Goal: Task Accomplishment & Management: Use online tool/utility

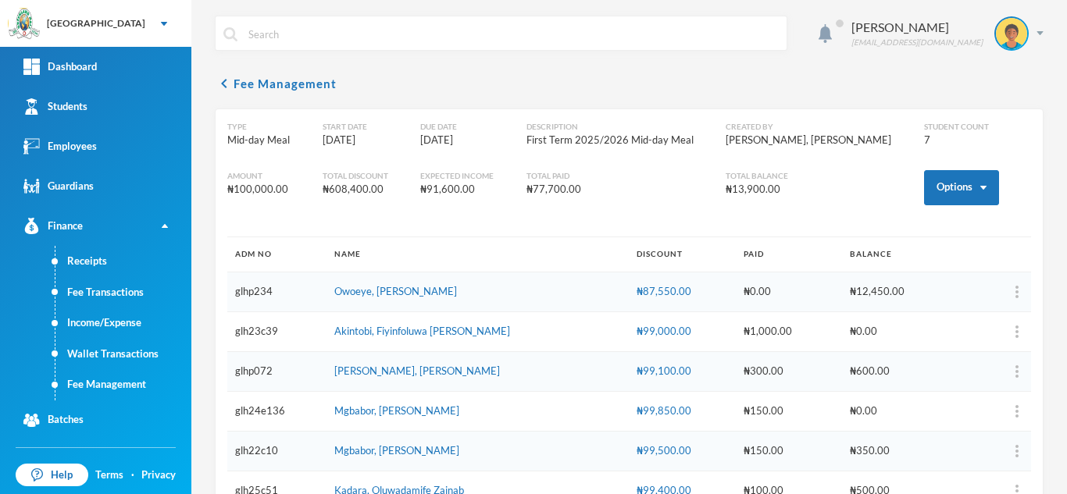
scroll to position [29, 0]
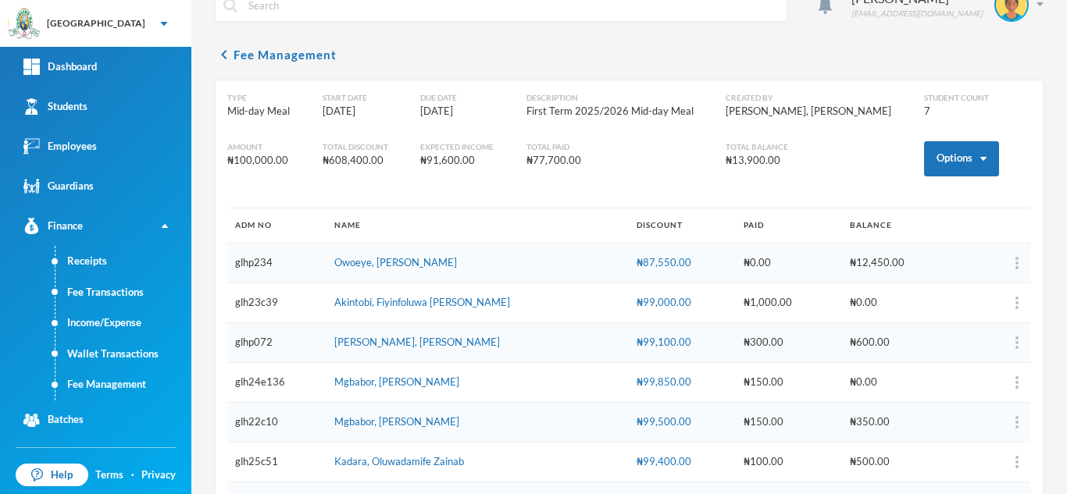
click at [852, 49] on div "chevron_left Fee Management Type Mid-day Meal Start Date 11/07/2025 Due Date 11…" at bounding box center [629, 289] width 829 height 489
click at [95, 109] on link "Students" at bounding box center [95, 107] width 191 height 40
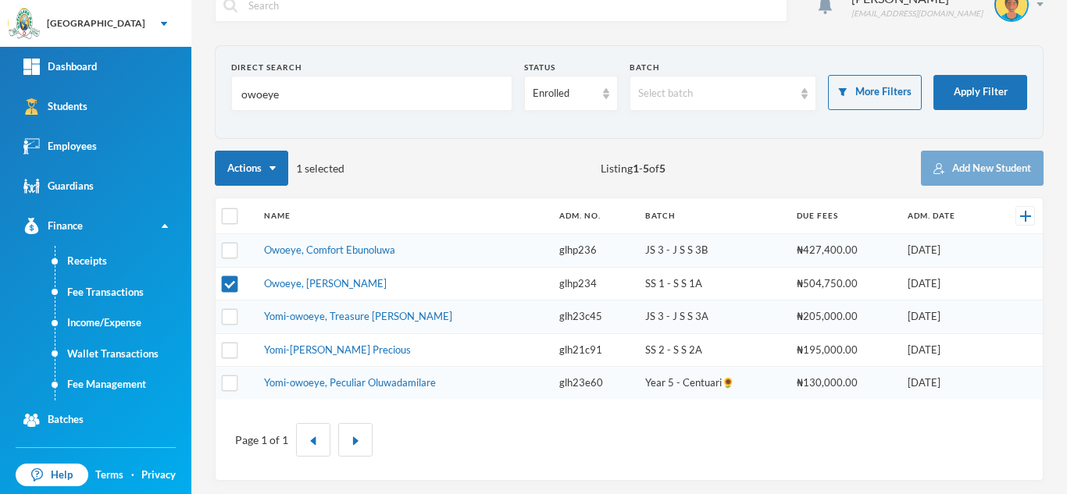
drag, startPoint x: 298, startPoint y: 98, endPoint x: 217, endPoint y: 98, distance: 81.2
click at [217, 98] on section "Direct Search owoeye Status Enrolled Batch Select batch More Filters Apply Filt…" at bounding box center [629, 92] width 829 height 94
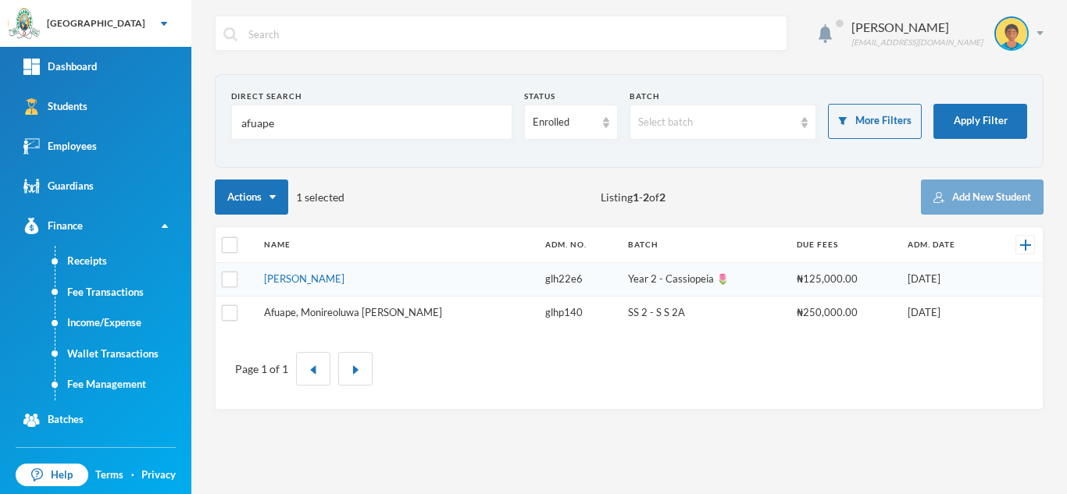
type input "afuape"
click at [341, 312] on link "Afuape, Monireoluwa Esther" at bounding box center [353, 312] width 178 height 12
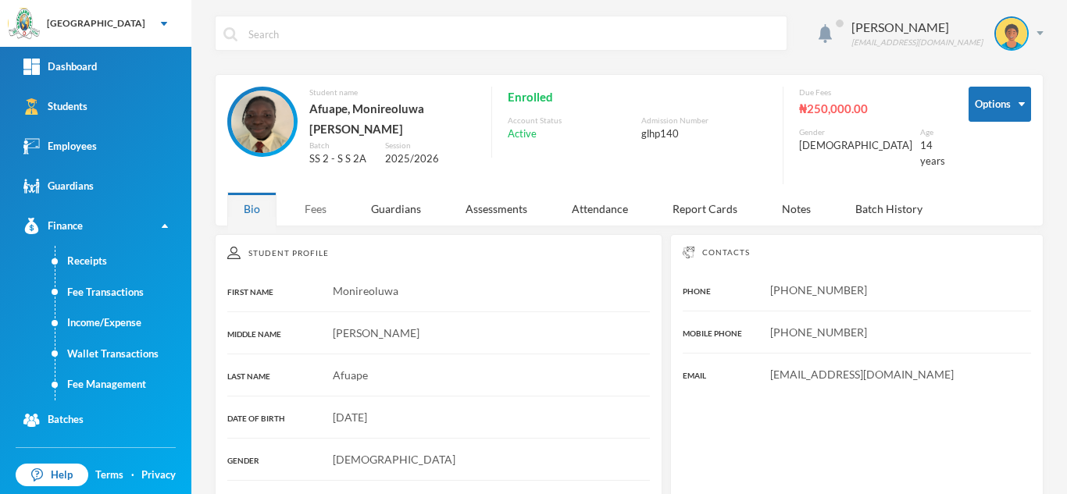
click at [318, 192] on div "Fees" at bounding box center [315, 209] width 55 height 34
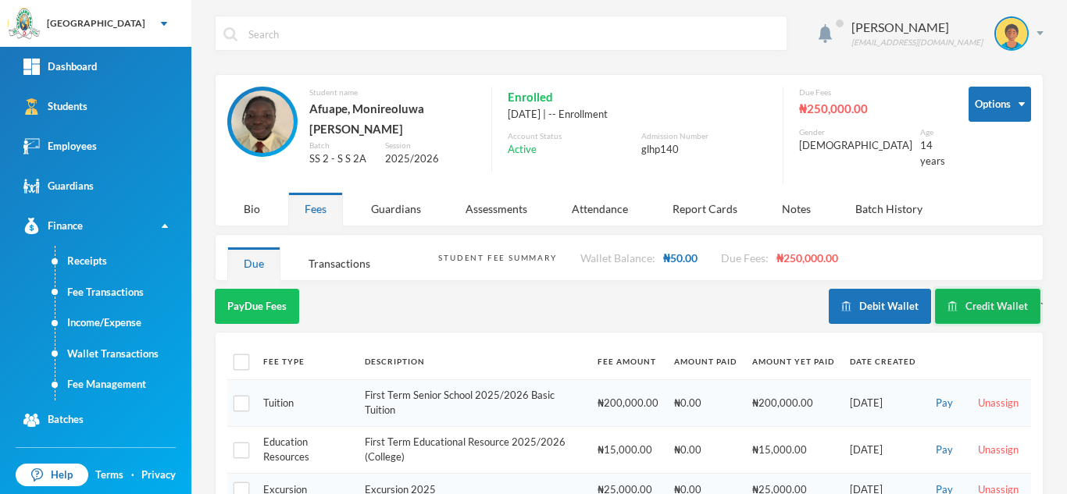
click at [951, 289] on button "Credit Wallet" at bounding box center [987, 306] width 105 height 35
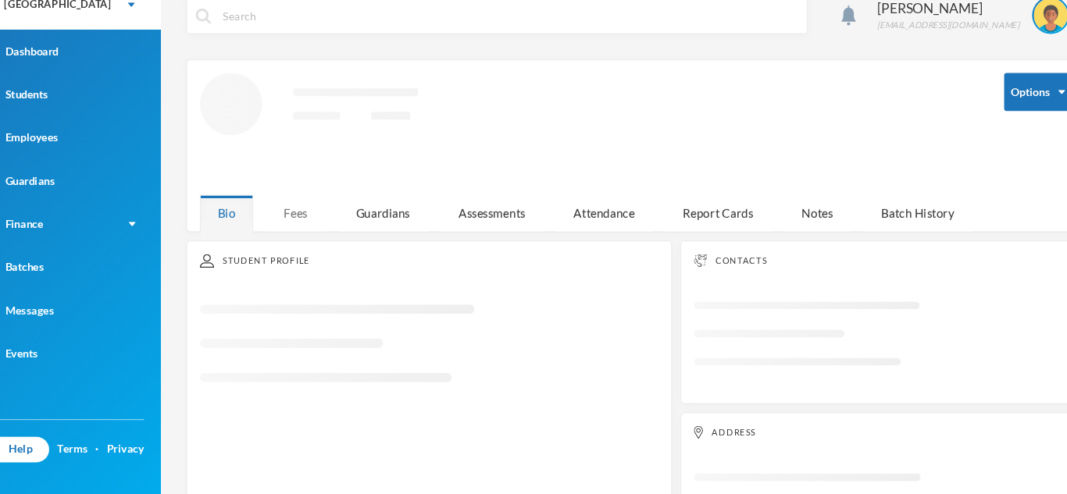
click at [316, 213] on div "Fees" at bounding box center [315, 216] width 55 height 34
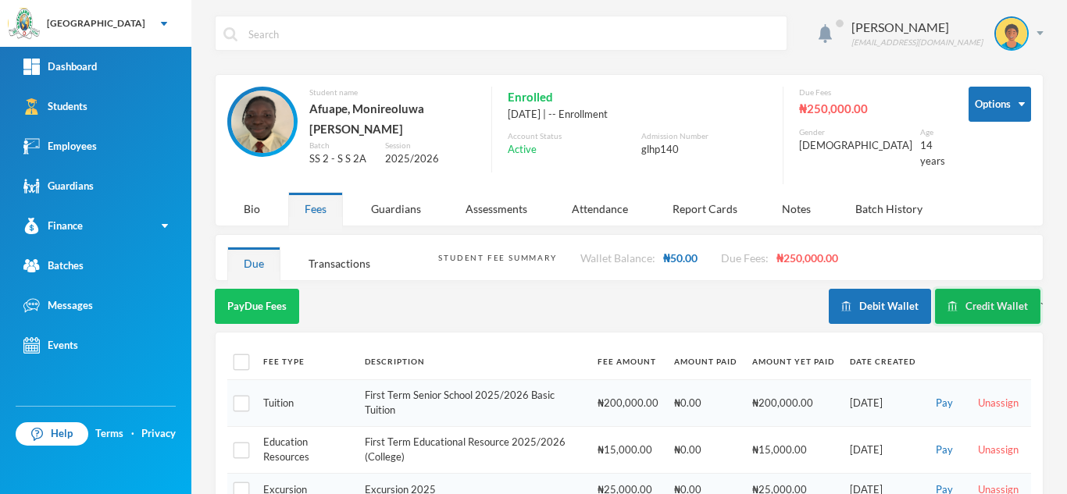
click at [976, 294] on button "Credit Wallet" at bounding box center [987, 306] width 105 height 35
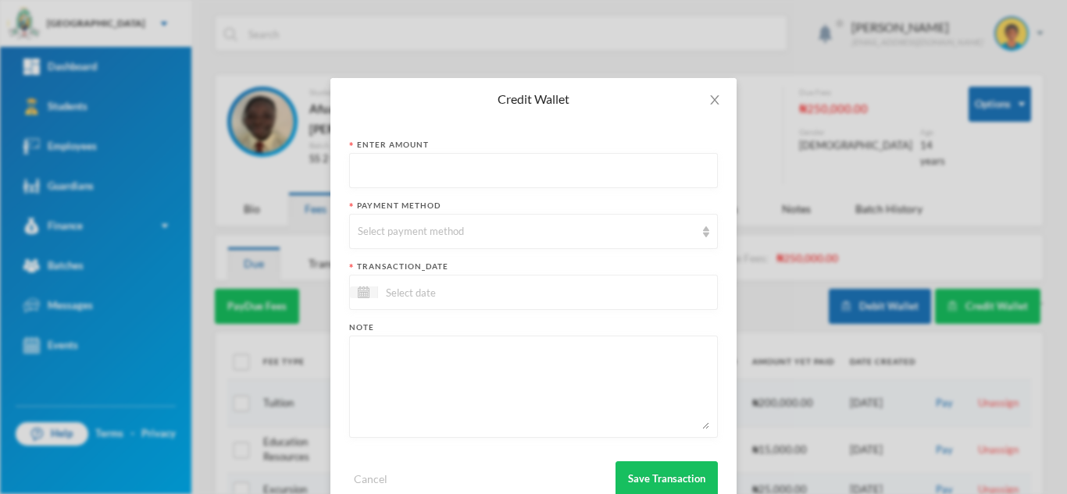
click at [538, 183] on input "text" at bounding box center [533, 171] width 351 height 35
type input "2000"
click at [518, 230] on div "Select payment method" at bounding box center [526, 232] width 337 height 16
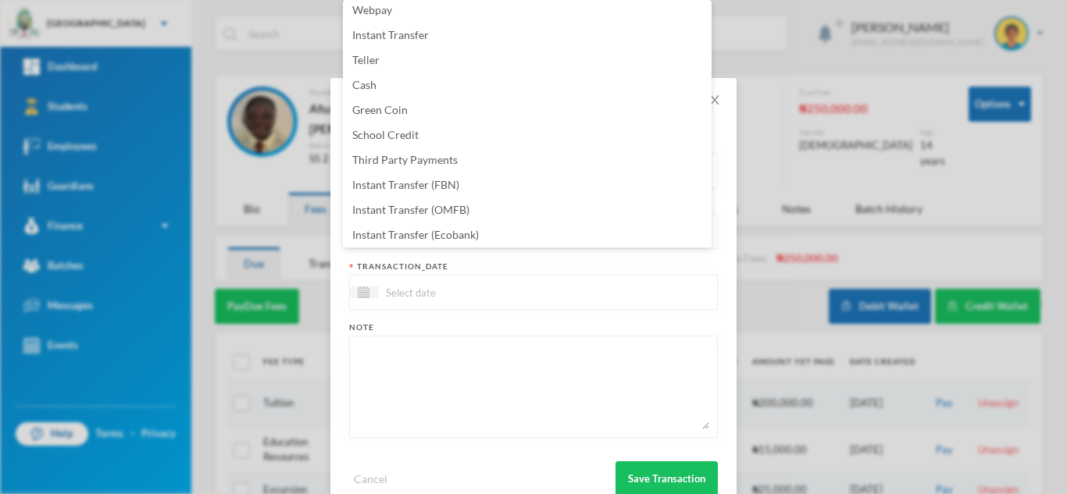
scroll to position [159, 0]
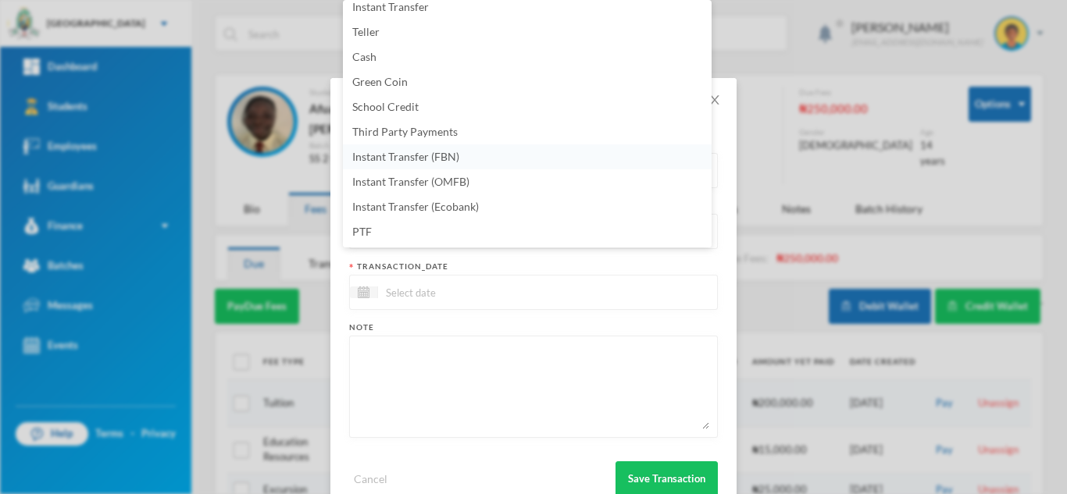
click at [513, 157] on li "Instant Transfer (FBN)" at bounding box center [527, 156] width 369 height 25
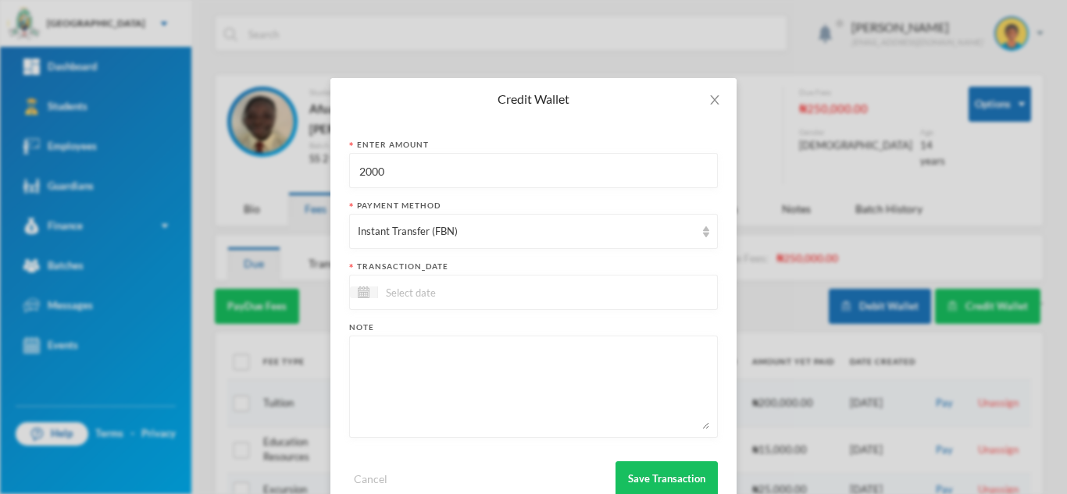
click at [474, 294] on input at bounding box center [443, 293] width 131 height 18
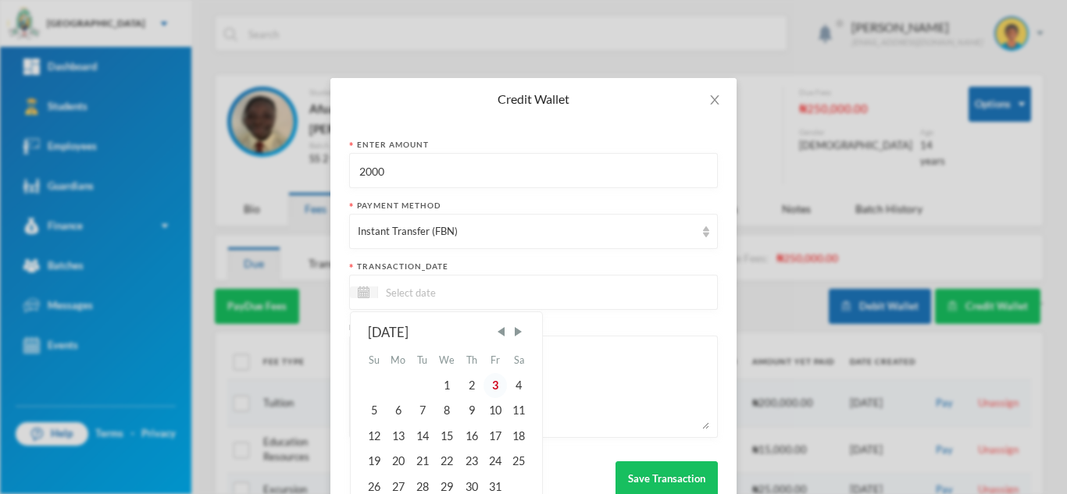
click at [483, 384] on div "3" at bounding box center [494, 385] width 23 height 25
type input "03/10/2025"
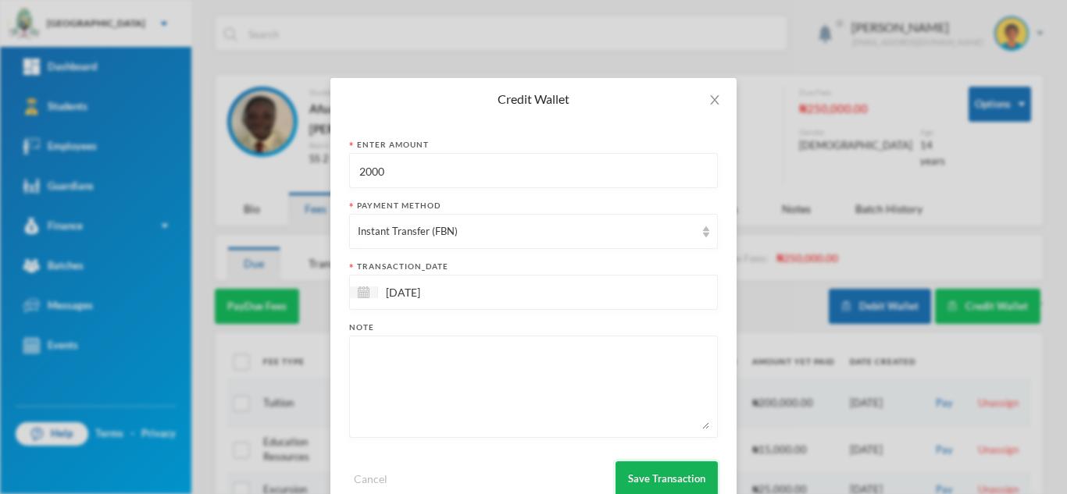
click at [633, 462] on button "Save Transaction" at bounding box center [666, 479] width 102 height 35
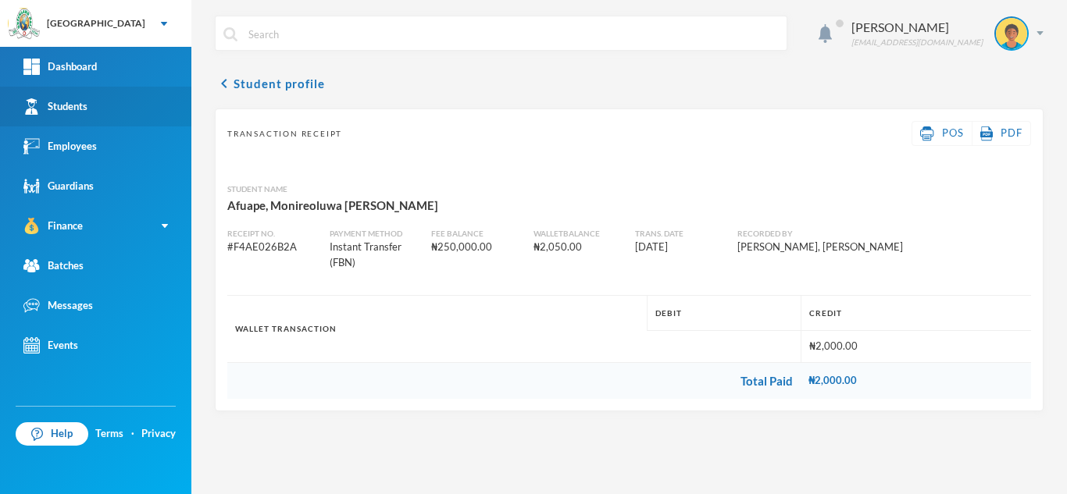
click at [70, 114] on div "Students" at bounding box center [55, 106] width 64 height 16
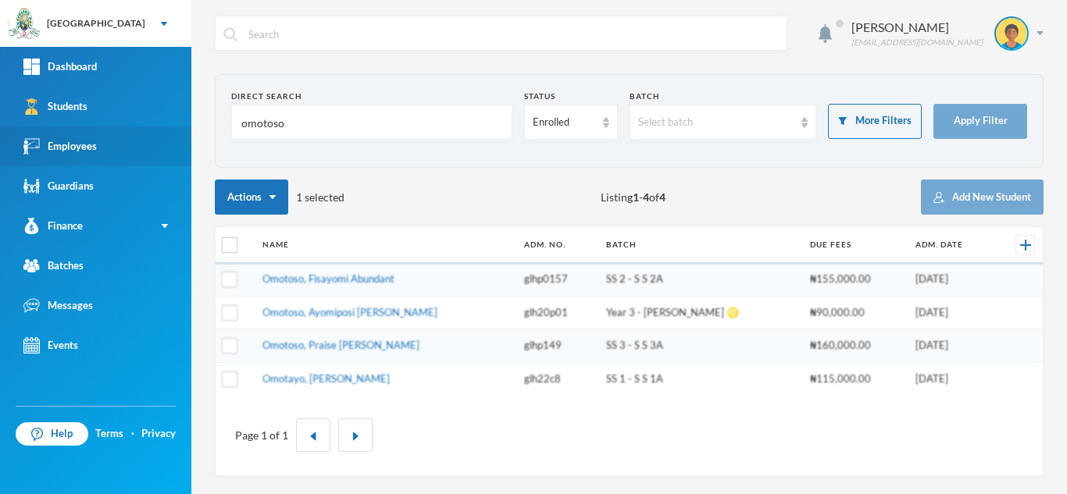
drag, startPoint x: 296, startPoint y: 134, endPoint x: 166, endPoint y: 135, distance: 129.7
click at [166, 135] on div "Greenland Hall Your Bluebic Account Greenland Hall Add a New School Dashboard S…" at bounding box center [533, 247] width 1067 height 494
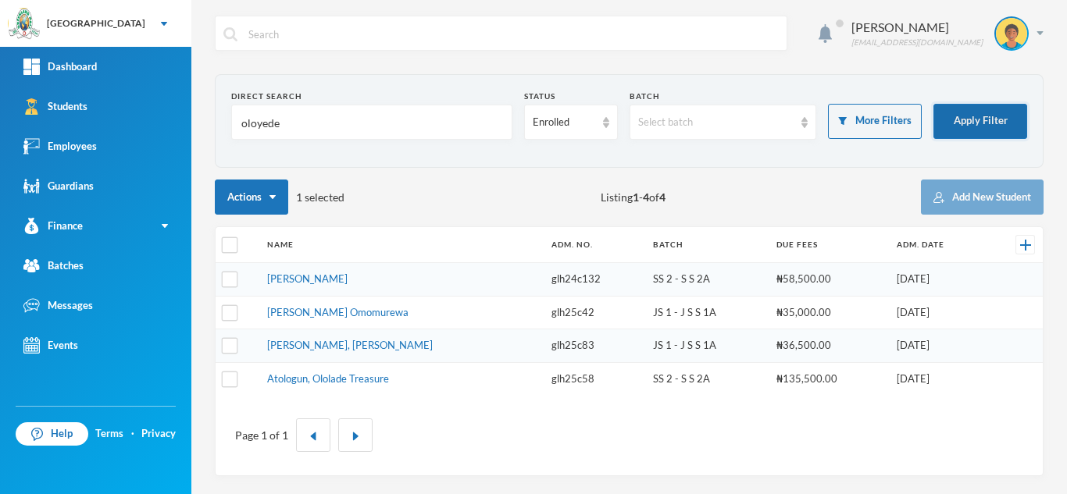
click at [981, 119] on button "Apply Filter" at bounding box center [980, 121] width 94 height 35
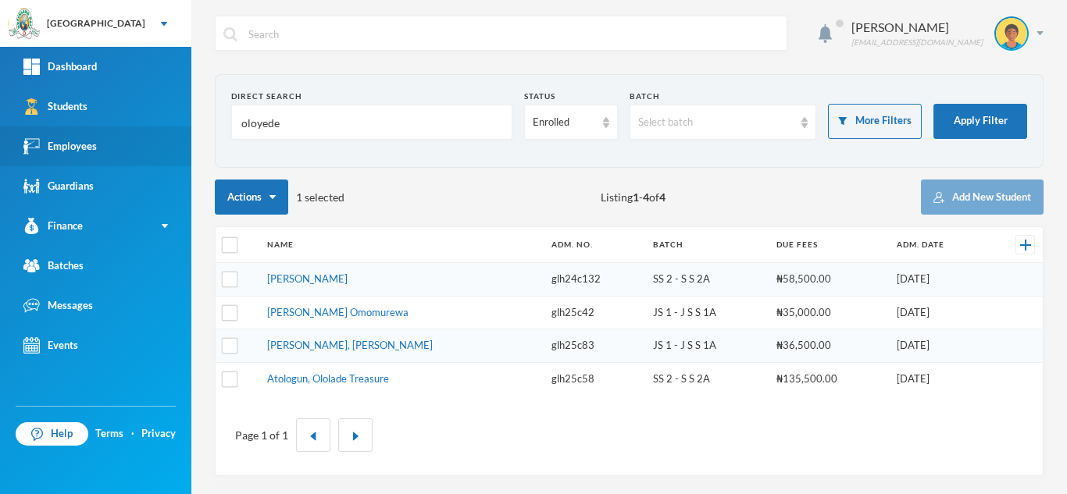
drag, startPoint x: 277, startPoint y: 124, endPoint x: 136, endPoint y: 136, distance: 141.9
click at [136, 136] on div "Greenland Hall Your Bluebic Account Greenland Hall Add a New School Dashboard S…" at bounding box center [533, 247] width 1067 height 494
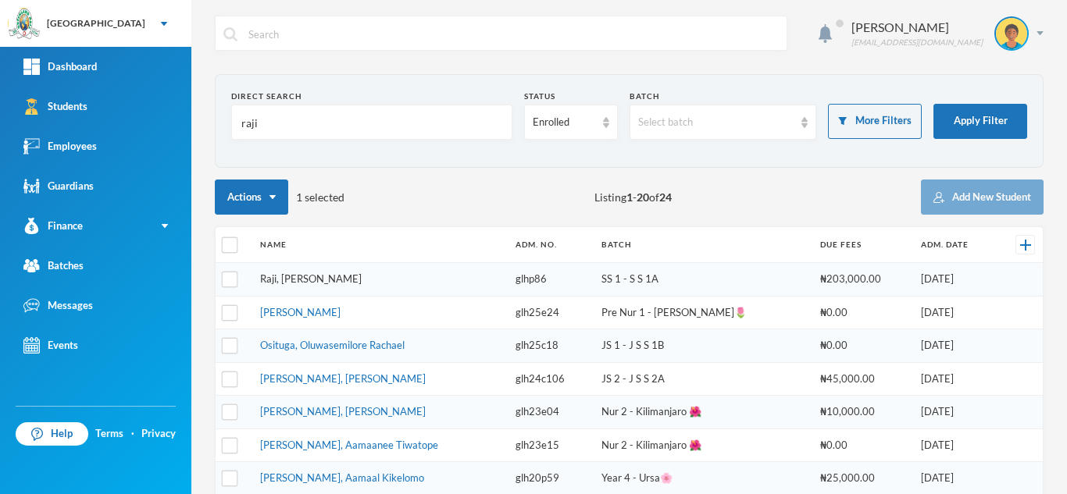
type input "raji"
click at [305, 283] on link "Raji, Sofiat Oreoluwa" at bounding box center [311, 279] width 102 height 12
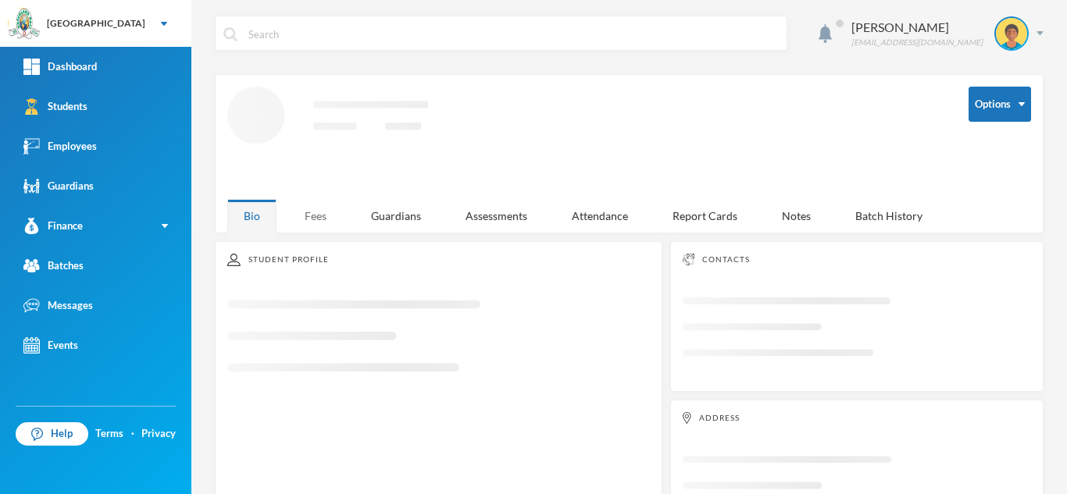
click at [336, 210] on div "Fees" at bounding box center [315, 216] width 55 height 34
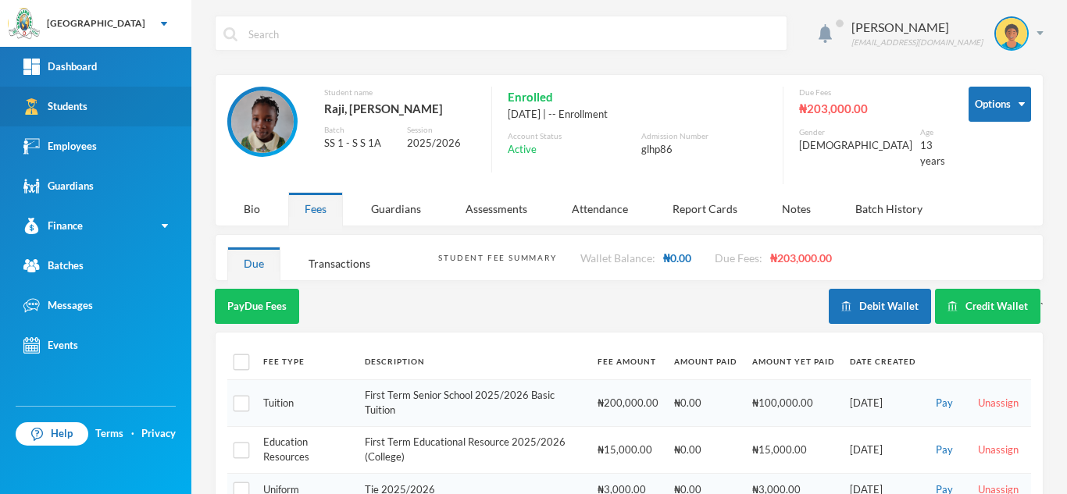
click at [134, 111] on link "Students" at bounding box center [95, 107] width 191 height 40
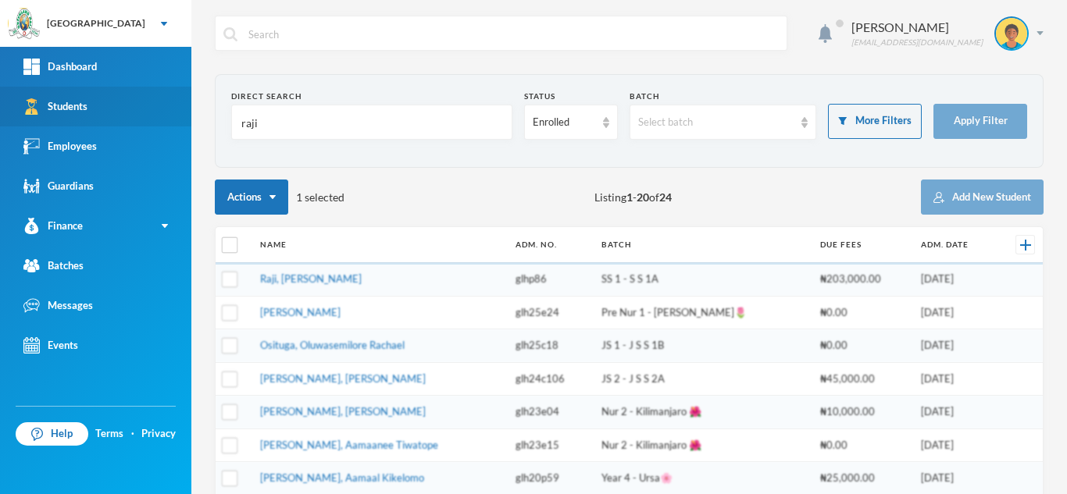
drag, startPoint x: 334, startPoint y: 123, endPoint x: 164, endPoint y: 114, distance: 170.5
click at [173, 114] on div "Greenland Hall Your Bluebic Account Greenland Hall Add a New School Dashboard S…" at bounding box center [533, 247] width 1067 height 494
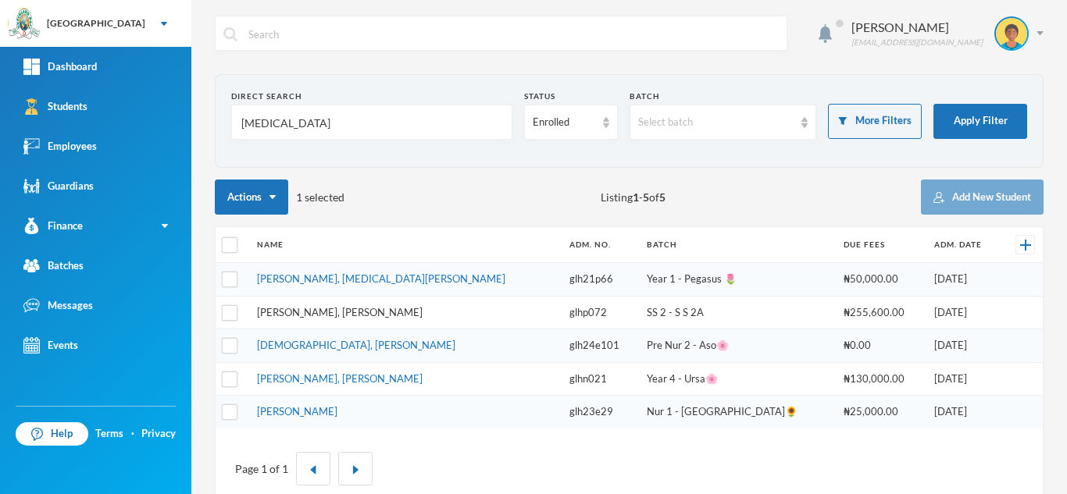
type input "alli"
click at [323, 312] on link "Alli, Olaoluwa Usman" at bounding box center [340, 312] width 166 height 12
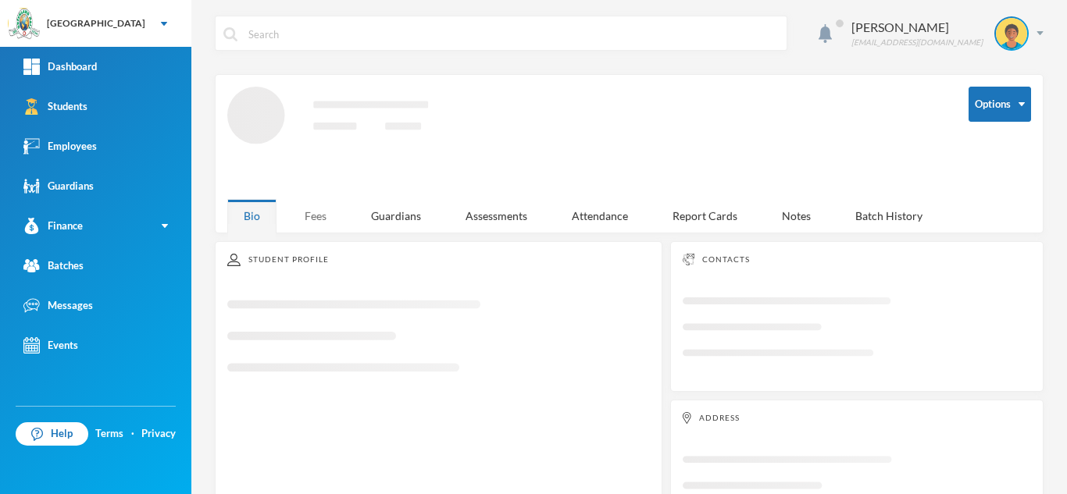
click at [316, 214] on div "Fees" at bounding box center [315, 216] width 55 height 34
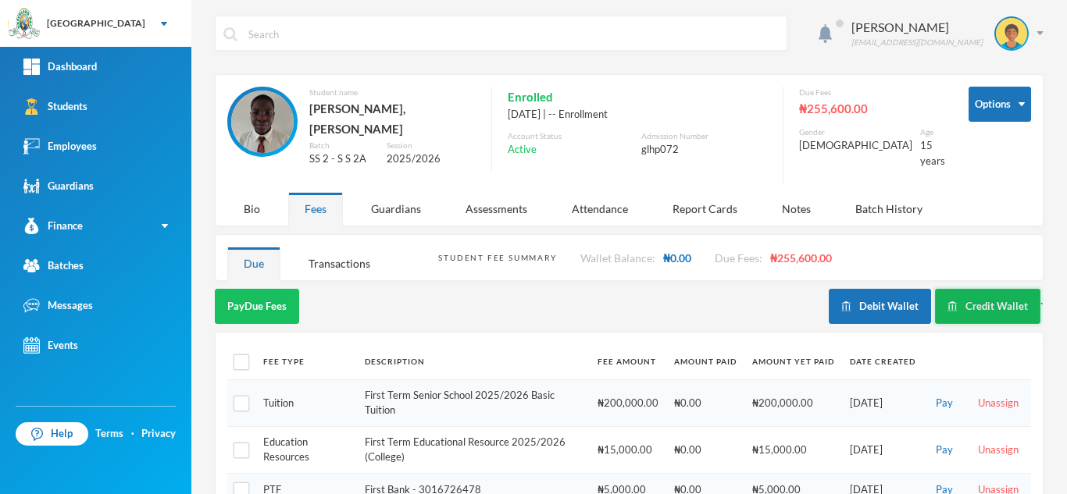
click at [955, 291] on button "Credit Wallet" at bounding box center [987, 306] width 105 height 35
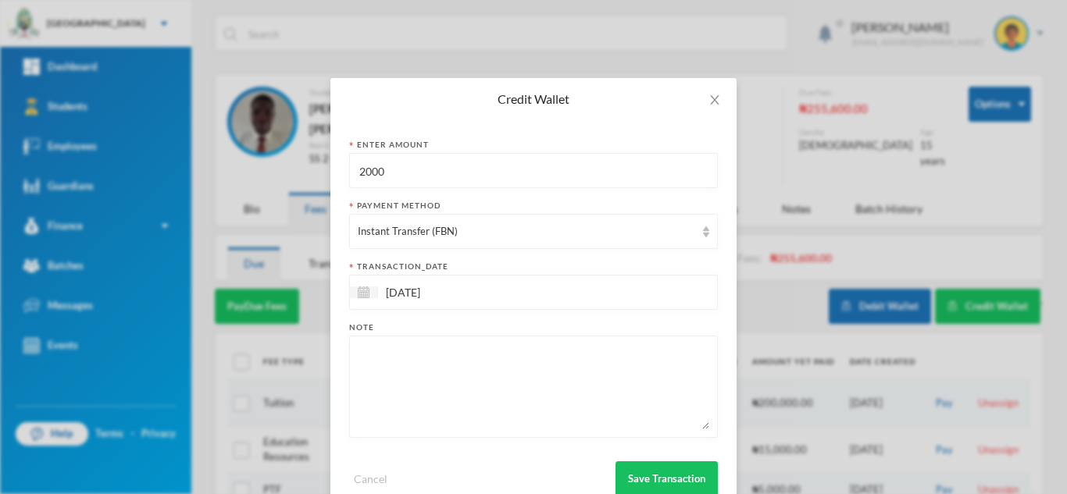
drag, startPoint x: 402, startPoint y: 175, endPoint x: 287, endPoint y: 183, distance: 115.9
click at [298, 180] on div "Credit Wallet Enter Amount 2000 Payment Method Instant Transfer (FBN) transacti…" at bounding box center [533, 247] width 1067 height 494
type input "5000"
click at [649, 474] on button "Save Transaction" at bounding box center [666, 479] width 102 height 35
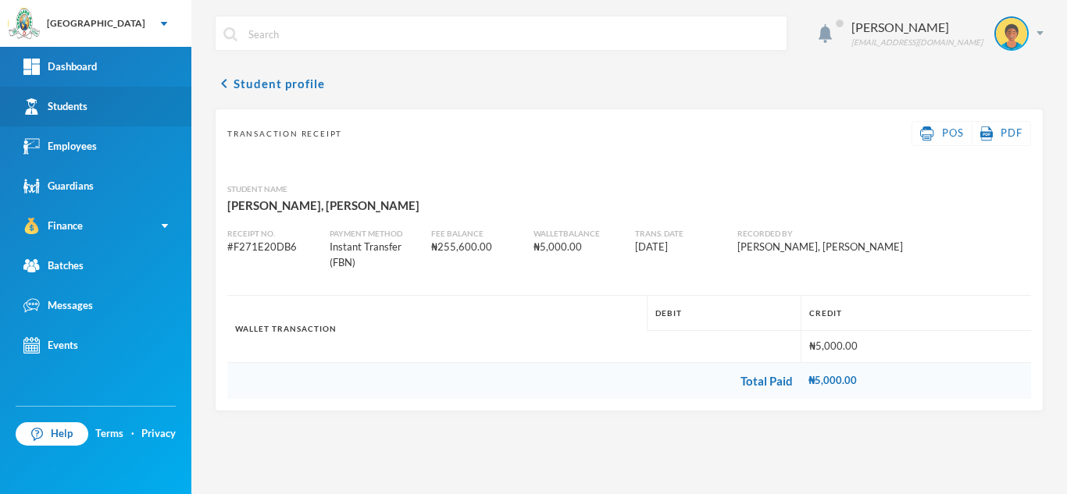
click at [117, 115] on link "Students" at bounding box center [95, 107] width 191 height 40
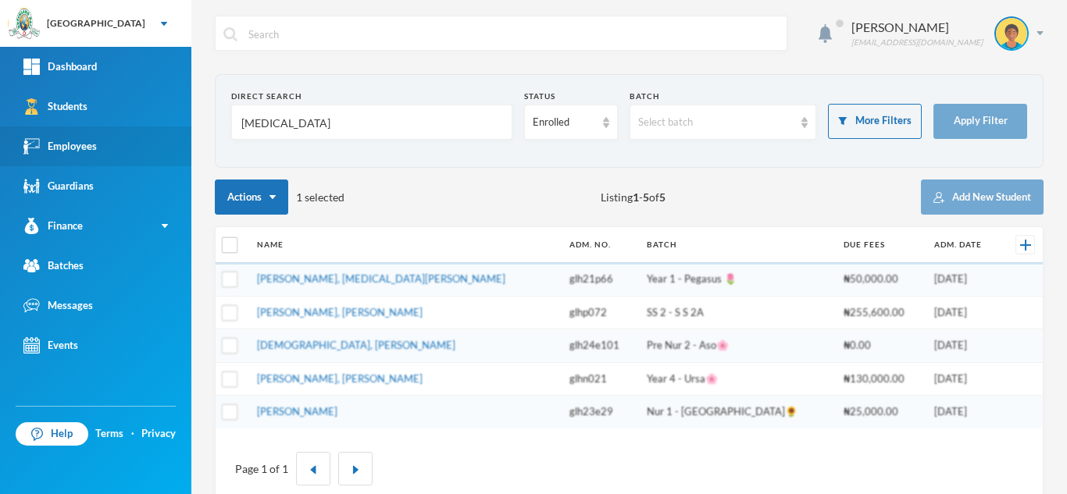
drag, startPoint x: 354, startPoint y: 128, endPoint x: 133, endPoint y: 127, distance: 221.0
click at [133, 127] on div "Greenland Hall Your Bluebic Account Greenland Hall Add a New School Dashboard S…" at bounding box center [533, 247] width 1067 height 494
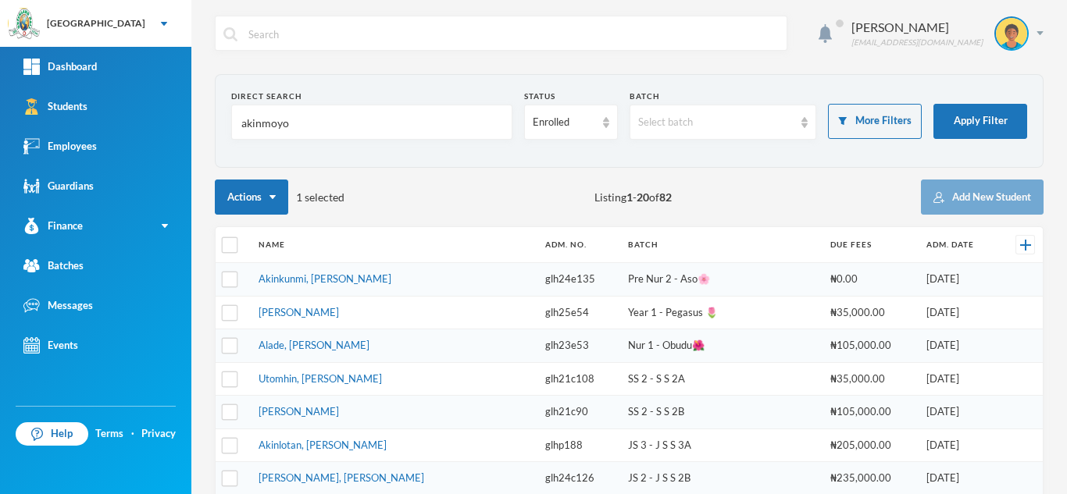
type input "akinmoyo"
click at [965, 108] on button "Apply Filter" at bounding box center [980, 121] width 94 height 35
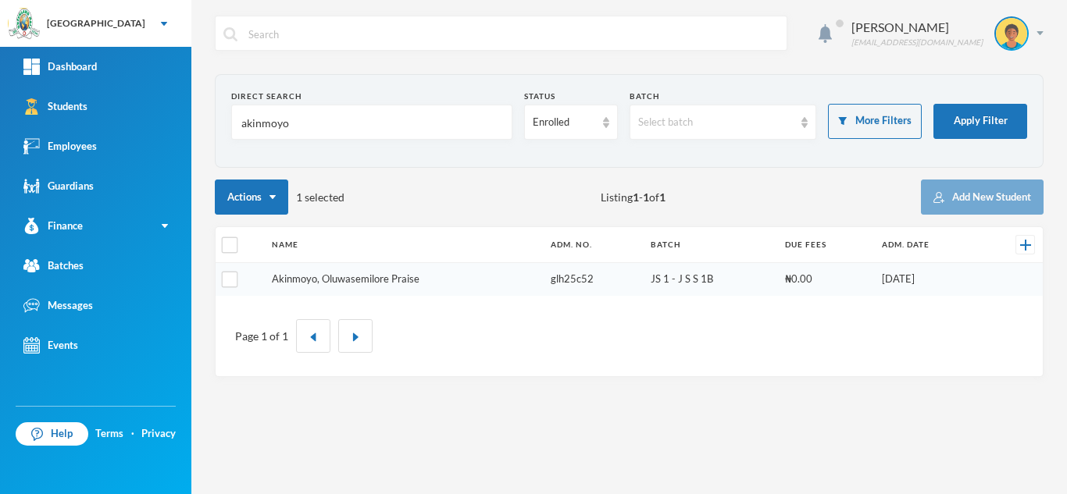
click at [309, 275] on link "Akinmoyo, Oluwasemilore Praise" at bounding box center [346, 279] width 148 height 12
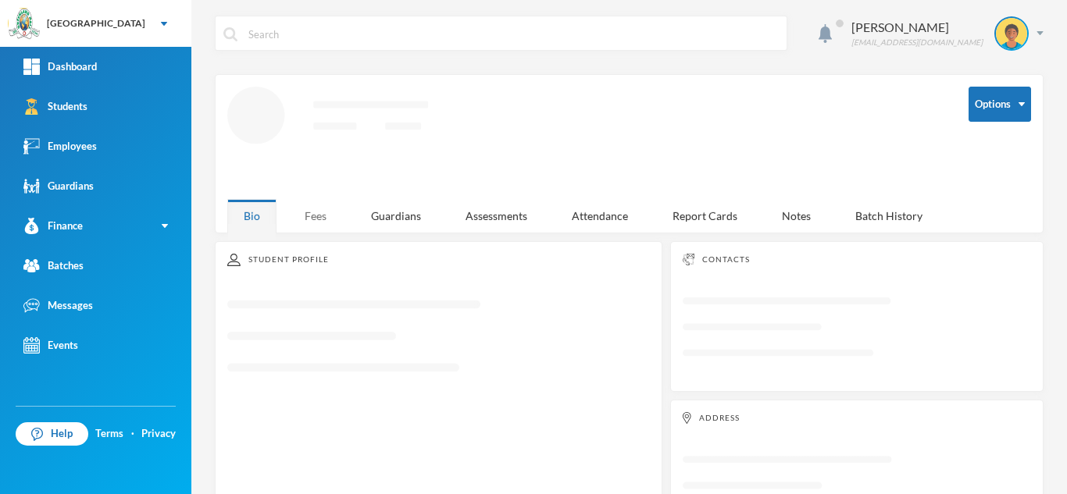
click at [303, 210] on div "Fees" at bounding box center [315, 216] width 55 height 34
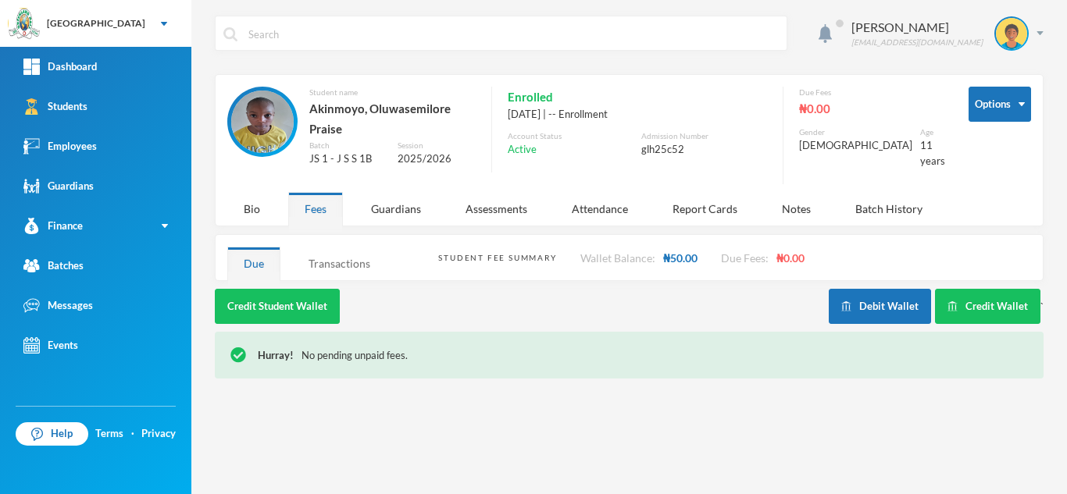
click at [341, 255] on div "Transactions" at bounding box center [339, 264] width 95 height 34
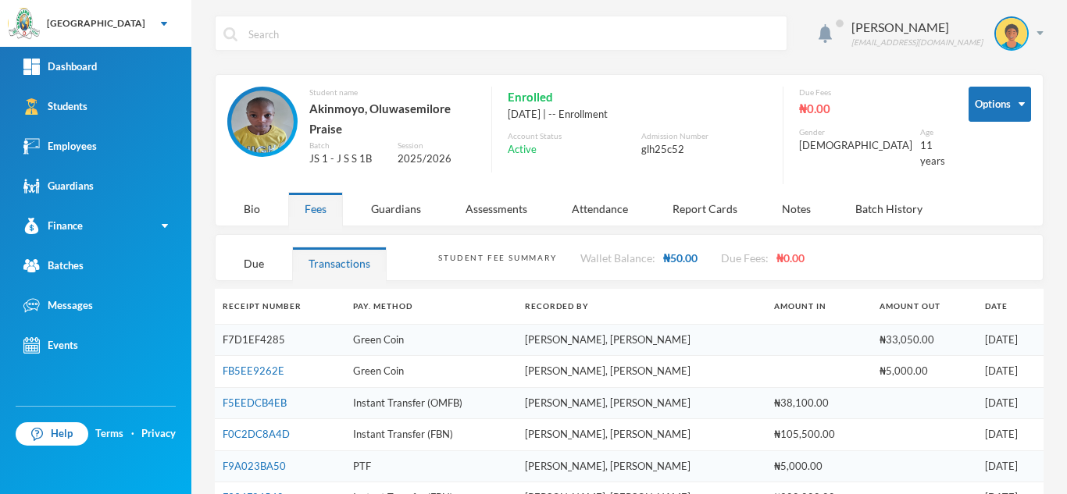
click at [261, 339] on link "F7D1EF4285" at bounding box center [254, 340] width 62 height 12
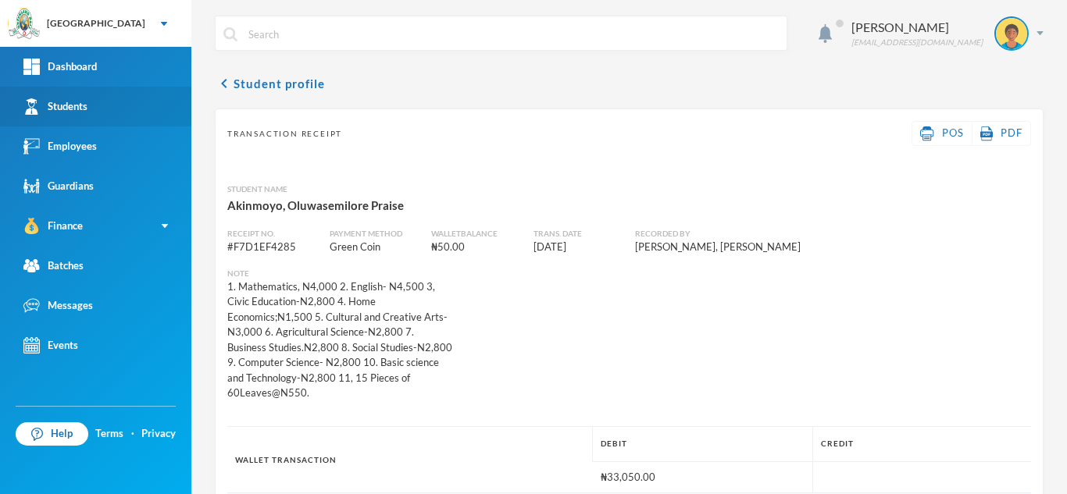
click at [59, 118] on link "Students" at bounding box center [95, 107] width 191 height 40
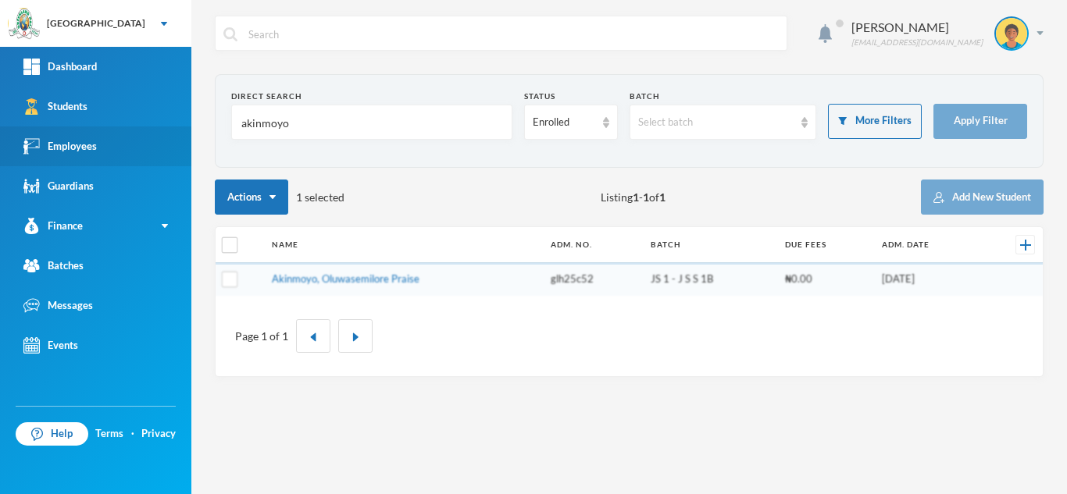
drag, startPoint x: 326, startPoint y: 123, endPoint x: 0, endPoint y: 141, distance: 326.2
click at [0, 141] on div "Greenland Hall Your Bluebic Account Greenland Hall Add a New School Dashboard S…" at bounding box center [533, 247] width 1067 height 494
type input "olajire"
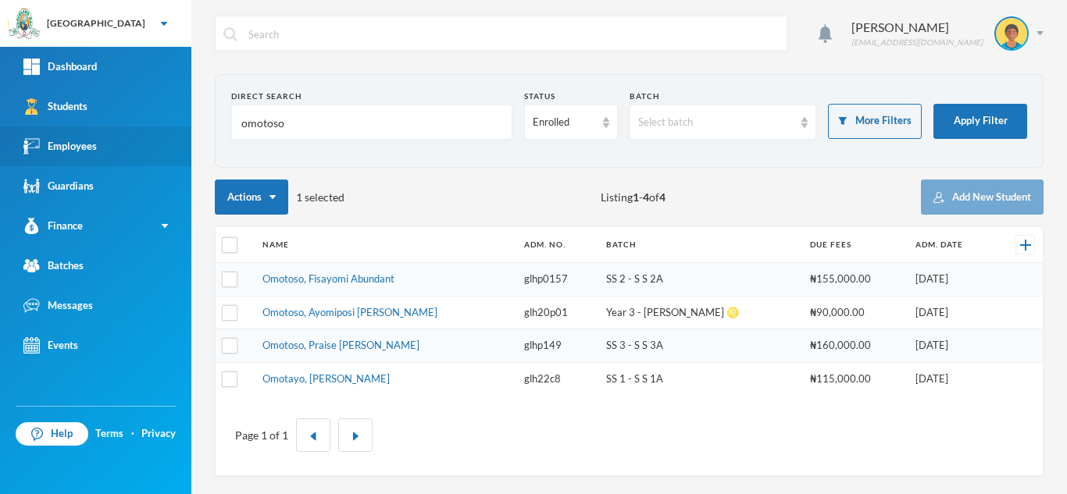
drag, startPoint x: 313, startPoint y: 109, endPoint x: 99, endPoint y: 130, distance: 215.0
click at [99, 130] on div "Greenland Hall Your Bluebic Account Greenland Hall Add a New School Dashboard S…" at bounding box center [533, 247] width 1067 height 494
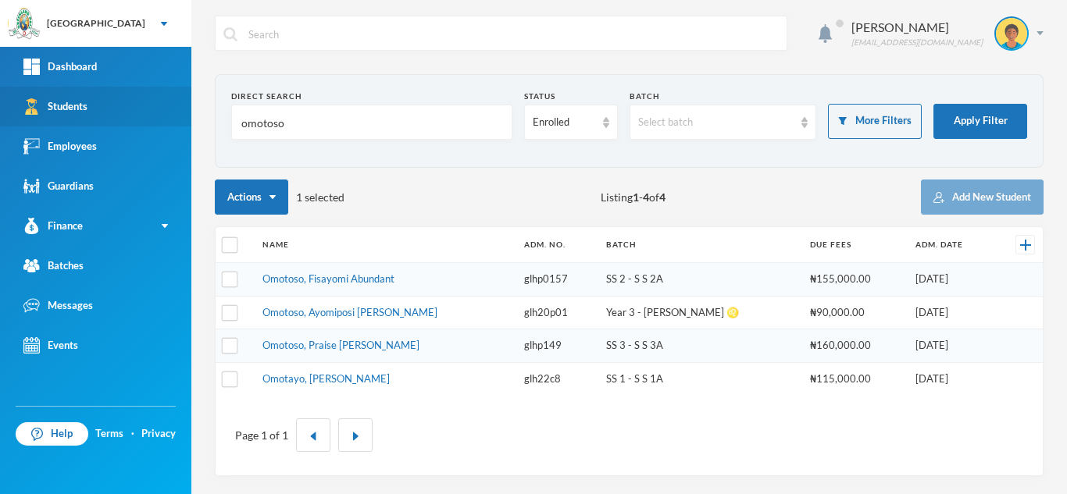
click at [97, 110] on link "Students" at bounding box center [95, 107] width 191 height 40
click at [98, 103] on link "Students" at bounding box center [95, 107] width 191 height 40
click at [122, 109] on link "Students" at bounding box center [95, 107] width 191 height 40
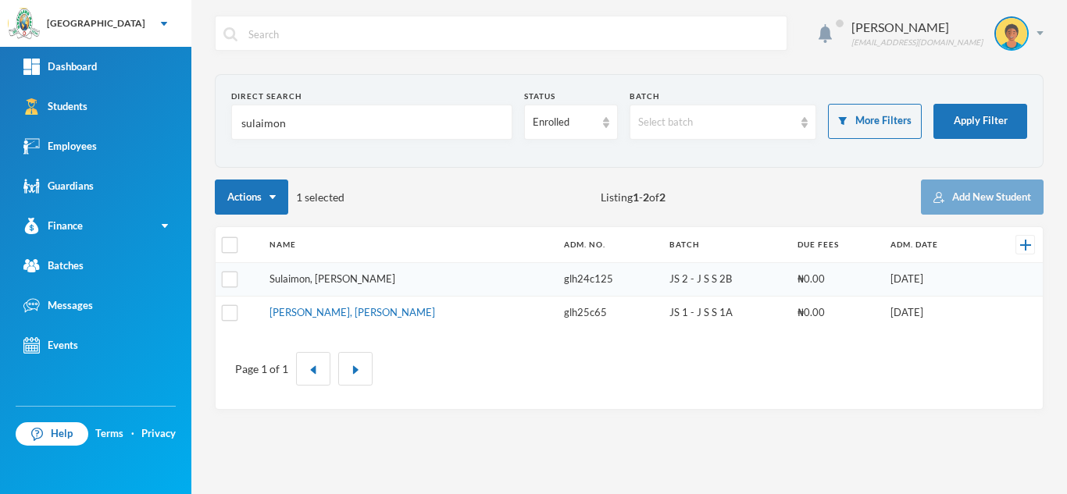
type input "sulaimon"
click at [312, 273] on link "Sulaimon, Aishat Abimbola" at bounding box center [332, 279] width 126 height 12
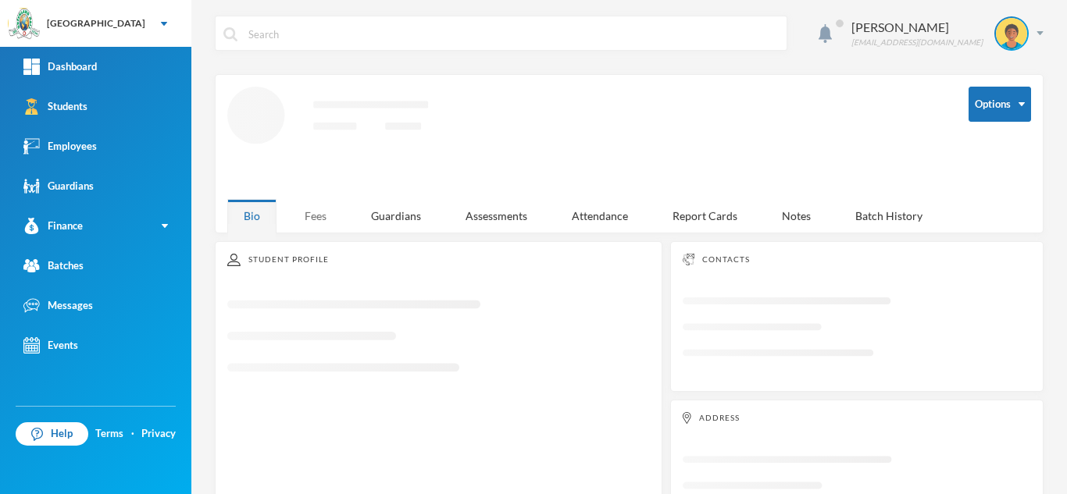
click at [311, 202] on div "Fees" at bounding box center [315, 216] width 55 height 34
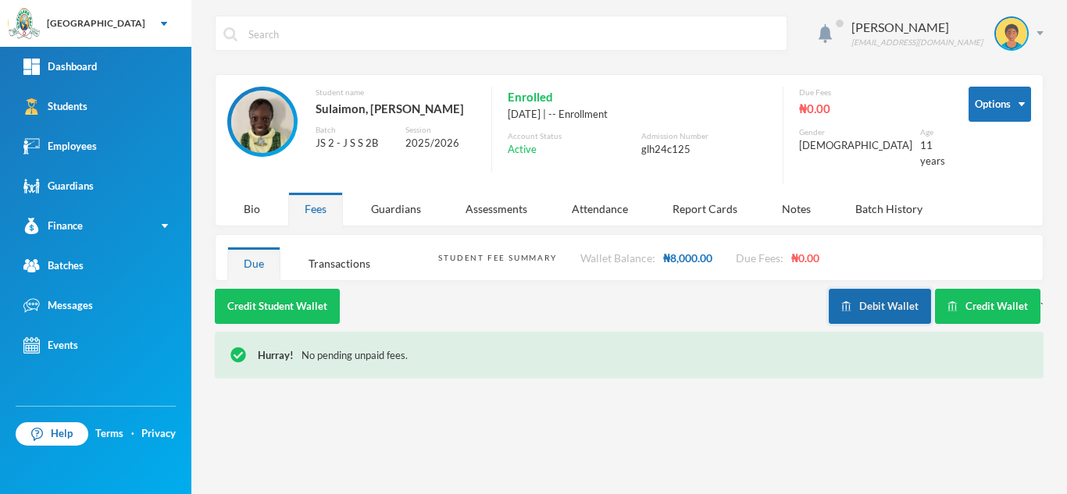
click at [845, 301] on img "button" at bounding box center [846, 306] width 10 height 10
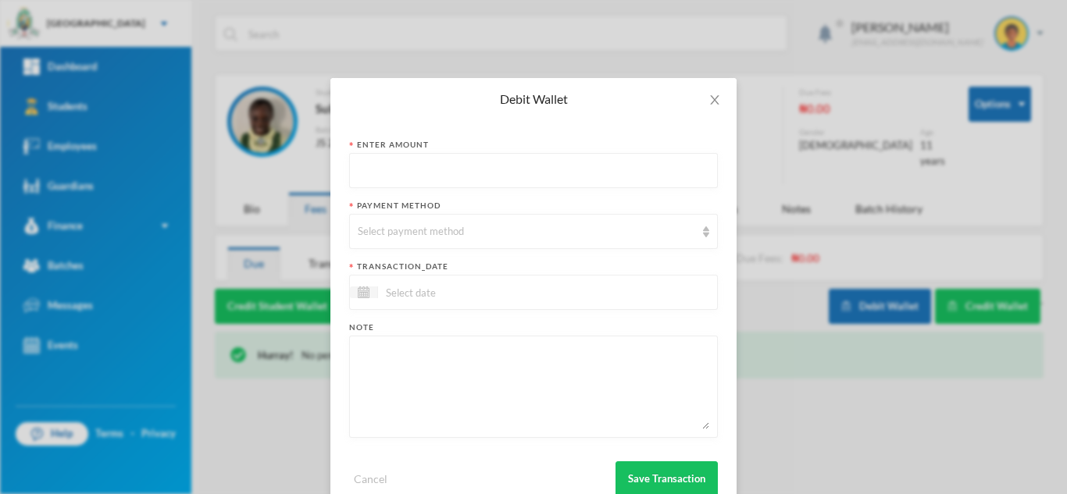
click at [455, 175] on input "text" at bounding box center [533, 171] width 351 height 35
type input "2000"
click at [444, 237] on div "Select payment method" at bounding box center [526, 232] width 337 height 16
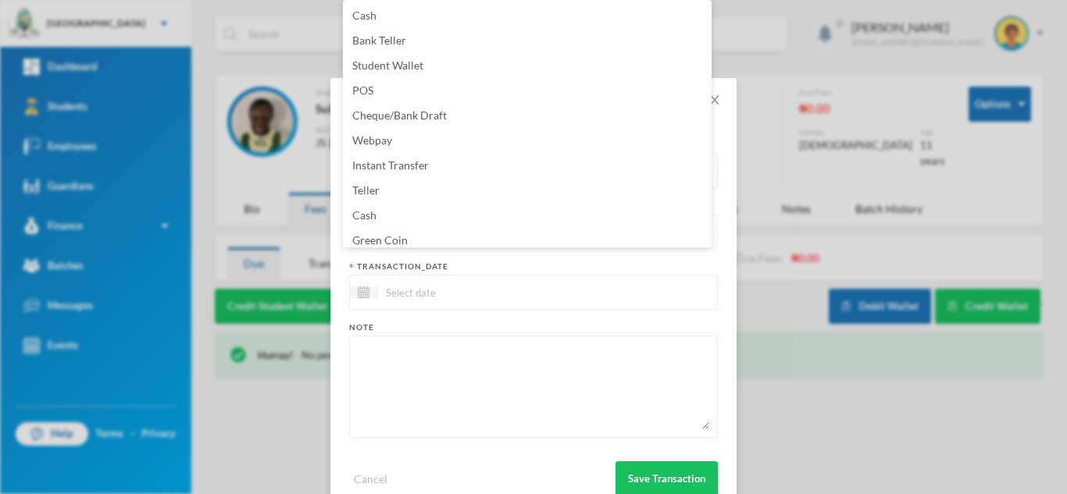
scroll to position [5, 0]
click at [444, 237] on li "Green Coin" at bounding box center [527, 235] width 369 height 25
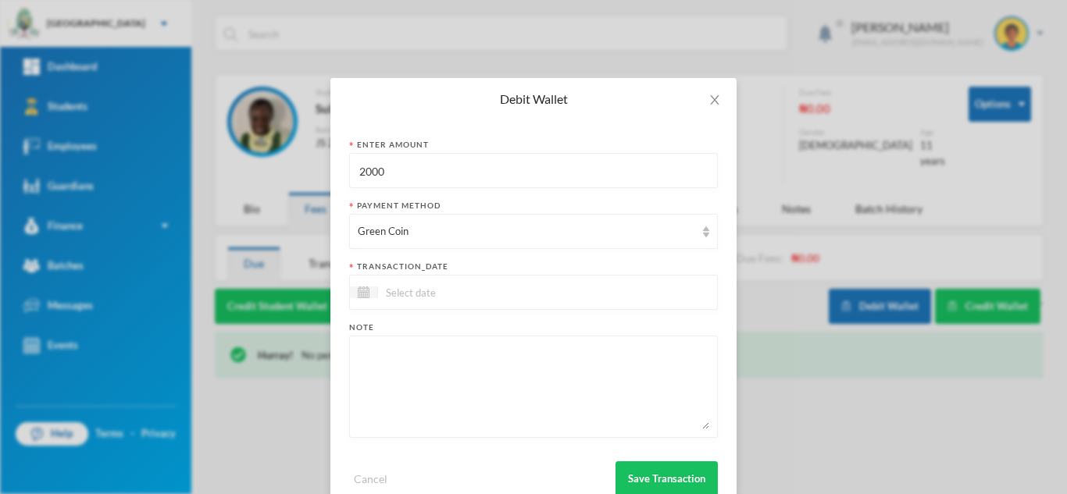
click at [432, 301] on input at bounding box center [443, 293] width 131 height 18
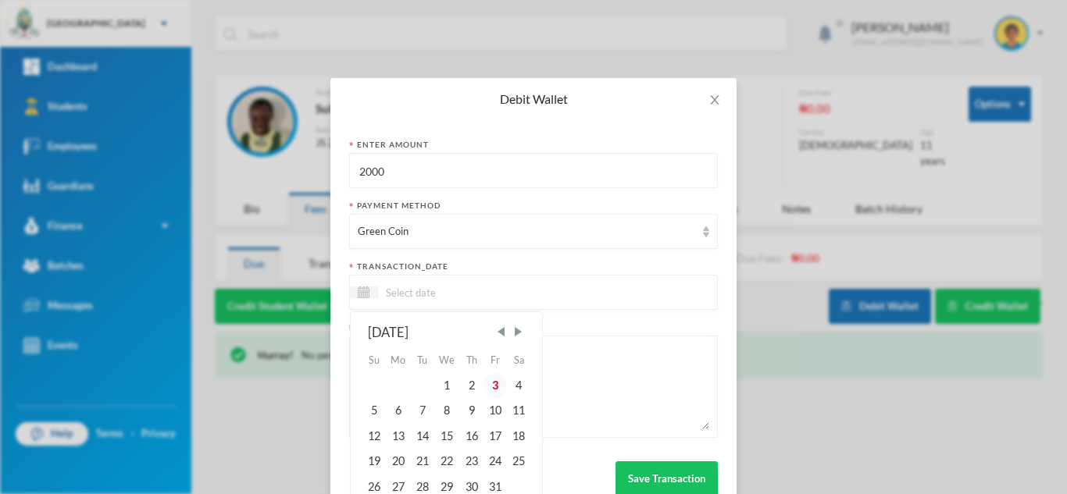
click at [491, 383] on div "3" at bounding box center [494, 385] width 23 height 25
type input "03/10/2025"
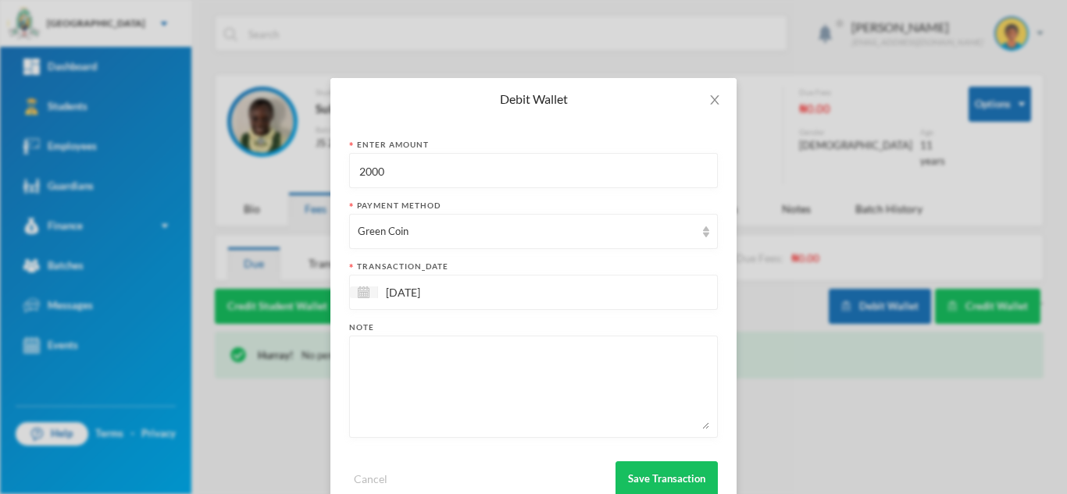
click at [491, 383] on textarea at bounding box center [533, 386] width 351 height 85
type textarea "hymn book for aisha and ibrahim"
click at [647, 471] on button "Save Transaction" at bounding box center [666, 479] width 102 height 35
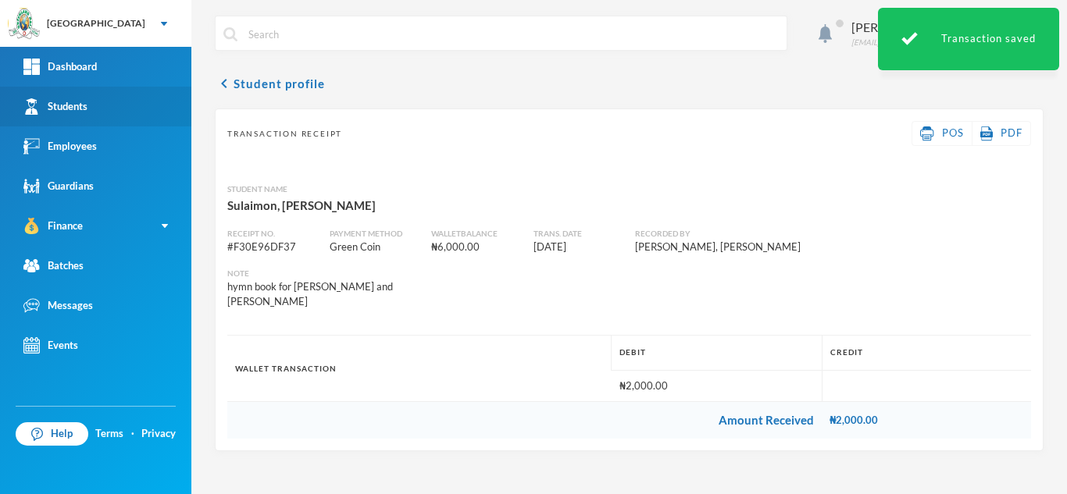
click at [131, 119] on link "Students" at bounding box center [95, 107] width 191 height 40
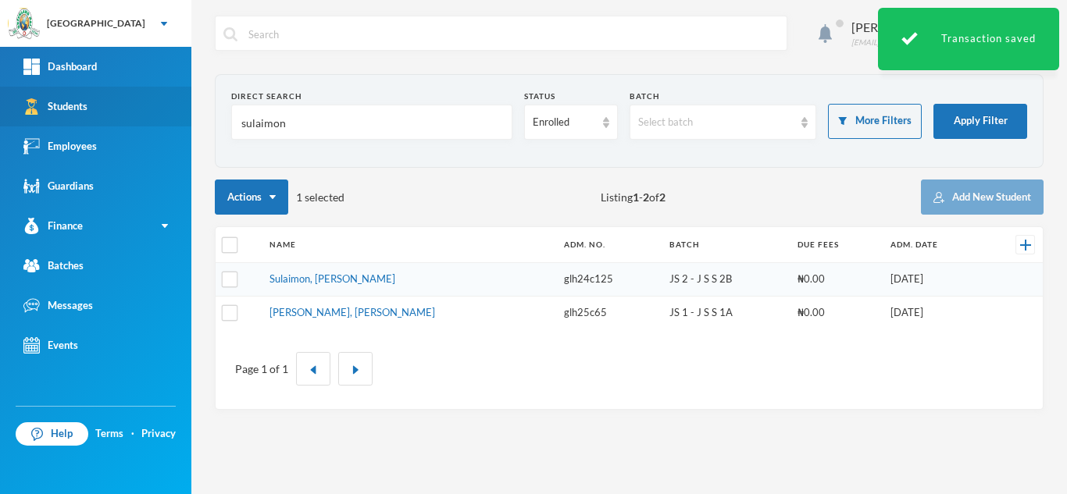
drag, startPoint x: 307, startPoint y: 121, endPoint x: 108, endPoint y: 126, distance: 199.2
click at [108, 126] on div "Greenland Hall Your Bluebic Account Greenland Hall Add a New School Dashboard S…" at bounding box center [533, 247] width 1067 height 494
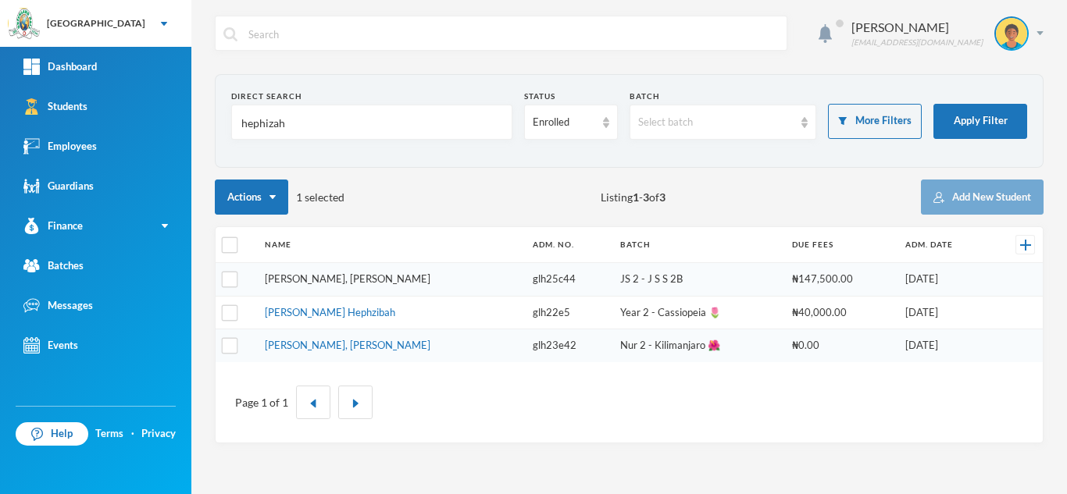
type input "hephizah"
click at [359, 279] on link "Emmanuel, Hephzibah Adurafeyifunmi" at bounding box center [348, 279] width 166 height 12
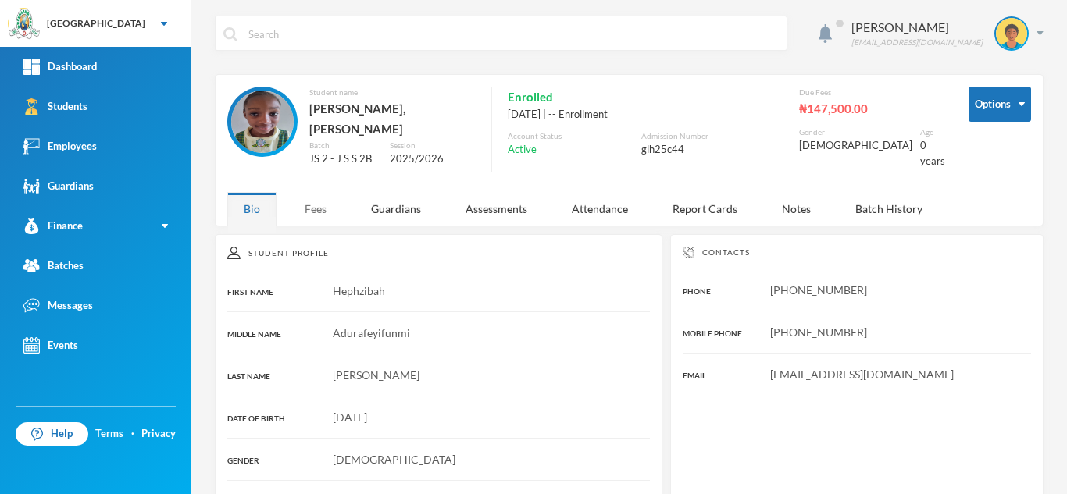
click at [317, 209] on div "Fees" at bounding box center [315, 209] width 55 height 34
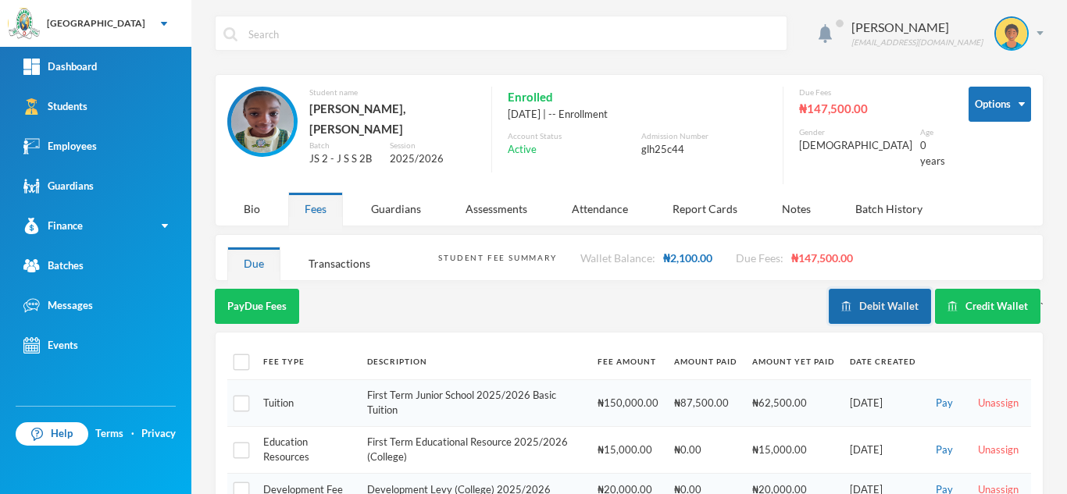
click at [864, 312] on button "Debit Wallet" at bounding box center [880, 306] width 102 height 35
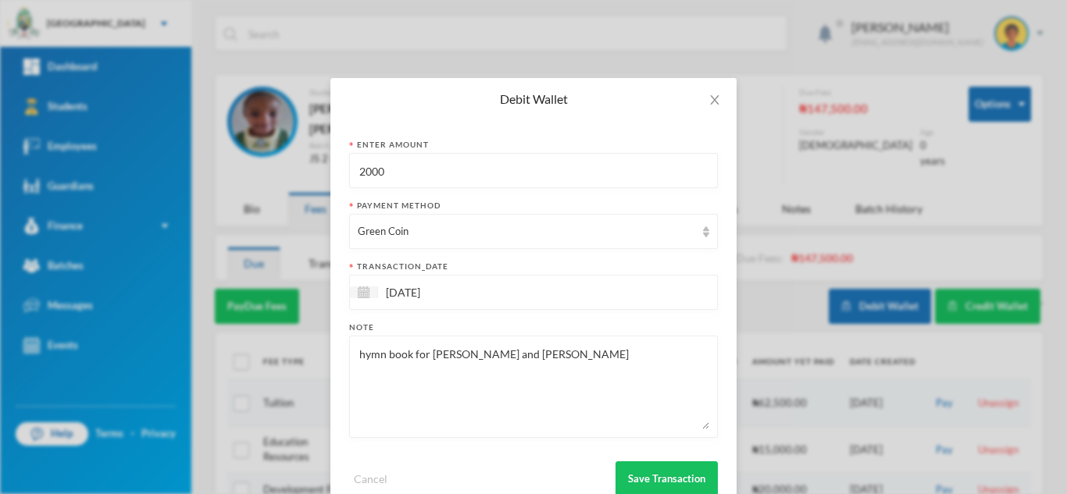
drag, startPoint x: 393, startPoint y: 177, endPoint x: 312, endPoint y: 184, distance: 81.5
click at [312, 184] on div "Debit Wallet Enter Amount 2000 Payment Method Green Coin transaction_date 03/10…" at bounding box center [533, 247] width 1067 height 494
type input "1000"
drag, startPoint x: 512, startPoint y: 356, endPoint x: 408, endPoint y: 367, distance: 104.5
click at [408, 367] on textarea "hymn book for aisha and ibrahim" at bounding box center [533, 386] width 351 height 85
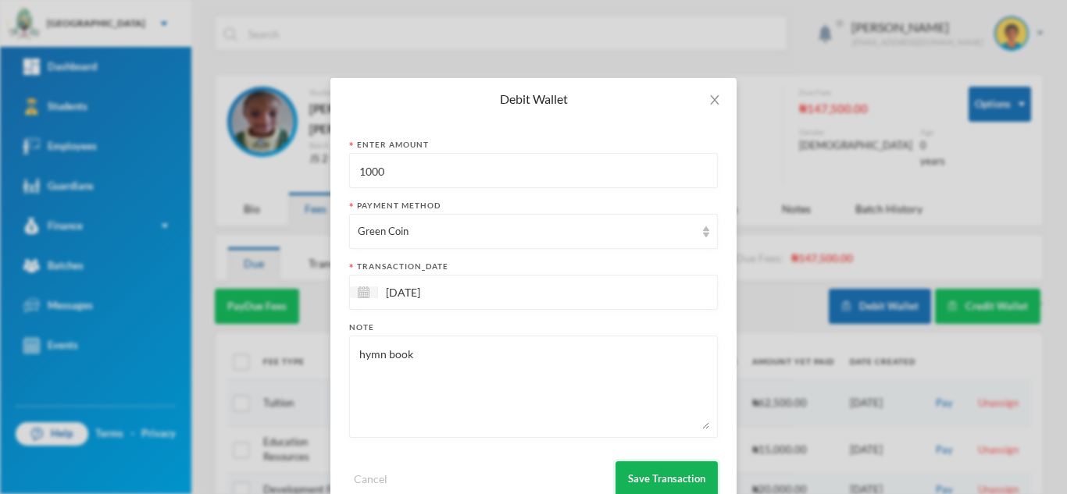
type textarea "hymn book"
click at [640, 478] on button "Save Transaction" at bounding box center [666, 479] width 102 height 35
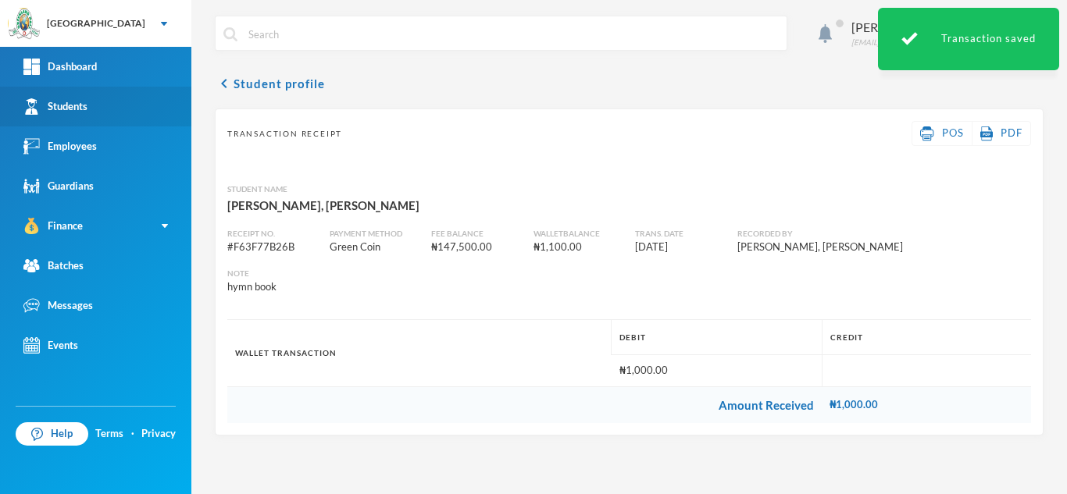
click at [145, 109] on link "Students" at bounding box center [95, 107] width 191 height 40
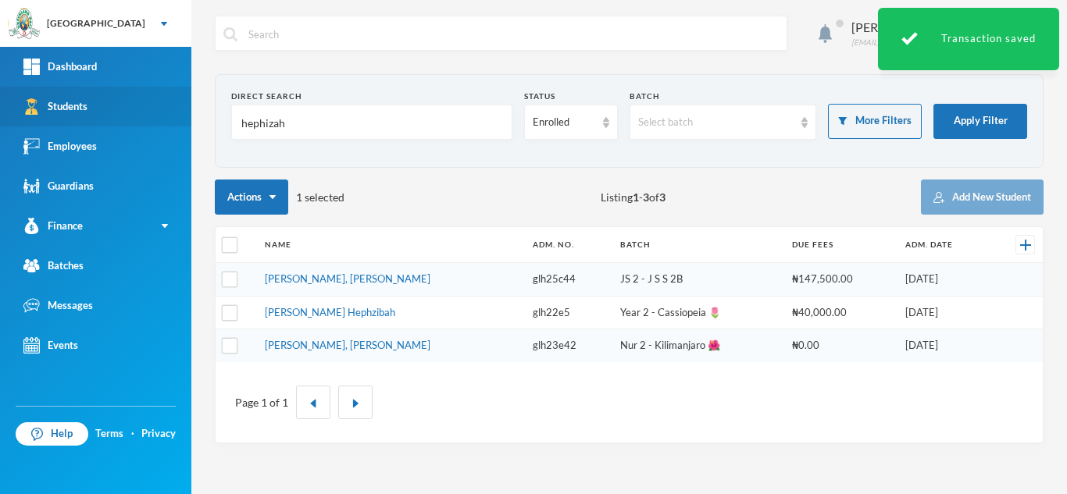
drag, startPoint x: 222, startPoint y: 121, endPoint x: 91, endPoint y: 125, distance: 131.3
click at [111, 127] on div "Greenland Hall Your Bluebic Account Greenland Hall Add a New School Dashboard S…" at bounding box center [533, 247] width 1067 height 494
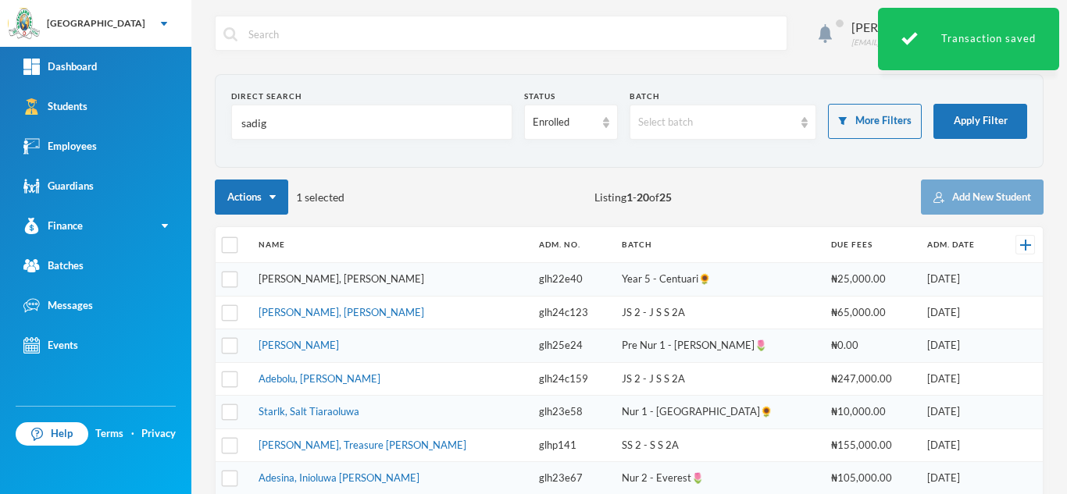
type input "sadig"
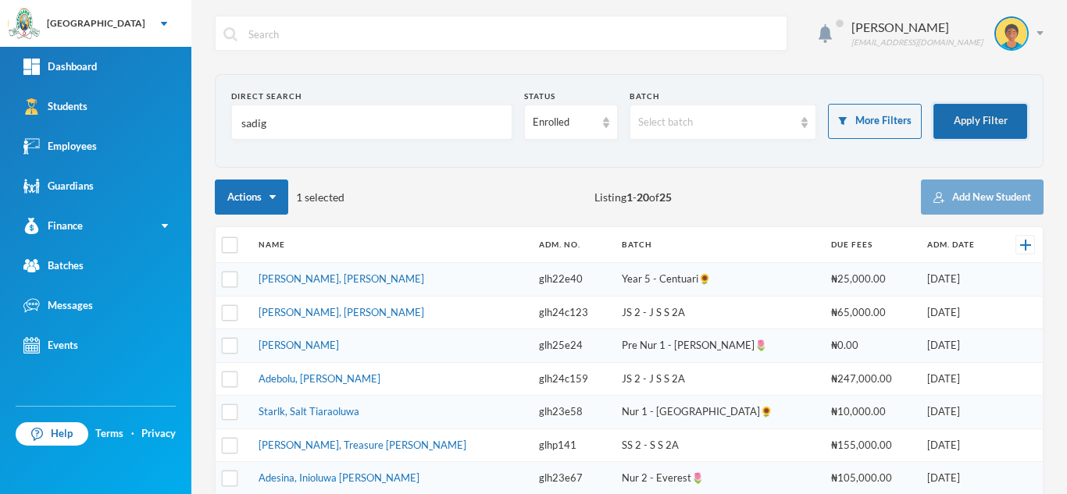
click at [958, 122] on button "Apply Filter" at bounding box center [980, 121] width 94 height 35
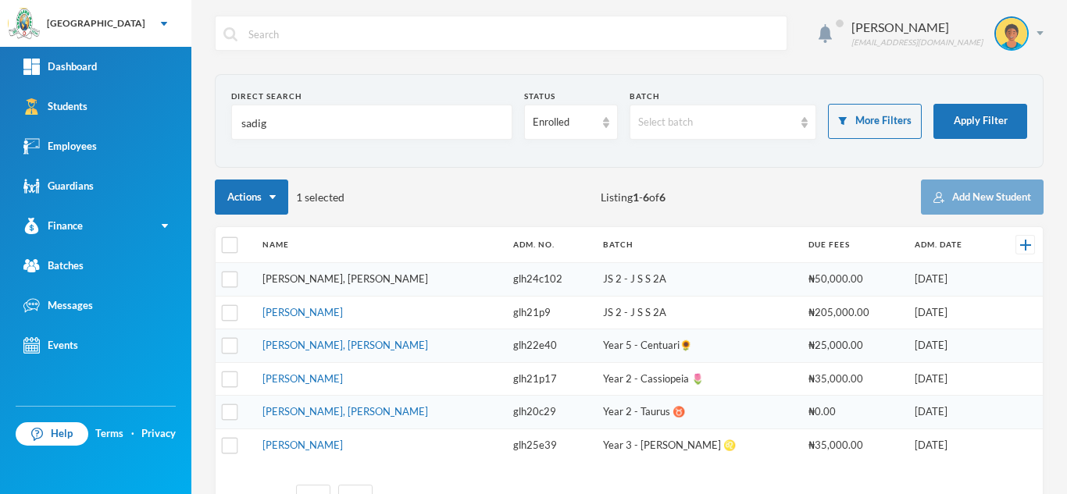
click at [320, 276] on link "Sadiq, Moyinoluwa Simeon" at bounding box center [345, 279] width 166 height 12
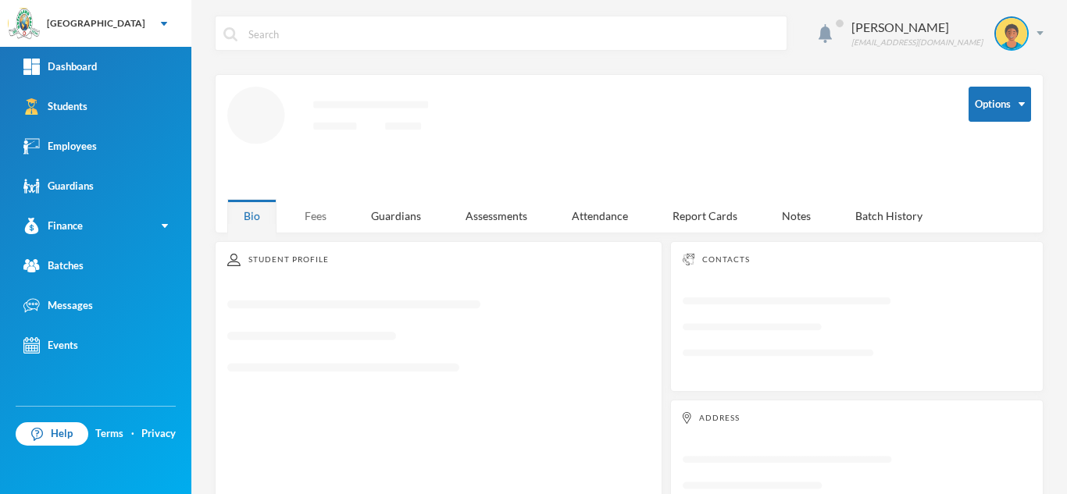
click at [307, 202] on div "Fees" at bounding box center [315, 216] width 55 height 34
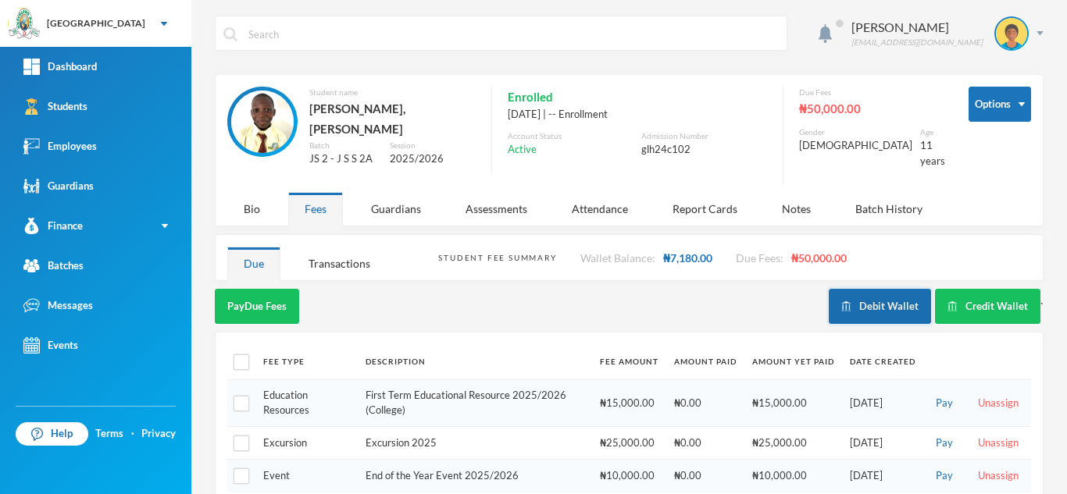
click at [883, 305] on button "Debit Wallet" at bounding box center [880, 306] width 102 height 35
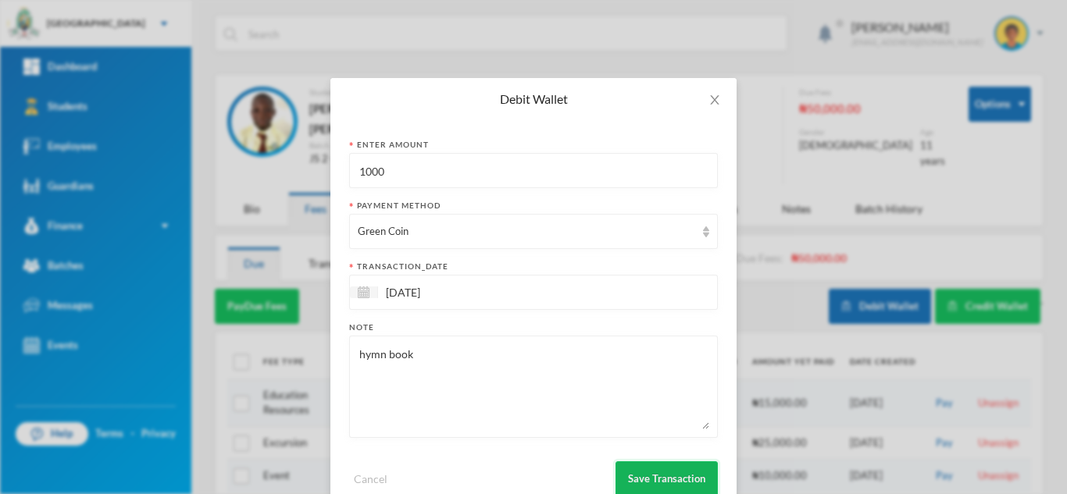
click at [658, 476] on button "Save Transaction" at bounding box center [666, 479] width 102 height 35
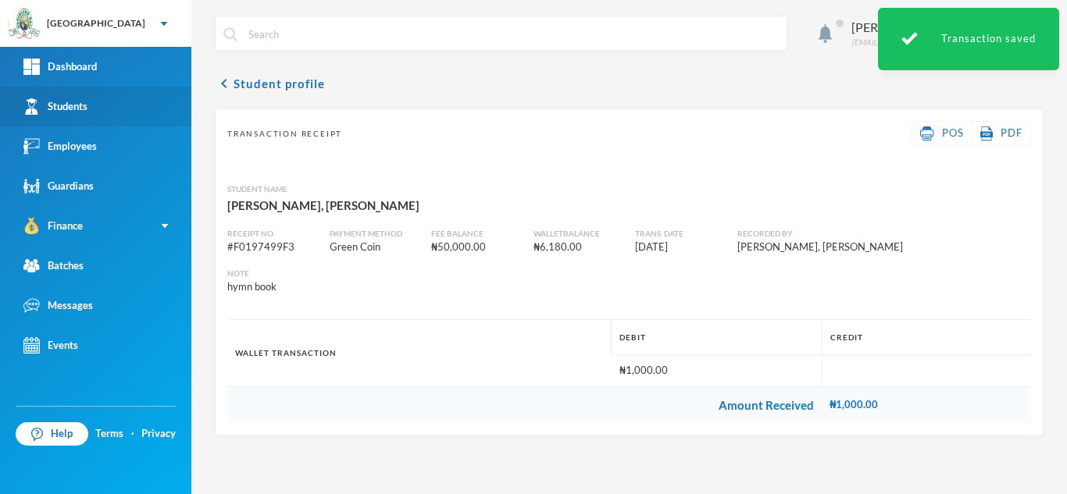
click at [147, 118] on link "Students" at bounding box center [95, 107] width 191 height 40
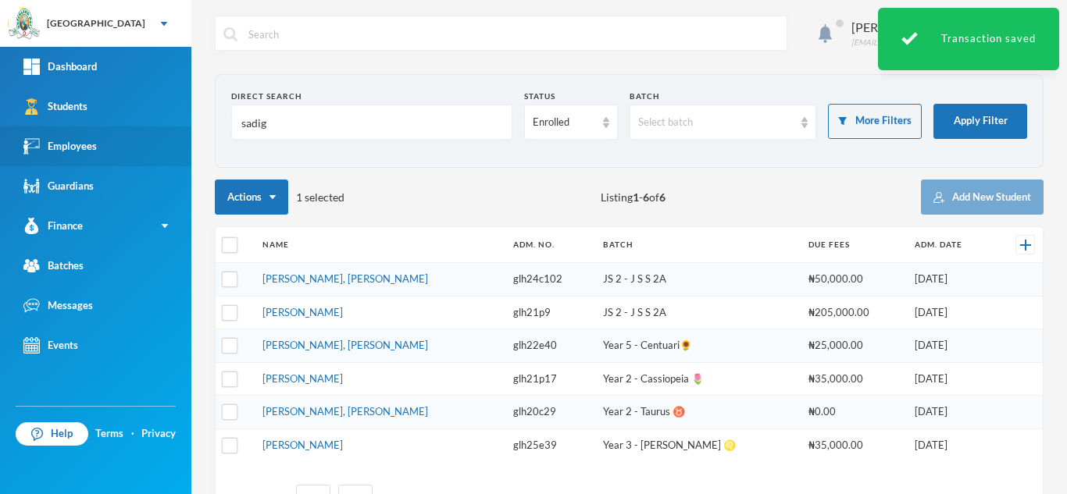
drag, startPoint x: 272, startPoint y: 125, endPoint x: 105, endPoint y: 144, distance: 167.4
click at [105, 144] on div "Greenland Hall Your Bluebic Account Greenland Hall Add a New School Dashboard S…" at bounding box center [533, 247] width 1067 height 494
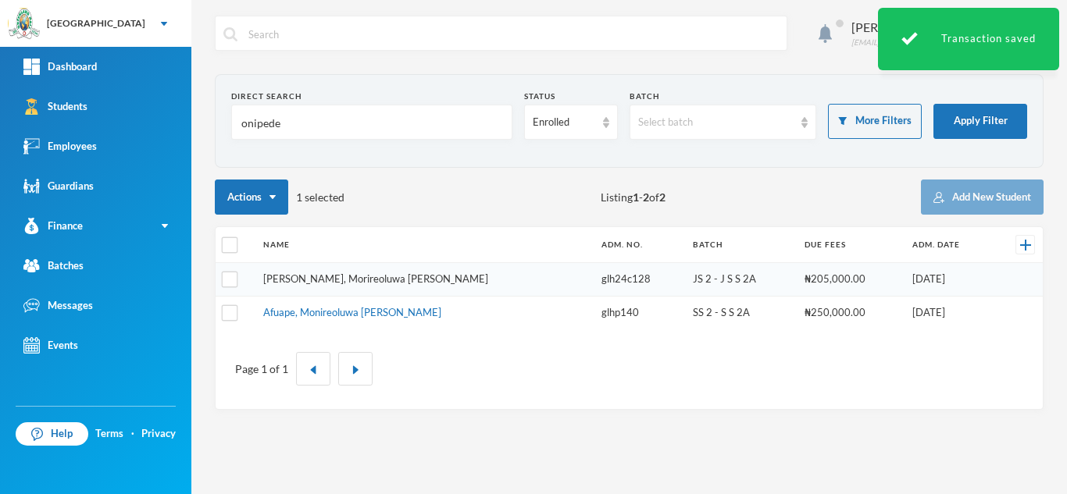
type input "onipede"
click at [324, 282] on link "Onipede, Morireoluwa Simeon" at bounding box center [375, 279] width 225 height 12
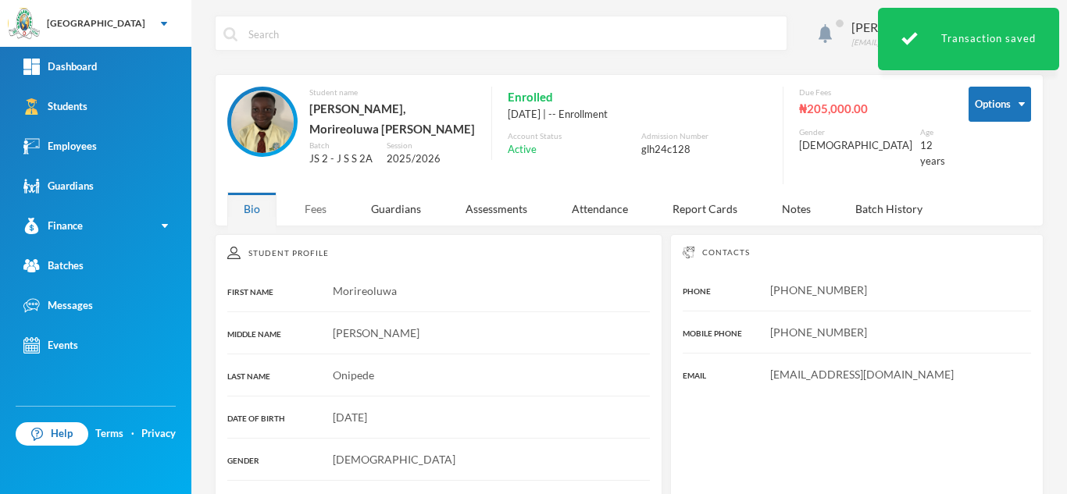
click at [304, 194] on div "Fees" at bounding box center [315, 209] width 55 height 34
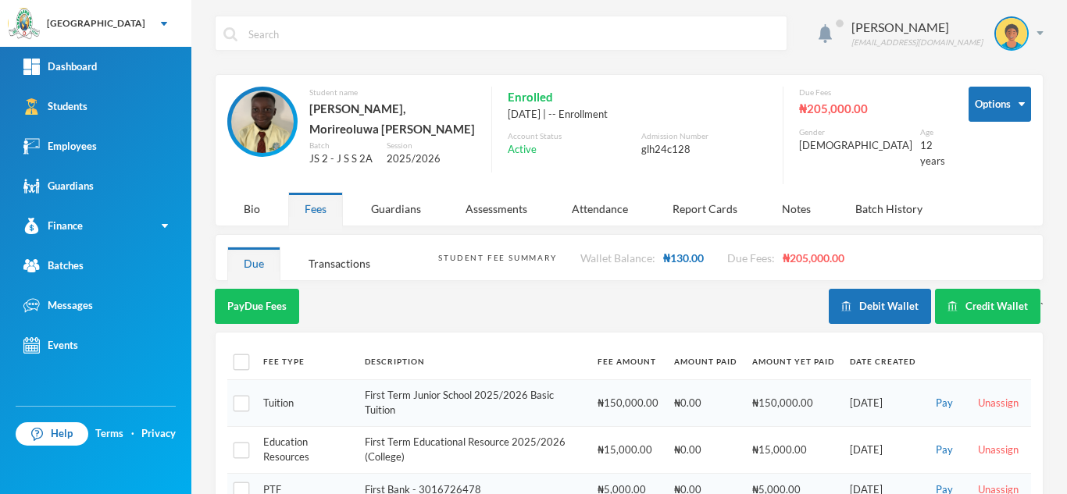
scroll to position [95, 0]
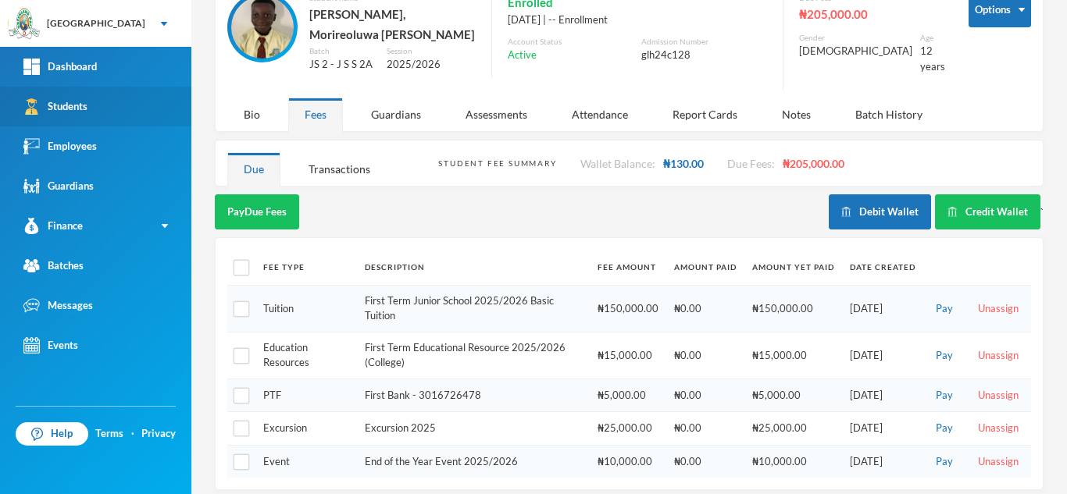
click at [130, 104] on link "Students" at bounding box center [95, 107] width 191 height 40
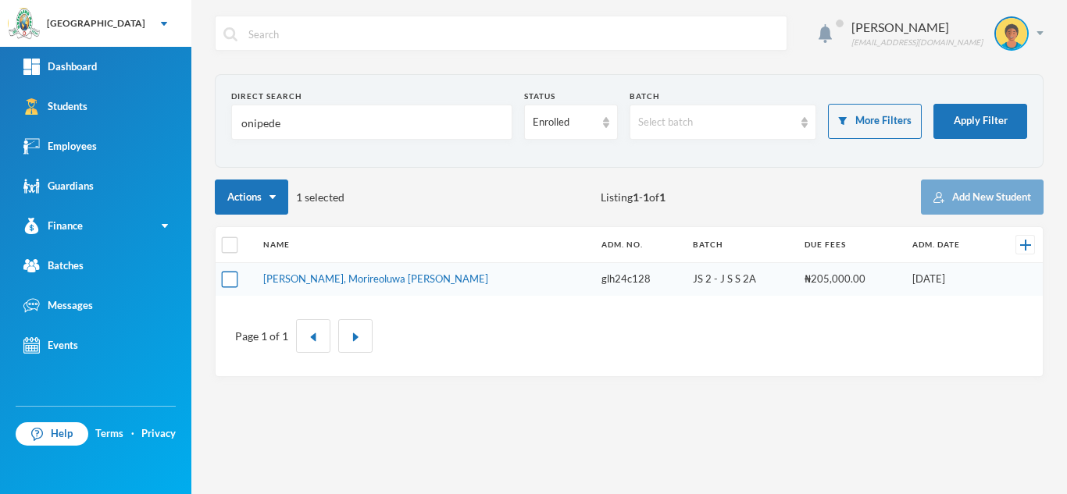
click at [231, 277] on input "checkbox" at bounding box center [230, 280] width 16 height 16
checkbox input "true"
click at [228, 243] on input "checkbox" at bounding box center [230, 245] width 16 height 16
checkbox input "true"
click at [228, 282] on input "checkbox" at bounding box center [230, 280] width 16 height 16
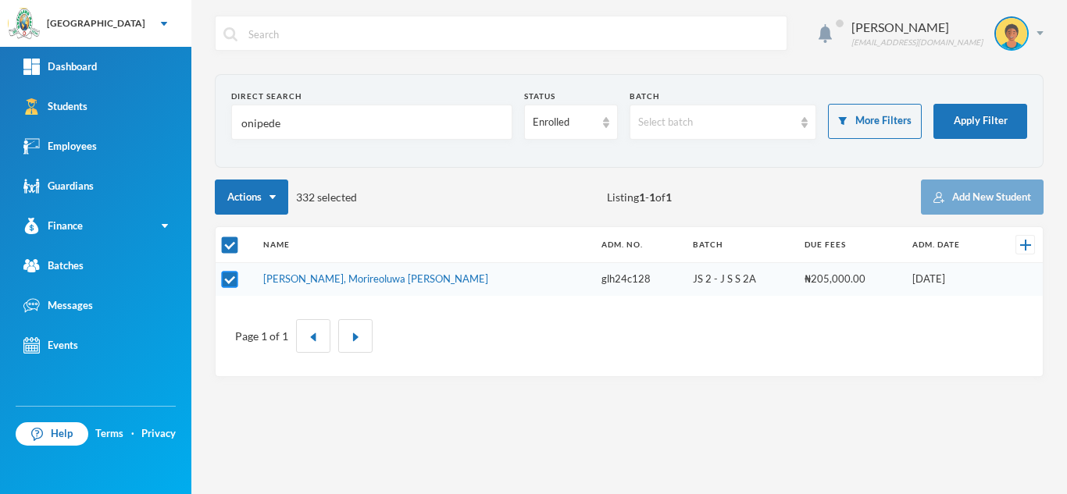
checkbox input "false"
click at [228, 282] on input "checkbox" at bounding box center [230, 280] width 16 height 16
checkbox input "true"
click at [226, 244] on input "checkbox" at bounding box center [230, 245] width 16 height 16
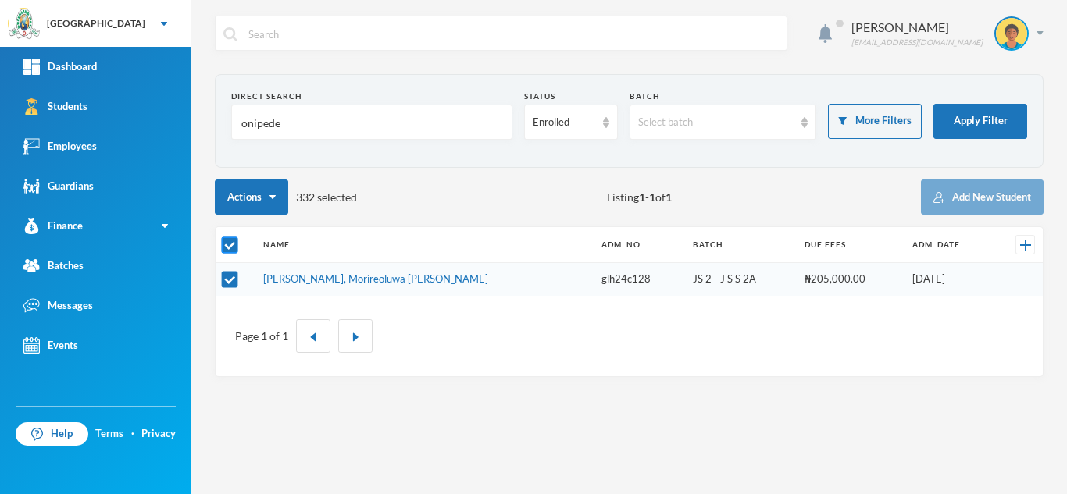
checkbox input "false"
click at [227, 280] on input "checkbox" at bounding box center [230, 280] width 16 height 16
checkbox input "true"
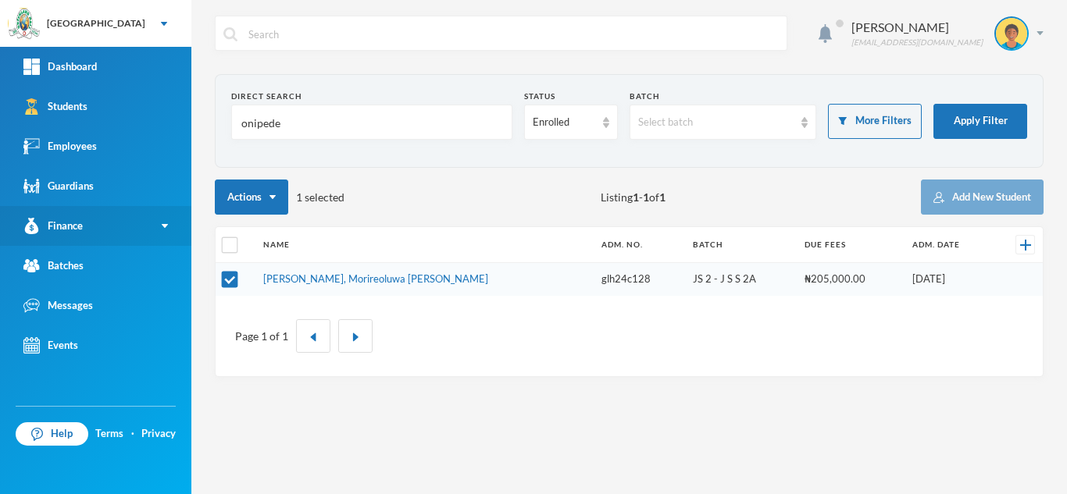
click at [110, 227] on link "Finance" at bounding box center [95, 226] width 191 height 40
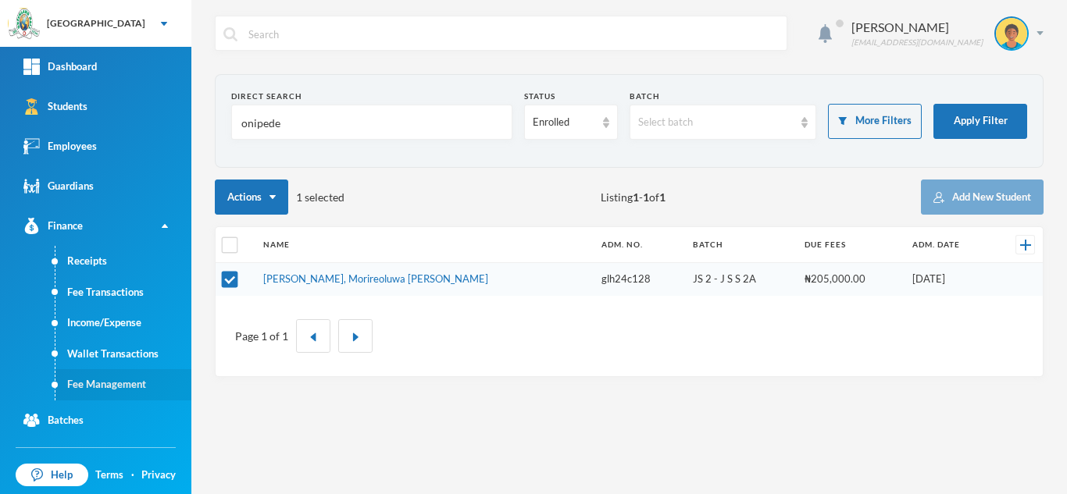
click at [112, 398] on link "Fee Management" at bounding box center [123, 384] width 136 height 31
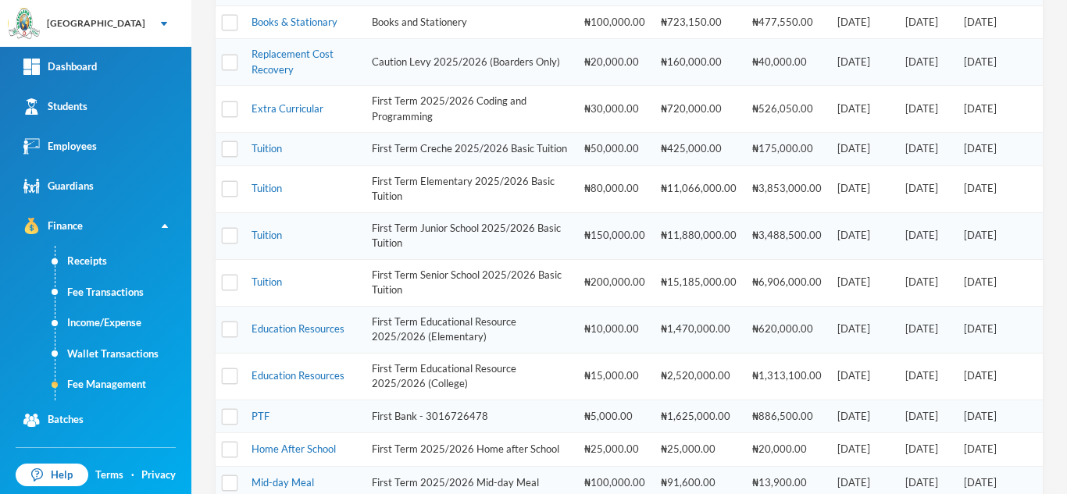
scroll to position [433, 0]
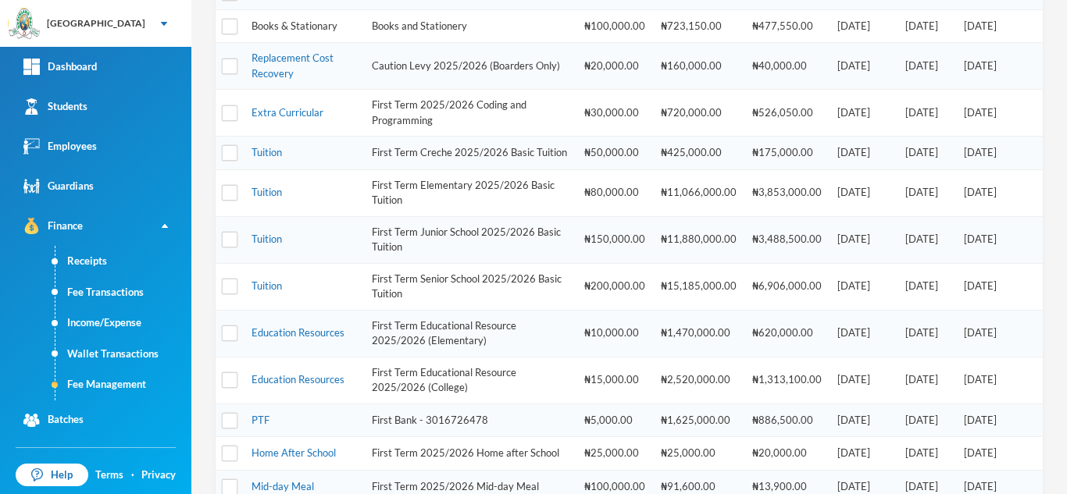
click at [316, 25] on link "Books & Stationary" at bounding box center [294, 26] width 86 height 12
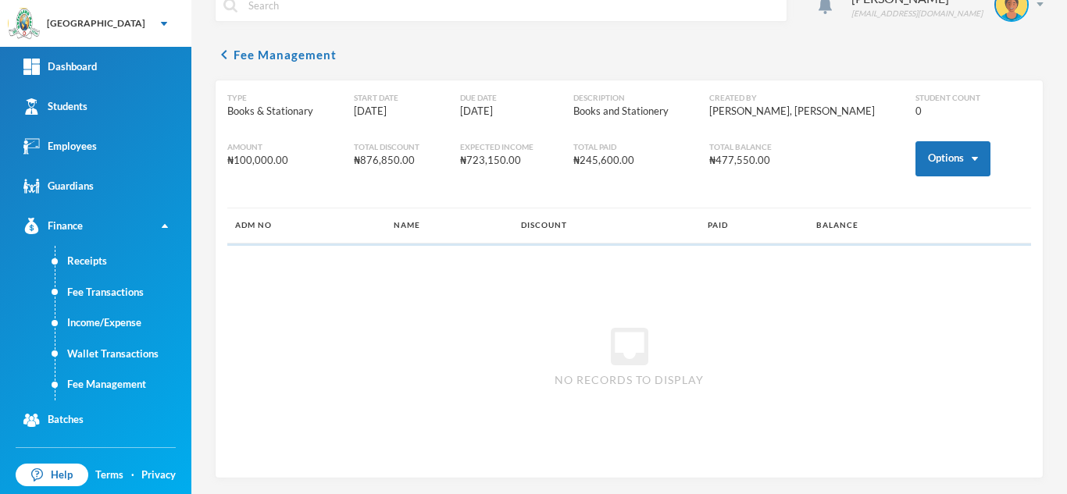
scroll to position [29, 0]
click at [915, 161] on button "Options" at bounding box center [952, 158] width 75 height 35
click at [889, 226] on button "Assign to ( 1 ) selected students" at bounding box center [896, 227] width 141 height 28
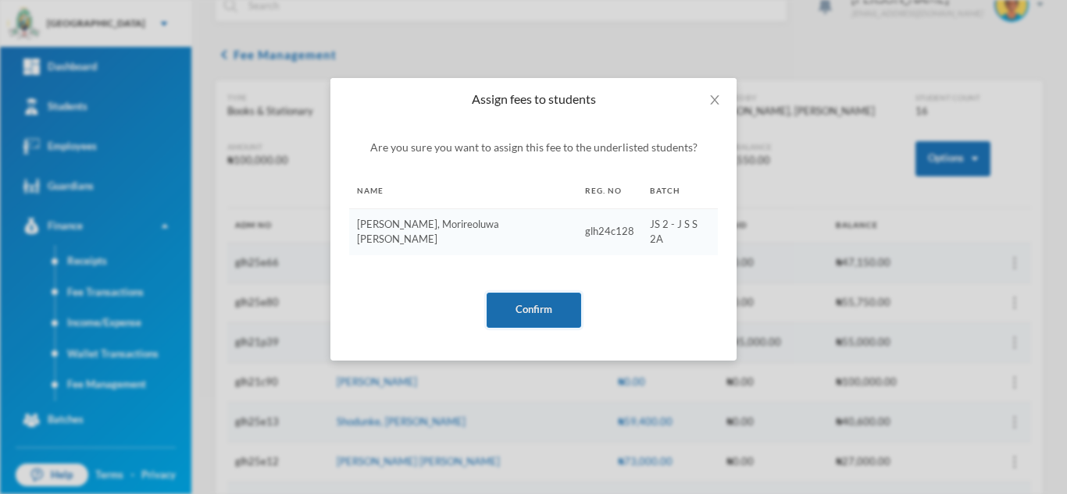
click at [530, 296] on button "Confirm" at bounding box center [534, 310] width 95 height 35
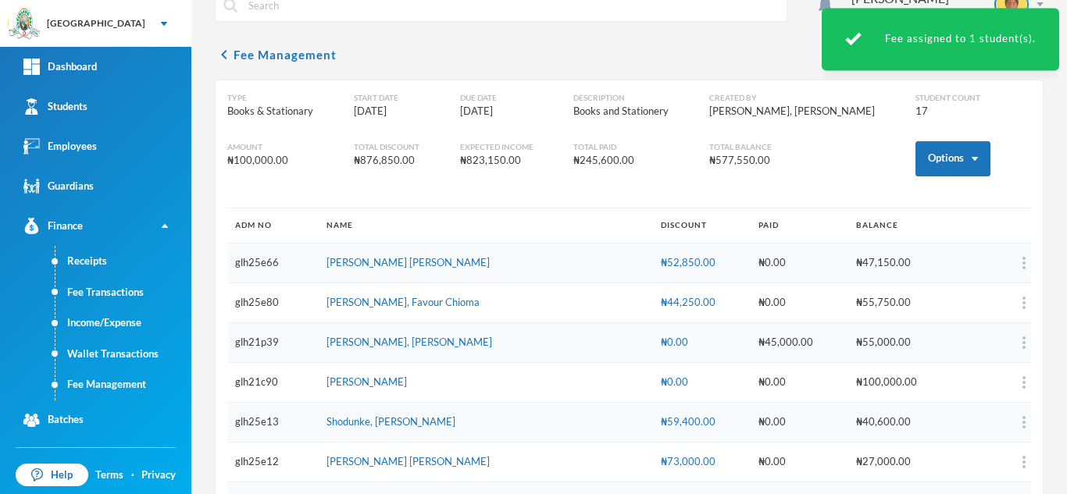
scroll to position [483, 0]
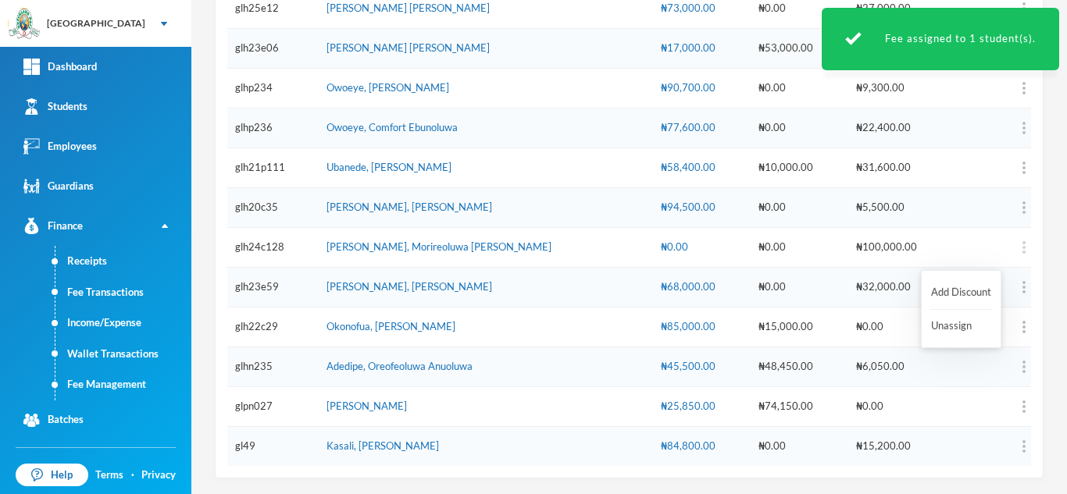
click at [1022, 243] on img "button" at bounding box center [1023, 247] width 3 height 12
click at [943, 294] on button "Add Discount" at bounding box center [960, 293] width 63 height 28
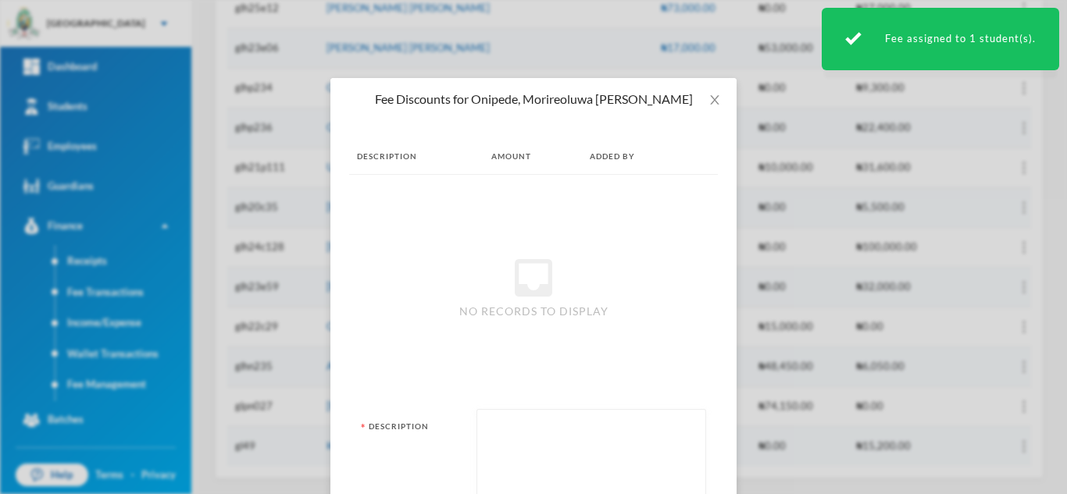
click at [513, 459] on textarea at bounding box center [591, 460] width 212 height 85
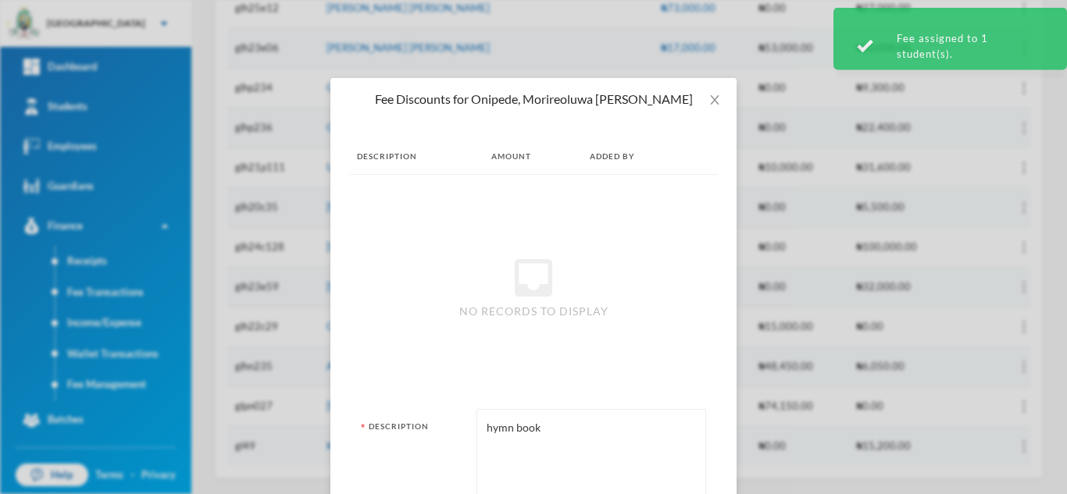
type textarea "hymn book"
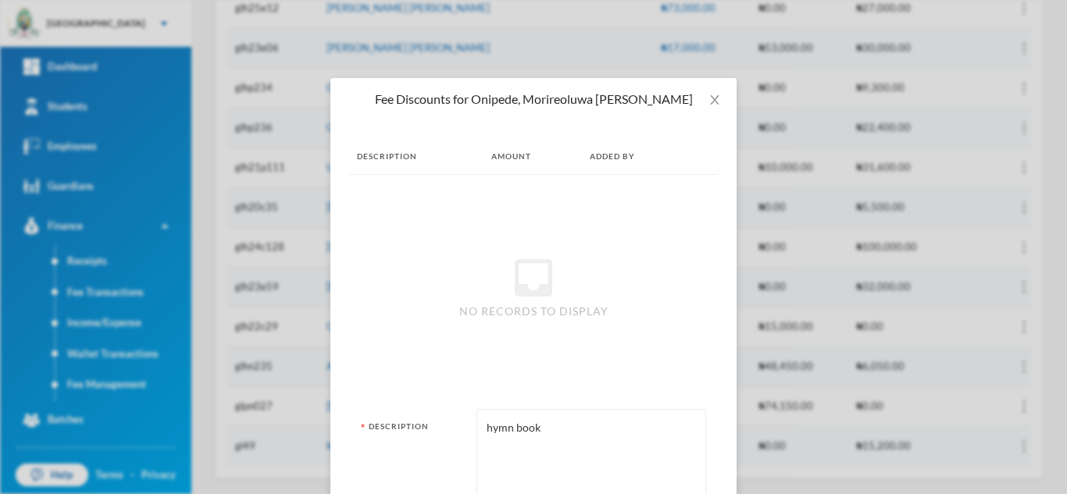
scroll to position [172, 0]
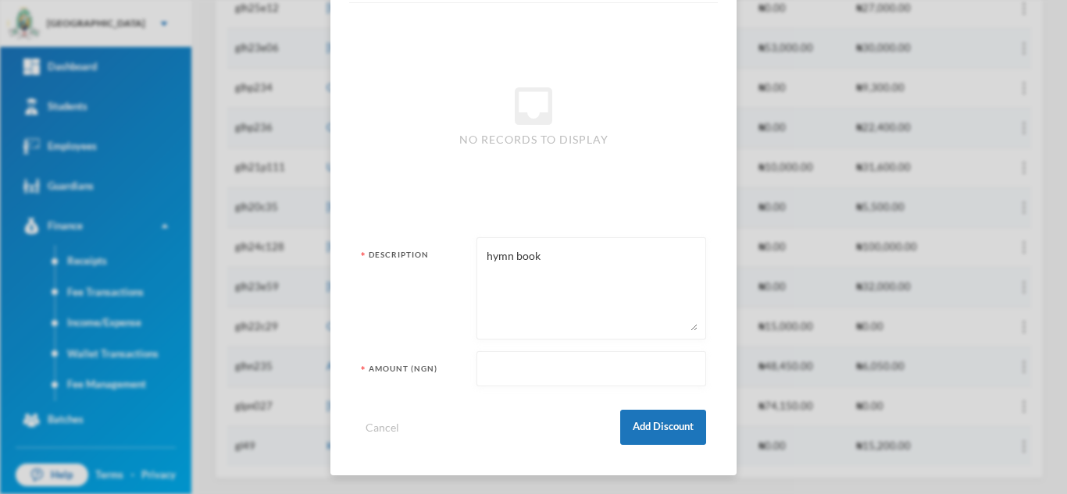
click at [485, 371] on input "text" at bounding box center [591, 369] width 212 height 35
type input "99000"
click at [680, 419] on button "Add Discount" at bounding box center [663, 427] width 86 height 35
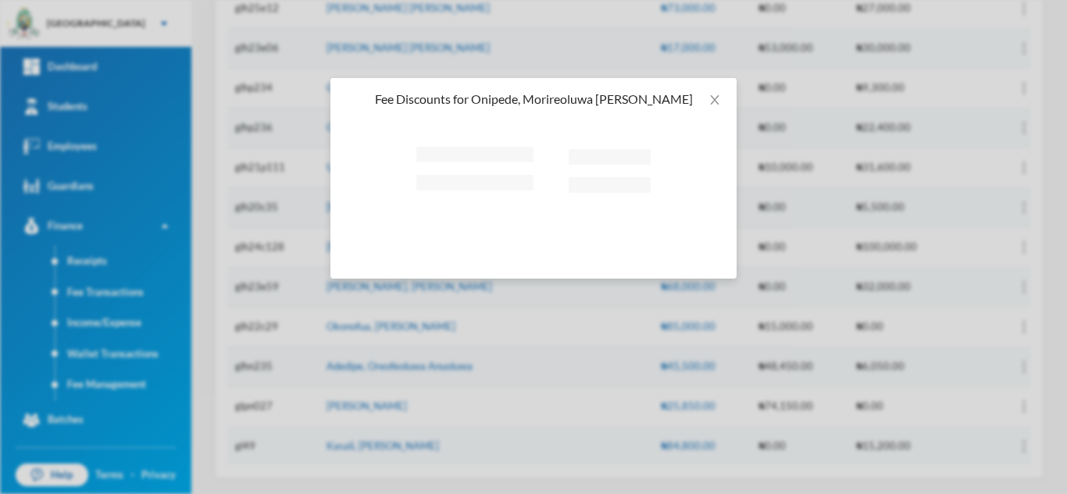
scroll to position [0, 0]
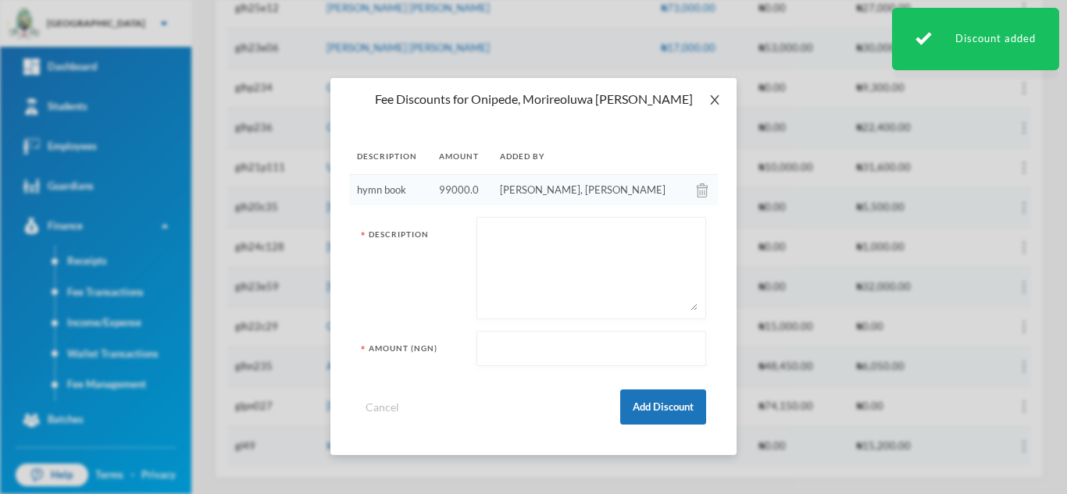
click at [717, 103] on icon "icon: close" at bounding box center [714, 99] width 9 height 9
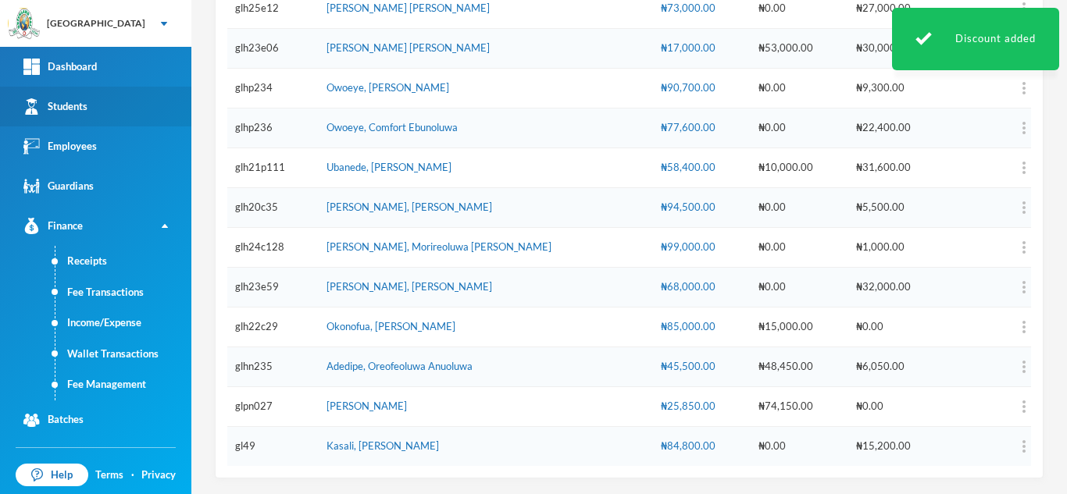
click at [123, 110] on link "Students" at bounding box center [95, 107] width 191 height 40
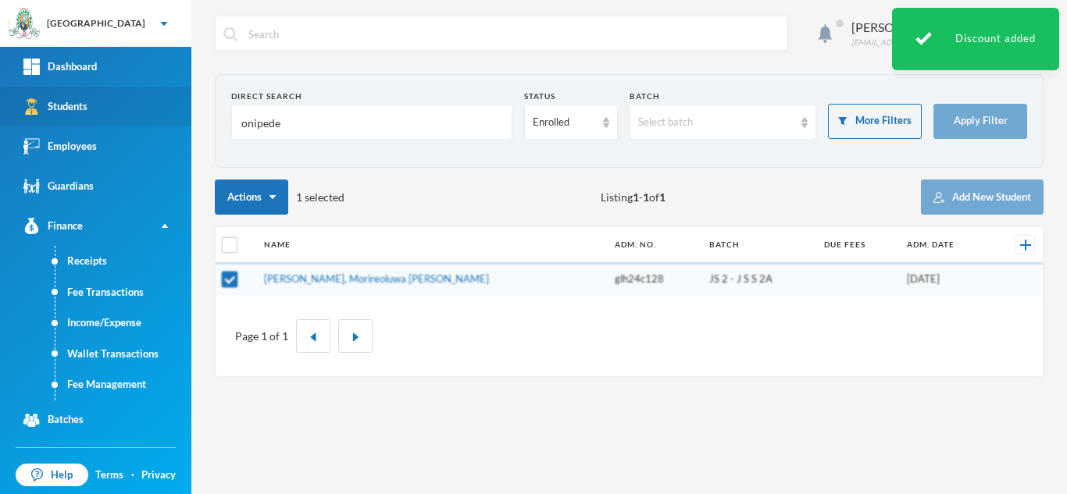
drag, startPoint x: 209, startPoint y: 126, endPoint x: 96, endPoint y: 119, distance: 112.6
click at [96, 119] on div "Greenland Hall Your Bluebic Account Greenland Hall Add a New School Dashboard S…" at bounding box center [533, 247] width 1067 height 494
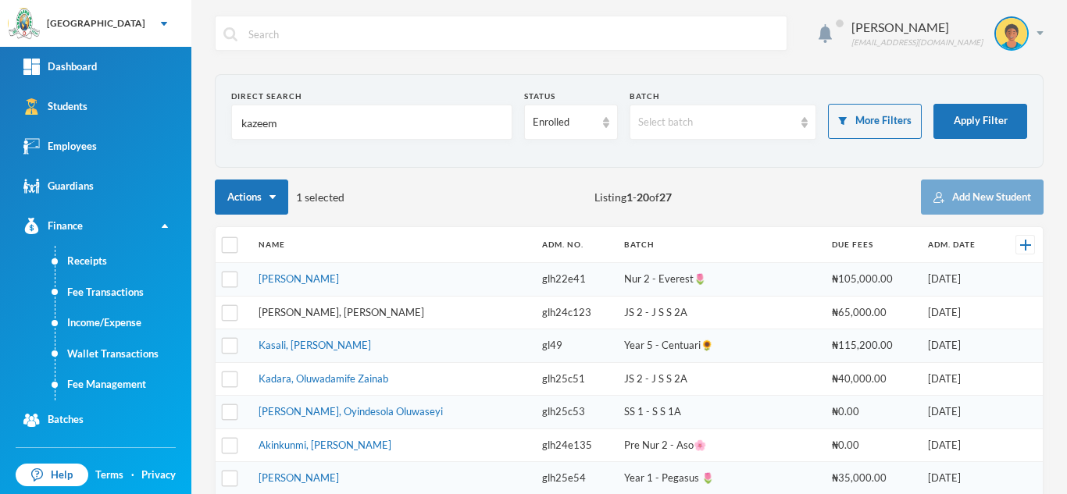
type input "kazeem"
click at [326, 308] on link "Kazeem, Samson Irewole" at bounding box center [342, 312] width 166 height 12
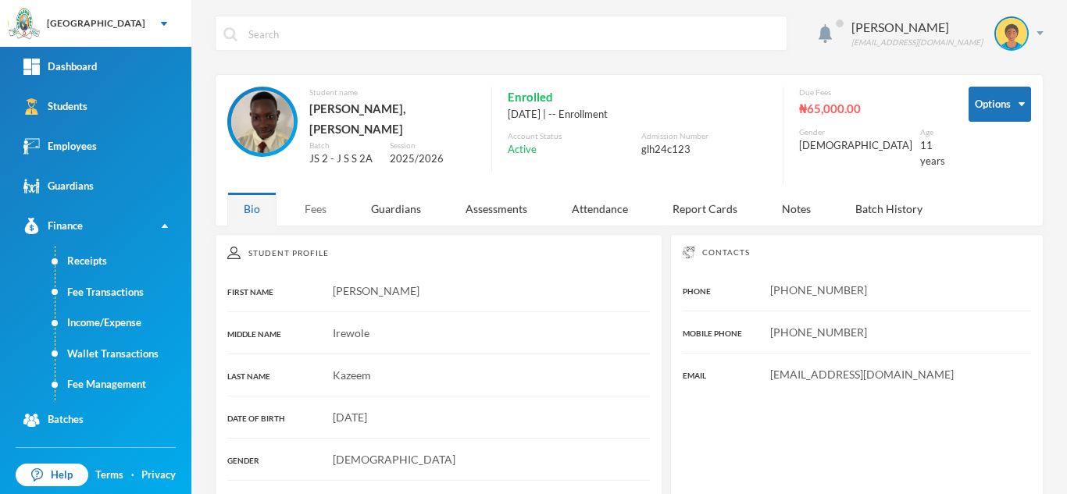
click at [311, 197] on div "Fees" at bounding box center [315, 209] width 55 height 34
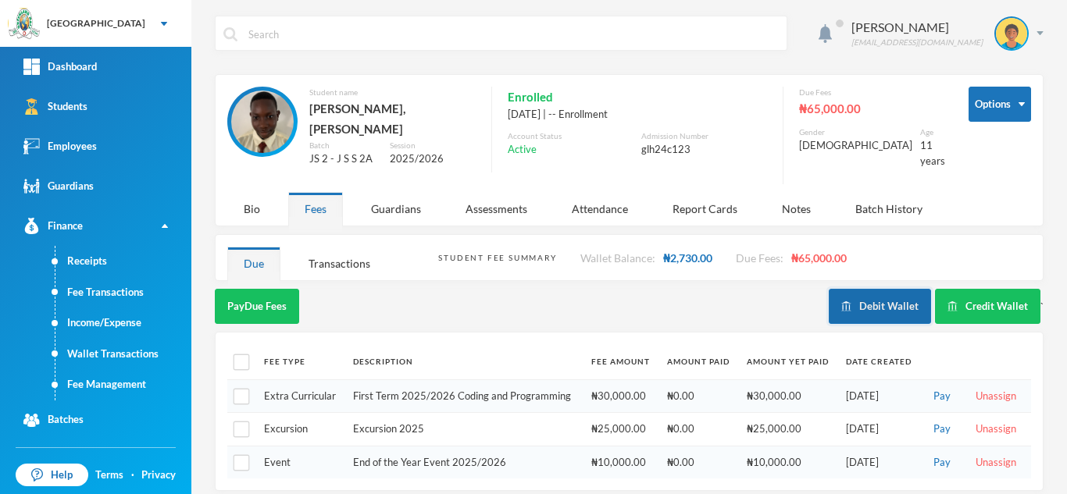
click at [845, 297] on button "Debit Wallet" at bounding box center [880, 306] width 102 height 35
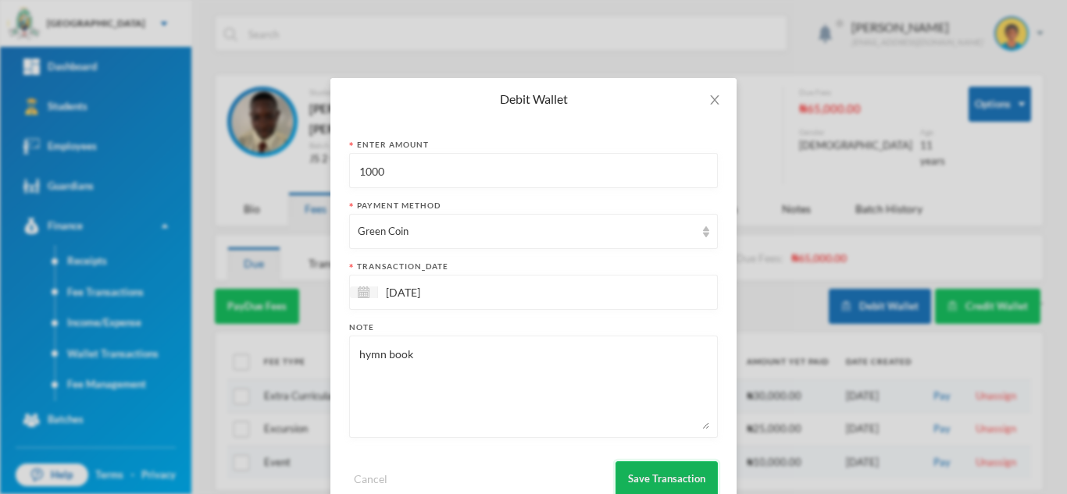
click at [638, 476] on button "Save Transaction" at bounding box center [666, 479] width 102 height 35
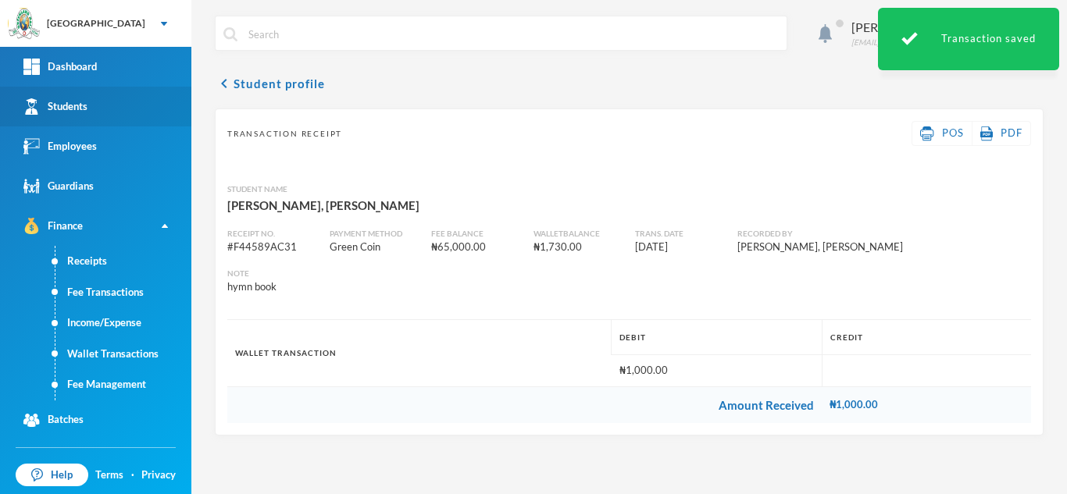
click at [103, 97] on link "Students" at bounding box center [95, 107] width 191 height 40
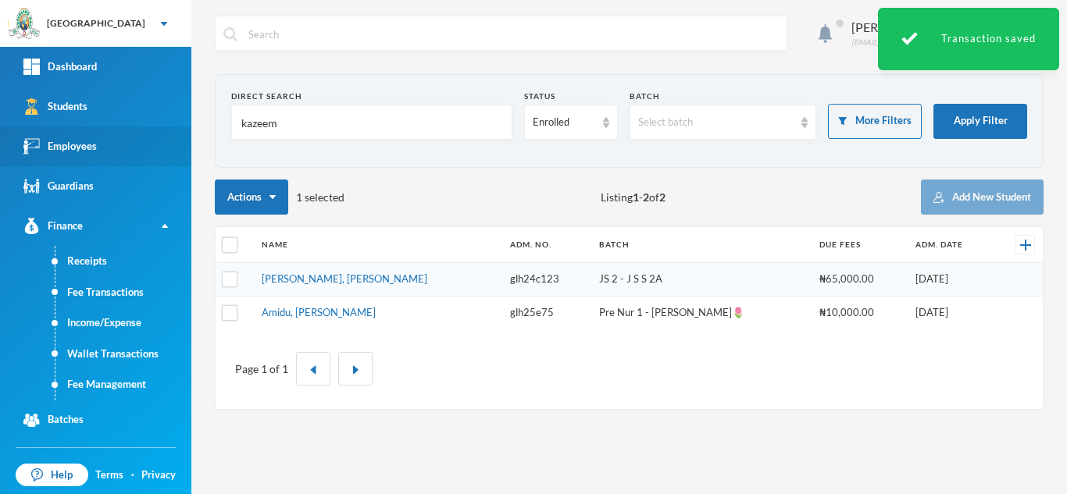
drag, startPoint x: 284, startPoint y: 121, endPoint x: 120, endPoint y: 138, distance: 164.1
click at [120, 138] on div "Greenland Hall Your Bluebic Account Greenland Hall Add a New School Dashboard S…" at bounding box center [533, 247] width 1067 height 494
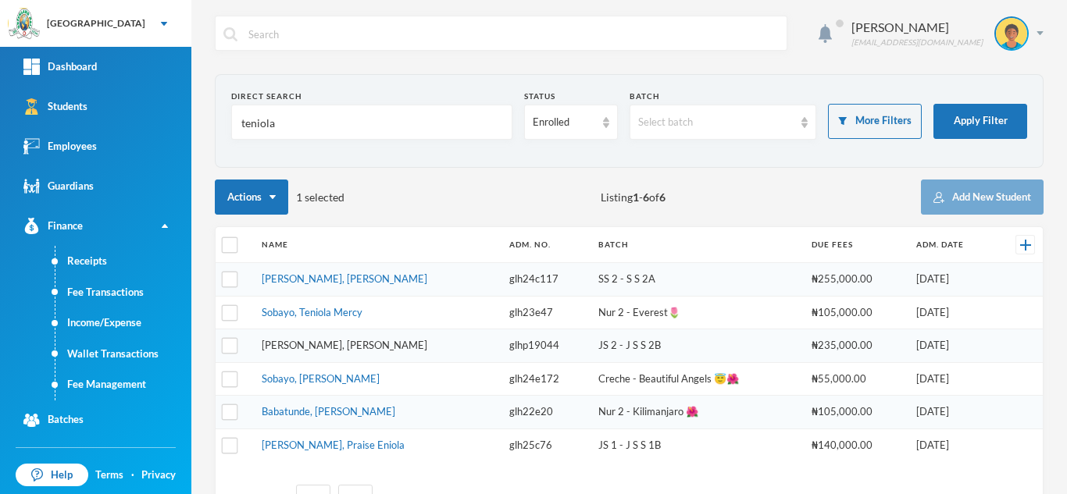
type input "teniola"
click at [326, 344] on link "Timothy, Teniola Faith" at bounding box center [345, 345] width 166 height 12
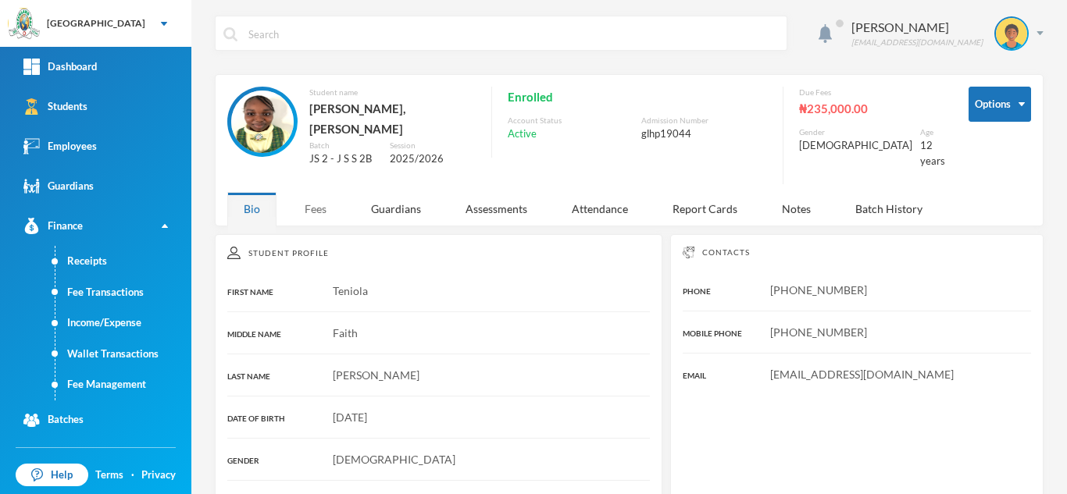
click at [316, 200] on div "Fees" at bounding box center [315, 209] width 55 height 34
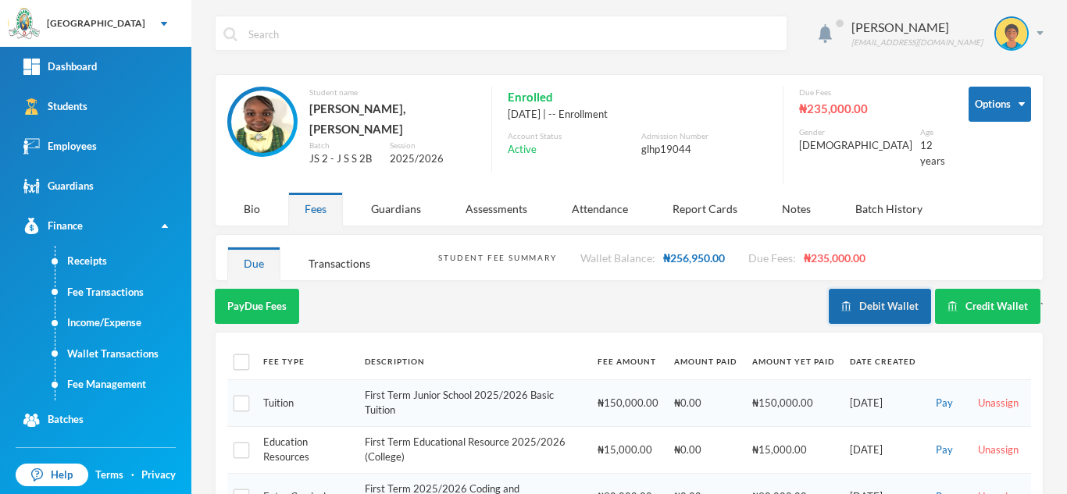
click at [854, 289] on button "Debit Wallet" at bounding box center [880, 306] width 102 height 35
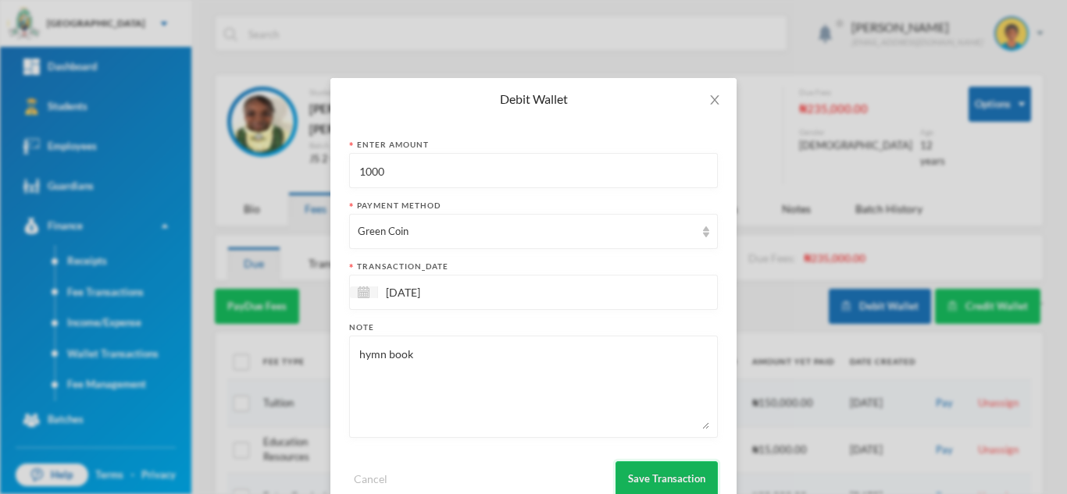
click at [651, 465] on button "Save Transaction" at bounding box center [666, 479] width 102 height 35
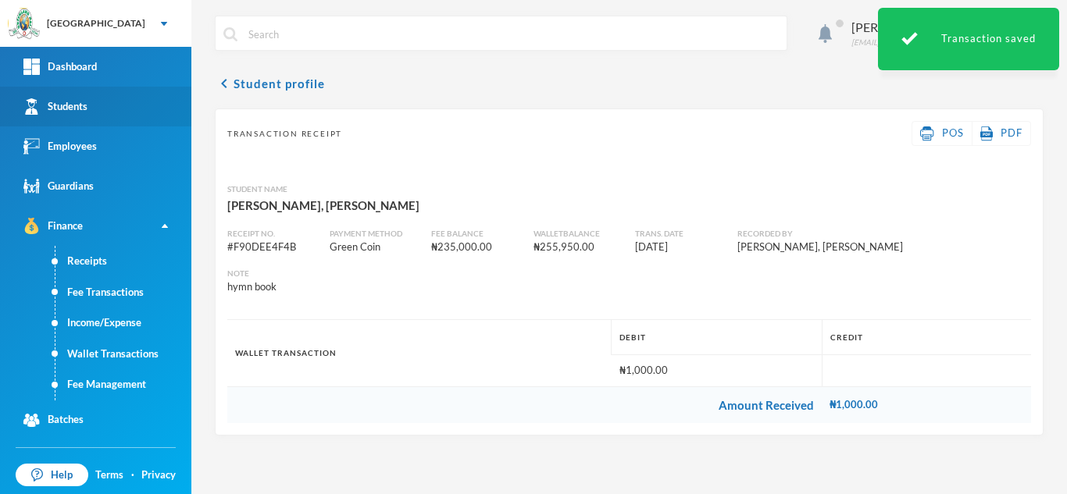
click at [109, 113] on link "Students" at bounding box center [95, 107] width 191 height 40
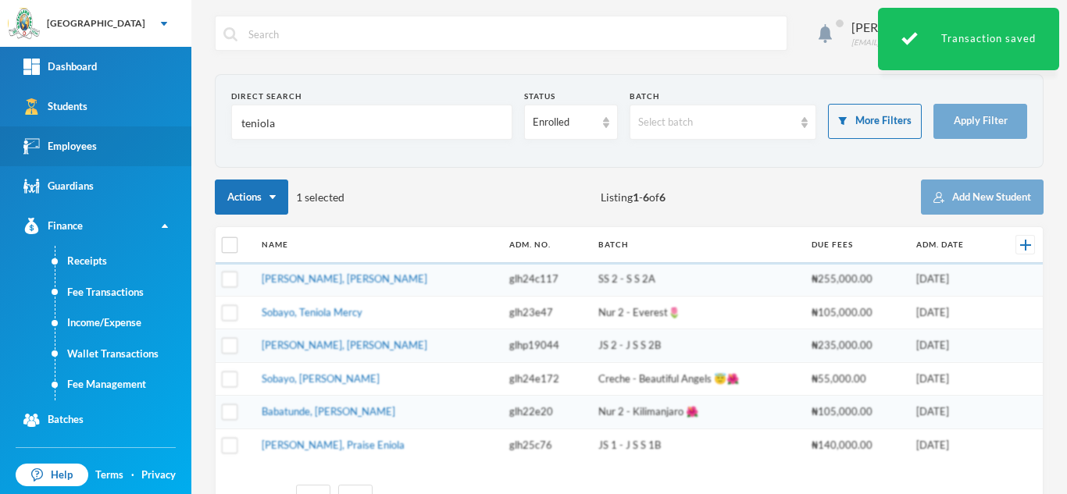
drag, startPoint x: 226, startPoint y: 127, endPoint x: 128, endPoint y: 130, distance: 97.7
click at [131, 130] on div "Greenland Hall Your Bluebic Account Greenland Hall Add a New School Dashboard S…" at bounding box center [533, 247] width 1067 height 494
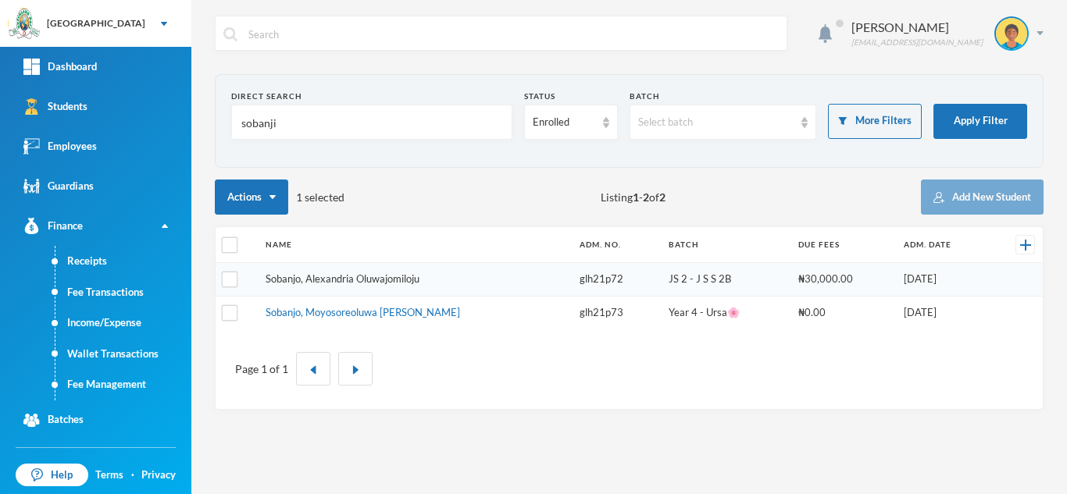
type input "sobanji"
click at [326, 280] on link "Sobanjo, Alexandria Oluwajomiloju" at bounding box center [343, 279] width 154 height 12
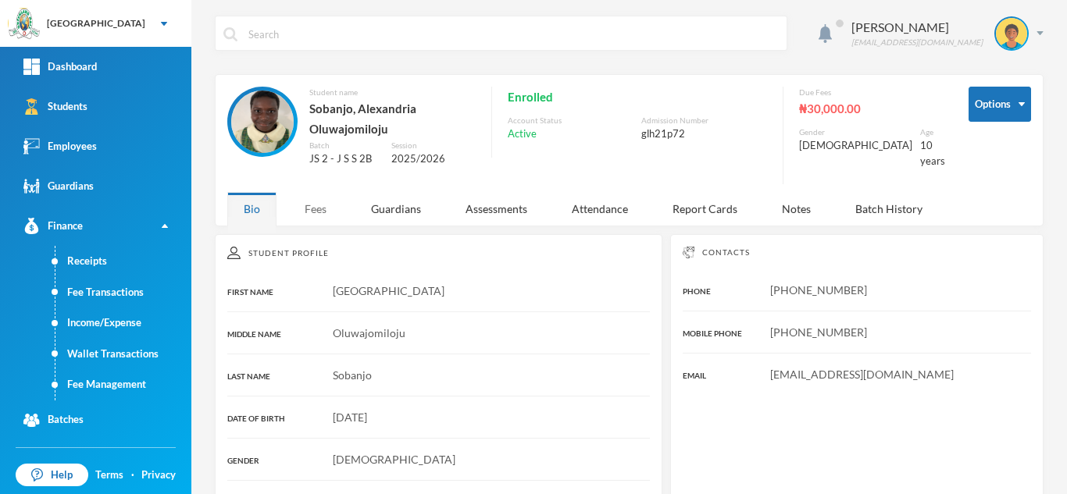
click at [310, 198] on div "Fees" at bounding box center [315, 209] width 55 height 34
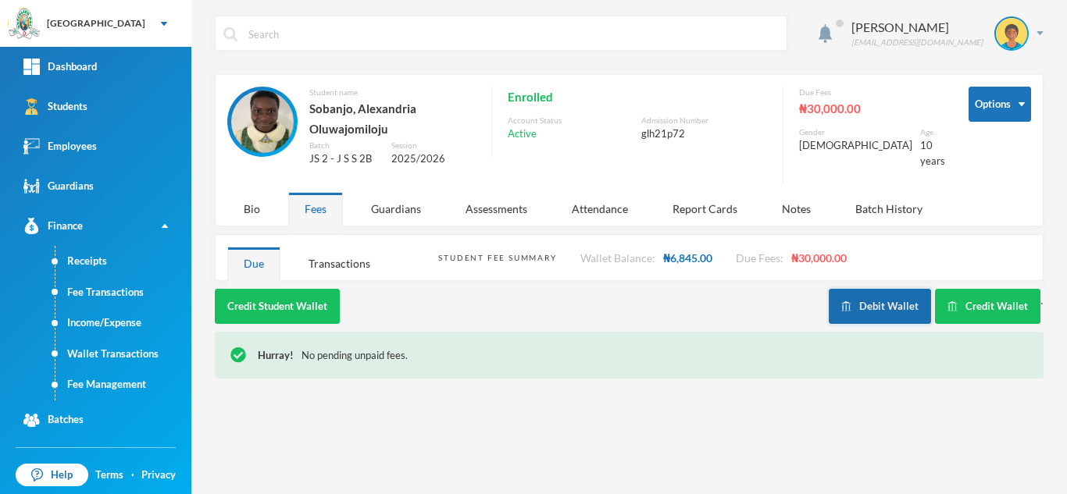
click at [888, 298] on button "Debit Wallet" at bounding box center [880, 306] width 102 height 35
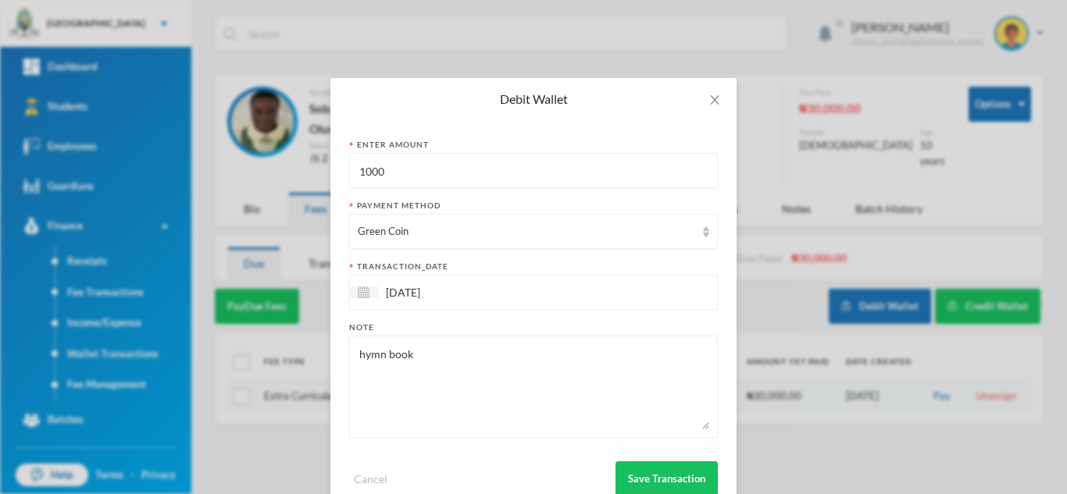
drag, startPoint x: 386, startPoint y: 175, endPoint x: 277, endPoint y: 180, distance: 108.7
click at [277, 180] on div "Debit Wallet Enter Amount 1000 Payment Method Green Coin transaction_date 03/10…" at bounding box center [533, 247] width 1067 height 494
type input "1100"
drag, startPoint x: 454, startPoint y: 354, endPoint x: 151, endPoint y: 374, distance: 303.7
click at [151, 374] on div "Debit Wallet Enter Amount 1100 Payment Method Green Coin transaction_date 03/10…" at bounding box center [533, 247] width 1067 height 494
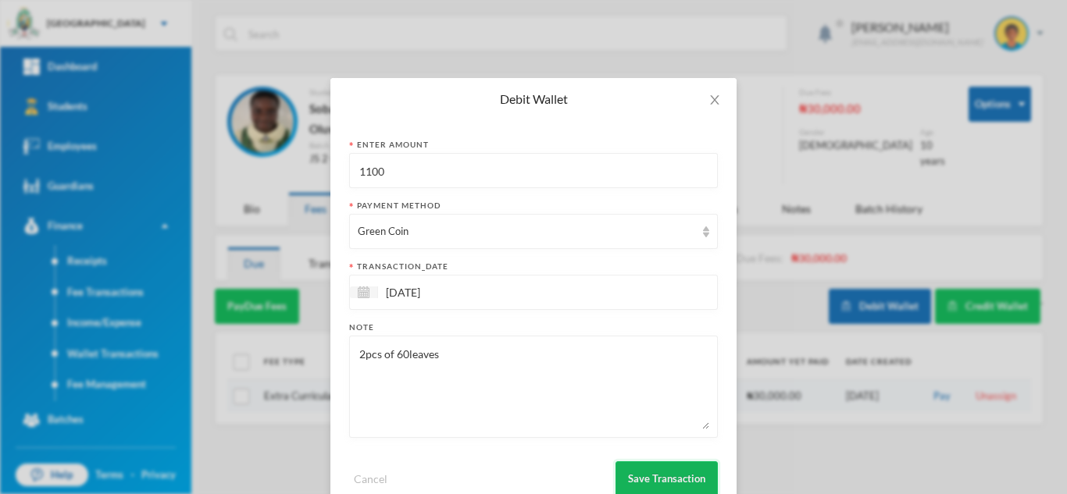
type textarea "2pcs of 60leaves"
click at [649, 474] on button "Save Transaction" at bounding box center [666, 479] width 102 height 35
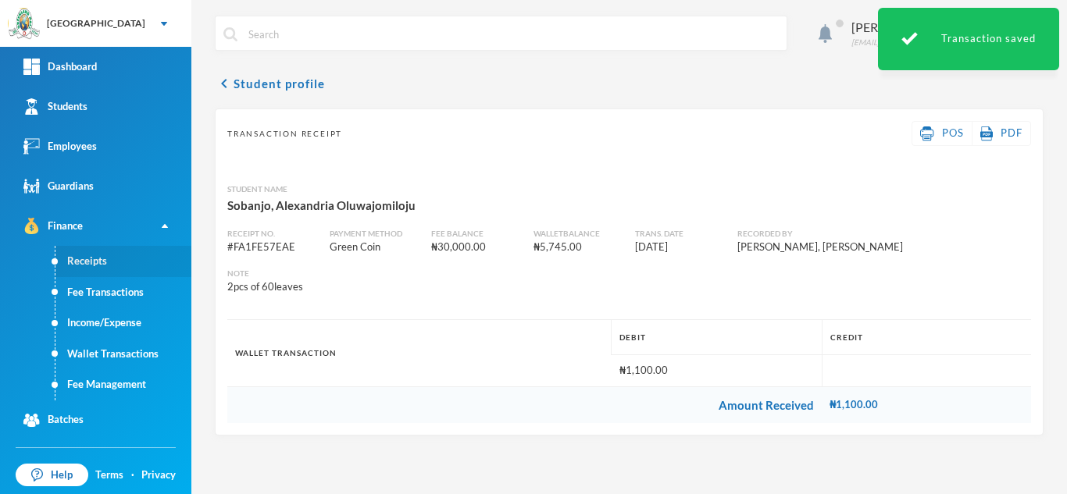
click at [106, 264] on link "Receipts" at bounding box center [123, 261] width 136 height 31
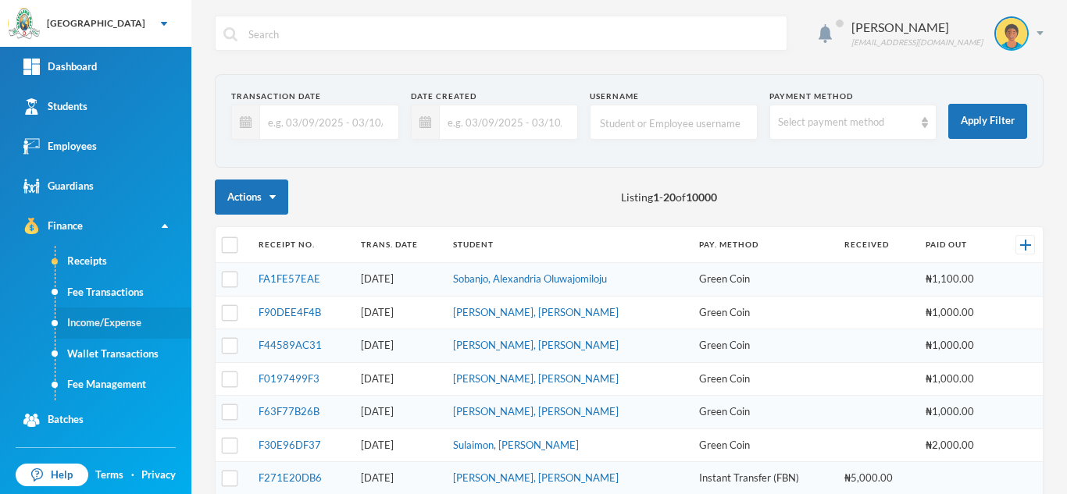
click at [110, 322] on link "Income/Expense" at bounding box center [123, 323] width 136 height 31
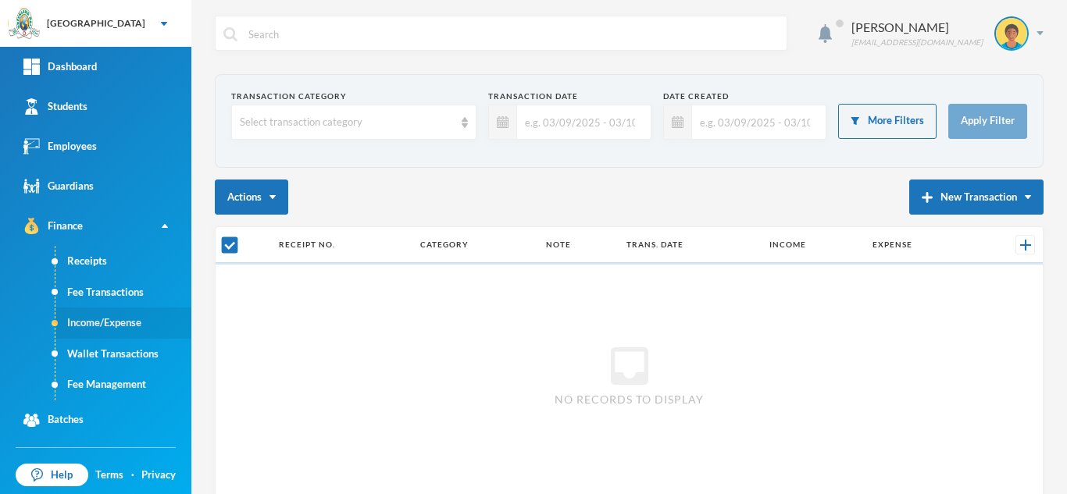
checkbox input "false"
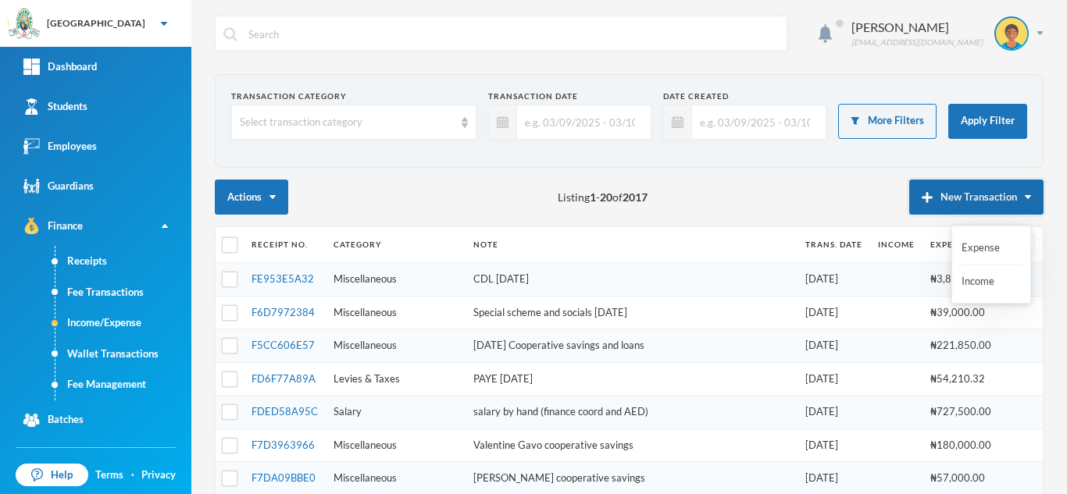
click at [912, 205] on button "New Transaction" at bounding box center [976, 197] width 134 height 35
click at [979, 248] on button "Expense" at bounding box center [991, 248] width 62 height 28
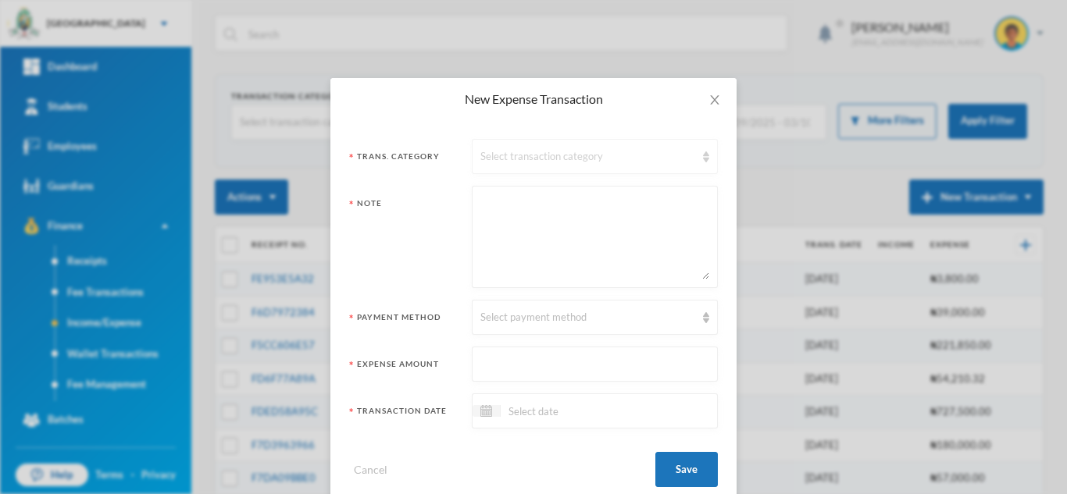
click at [530, 157] on div "Select transaction category" at bounding box center [587, 157] width 215 height 16
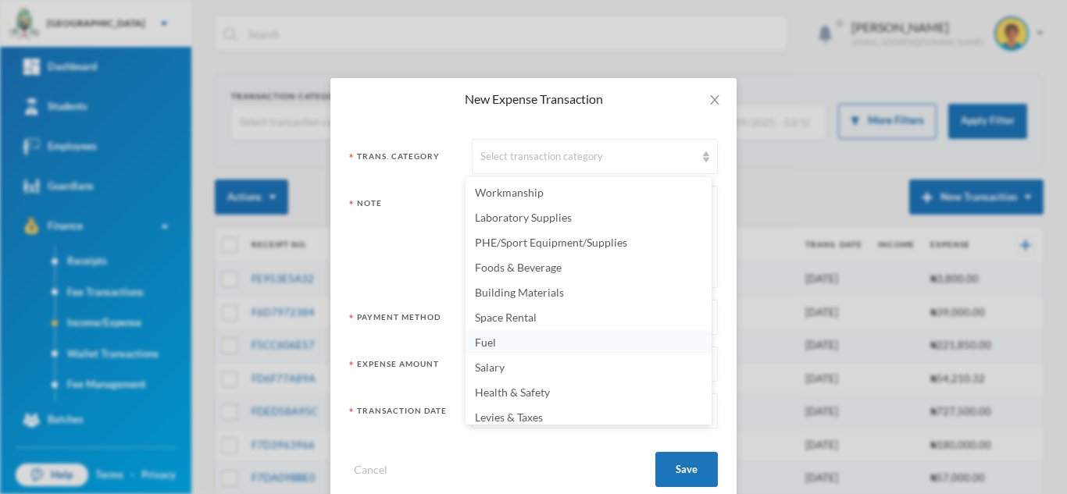
click at [515, 351] on li "Fuel" at bounding box center [588, 342] width 246 height 25
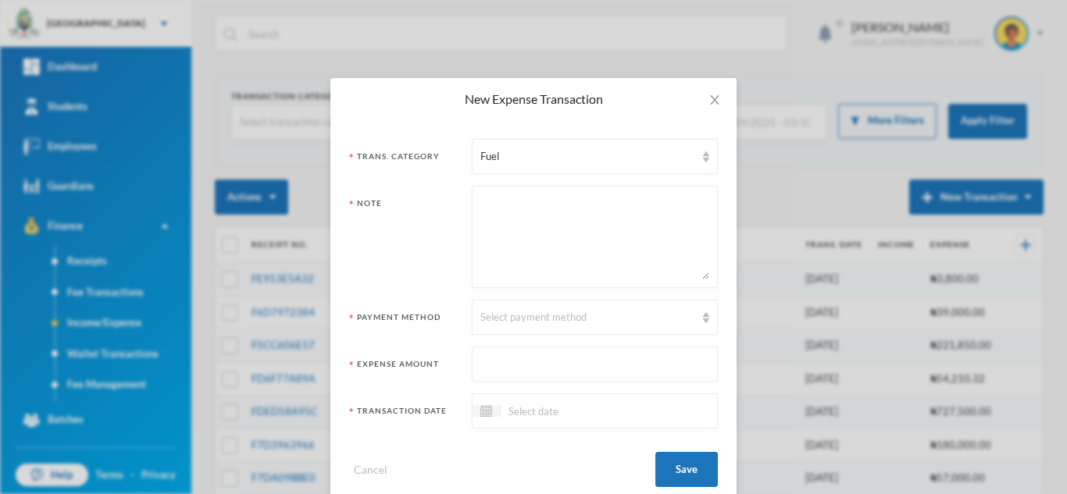
paste textarea "865 58.02 50187 APP38DK"
type textarea "865 58.02 50187 APP38DK"
click at [499, 369] on input "text" at bounding box center [594, 365] width 229 height 35
type input "50187"
click at [501, 319] on div "Select payment method" at bounding box center [587, 318] width 215 height 16
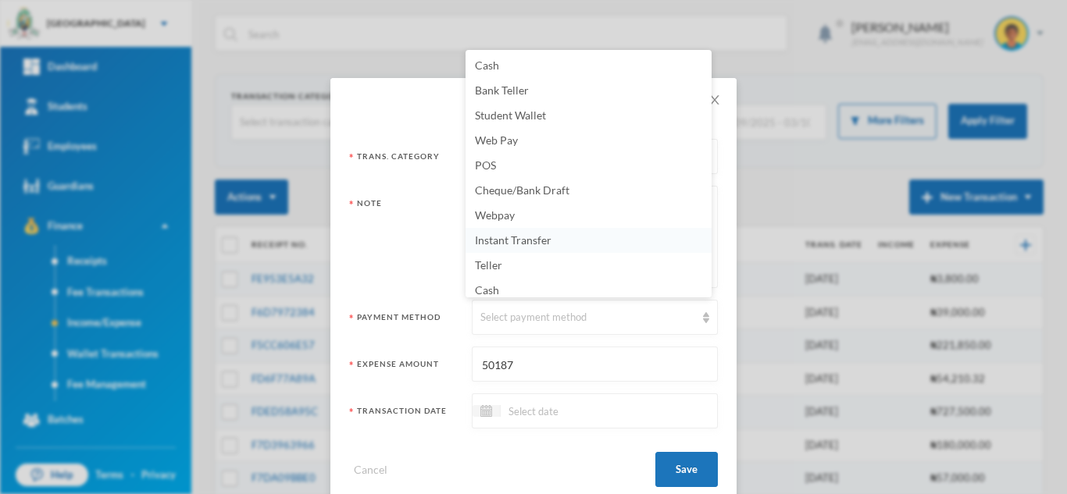
click at [623, 236] on li "Instant Transfer" at bounding box center [588, 240] width 246 height 25
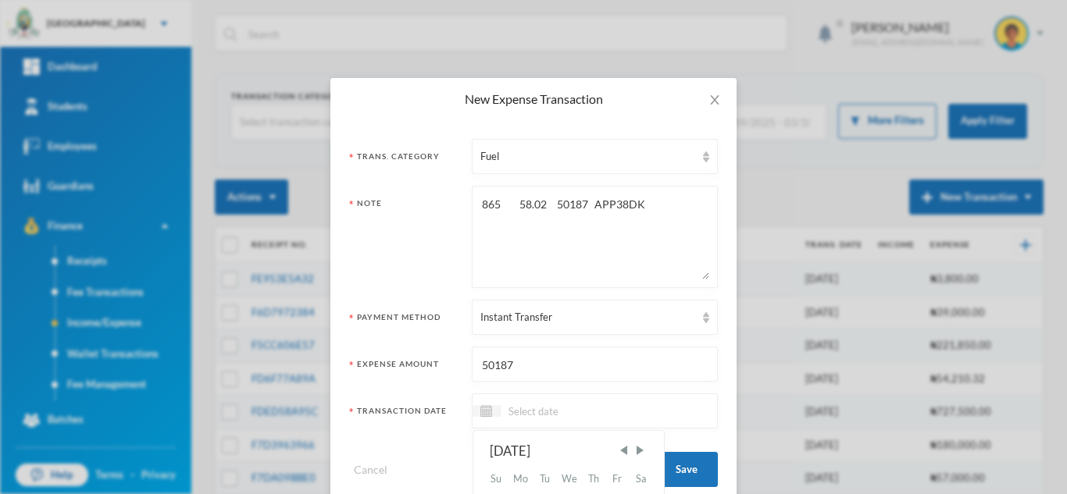
click at [516, 413] on input at bounding box center [566, 411] width 131 height 18
click at [616, 446] on span "Previous Month" at bounding box center [623, 451] width 14 height 14
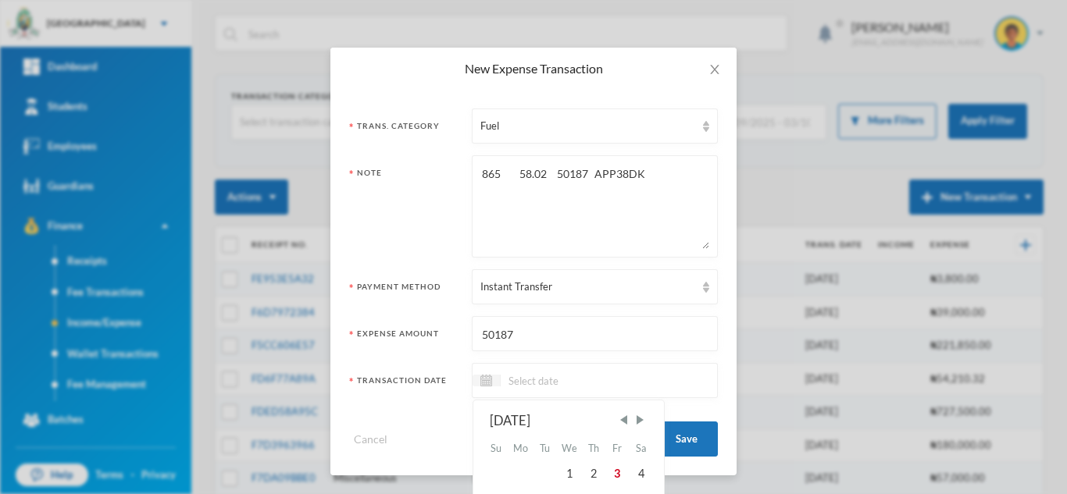
click at [579, 383] on input at bounding box center [566, 381] width 131 height 18
click at [619, 422] on span "Previous Month" at bounding box center [623, 420] width 14 height 14
click at [507, 384] on input at bounding box center [566, 381] width 131 height 18
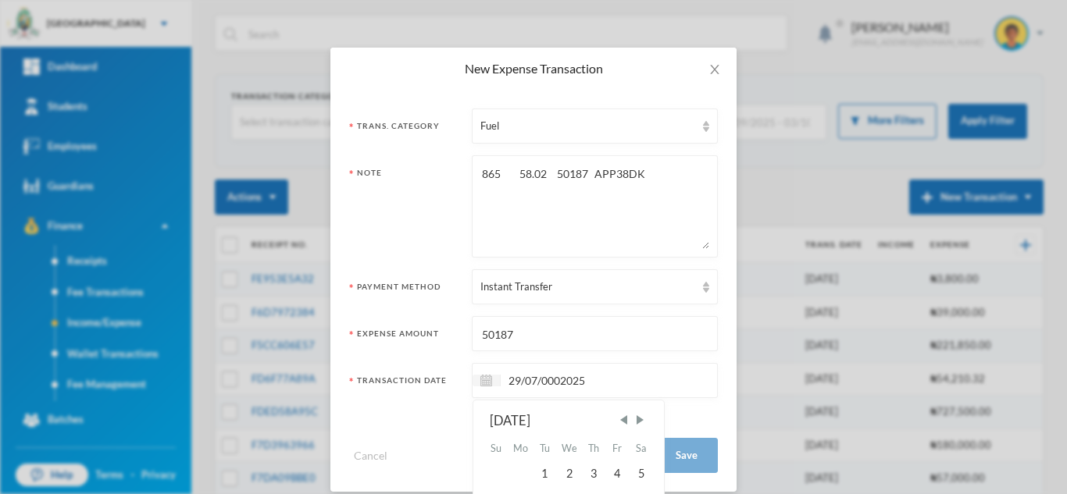
click at [553, 384] on input "29/07/0002025" at bounding box center [566, 381] width 131 height 18
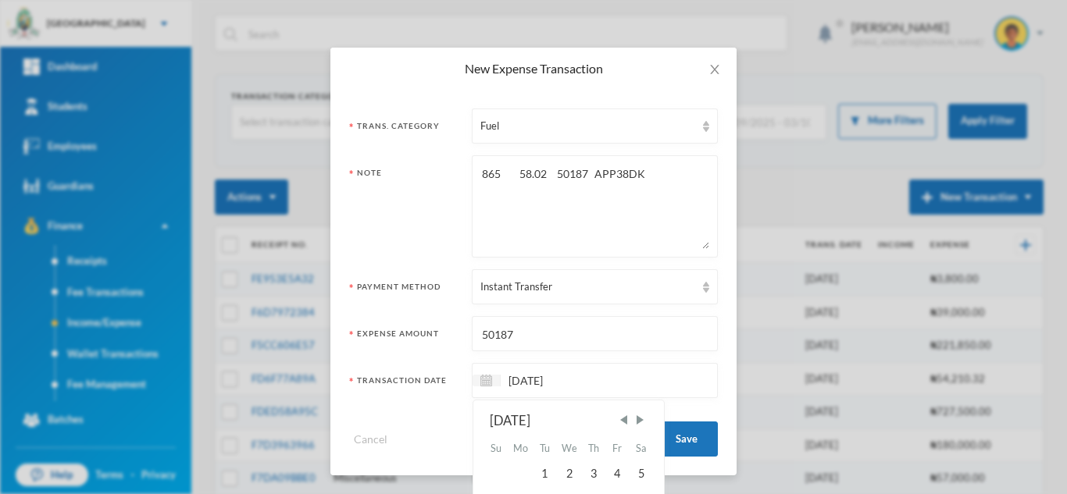
type input "[DATE]"
click at [519, 228] on textarea "865 58.02 50187 APP38DK" at bounding box center [594, 206] width 229 height 85
click at [537, 172] on textarea "865 58.02 50187 APP38DK" at bounding box center [594, 206] width 229 height 85
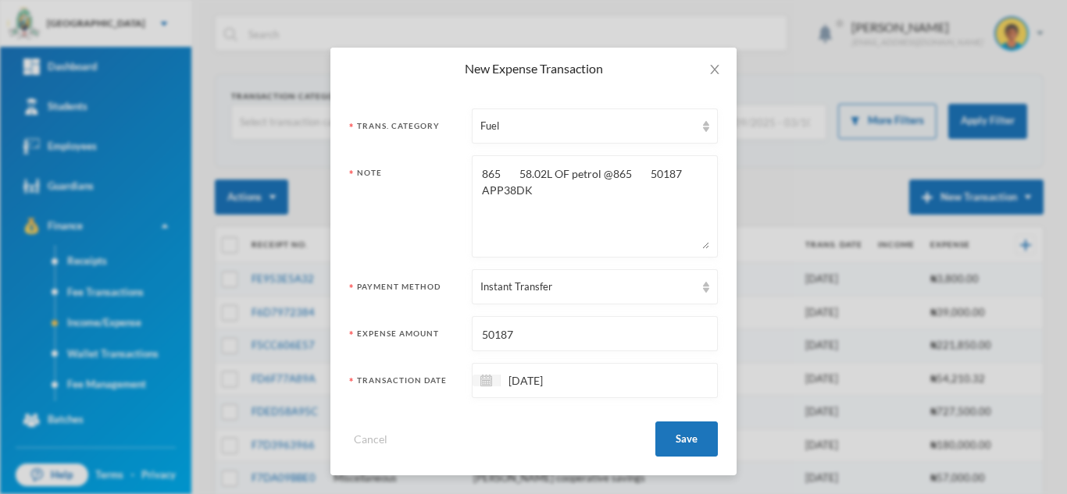
click at [512, 178] on textarea "865 58.02L OF petrol @865 50187 APP38DK" at bounding box center [594, 206] width 229 height 85
drag, startPoint x: 625, startPoint y: 169, endPoint x: 592, endPoint y: 169, distance: 32.8
click at [592, 169] on textarea "58.02L OF petrol @865 50187 APP38DK" at bounding box center [594, 206] width 229 height 85
type textarea "58.02L OF petrol @865- APP38DK"
click at [685, 437] on button "Save" at bounding box center [686, 439] width 62 height 35
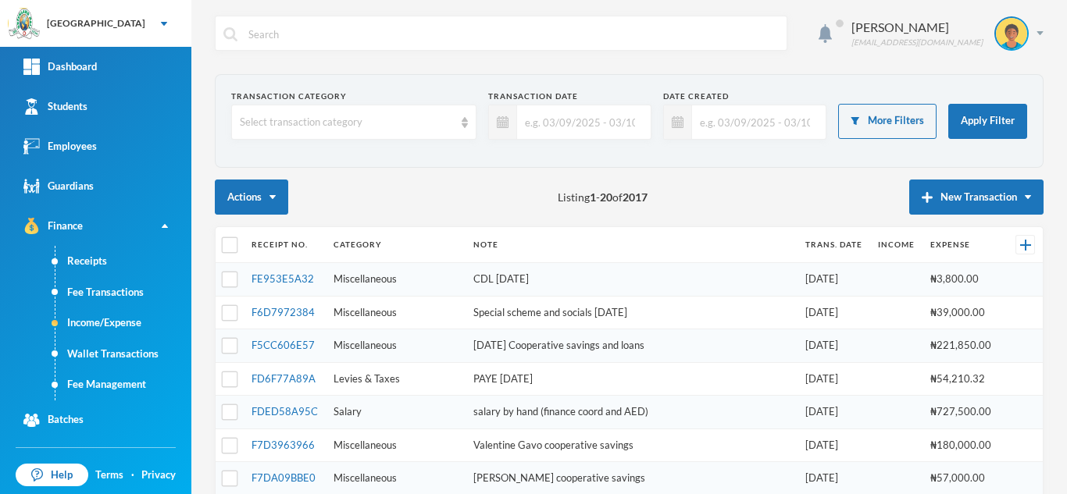
scroll to position [0, 0]
click at [955, 197] on button "New Transaction" at bounding box center [976, 197] width 134 height 35
click at [976, 243] on button "Expense" at bounding box center [991, 248] width 62 height 28
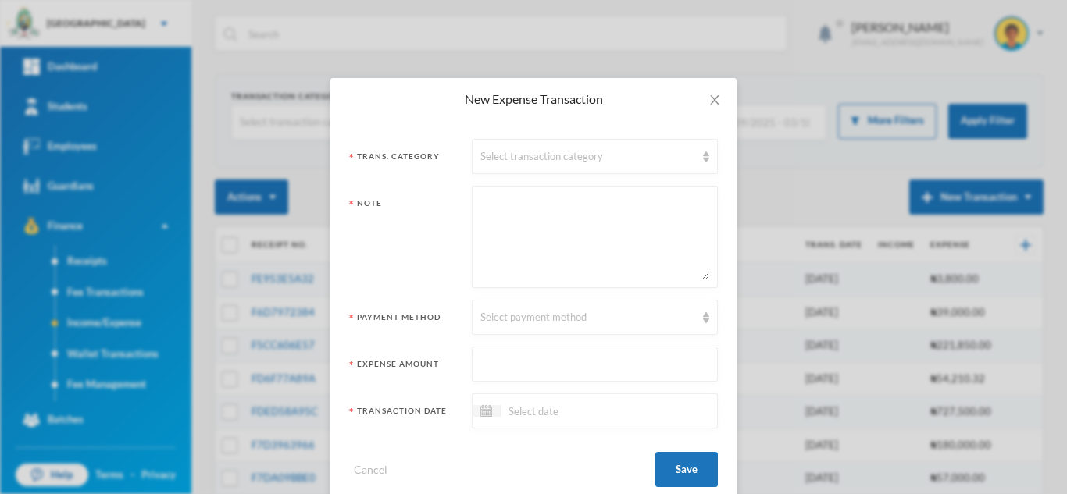
click at [552, 244] on textarea at bounding box center [594, 236] width 229 height 85
paste textarea "865 20 17300 KRD857DC"
type textarea "865 20 17300 KRD857DC"
click at [528, 409] on input at bounding box center [566, 411] width 131 height 18
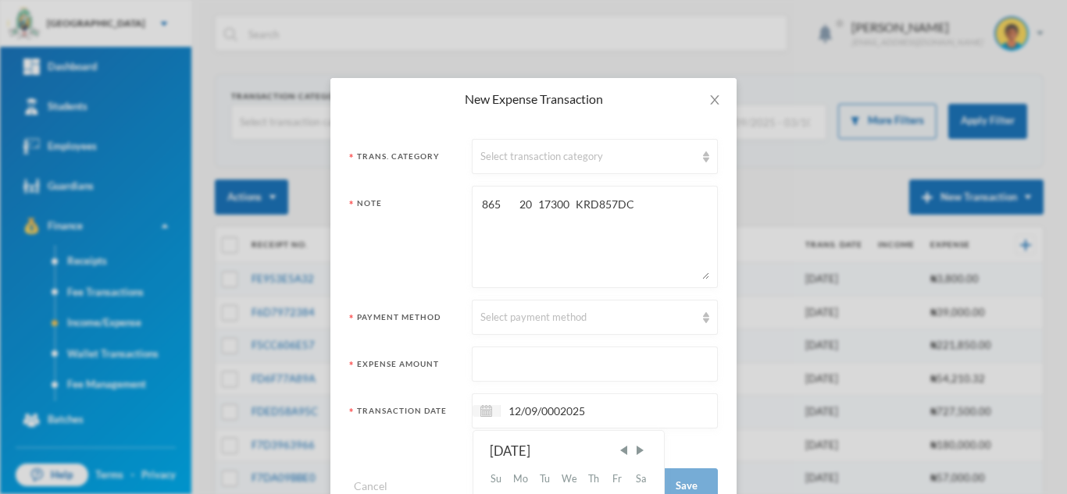
click at [553, 412] on input "12/09/0002025" at bounding box center [566, 411] width 131 height 18
type input "12/09/2025"
click at [530, 322] on div "Select payment method" at bounding box center [587, 318] width 215 height 16
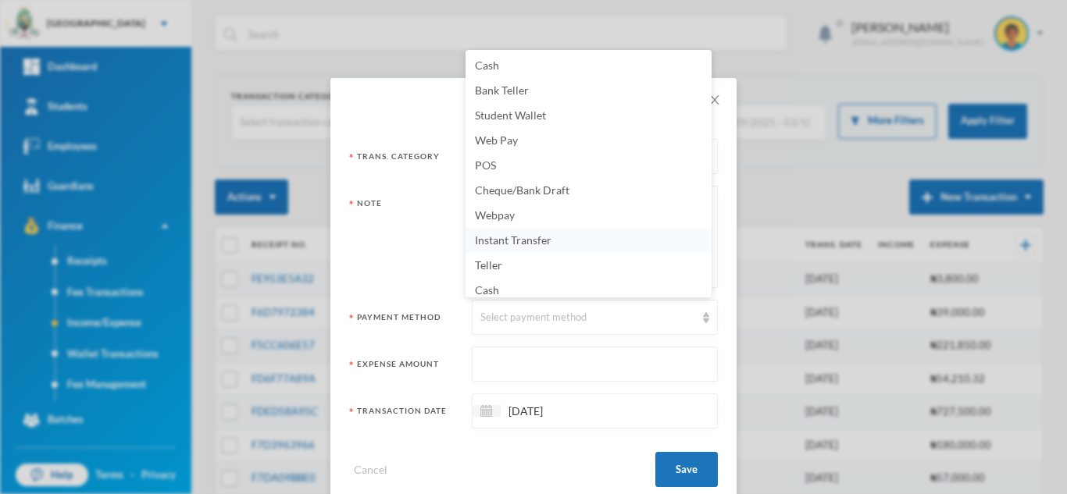
click at [504, 243] on span "Instant Transfer" at bounding box center [513, 240] width 77 height 13
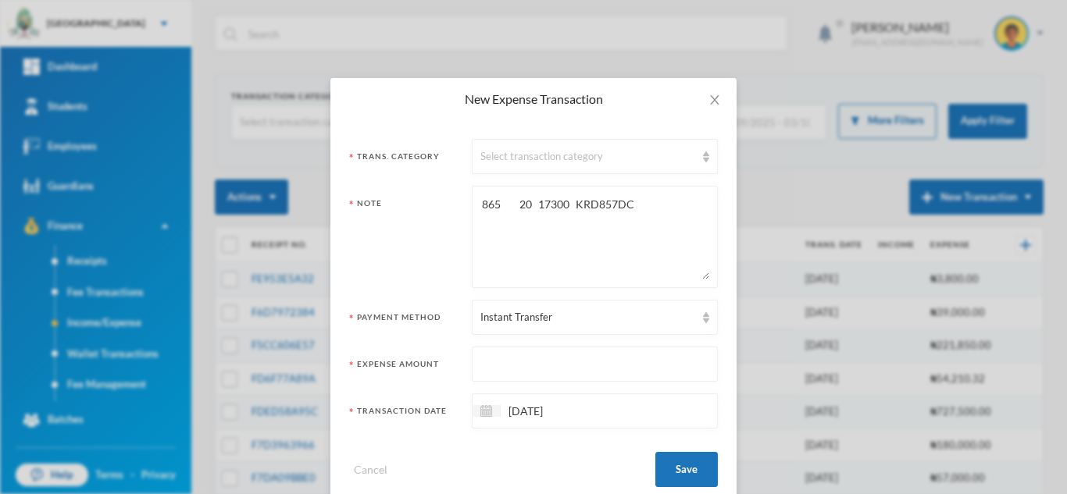
click at [520, 204] on textarea "865 20 17300 KRD857DC" at bounding box center [594, 236] width 229 height 85
click at [531, 203] on textarea "865 20L @865 17300 KRD857DC" at bounding box center [594, 236] width 229 height 85
type textarea "865 20L of fuel @865 17300 KRD857DC"
click at [541, 375] on input "text" at bounding box center [594, 365] width 229 height 35
type input "17300"
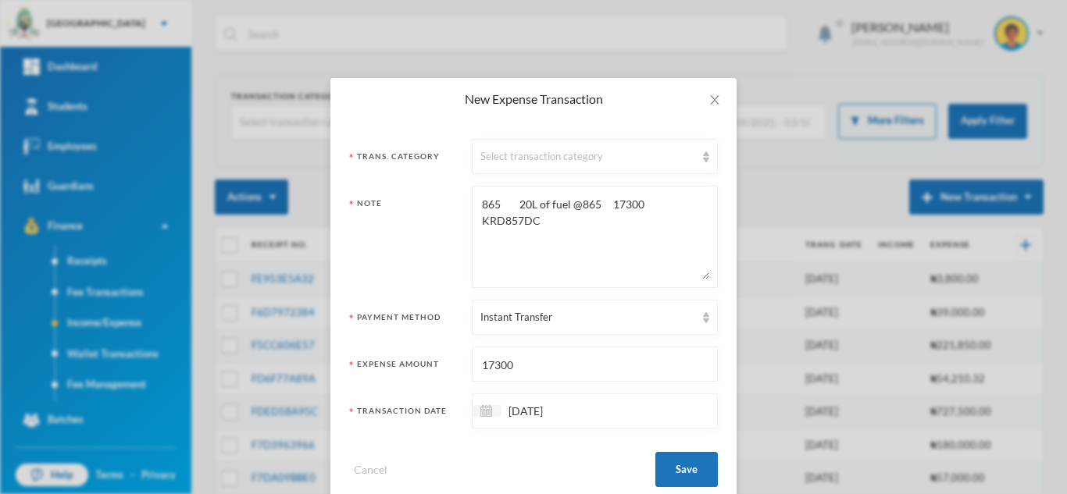
drag, startPoint x: 513, startPoint y: 202, endPoint x: 386, endPoint y: 208, distance: 127.4
click at [386, 208] on div "Note 865 20L of fuel @865 17300 KRD857DC" at bounding box center [533, 237] width 369 height 102
click at [591, 202] on textarea "20L of fuel @865 17300 KRD857DC" at bounding box center [594, 236] width 229 height 85
type textarea "20L of fuel @865- KRD857DC"
click at [565, 155] on div "Select transaction category" at bounding box center [587, 157] width 215 height 16
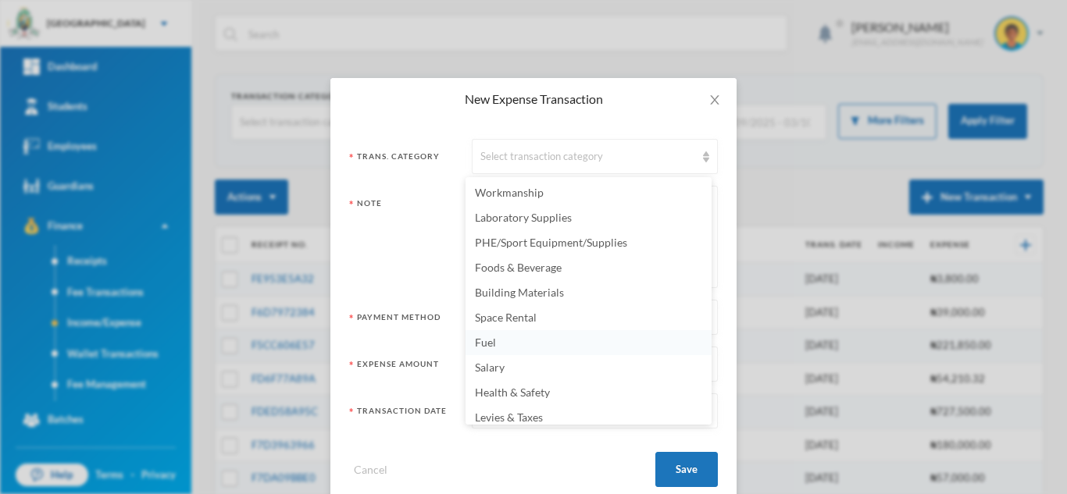
click at [524, 342] on li "Fuel" at bounding box center [588, 342] width 246 height 25
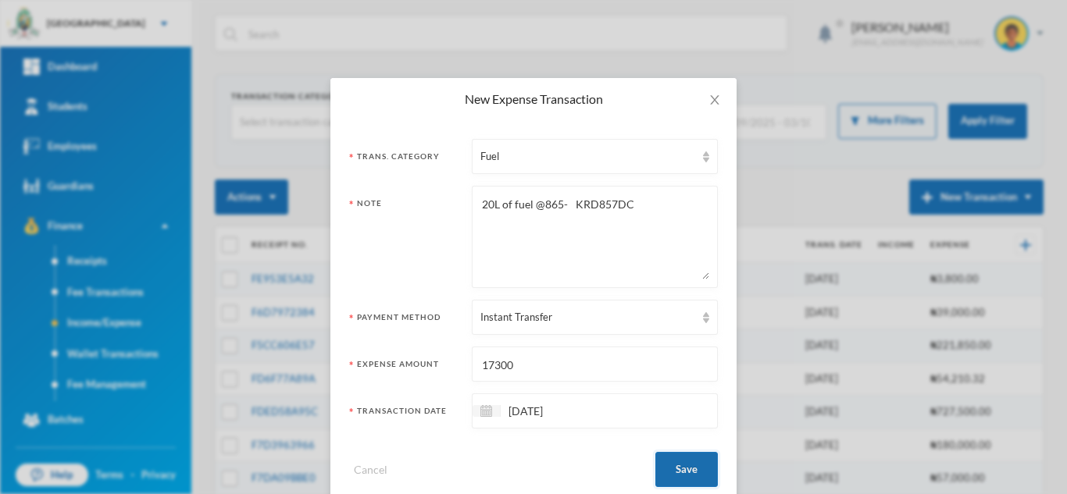
click at [683, 465] on button "Save" at bounding box center [686, 469] width 62 height 35
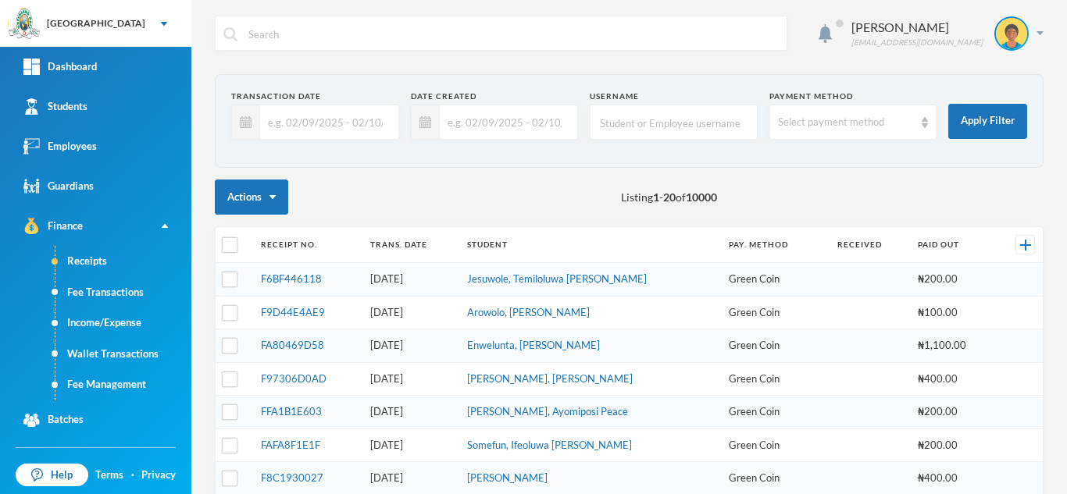
scroll to position [529, 0]
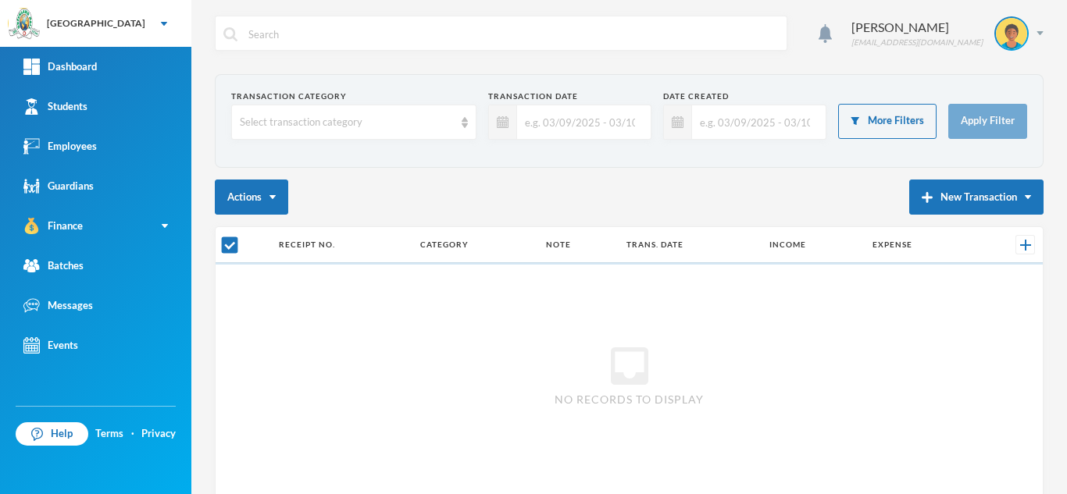
checkbox input "false"
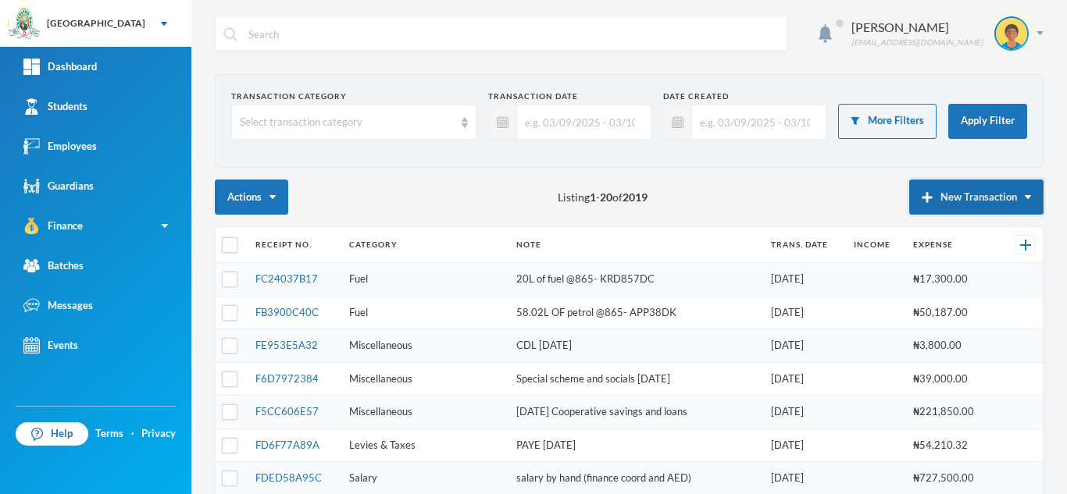
click at [938, 197] on button "New Transaction" at bounding box center [976, 197] width 134 height 35
click at [964, 245] on button "Expense" at bounding box center [991, 248] width 62 height 28
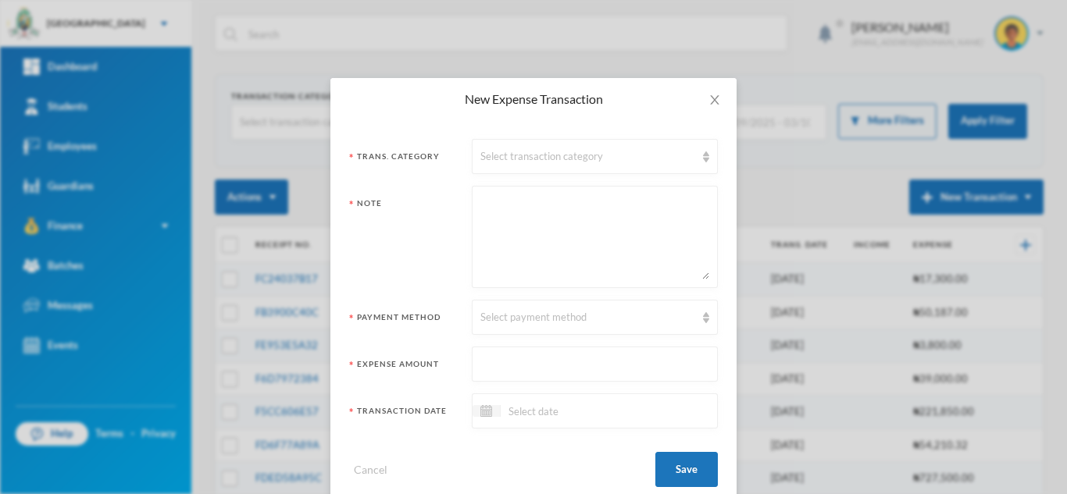
click at [480, 238] on textarea at bounding box center [594, 236] width 229 height 85
paste textarea "865 68.84 59546.6 KRD856DC 865 50 43250 AKD220CY"
click at [542, 202] on textarea "865 68.84 59546.6 KRD856DC 865 50 43250 AKD220CY" at bounding box center [594, 236] width 229 height 85
click at [537, 210] on textarea "865 68.84 59546.6 KRD856DC 865 50 43250 AKD220CY" at bounding box center [594, 236] width 229 height 85
click at [519, 219] on textarea "865 68.84L 59546.6 KRD856DC 865 50 43250 AKD220CY" at bounding box center [594, 236] width 229 height 85
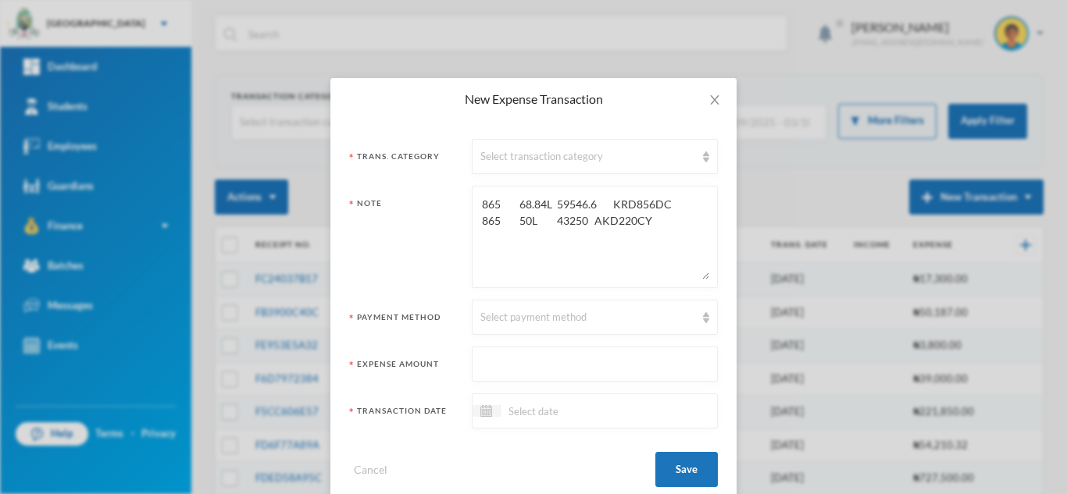
click at [544, 206] on textarea "865 68.84L 59546.6 KRD856DC 865 50L 43250 AKD220CY" at bounding box center [594, 236] width 229 height 85
click at [532, 221] on textarea "865 68.84L@865 59546.6 KRD856DC 865 50L 43250 AKD220CY" at bounding box center [594, 236] width 229 height 85
type textarea "865 68.84L@865 59546.6 KRD856DC 865 50L@865 43250 AKD220CY"
click at [542, 361] on input "text" at bounding box center [594, 365] width 229 height 35
click at [548, 372] on input "102796" at bounding box center [594, 365] width 229 height 35
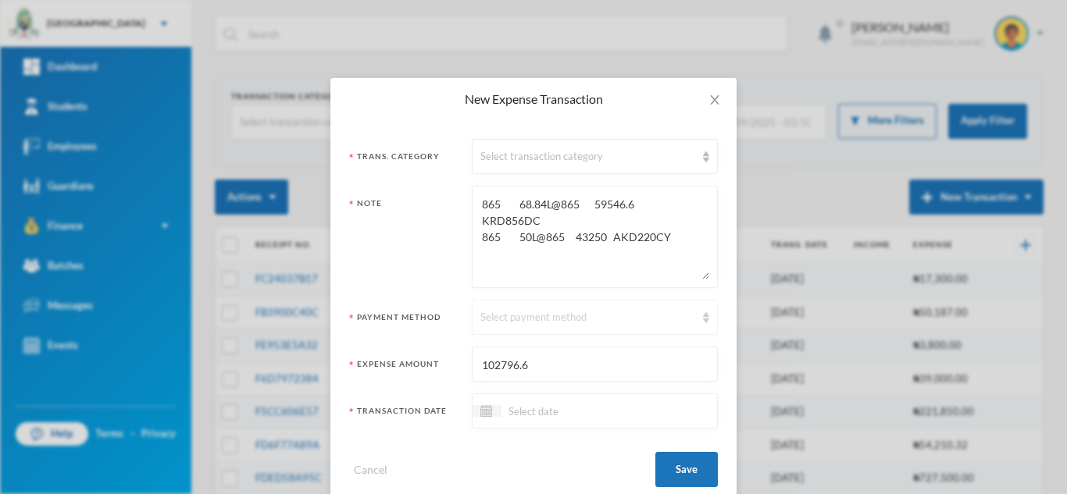
type input "102796.6"
click at [505, 318] on div "Select payment method" at bounding box center [587, 318] width 215 height 16
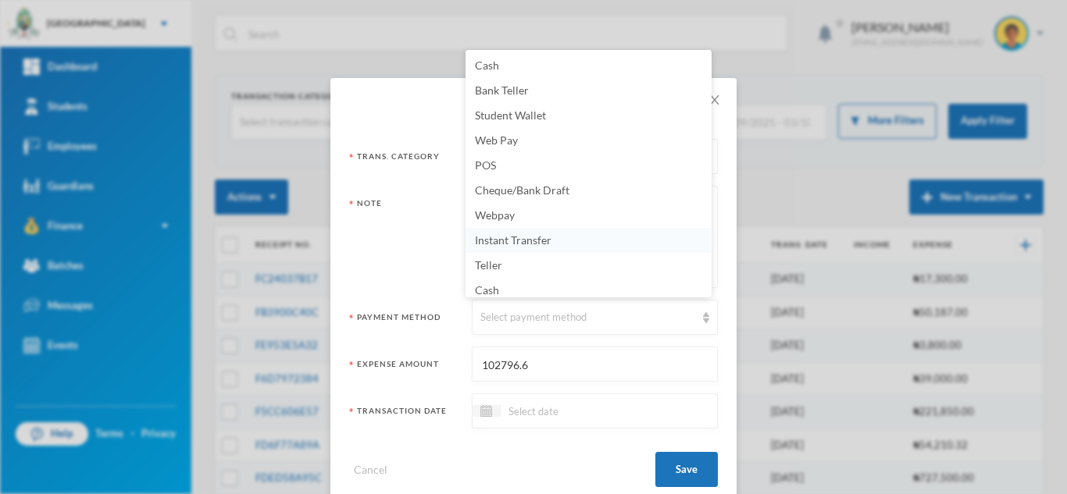
click at [487, 240] on span "Instant Transfer" at bounding box center [513, 240] width 77 height 13
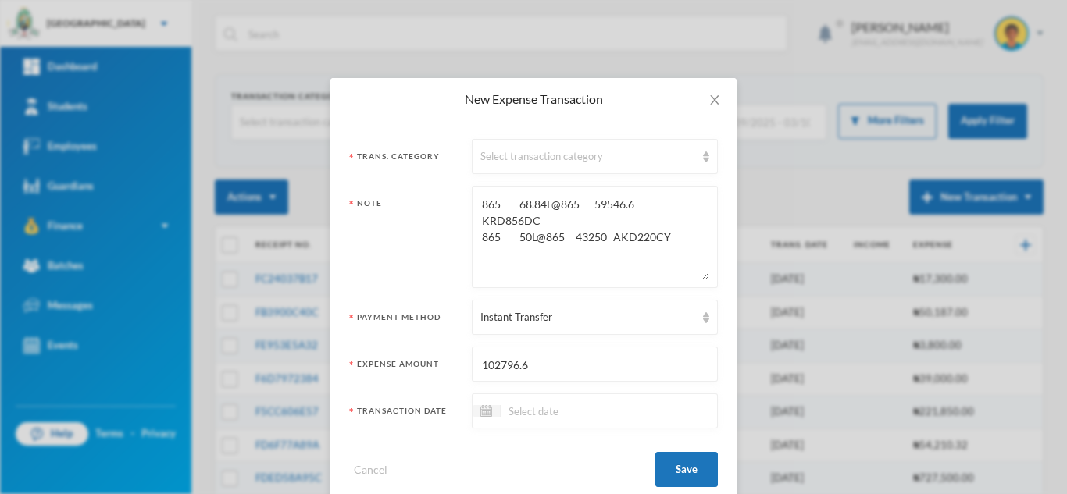
drag, startPoint x: 626, startPoint y: 202, endPoint x: 571, endPoint y: 200, distance: 54.7
click at [571, 200] on textarea "865 68.84L@865 59546.6 KRD856DC 865 50L@865 43250 AKD220CY" at bounding box center [594, 236] width 229 height 85
drag, startPoint x: 591, startPoint y: 222, endPoint x: 554, endPoint y: 222, distance: 37.5
click at [554, 222] on textarea "865 68.84L@865-KRD856DC 865 50L@865 43250 AKD220CY" at bounding box center [594, 236] width 229 height 85
type textarea "865 68.84L@865-KRD856DC 865 50L@865- AKD220CY"
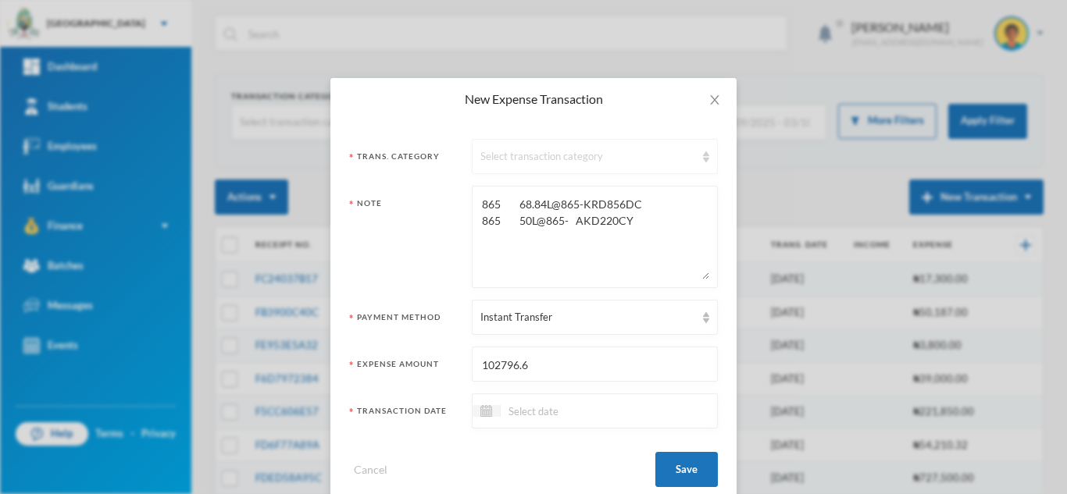
click at [515, 152] on div "Select transaction category" at bounding box center [587, 157] width 215 height 16
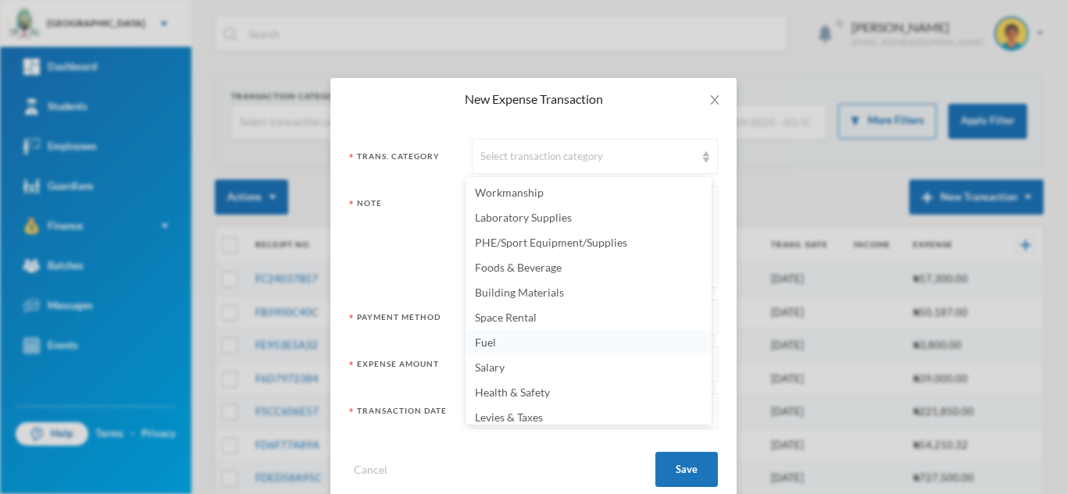
click at [512, 344] on li "Fuel" at bounding box center [588, 342] width 246 height 25
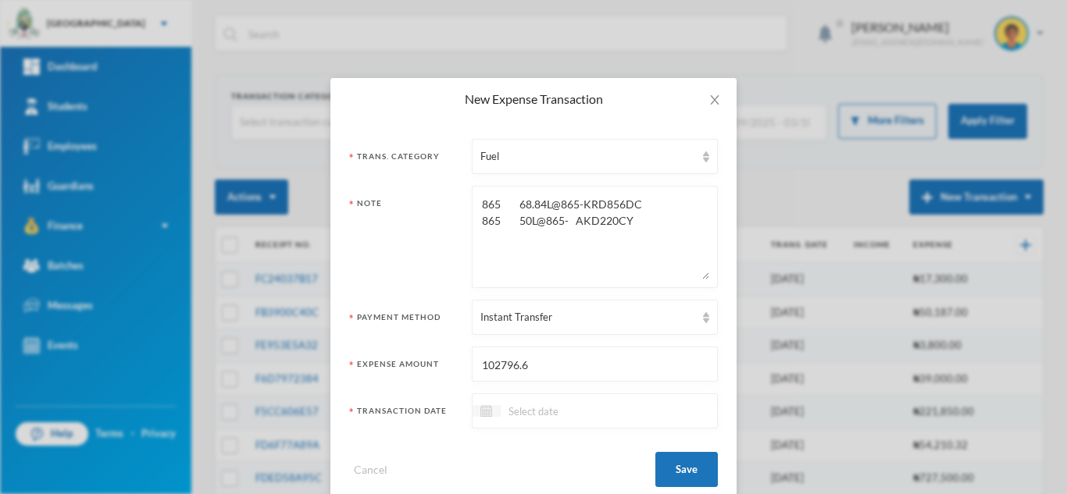
click at [481, 411] on img at bounding box center [486, 411] width 12 height 12
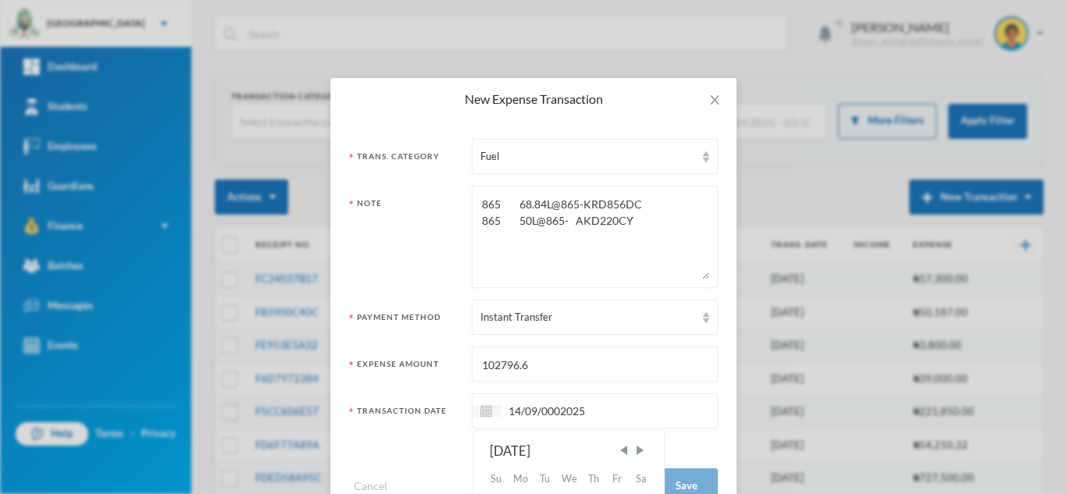
click at [554, 411] on input "14/09/0002025" at bounding box center [566, 411] width 131 height 18
type input "[DATE]"
click at [694, 465] on button "Save" at bounding box center [686, 469] width 62 height 35
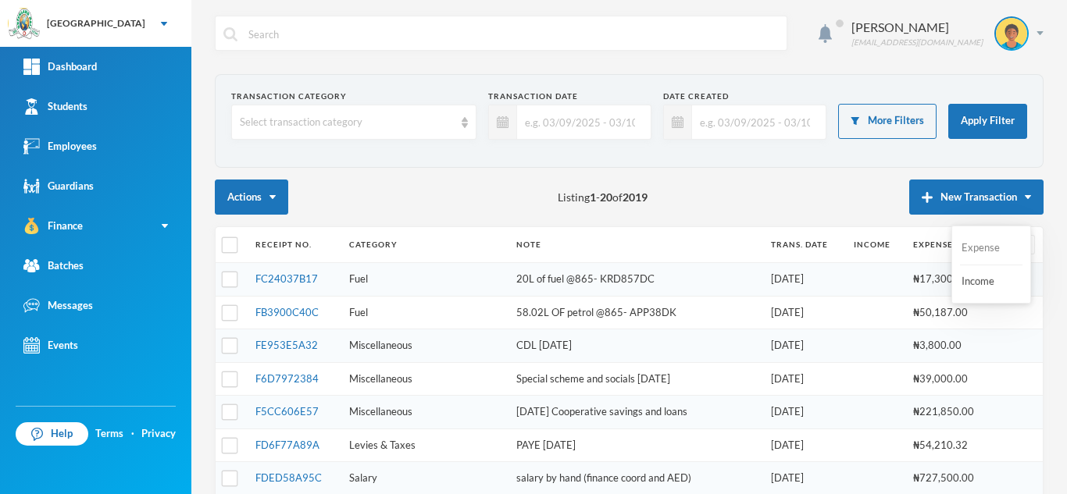
click at [973, 244] on button "Expense" at bounding box center [991, 248] width 62 height 28
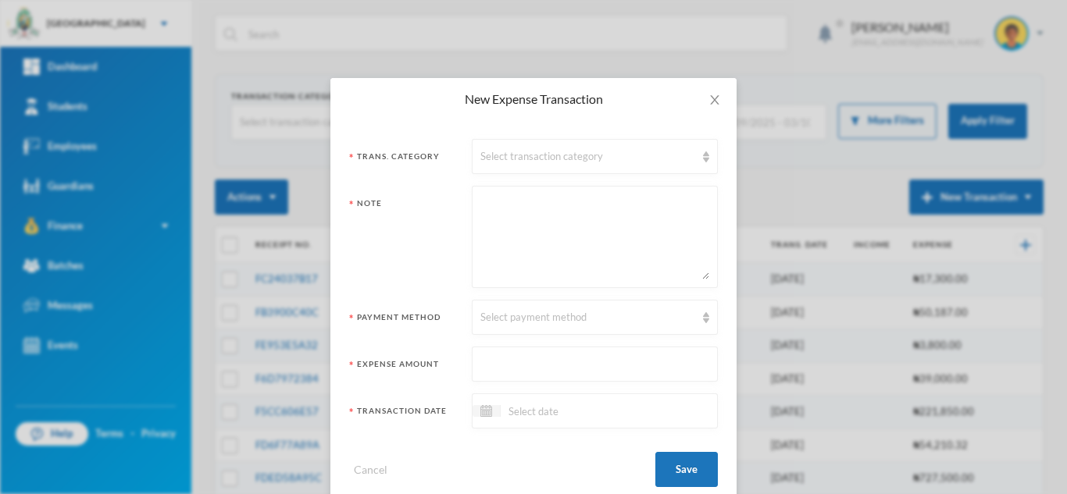
click at [498, 230] on textarea at bounding box center [594, 236] width 229 height 85
paste textarea "865 67.05 58006.9 EPE804HY"
click at [534, 206] on textarea "865 67.05 58006.9 EPE804HY" at bounding box center [594, 236] width 229 height 85
type textarea "865 67.05L@865 58006.9 EPE804HY"
click at [486, 358] on input "text" at bounding box center [594, 365] width 229 height 35
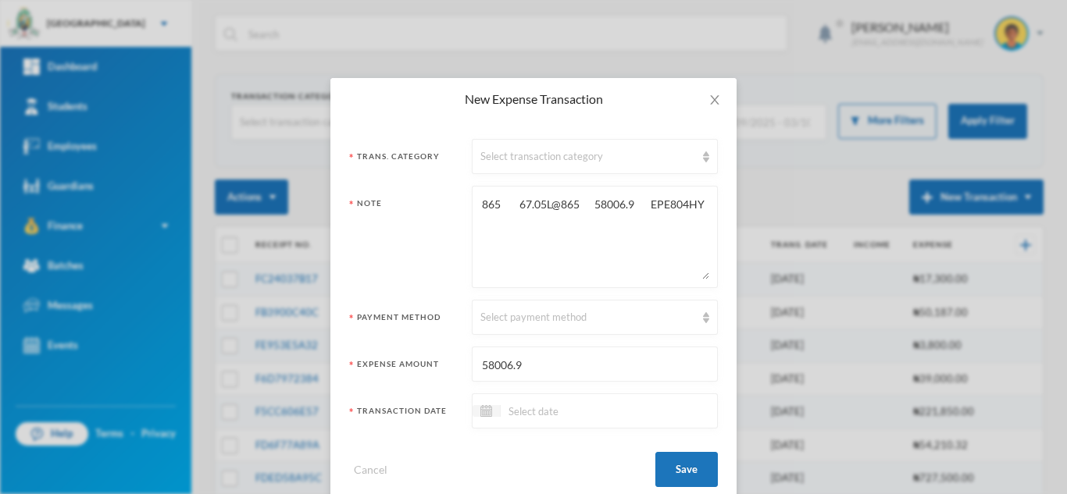
type input "58006.9"
drag, startPoint x: 628, startPoint y: 204, endPoint x: 572, endPoint y: 209, distance: 55.7
click at [572, 209] on textarea "865 67.05L@865 58006.9 EPE804HY" at bounding box center [594, 236] width 229 height 85
type textarea "865 67.05L@865-EPE804HY"
click at [539, 414] on input at bounding box center [566, 411] width 131 height 18
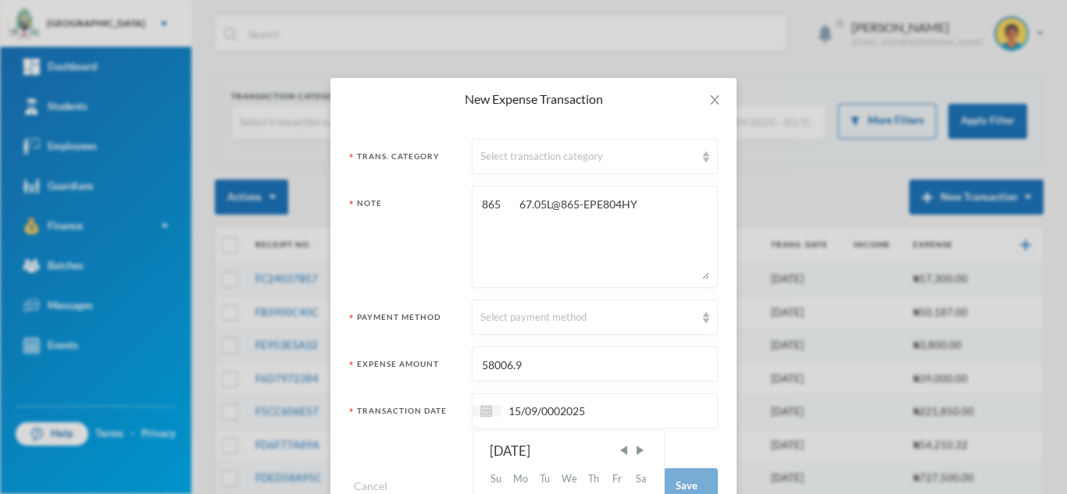
click at [554, 411] on input "15/09/0002025" at bounding box center [566, 411] width 131 height 18
type input "[DATE]"
click at [520, 152] on div "Select transaction category" at bounding box center [587, 157] width 215 height 16
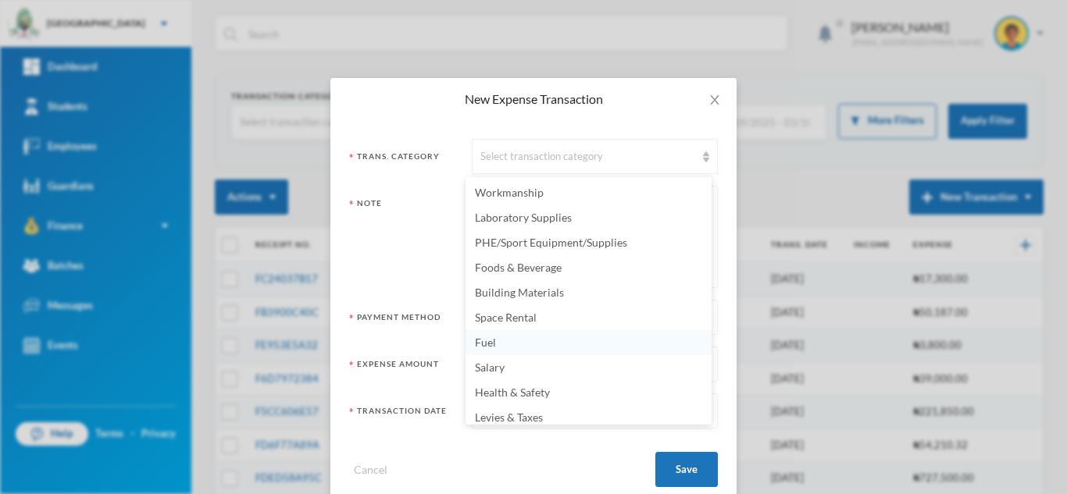
click at [515, 344] on li "Fuel" at bounding box center [588, 342] width 246 height 25
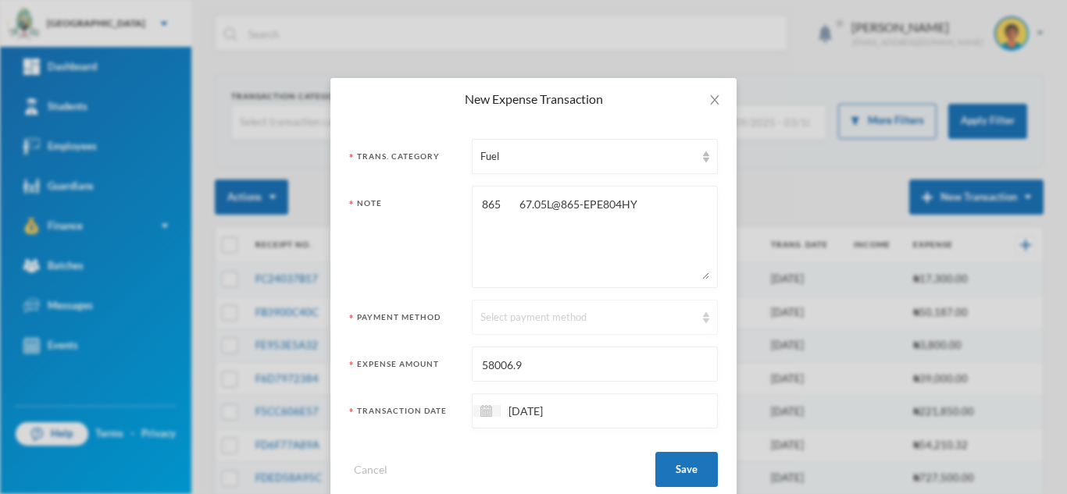
click at [531, 315] on div "Select payment method" at bounding box center [587, 318] width 215 height 16
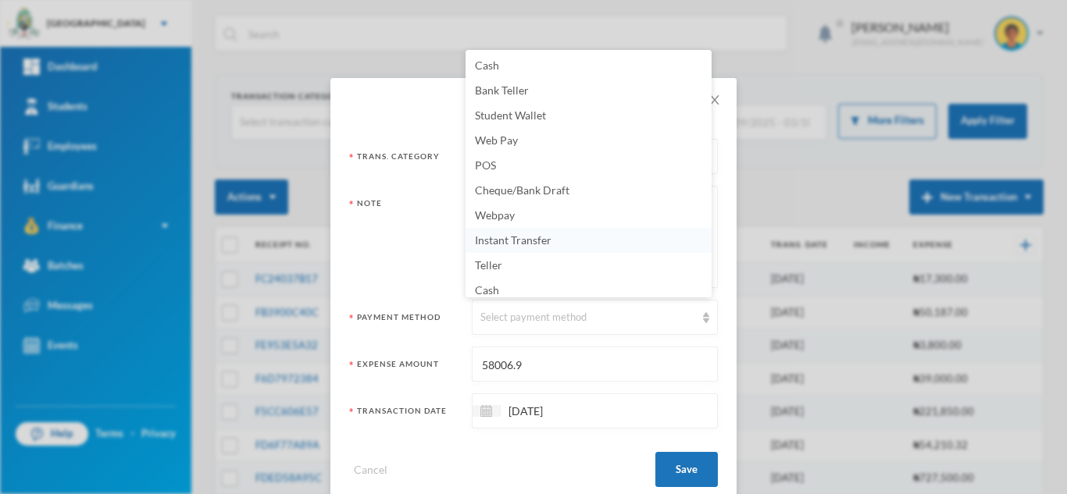
click at [521, 233] on li "Instant Transfer" at bounding box center [588, 240] width 246 height 25
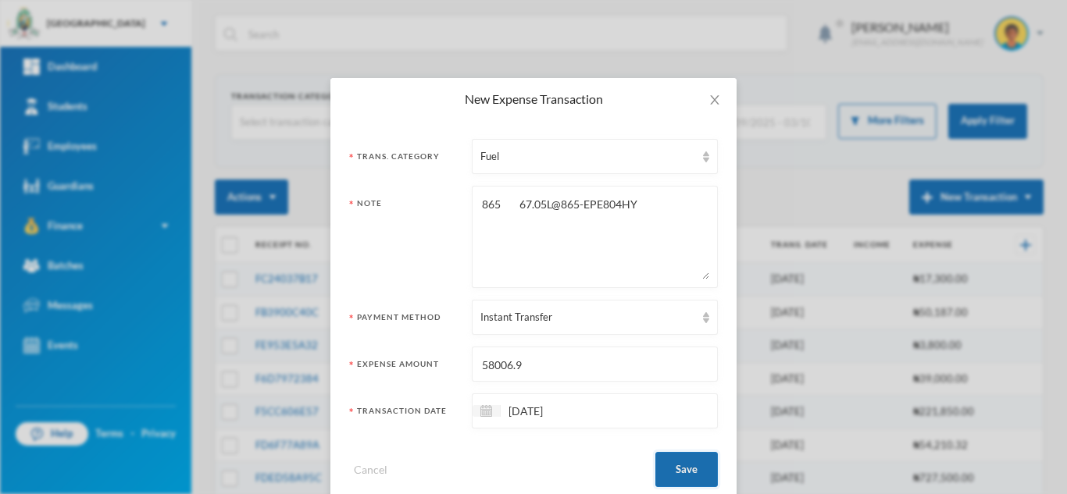
click at [671, 463] on button "Save" at bounding box center [686, 469] width 62 height 35
drag, startPoint x: 671, startPoint y: 463, endPoint x: 271, endPoint y: 70, distance: 561.1
click at [573, 391] on form "Trans. Category Fuel Note 865 67.05L@865-EPE804HY Payment Method Instant Transf…" at bounding box center [533, 313] width 369 height 348
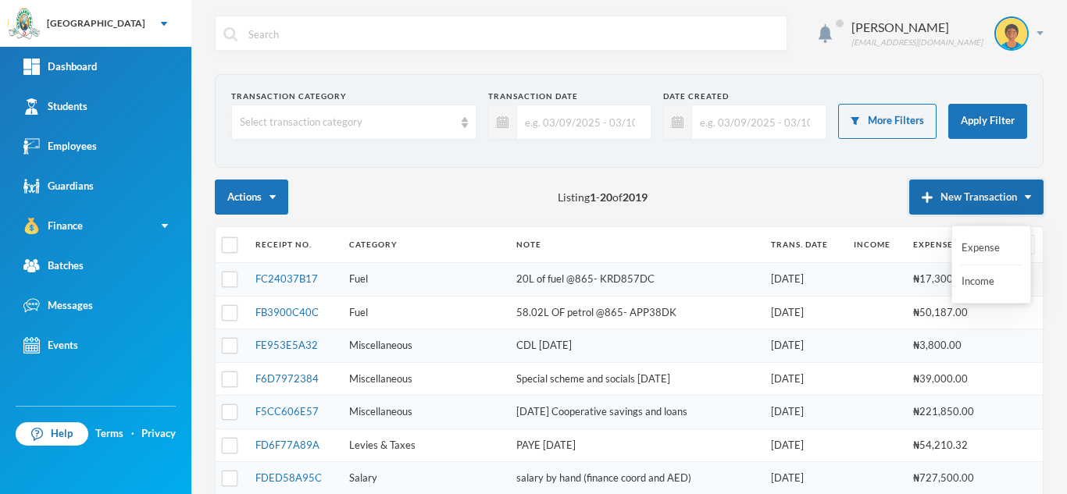
click at [959, 189] on button "New Transaction" at bounding box center [976, 197] width 134 height 35
click at [959, 252] on div "Expense Income" at bounding box center [991, 265] width 80 height 78
click at [963, 197] on button "New Transaction" at bounding box center [976, 197] width 134 height 35
click at [968, 248] on button "Expense" at bounding box center [991, 248] width 62 height 28
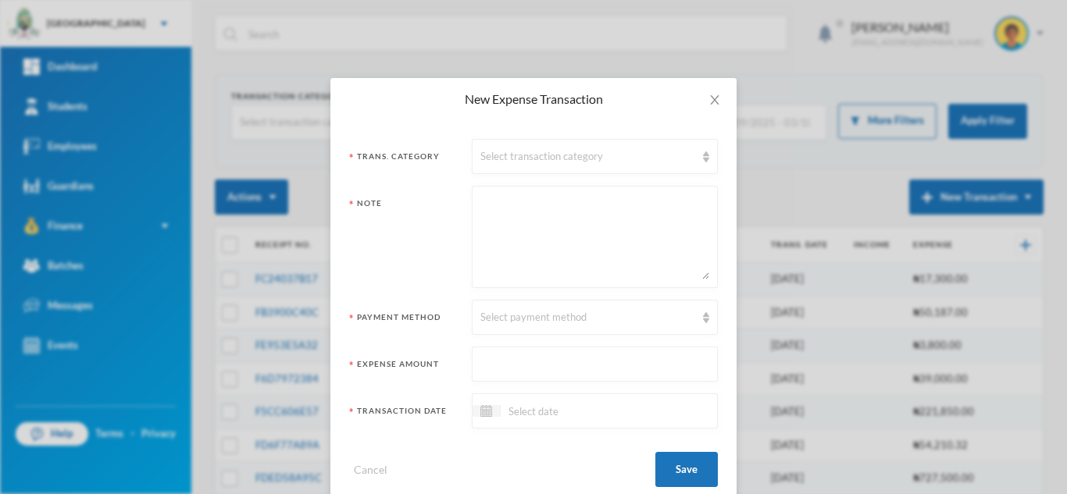
click at [570, 236] on textarea at bounding box center [594, 236] width 229 height 85
paste textarea "865 23.12 20000 KRD857DC"
click at [572, 230] on textarea "865 23.12 20000 KRD857DC" at bounding box center [594, 236] width 229 height 85
paste textarea "865 65.45 56614.25 KRD856DC"
click at [537, 202] on textarea "865 23.12 20000 KRD857DC 865 65.45 56614.25 KRD856DC" at bounding box center [594, 236] width 229 height 85
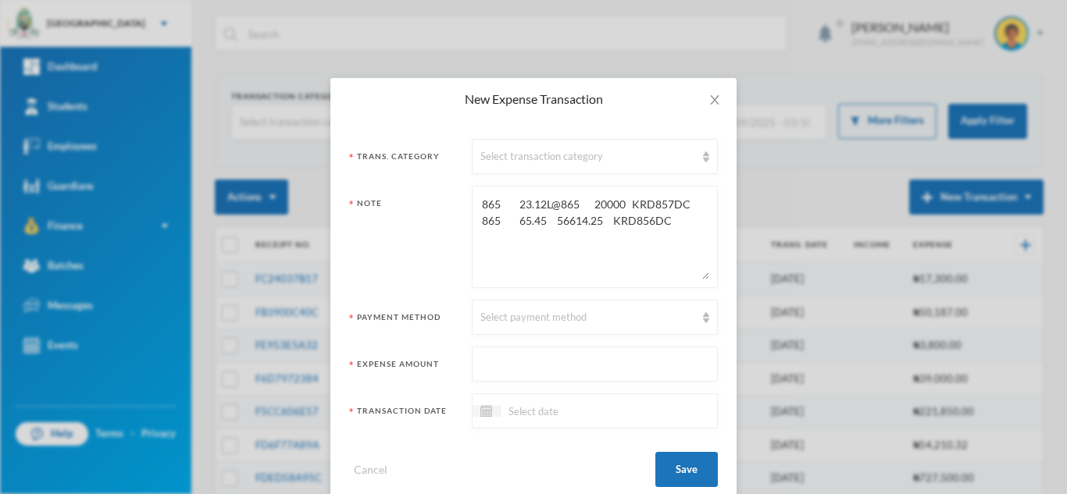
click at [539, 223] on textarea "865 23.12L@865 20000 KRD857DC 865 65.45 56614.25 KRD856DC" at bounding box center [594, 236] width 229 height 85
type textarea "865 23.12L@865 20000 KRD857DC 865 65.45L@865 56614.25 KRD856DC"
click at [528, 373] on input "text" at bounding box center [594, 365] width 229 height 35
click at [521, 368] on input "76614" at bounding box center [594, 365] width 229 height 35
type input "76614.25"
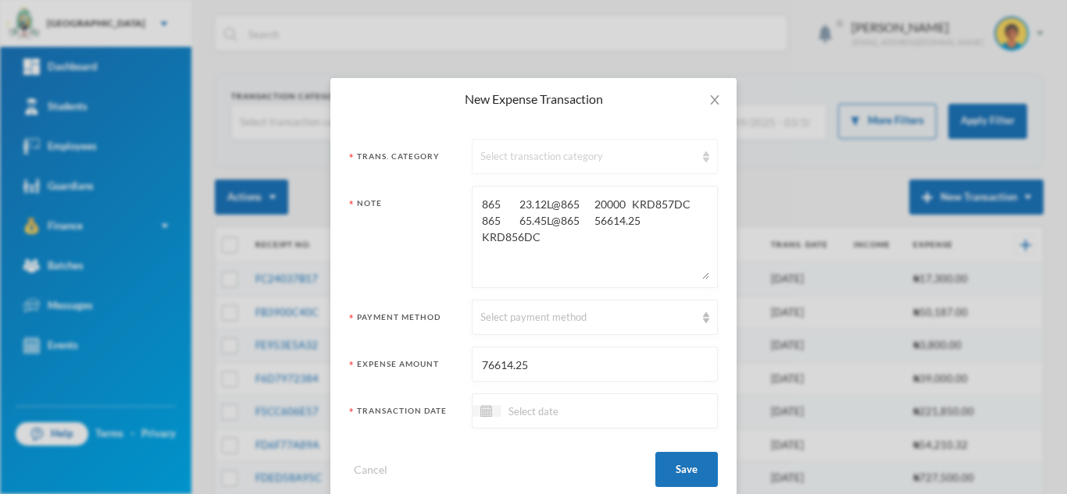
click at [526, 158] on div "Select transaction category" at bounding box center [587, 157] width 215 height 16
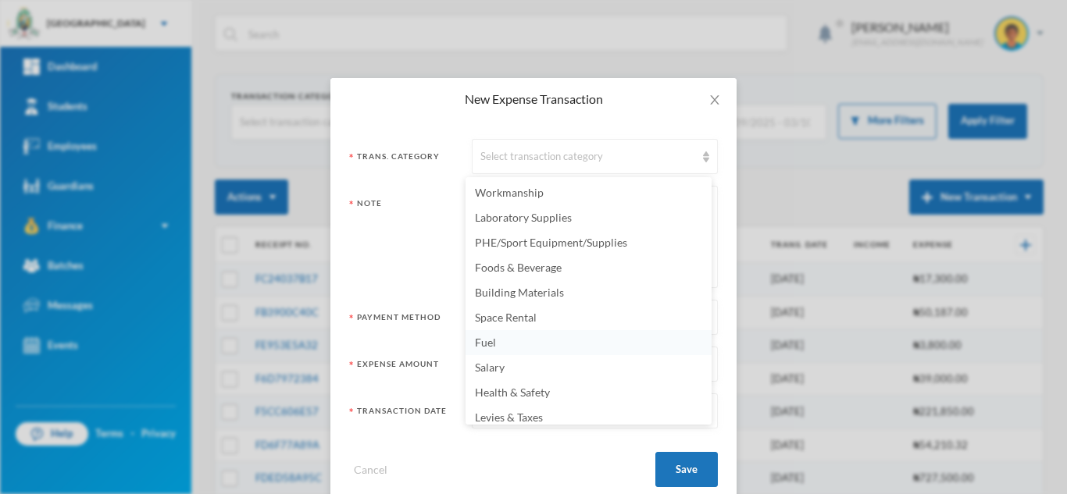
click at [517, 345] on li "Fuel" at bounding box center [588, 342] width 246 height 25
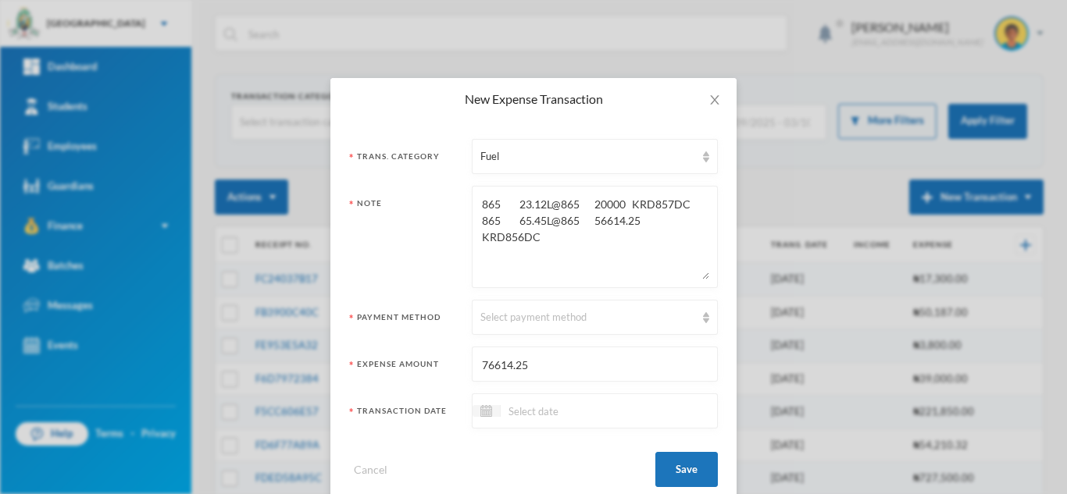
scroll to position [30, 0]
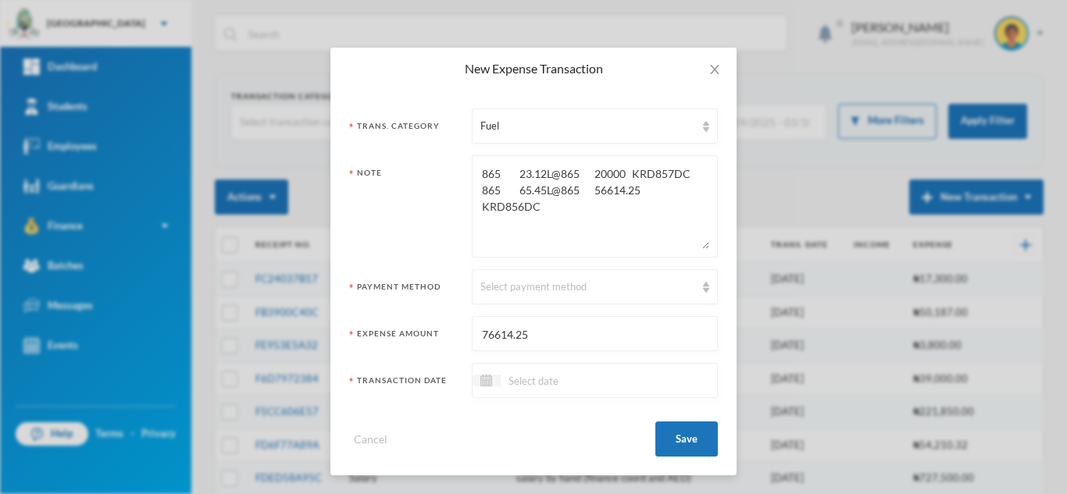
drag, startPoint x: 622, startPoint y: 187, endPoint x: 580, endPoint y: 186, distance: 41.4
click at [580, 186] on textarea "865 23.12L@865 20000 KRD857DC 865 65.45L@865 56614.25 KRD856DC" at bounding box center [594, 206] width 229 height 85
drag, startPoint x: 608, startPoint y: 175, endPoint x: 572, endPoint y: 171, distance: 35.4
click at [572, 171] on textarea "865 23.12L@865 20000 KRD857DC 865 65.45L@865- KRD856DC" at bounding box center [594, 206] width 229 height 85
type textarea "865 23.12L@865- KRD857DC 865 65.45L@865- KRD856DC"
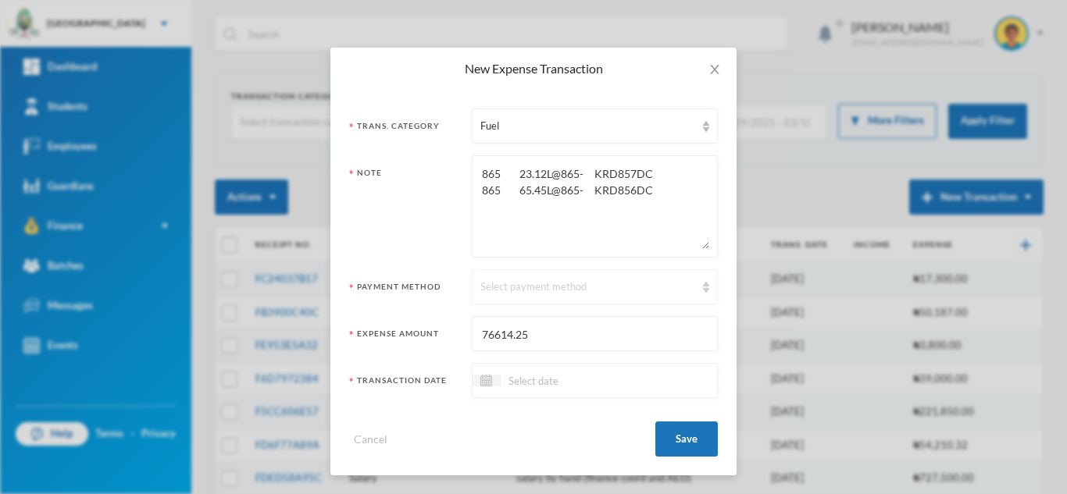
click at [560, 289] on div "Select payment method" at bounding box center [587, 288] width 215 height 16
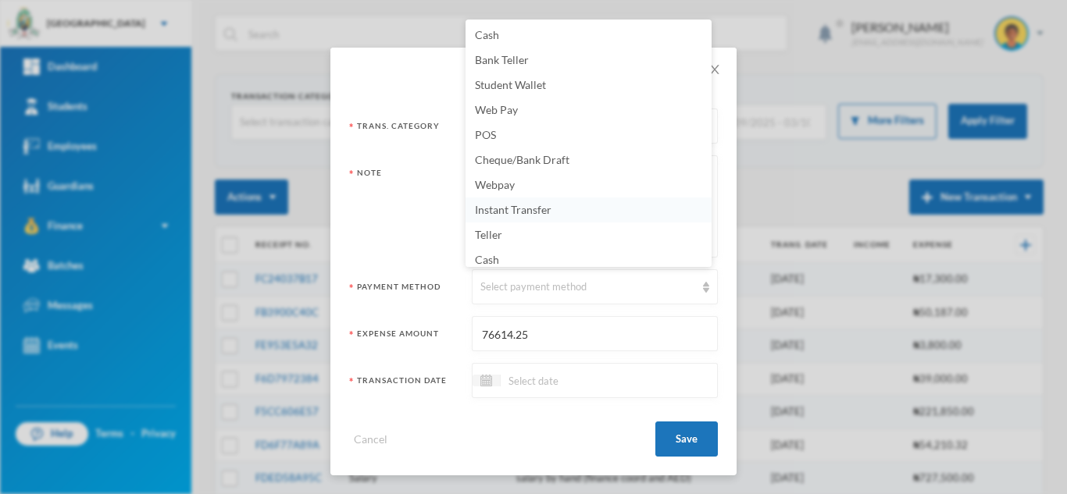
click at [528, 210] on span "Instant Transfer" at bounding box center [513, 209] width 77 height 13
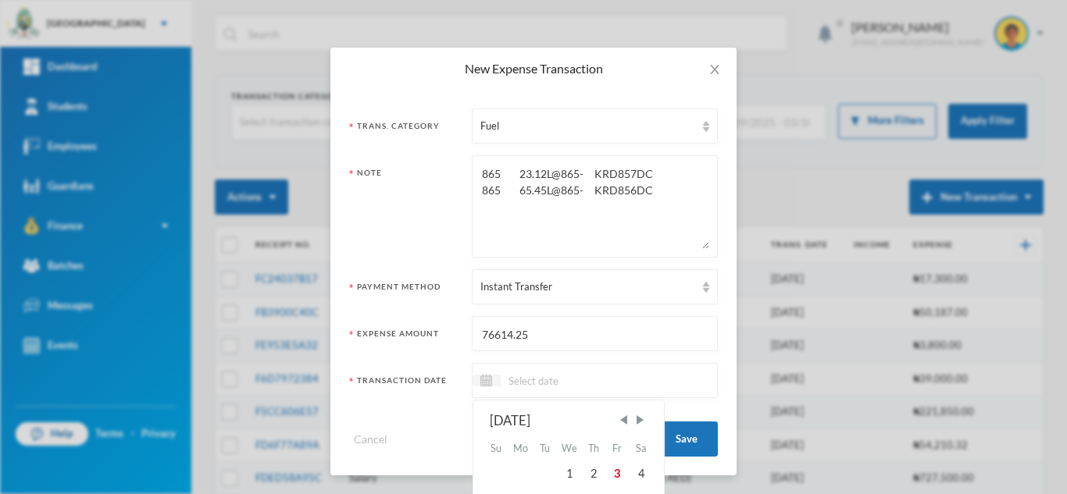
click at [522, 381] on input at bounding box center [566, 381] width 131 height 18
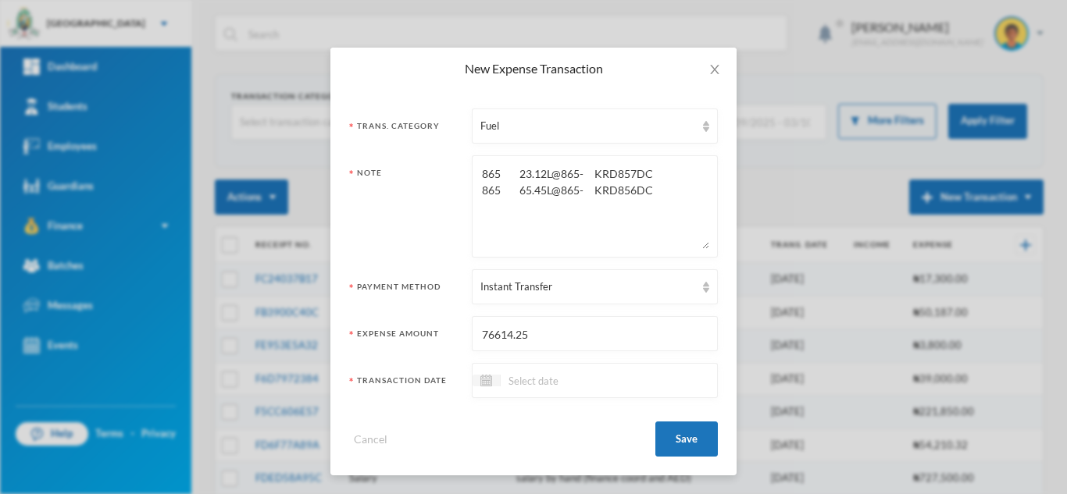
click at [546, 379] on input at bounding box center [566, 381] width 131 height 18
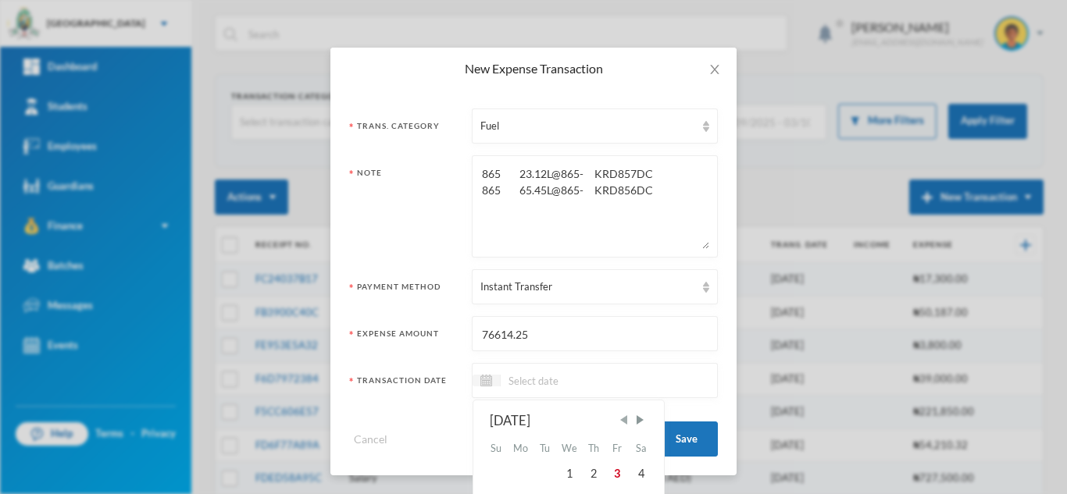
click at [620, 424] on span "Previous Month" at bounding box center [623, 420] width 14 height 14
click at [518, 471] on div "1" at bounding box center [520, 474] width 25 height 25
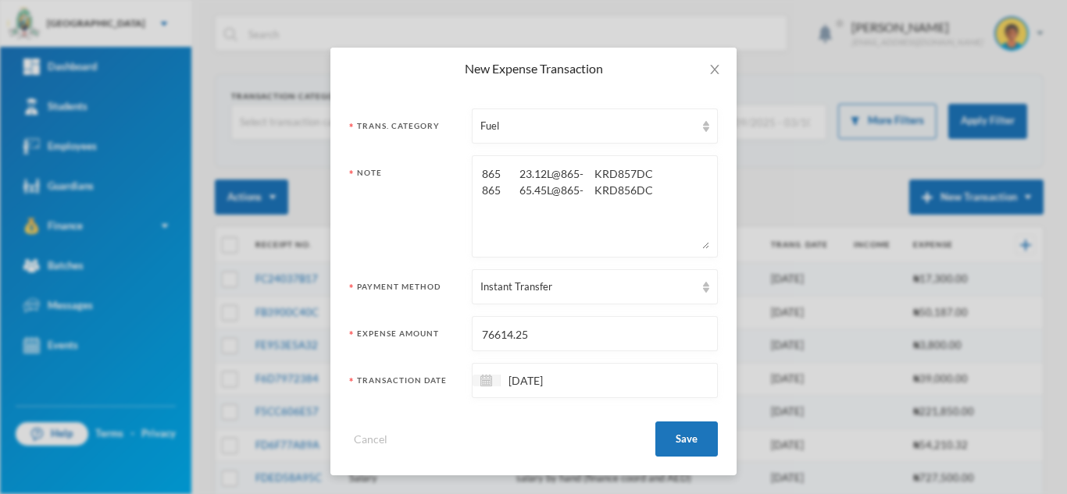
click at [515, 383] on input "01/09/2025" at bounding box center [566, 381] width 131 height 18
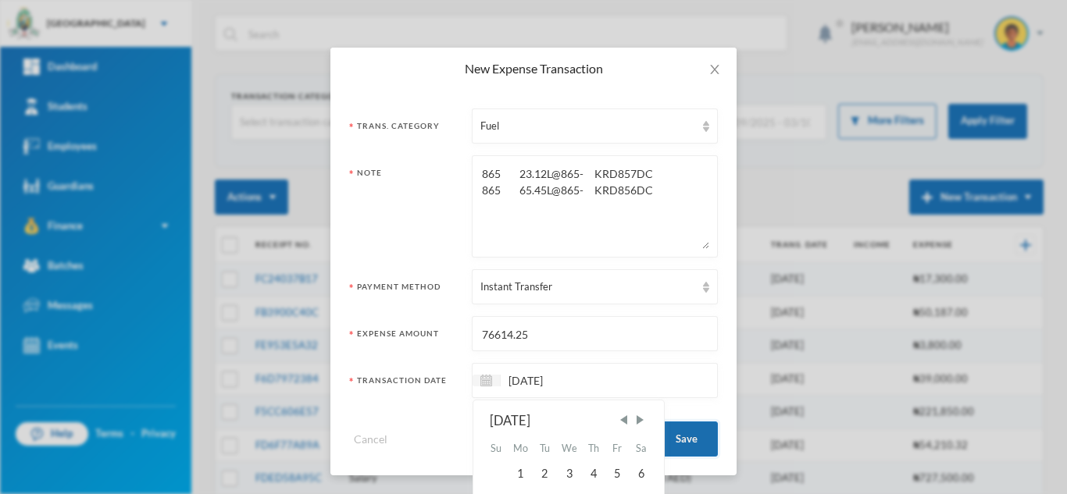
type input "[DATE]"
click at [672, 438] on button "Save" at bounding box center [686, 439] width 62 height 35
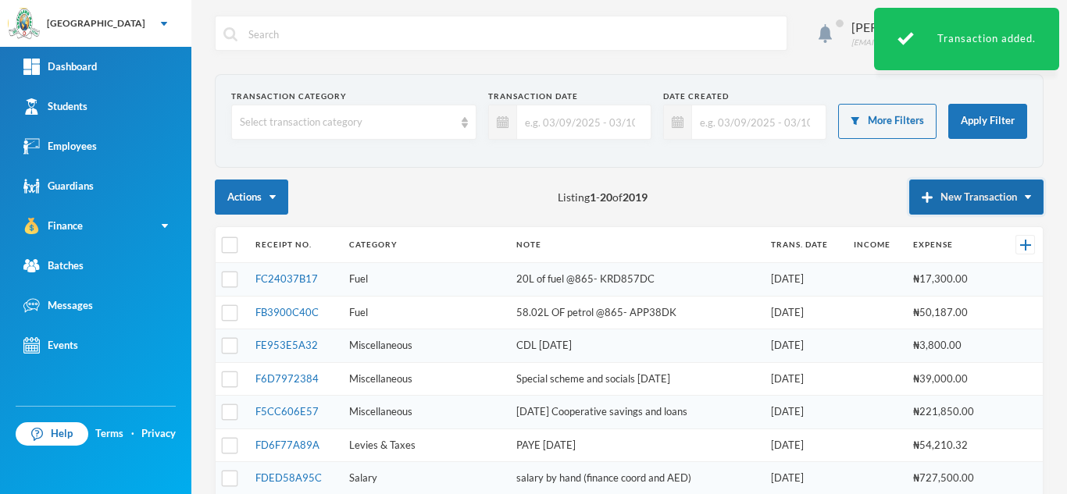
click at [946, 192] on button "New Transaction" at bounding box center [976, 197] width 134 height 35
click at [962, 253] on button "Expense" at bounding box center [991, 248] width 62 height 28
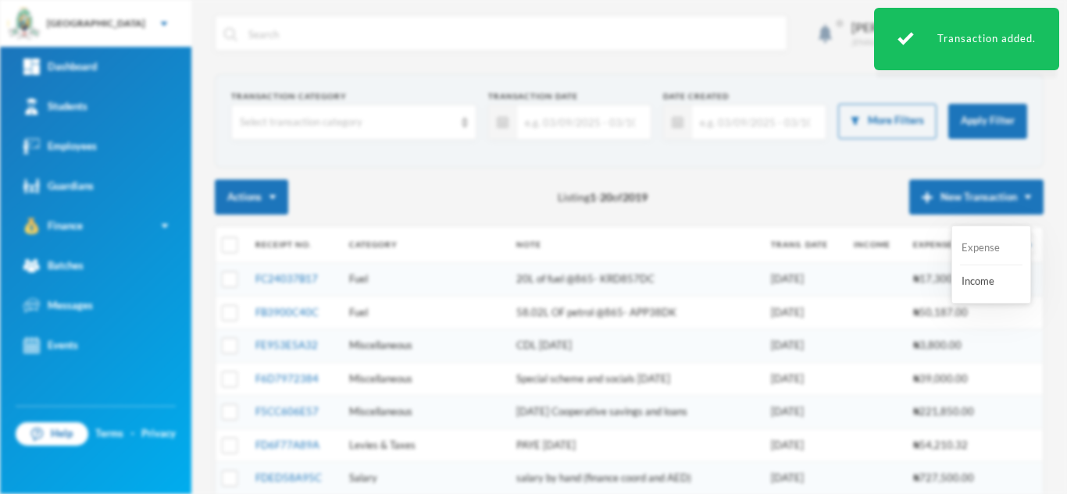
scroll to position [0, 0]
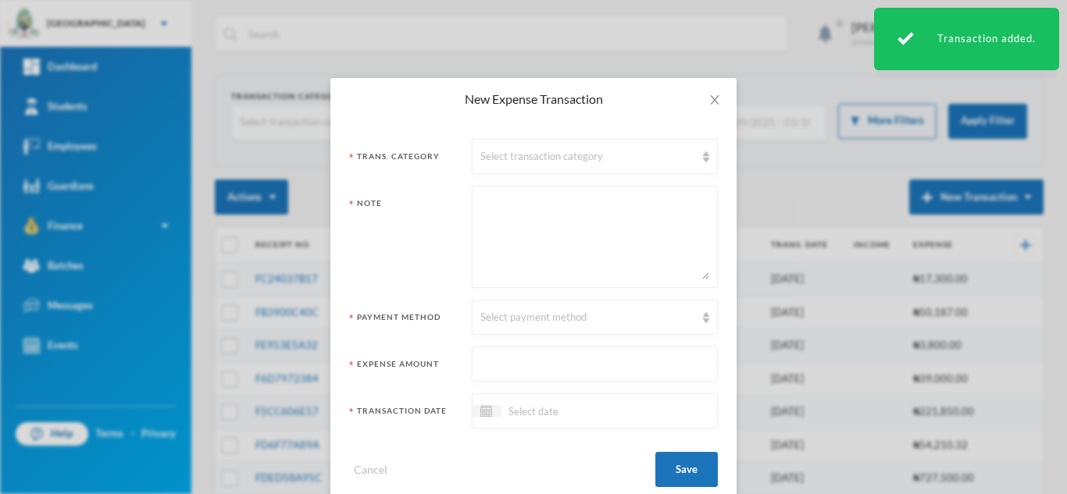
click at [493, 233] on textarea at bounding box center [594, 236] width 229 height 85
paste textarea "865 20 17300 AKD220CY"
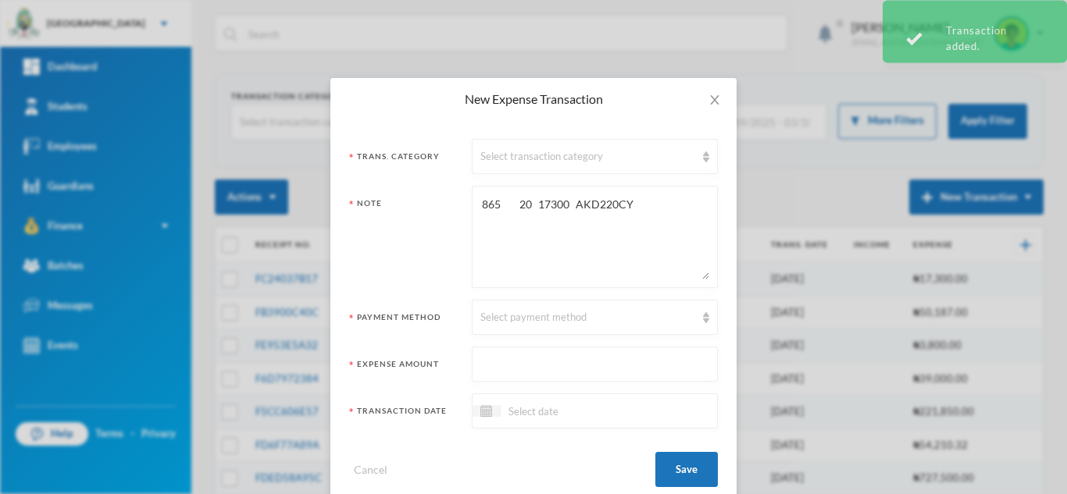
type textarea "865 20 17300 AKD220CY"
click at [527, 416] on input at bounding box center [566, 411] width 131 height 18
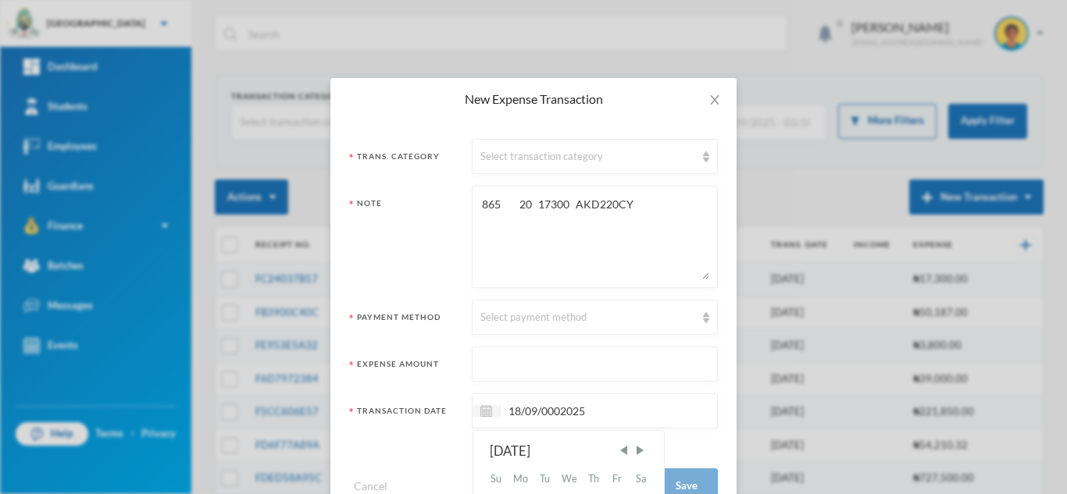
click at [556, 412] on input "18/09/0002025" at bounding box center [566, 411] width 131 height 18
type input "[DATE]"
drag, startPoint x: 508, startPoint y: 208, endPoint x: 443, endPoint y: 208, distance: 65.6
click at [443, 208] on div "Note 865 20 17300 AKD220CY" at bounding box center [533, 237] width 369 height 102
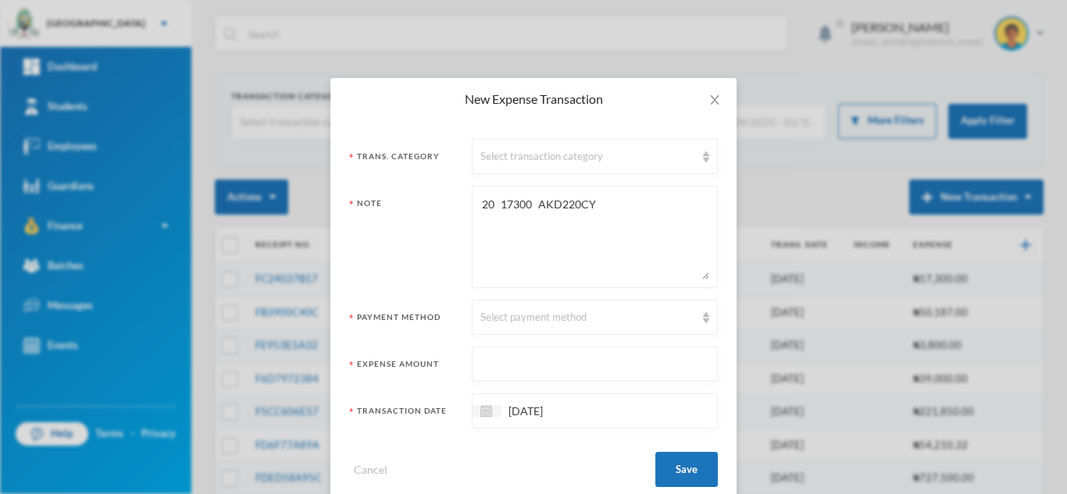
click at [489, 200] on textarea "20 17300 AKD220CY" at bounding box center [594, 236] width 229 height 85
drag, startPoint x: 558, startPoint y: 204, endPoint x: 521, endPoint y: 202, distance: 36.7
click at [521, 202] on textarea "20L@865 17300 AKD220CY" at bounding box center [594, 236] width 229 height 85
type textarea "20L@865- AKD220CY"
click at [538, 369] on input "text" at bounding box center [594, 365] width 229 height 35
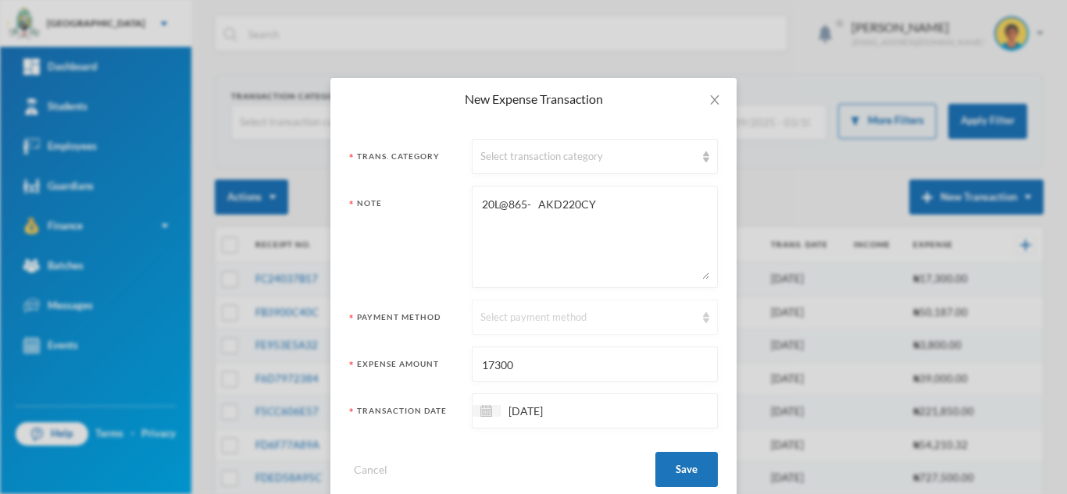
type input "17300"
click at [523, 326] on div "Select payment method" at bounding box center [595, 317] width 246 height 35
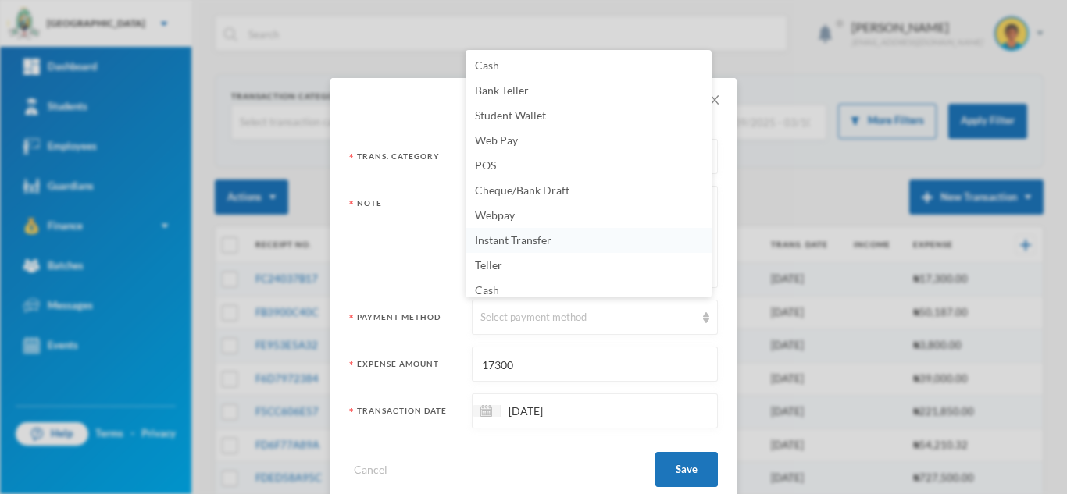
click at [524, 236] on span "Instant Transfer" at bounding box center [513, 240] width 77 height 13
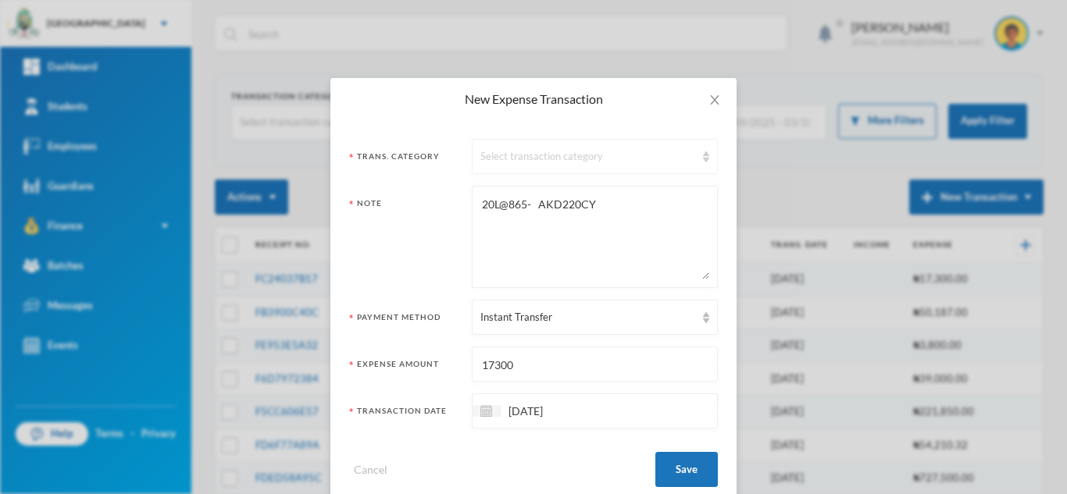
click at [504, 162] on div "Select transaction category" at bounding box center [587, 157] width 215 height 16
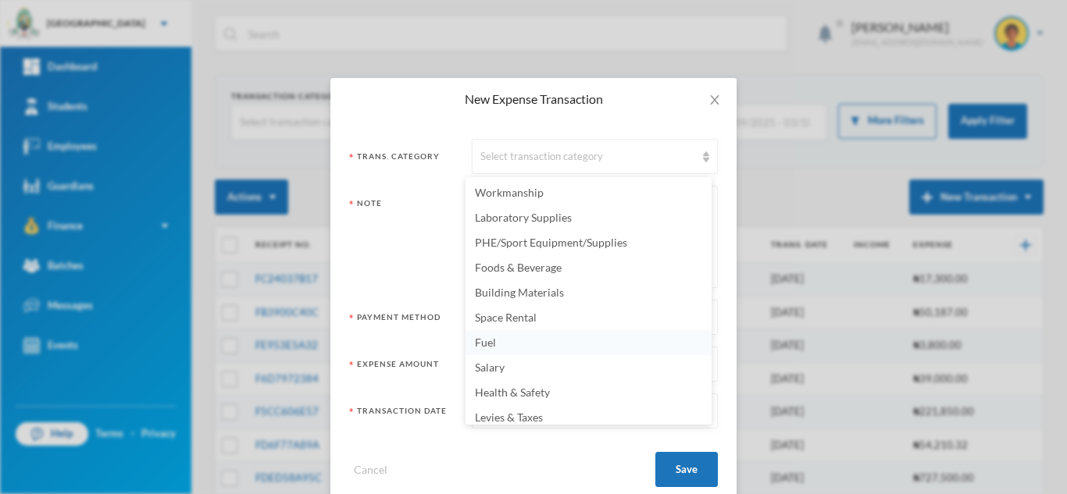
click at [537, 348] on li "Fuel" at bounding box center [588, 342] width 246 height 25
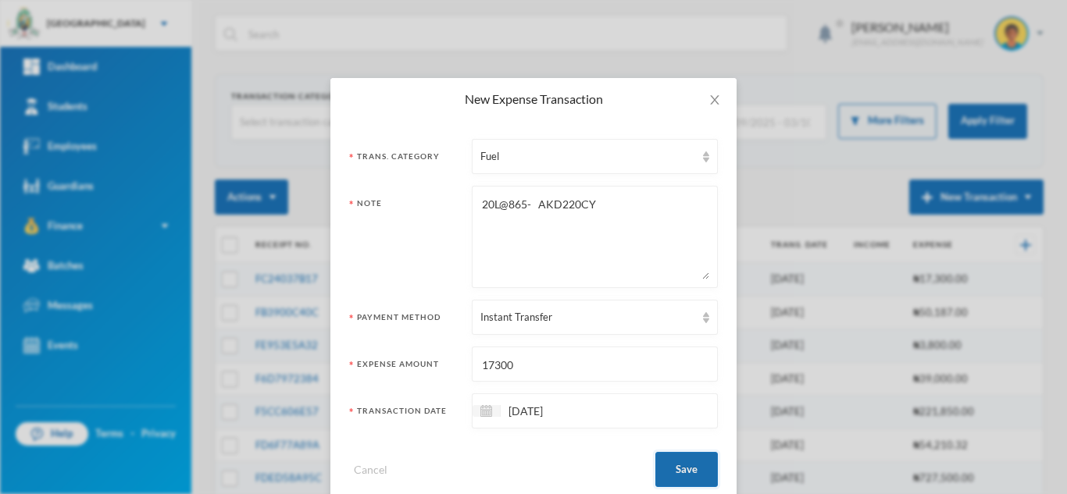
click at [695, 462] on button "Save" at bounding box center [686, 469] width 62 height 35
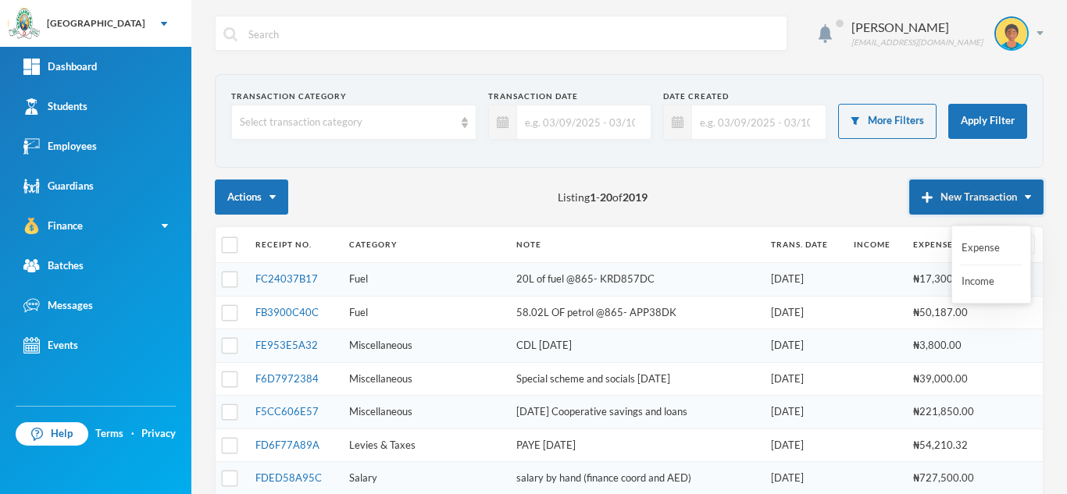
click at [968, 182] on button "New Transaction" at bounding box center [976, 197] width 134 height 35
click at [975, 247] on button "Expense" at bounding box center [991, 248] width 62 height 28
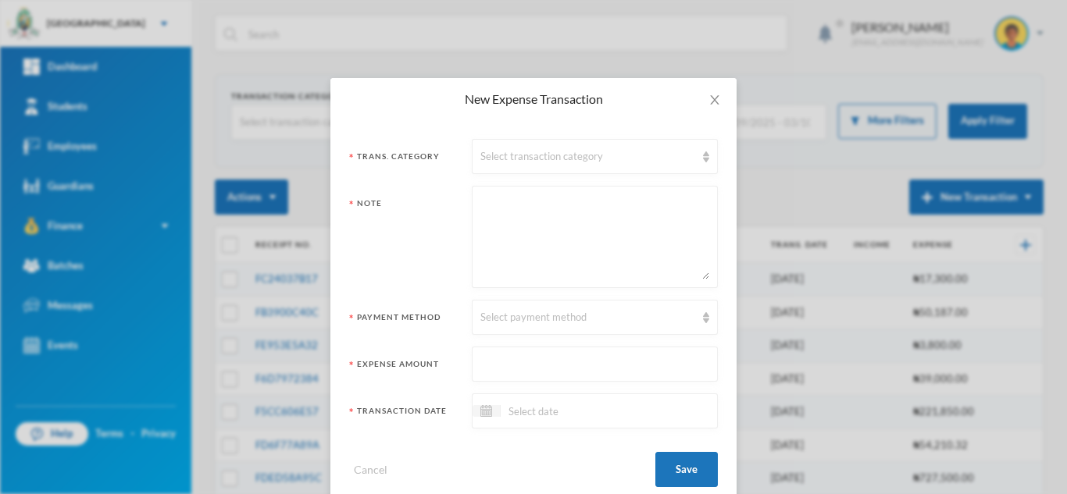
paste textarea "865 46.24 40006.25 APP38DK"
click at [538, 205] on textarea "865 46.24 40006.25 APP38DK" at bounding box center [594, 236] width 229 height 85
type textarea "865 46.24L@865 40006.25 APP38DK"
click at [533, 416] on input at bounding box center [566, 411] width 131 height 18
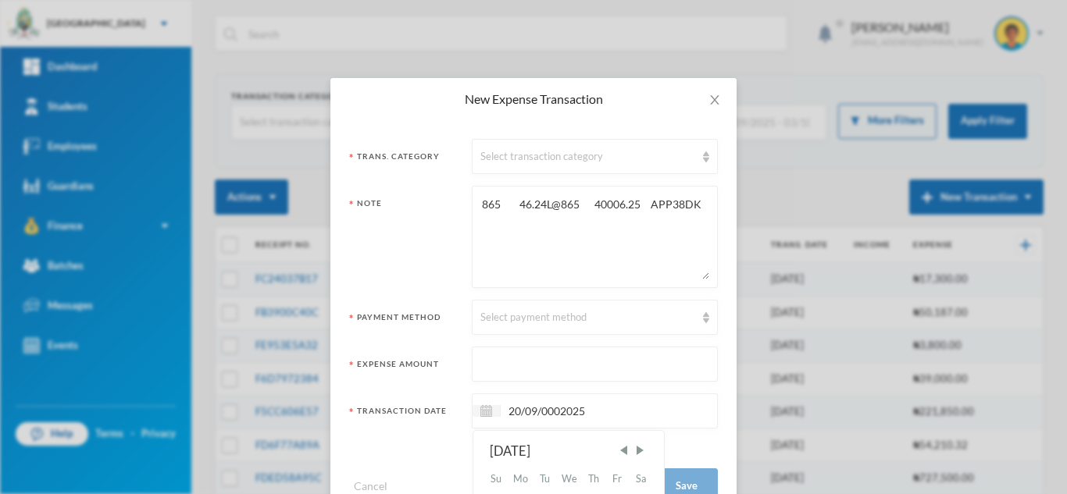
click at [553, 409] on input "20/09/0002025" at bounding box center [566, 411] width 131 height 18
type input "[DATE]"
click at [537, 311] on div "Select payment method" at bounding box center [587, 318] width 215 height 16
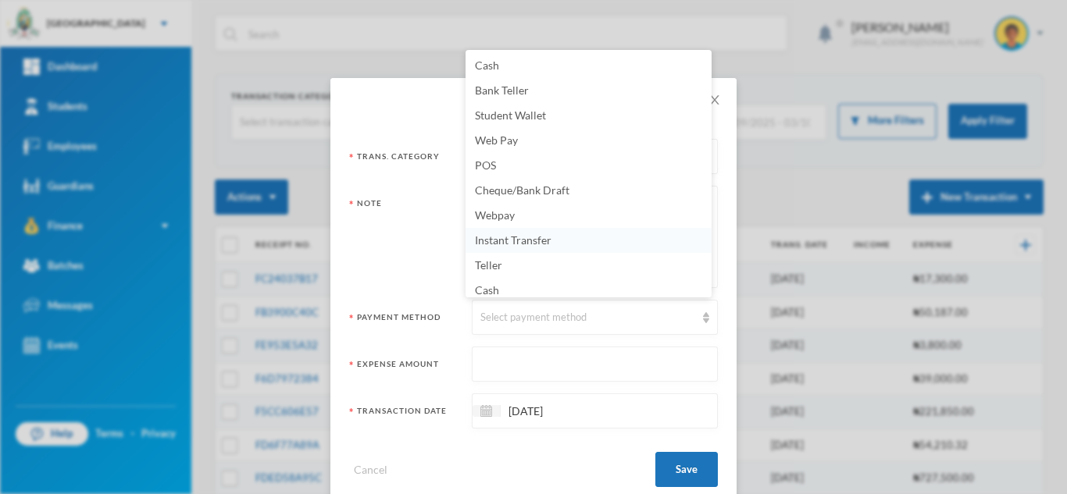
click at [537, 237] on span "Instant Transfer" at bounding box center [513, 240] width 77 height 13
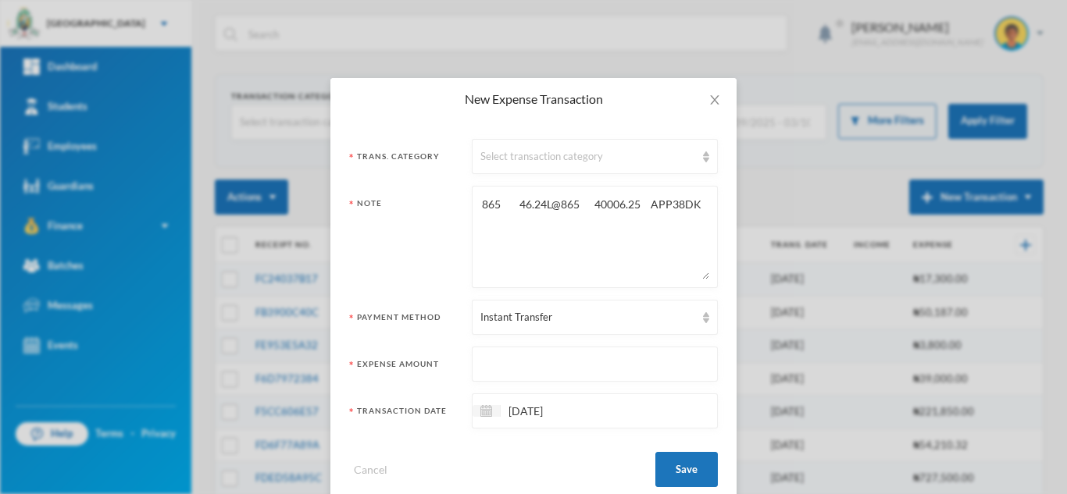
click at [497, 358] on input "text" at bounding box center [594, 365] width 229 height 35
click at [486, 362] on input "400006.26" at bounding box center [594, 365] width 229 height 35
click at [487, 365] on input "40006.26" at bounding box center [594, 365] width 229 height 35
click at [533, 369] on input "40006.26" at bounding box center [594, 365] width 229 height 35
type input "40006.25"
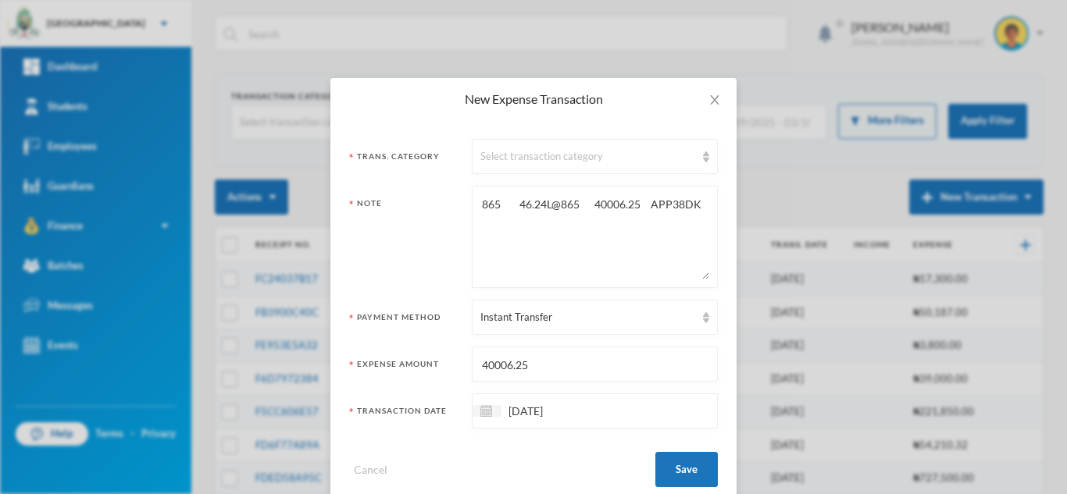
drag, startPoint x: 628, startPoint y: 198, endPoint x: 578, endPoint y: 203, distance: 50.2
click at [578, 203] on textarea "865 46.24L@865 40006.25 APP38DK" at bounding box center [594, 236] width 229 height 85
type textarea "865 46.24L@865 -APP38DK"
click at [558, 157] on div "Select transaction category" at bounding box center [587, 157] width 215 height 16
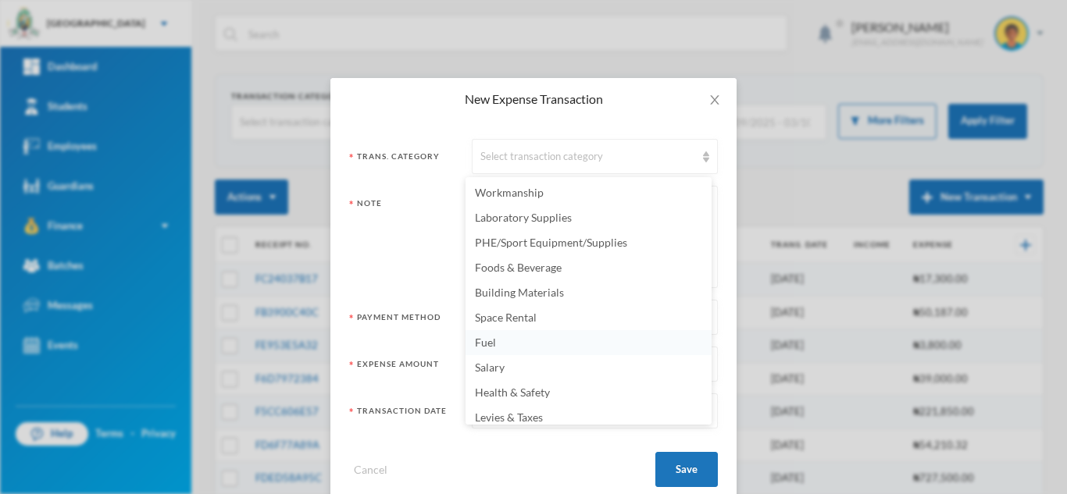
click at [548, 347] on li "Fuel" at bounding box center [588, 342] width 246 height 25
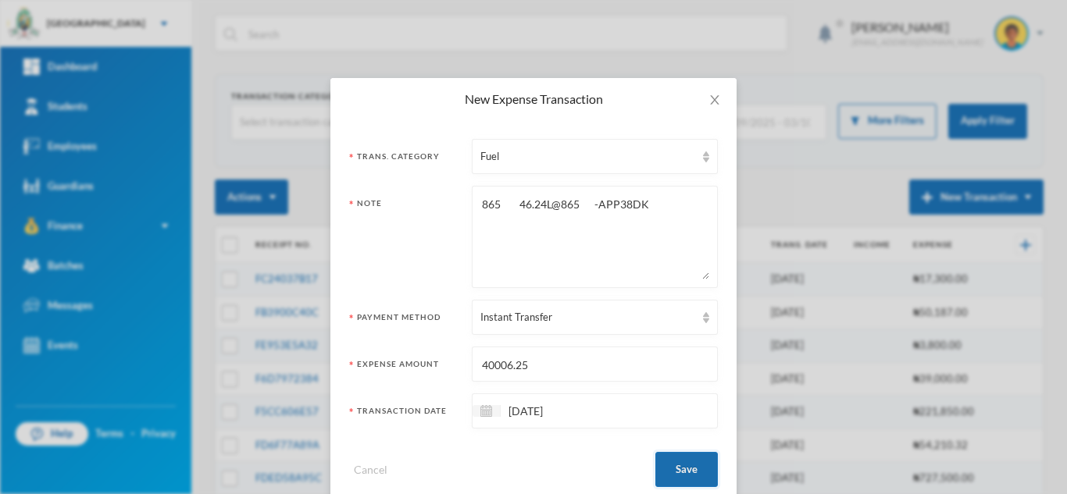
click at [673, 471] on button "Save" at bounding box center [686, 469] width 62 height 35
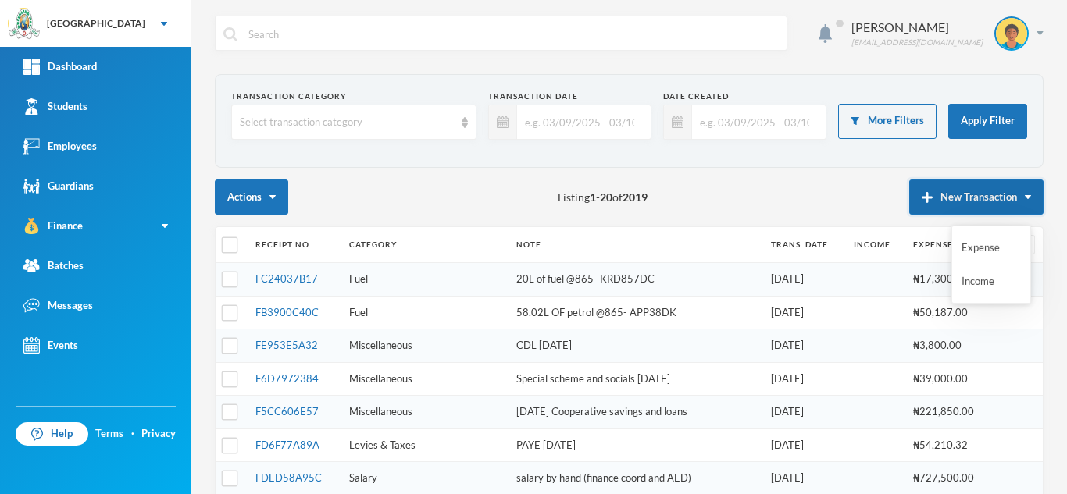
click at [915, 205] on button "New Transaction" at bounding box center [976, 197] width 134 height 35
click at [981, 246] on button "Expense" at bounding box center [991, 248] width 62 height 28
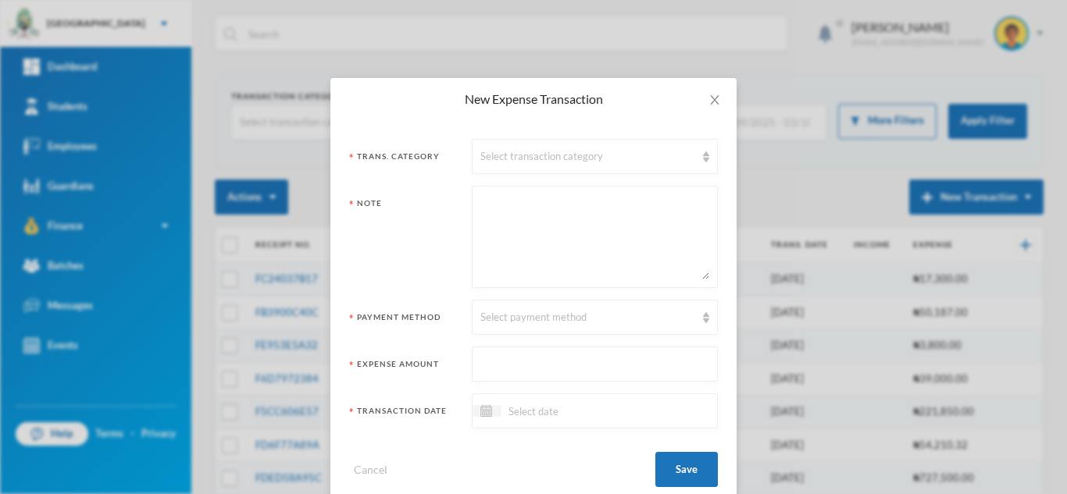
click at [538, 234] on textarea at bounding box center [594, 236] width 229 height 85
paste textarea "865 60.44 52280.6 KRD856DC"
type textarea "865 60.44 52280.6 KRD856DC"
click at [523, 409] on input at bounding box center [566, 411] width 131 height 18
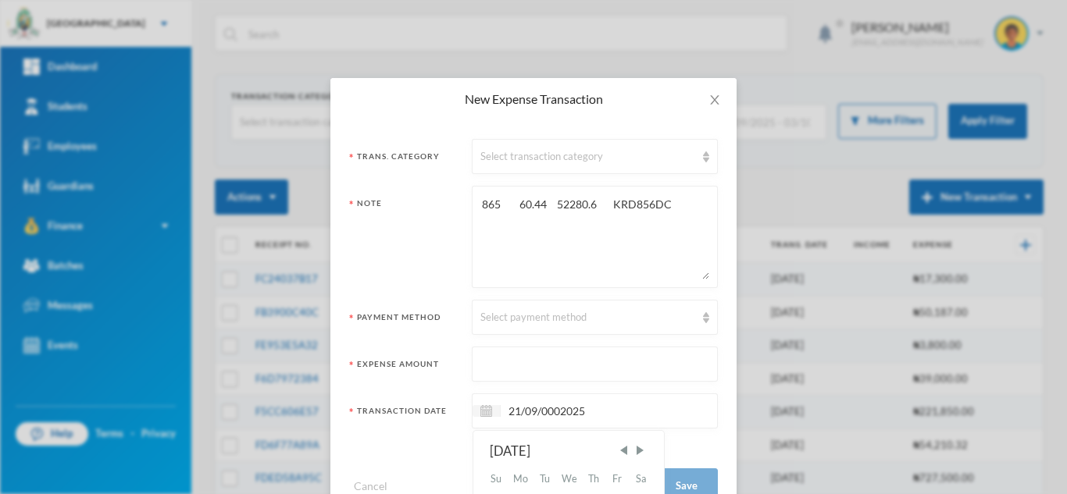
click at [558, 413] on input "21/09/0002025" at bounding box center [566, 411] width 131 height 18
click at [555, 413] on input "21/09/0002025" at bounding box center [566, 411] width 131 height 18
type input "[DATE]"
click at [539, 203] on textarea "865 60.44 52280.6 KRD856DC" at bounding box center [594, 236] width 229 height 85
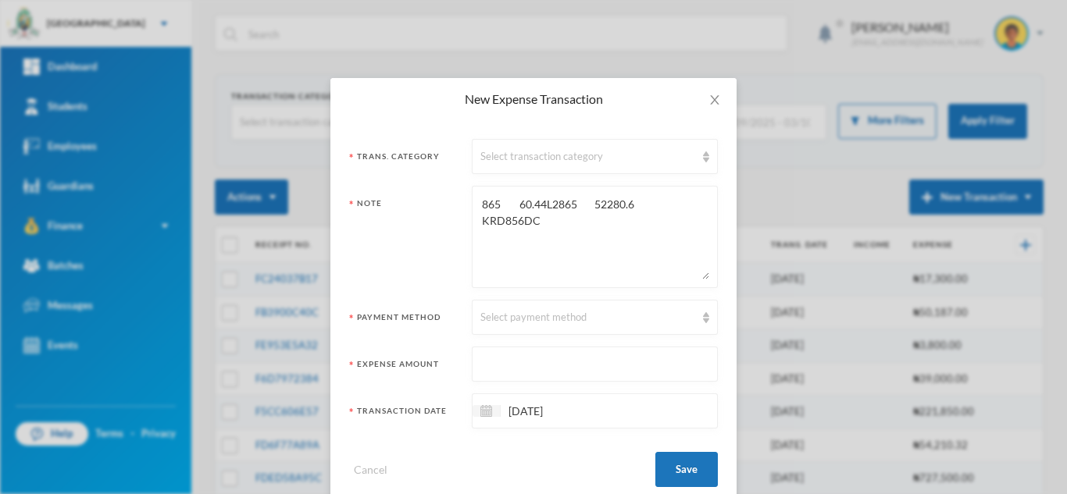
click at [550, 204] on textarea "865 60.44L2865 52280.6 KRD856DC" at bounding box center [594, 236] width 229 height 85
click at [576, 203] on textarea "865 60.44L@865 52280.6 KRD856DC" at bounding box center [594, 236] width 229 height 85
type textarea "865 60.44L@865-52280.6 KRD856DC"
click at [548, 368] on input "text" at bounding box center [594, 365] width 229 height 35
type input "52280.6"
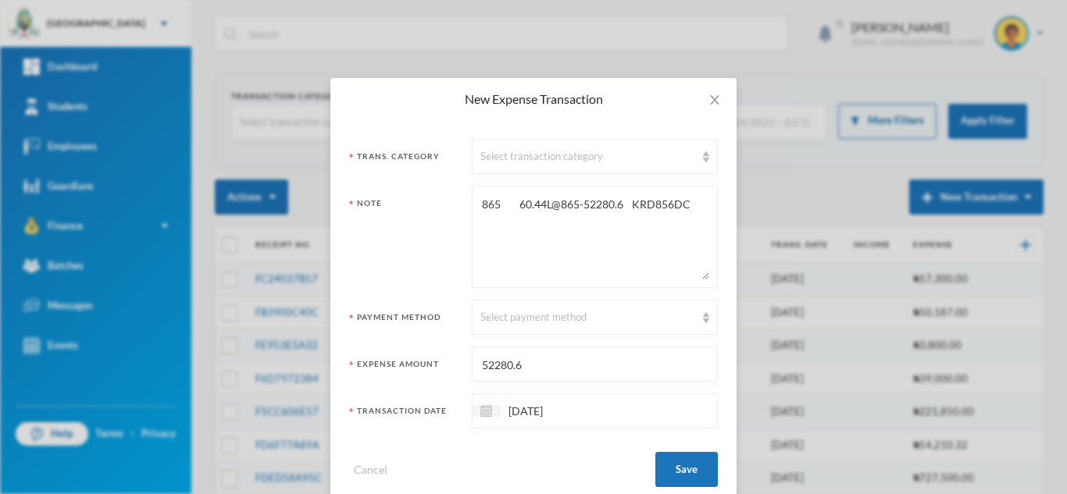
drag, startPoint x: 625, startPoint y: 202, endPoint x: 576, endPoint y: 206, distance: 48.7
click at [576, 206] on textarea "865 60.44L@865-52280.6 KRD856DC" at bounding box center [594, 236] width 229 height 85
drag, startPoint x: 511, startPoint y: 207, endPoint x: 468, endPoint y: 207, distance: 43.0
click at [472, 207] on div "865 60.44L@865-KRD856DC" at bounding box center [595, 237] width 246 height 102
type textarea "60.44L@865-KRD856DC"
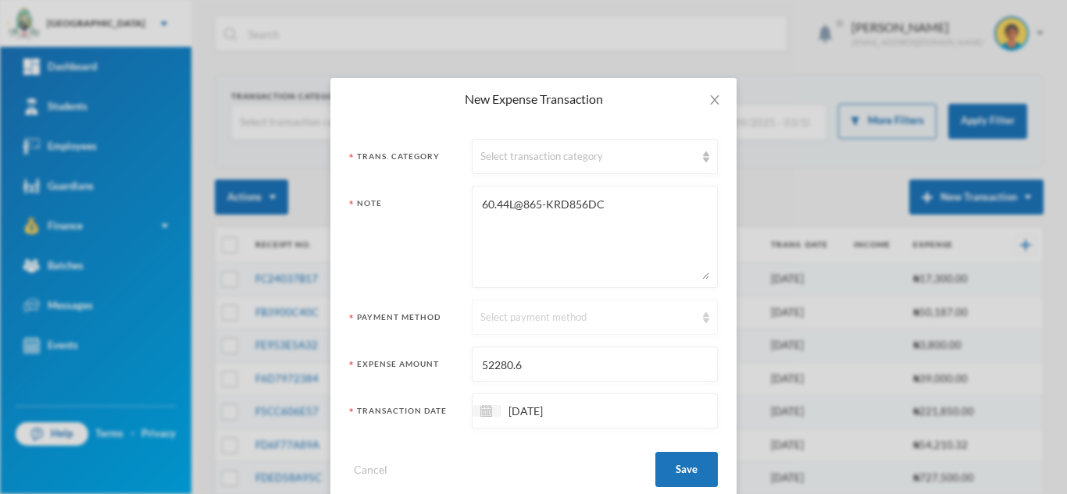
click at [545, 320] on div "Select payment method" at bounding box center [587, 318] width 215 height 16
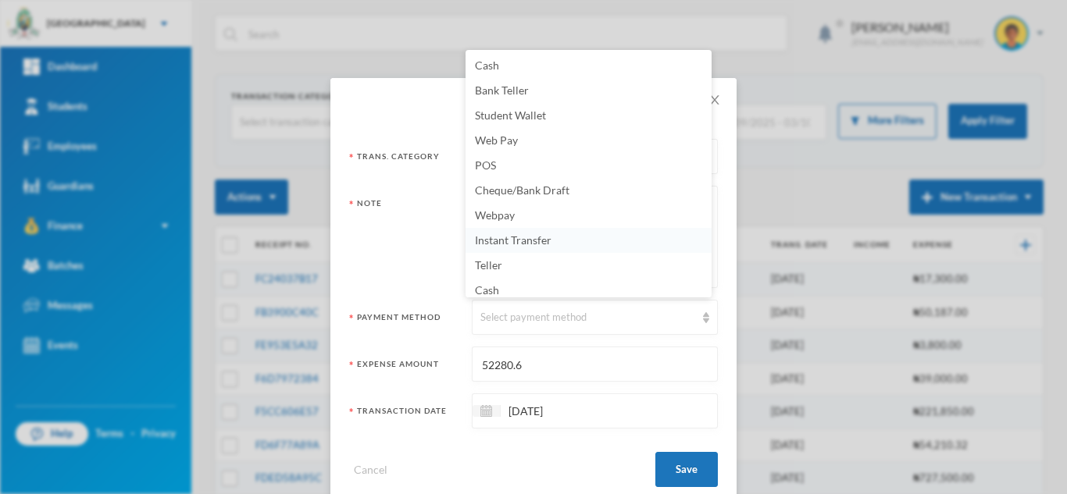
click at [533, 240] on span "Instant Transfer" at bounding box center [513, 240] width 77 height 13
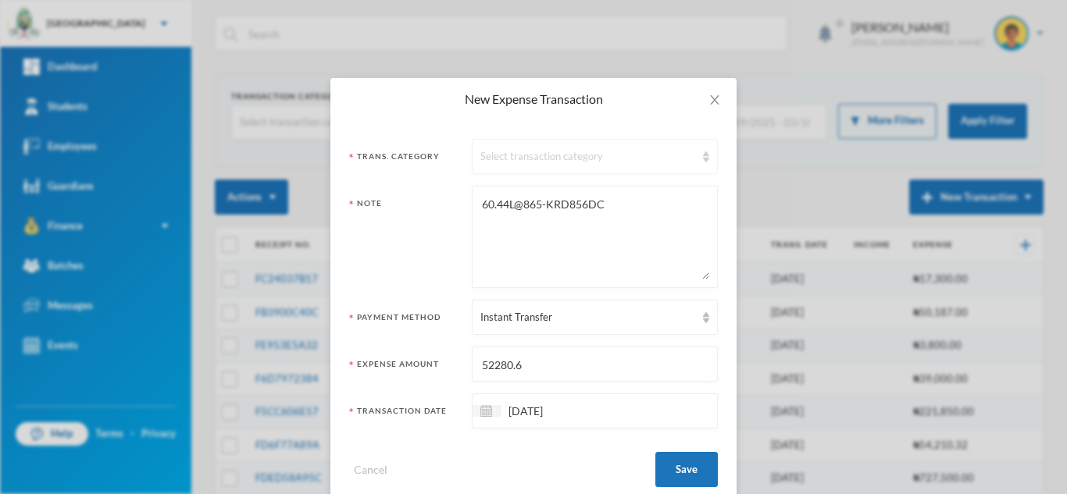
click at [502, 165] on div "Select transaction category" at bounding box center [595, 156] width 246 height 35
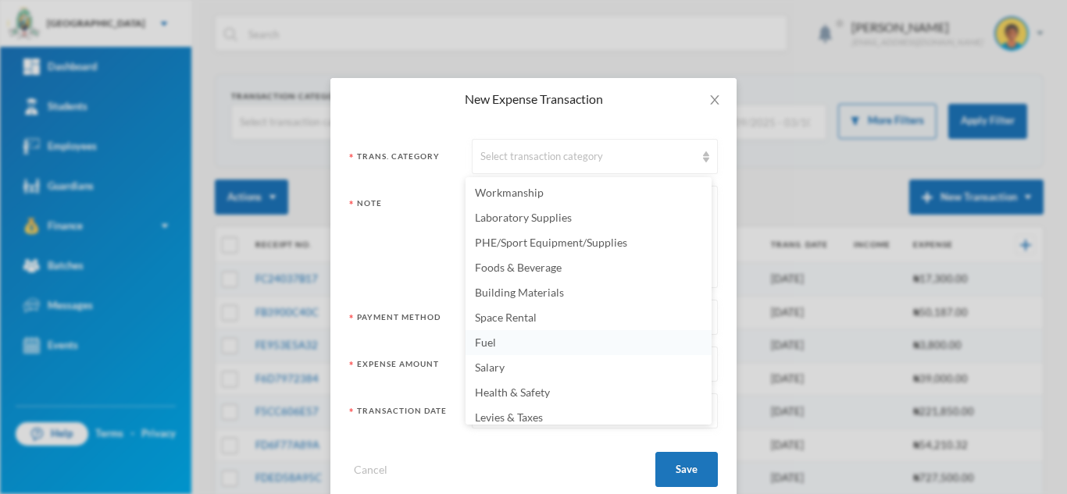
click at [516, 341] on li "Fuel" at bounding box center [588, 342] width 246 height 25
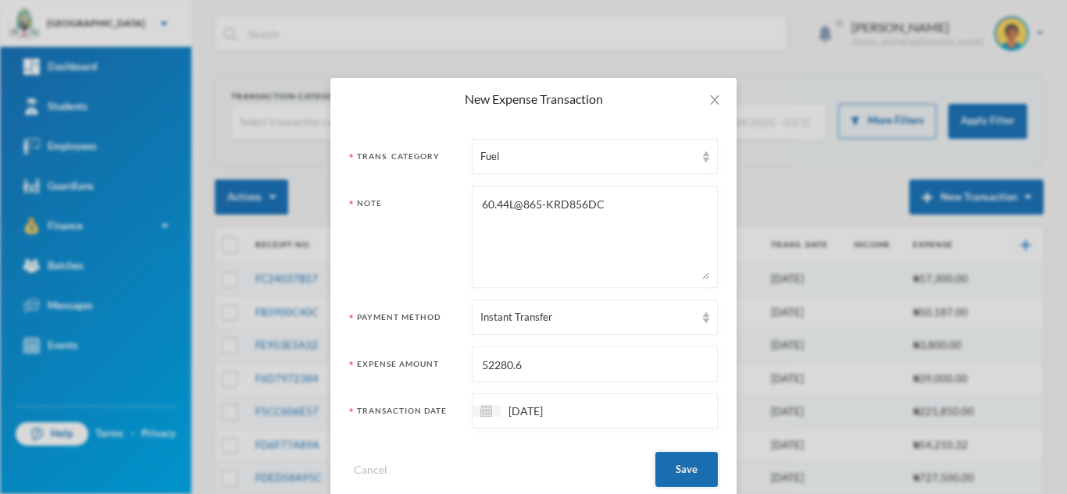
click at [679, 457] on button "Save" at bounding box center [686, 469] width 62 height 35
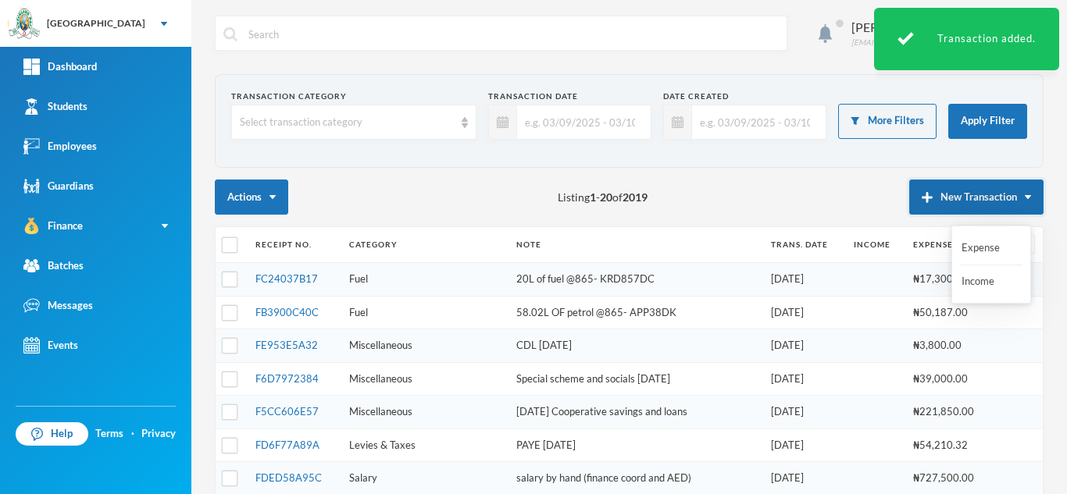
click at [971, 193] on button "New Transaction" at bounding box center [976, 197] width 134 height 35
click at [968, 249] on button "Expense" at bounding box center [991, 248] width 62 height 28
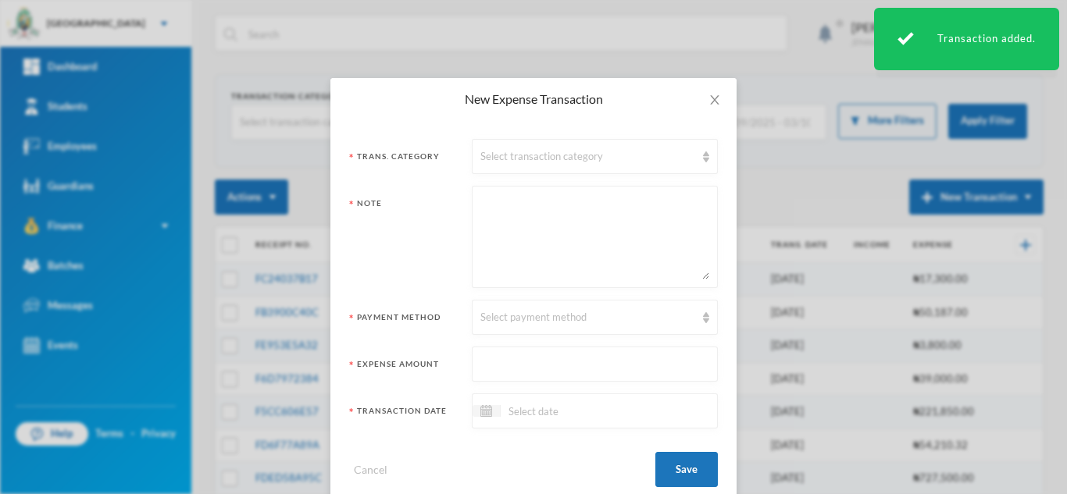
click at [503, 235] on textarea at bounding box center [594, 236] width 229 height 85
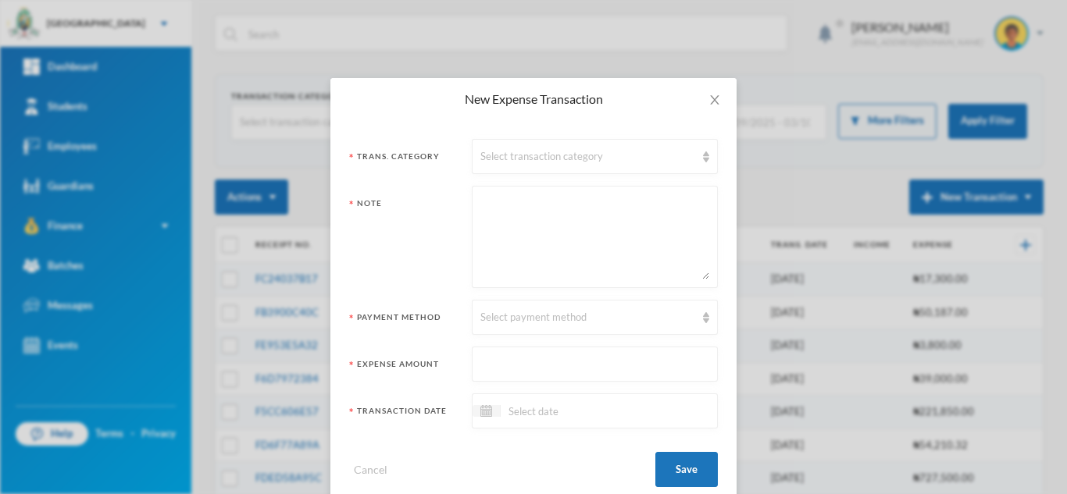
paste textarea "865 58.7 50775.5 KRD857DC"
click at [533, 207] on textarea "865 58.7 50775.5 KRD857DC" at bounding box center [594, 236] width 229 height 85
type textarea "865 58.7L@865 50775.5 KRD857DC"
click at [535, 372] on input "text" at bounding box center [594, 365] width 229 height 35
type input "50775.5"
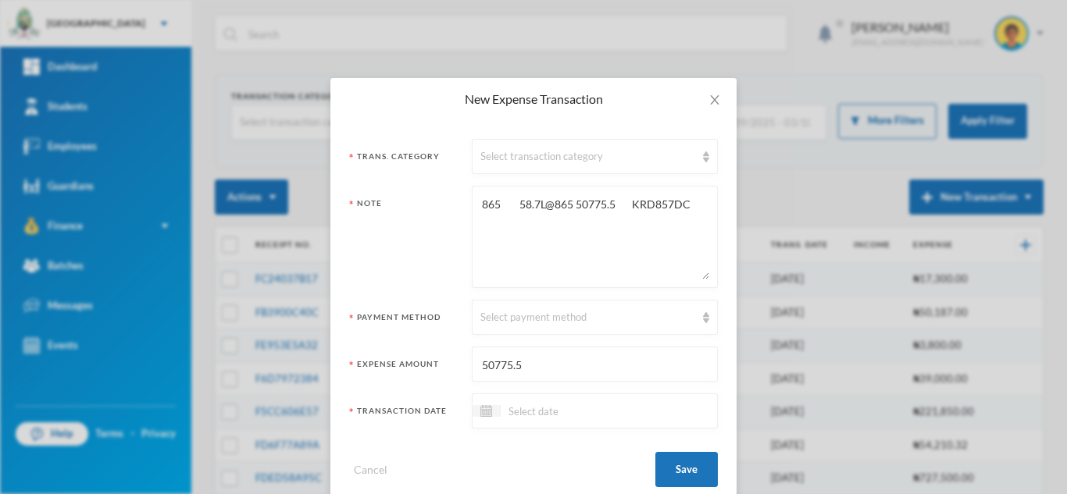
drag, startPoint x: 627, startPoint y: 203, endPoint x: 566, endPoint y: 209, distance: 61.2
click at [566, 209] on textarea "865 58.7L@865 50775.5 KRD857DC" at bounding box center [594, 236] width 229 height 85
type textarea "865 58.7L@865-KRD857DC"
click at [544, 159] on div "Select transaction category" at bounding box center [587, 157] width 215 height 16
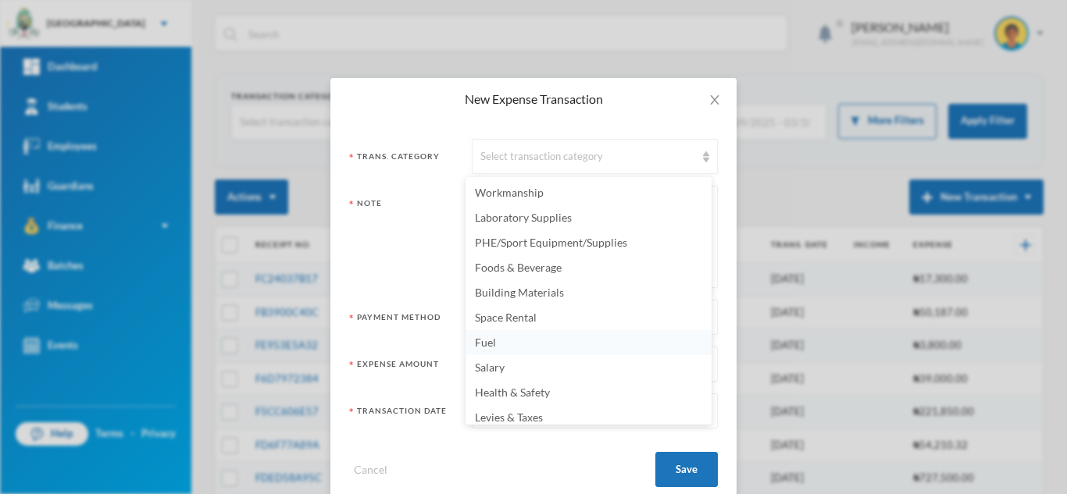
click at [541, 341] on li "Fuel" at bounding box center [588, 342] width 246 height 25
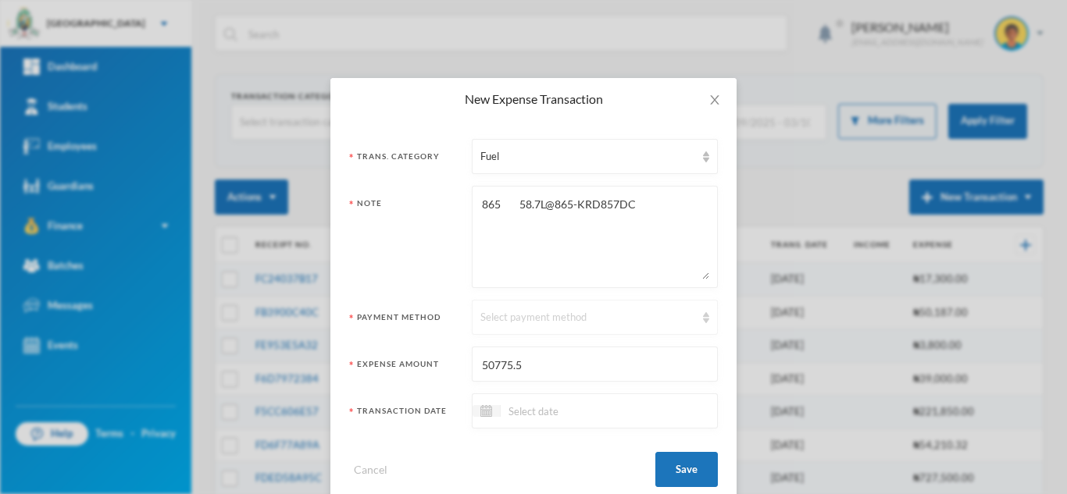
click at [520, 323] on div "Select payment method" at bounding box center [587, 318] width 215 height 16
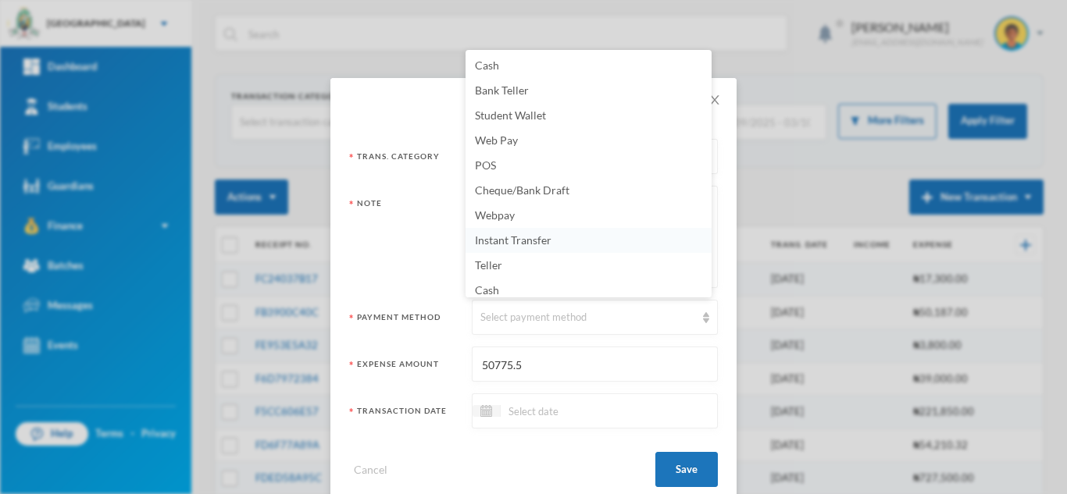
click at [506, 249] on li "Instant Transfer" at bounding box center [588, 240] width 246 height 25
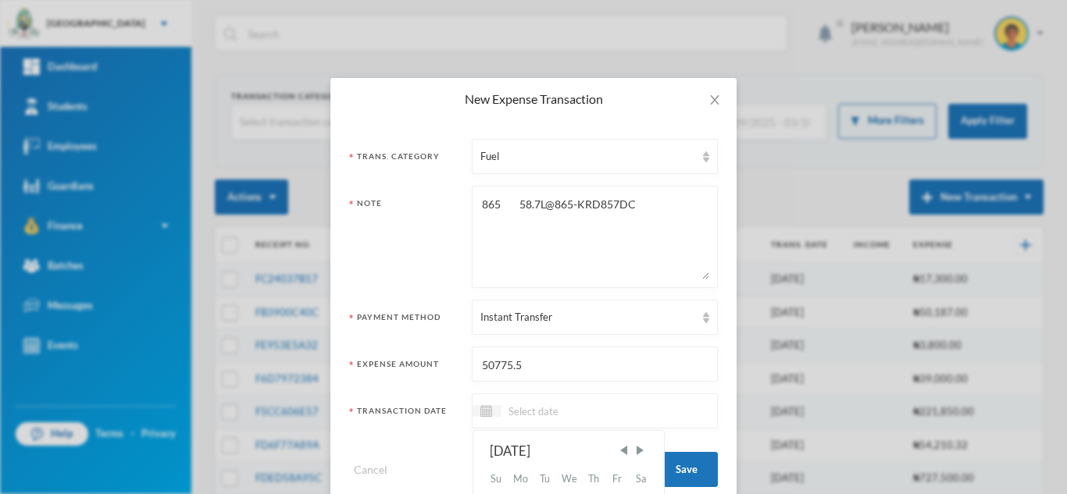
click at [523, 415] on input at bounding box center [566, 411] width 131 height 18
click at [552, 416] on input "21/09/0002025" at bounding box center [566, 411] width 131 height 18
type input "[DATE]"
drag, startPoint x: 508, startPoint y: 202, endPoint x: 416, endPoint y: 212, distance: 93.4
click at [416, 212] on div "Note 865 58.7L@865-KRD857DC" at bounding box center [533, 237] width 369 height 102
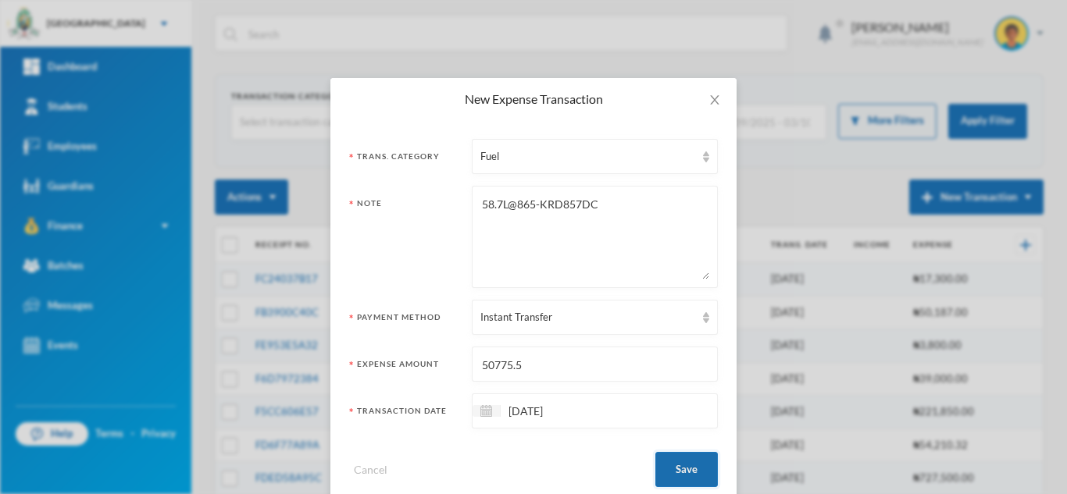
type textarea "58.7L@865-KRD857DC"
click at [661, 471] on button "Save" at bounding box center [686, 469] width 62 height 35
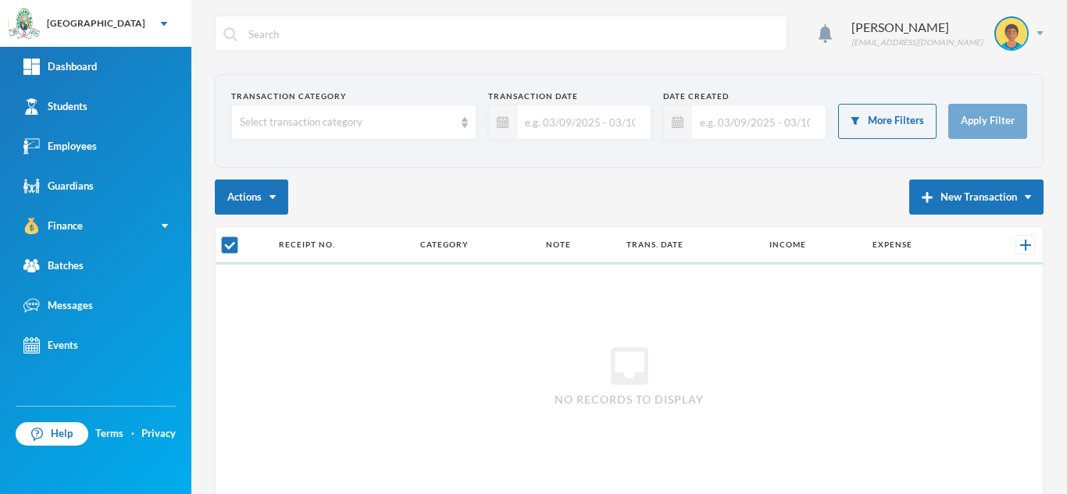
checkbox input "false"
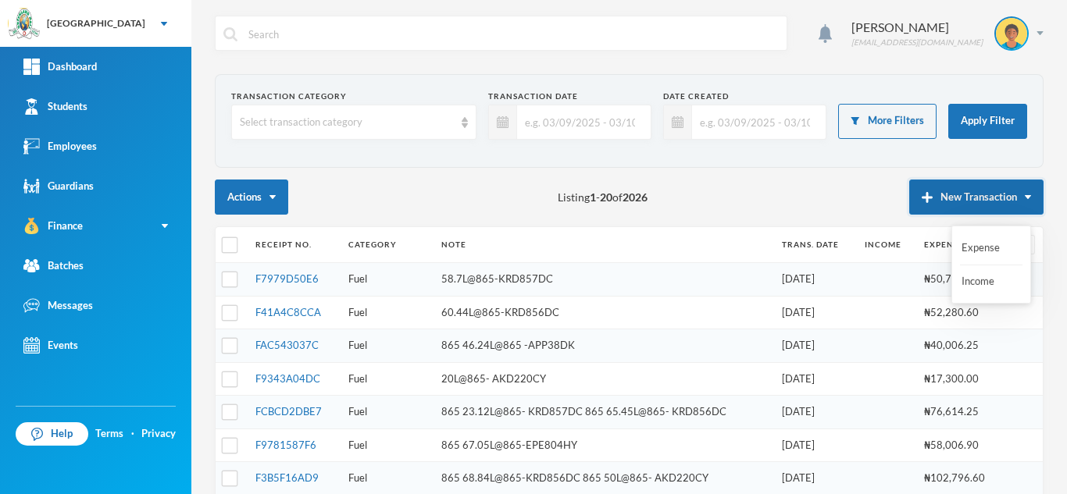
click at [943, 193] on button "New Transaction" at bounding box center [976, 197] width 134 height 35
click at [967, 187] on button "New Transaction" at bounding box center [976, 197] width 134 height 35
click at [966, 248] on button "Expense" at bounding box center [991, 248] width 62 height 28
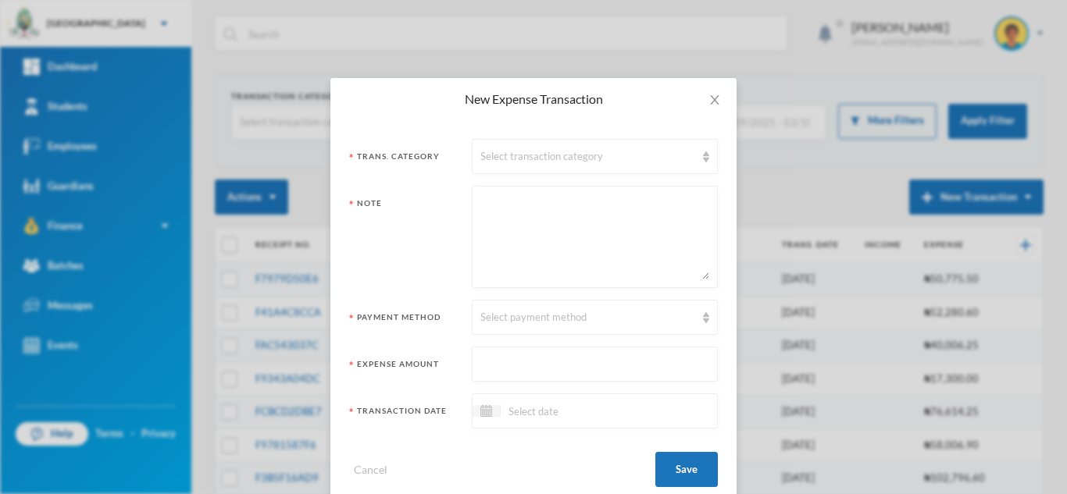
click at [544, 251] on textarea at bounding box center [594, 236] width 229 height 85
paste textarea "865 5 4325 KITCHEN"
type textarea "865 5 4325 KITCHEN"
click at [523, 371] on input "text" at bounding box center [594, 365] width 229 height 35
type input "4325"
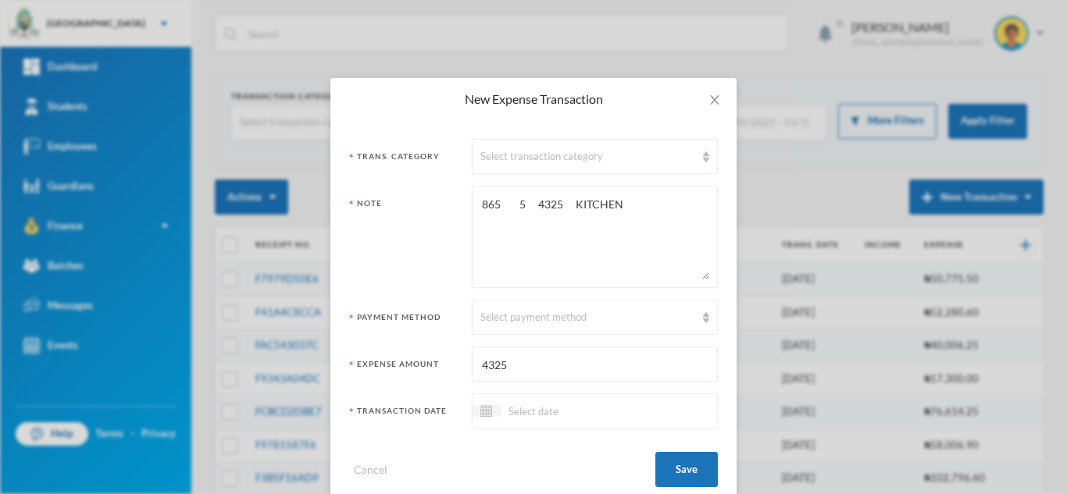
click at [517, 204] on textarea "865 5 4325 KITCHEN" at bounding box center [594, 236] width 229 height 85
click at [511, 207] on textarea "865 5L@865 4325 KITCHEN" at bounding box center [594, 236] width 229 height 85
click at [519, 205] on textarea "5L@865 4325 KITCHEN" at bounding box center [594, 236] width 229 height 85
click at [499, 316] on div "Select payment method" at bounding box center [587, 318] width 215 height 16
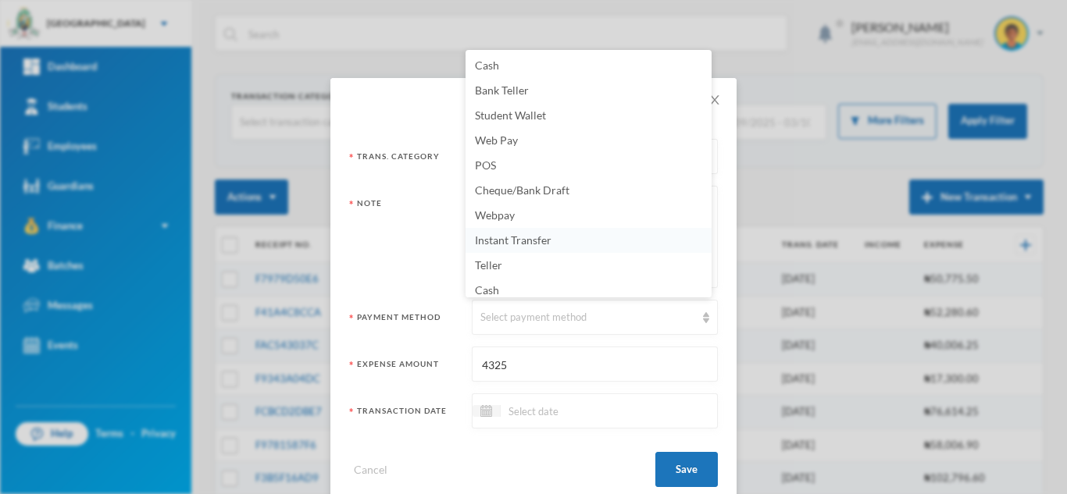
click at [517, 241] on span "Instant Transfer" at bounding box center [513, 240] width 77 height 13
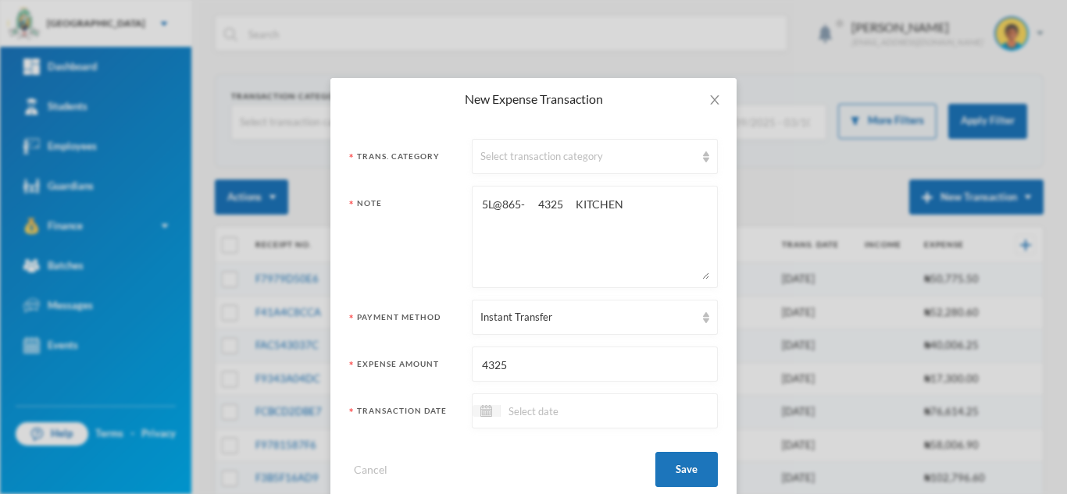
click at [558, 209] on textarea "5L@865- 4325 KITCHEN" at bounding box center [594, 236] width 229 height 85
type textarea "5L@865-KITCHEN"
click at [523, 153] on div "Select transaction category" at bounding box center [587, 157] width 215 height 16
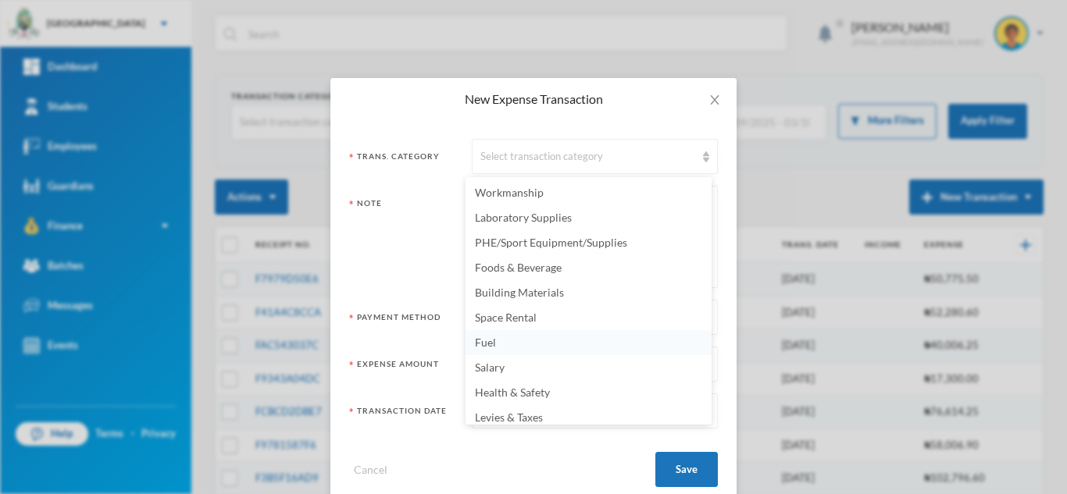
click at [509, 337] on li "Fuel" at bounding box center [588, 342] width 246 height 25
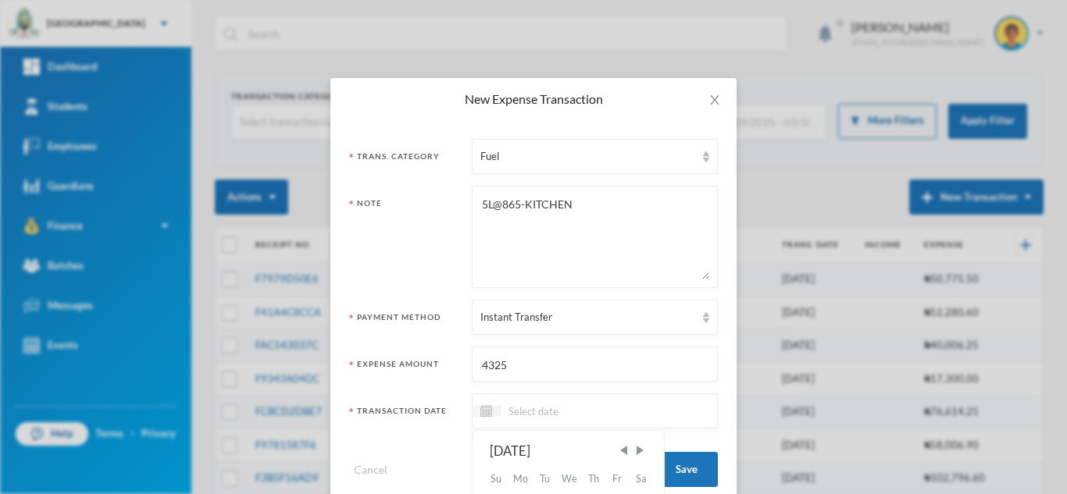
click at [526, 412] on input at bounding box center [566, 411] width 131 height 18
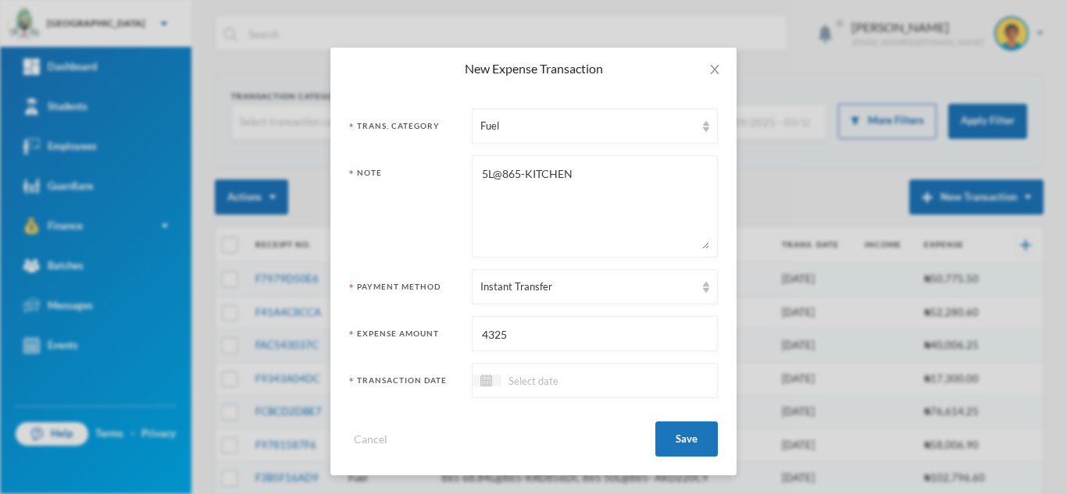
click at [571, 391] on div at bounding box center [595, 380] width 246 height 35
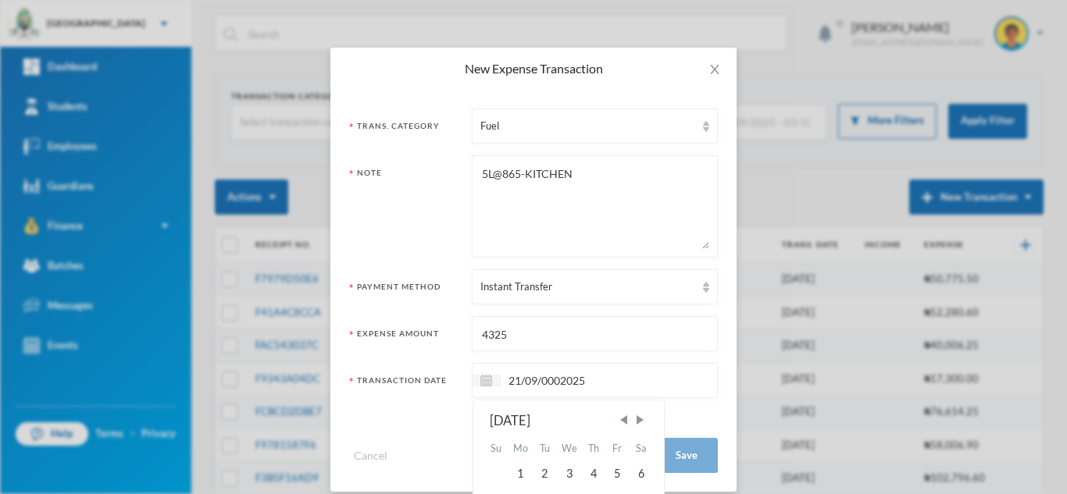
click at [555, 383] on input "21/09/0002025" at bounding box center [566, 381] width 131 height 18
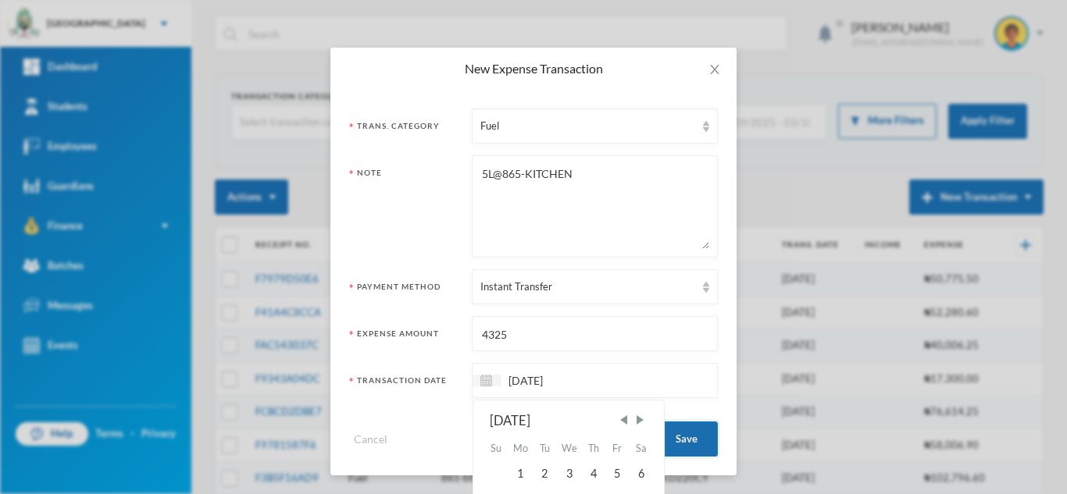
type input "21/09/2025"
click at [681, 437] on button "Save" at bounding box center [686, 439] width 62 height 35
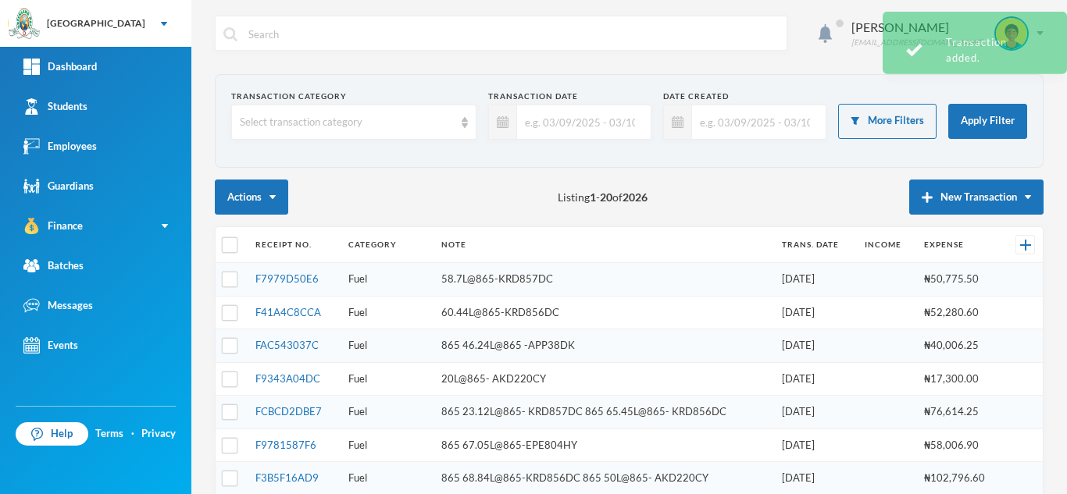
scroll to position [0, 0]
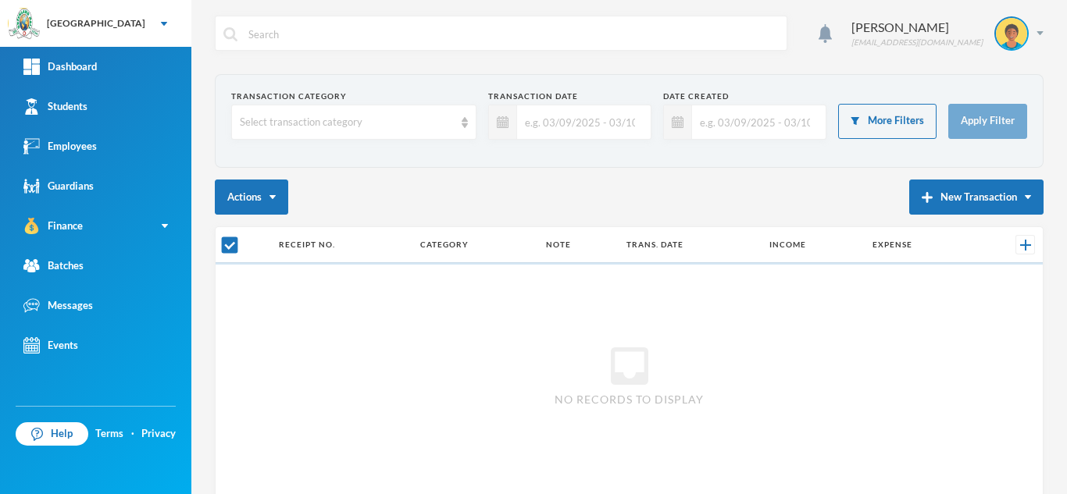
checkbox input "false"
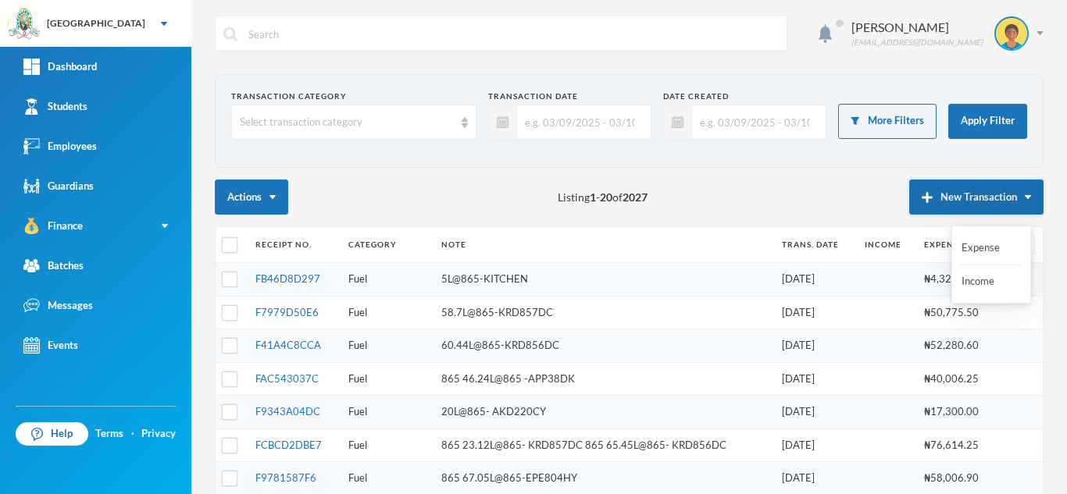
click at [981, 205] on button "New Transaction" at bounding box center [976, 197] width 134 height 35
click at [968, 253] on button "Expense" at bounding box center [991, 248] width 62 height 28
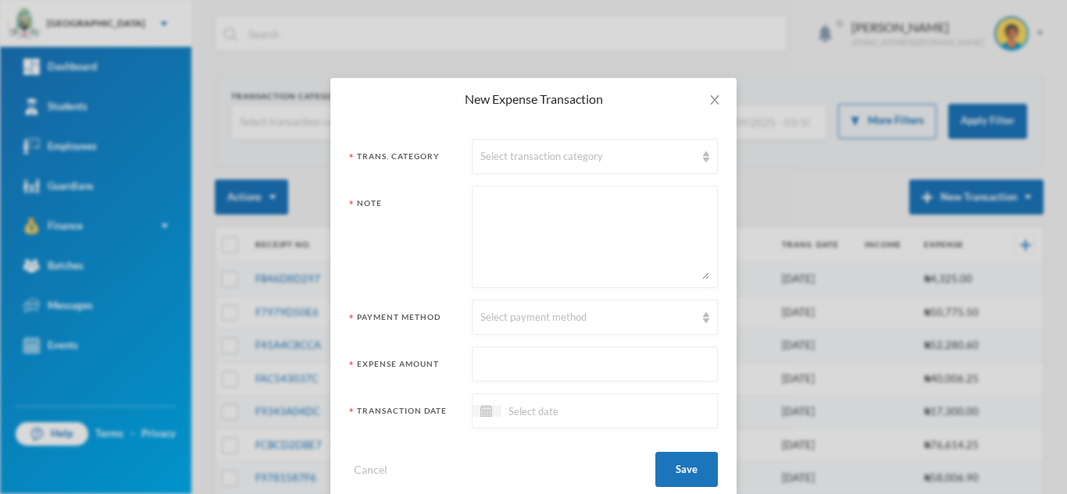
click at [508, 224] on textarea at bounding box center [594, 236] width 229 height 85
paste textarea "865 72.24 62488 KRD856DC"
type textarea "865 72.24 62488 KRD856DC"
click at [529, 412] on input at bounding box center [566, 411] width 131 height 18
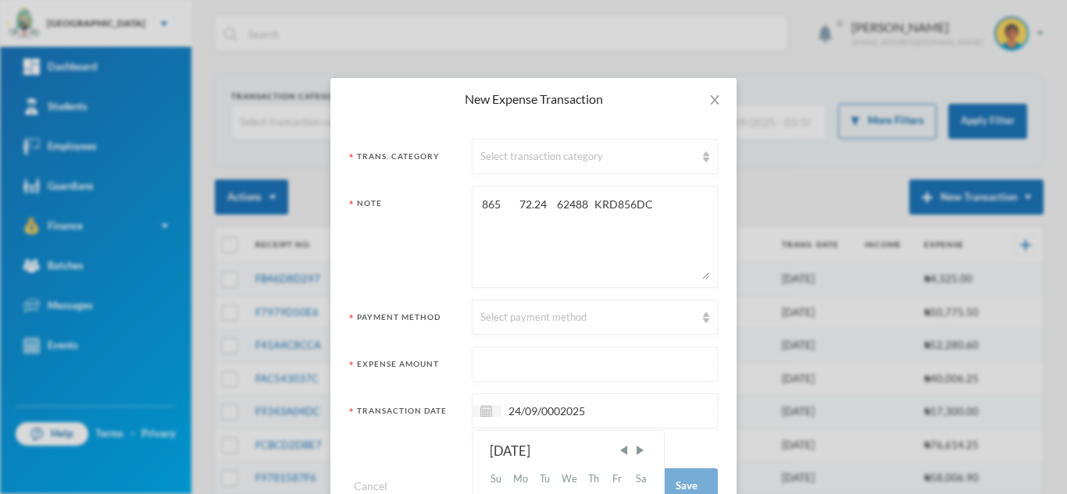
click at [555, 415] on input "24/09/0002025" at bounding box center [566, 411] width 131 height 18
type input "[DATE]"
click at [536, 204] on textarea "865 72.24 62488 KRD856DC" at bounding box center [594, 236] width 229 height 85
click at [511, 204] on textarea "865 72.24L 62488 KRD856DC" at bounding box center [594, 236] width 229 height 85
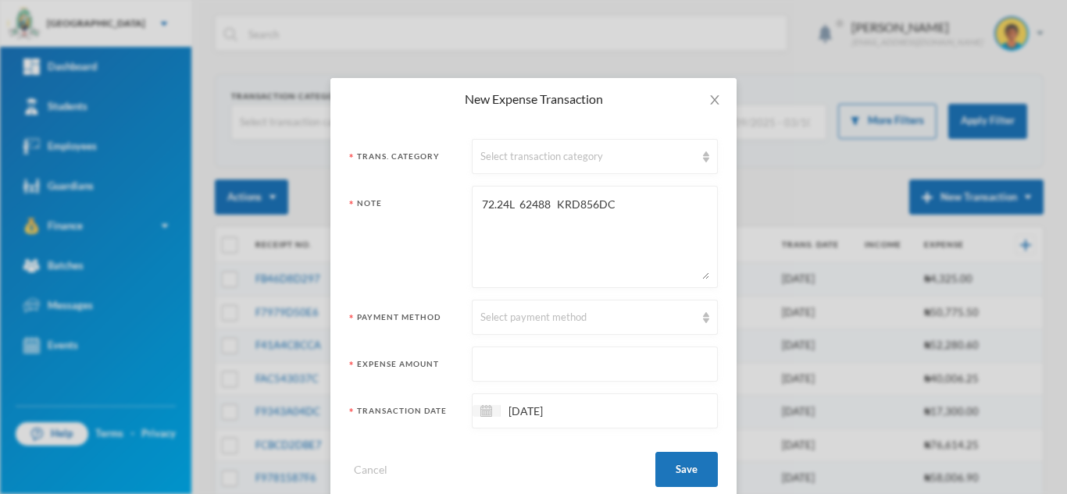
click at [511, 204] on textarea "72.24L 62488 KRD856DC" at bounding box center [594, 236] width 229 height 85
type textarea "72.24L@865- 62488 KRD856DC"
click at [518, 362] on input "text" at bounding box center [594, 365] width 229 height 35
type input "62488"
drag, startPoint x: 579, startPoint y: 209, endPoint x: 547, endPoint y: 210, distance: 32.1
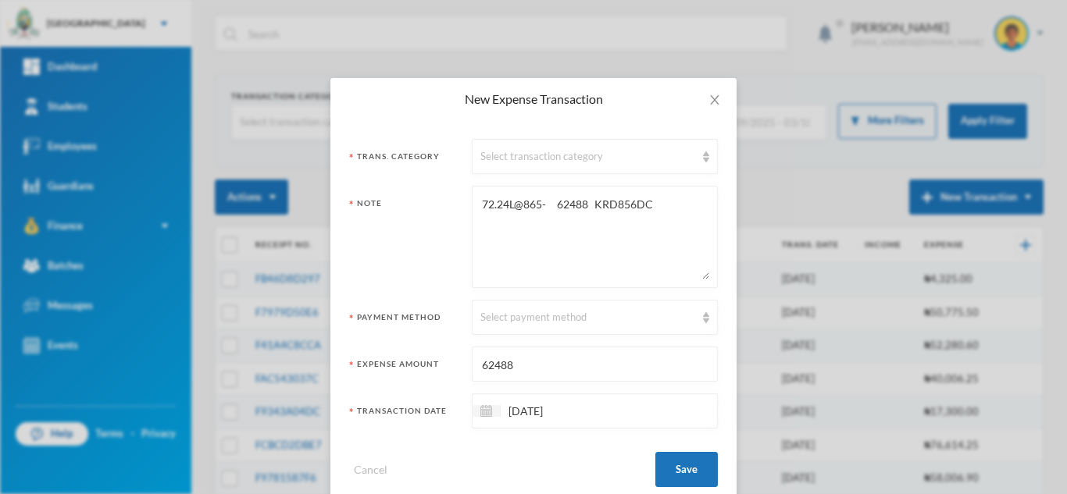
click at [547, 210] on textarea "72.24L@865- 62488 KRD856DC" at bounding box center [594, 236] width 229 height 85
type textarea "72.24L@865- KRD856DC"
click at [527, 153] on div "Select transaction category" at bounding box center [587, 157] width 215 height 16
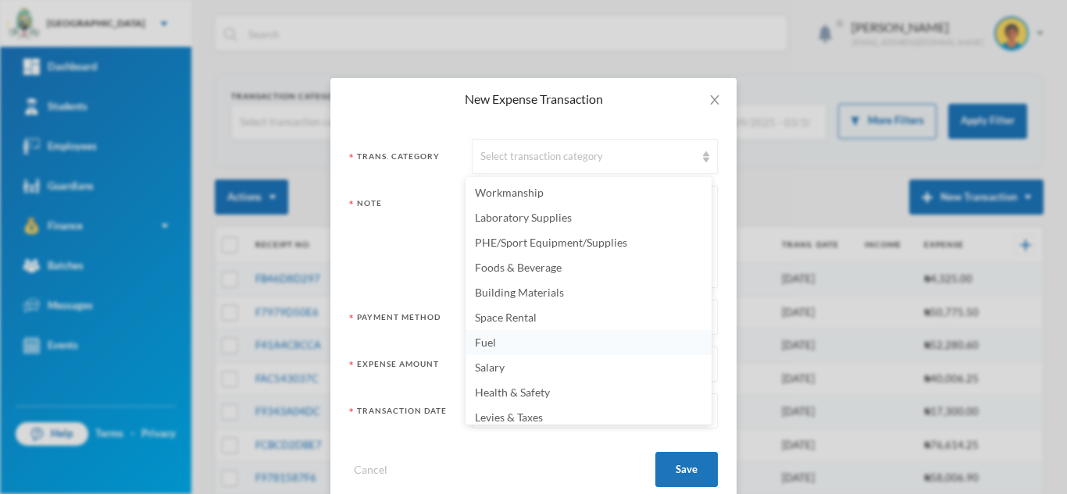
click at [524, 351] on li "Fuel" at bounding box center [588, 342] width 246 height 25
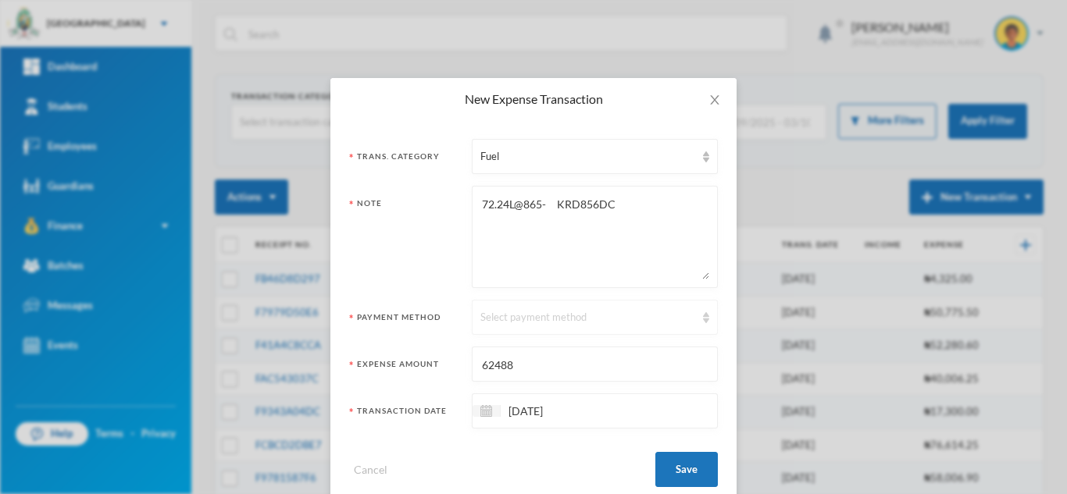
click at [512, 333] on div "Select payment method" at bounding box center [595, 317] width 246 height 35
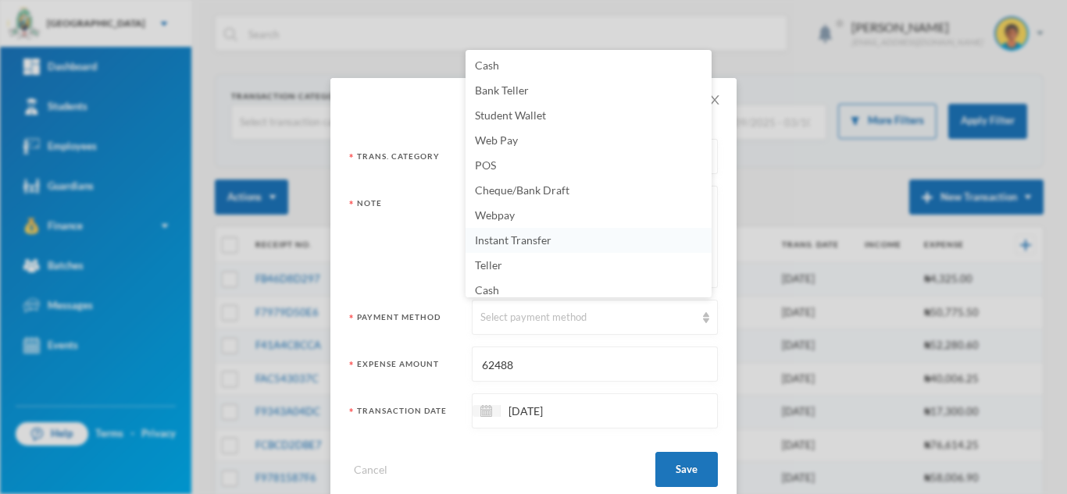
click at [501, 244] on span "Instant Transfer" at bounding box center [513, 240] width 77 height 13
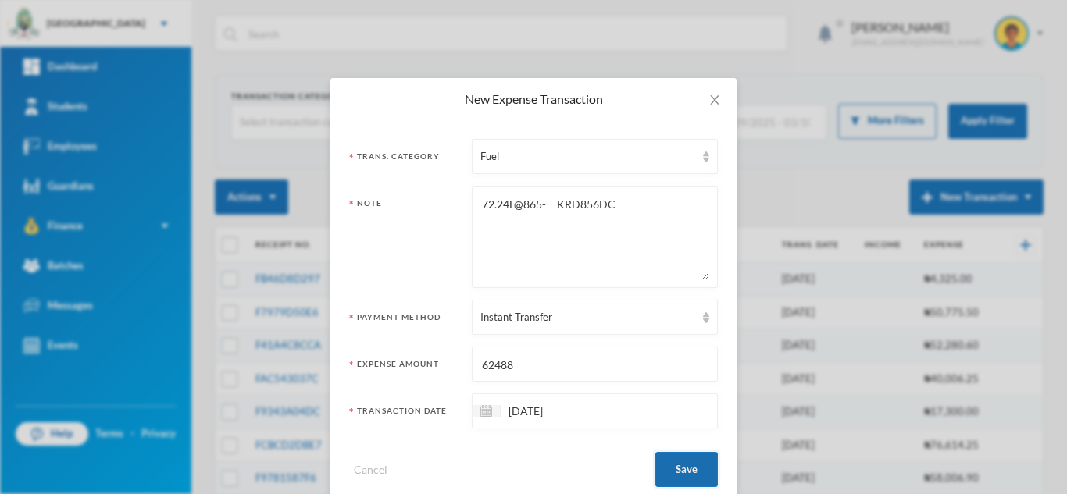
click at [677, 480] on button "Save" at bounding box center [686, 469] width 62 height 35
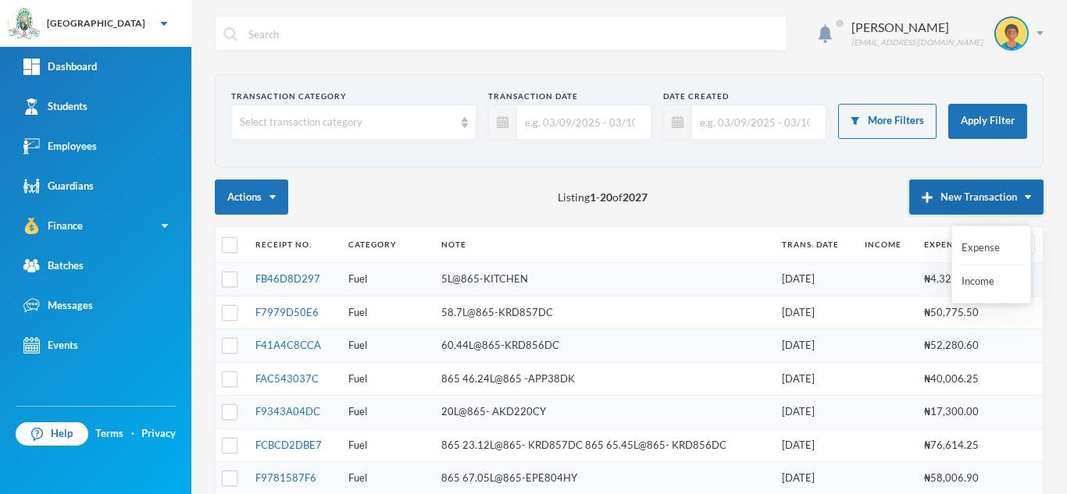
click at [964, 192] on button "New Transaction" at bounding box center [976, 197] width 134 height 35
click at [958, 248] on div "Expense Income" at bounding box center [991, 265] width 80 height 78
click at [922, 192] on img "button" at bounding box center [927, 197] width 11 height 11
click at [965, 242] on button "Expense" at bounding box center [991, 248] width 62 height 28
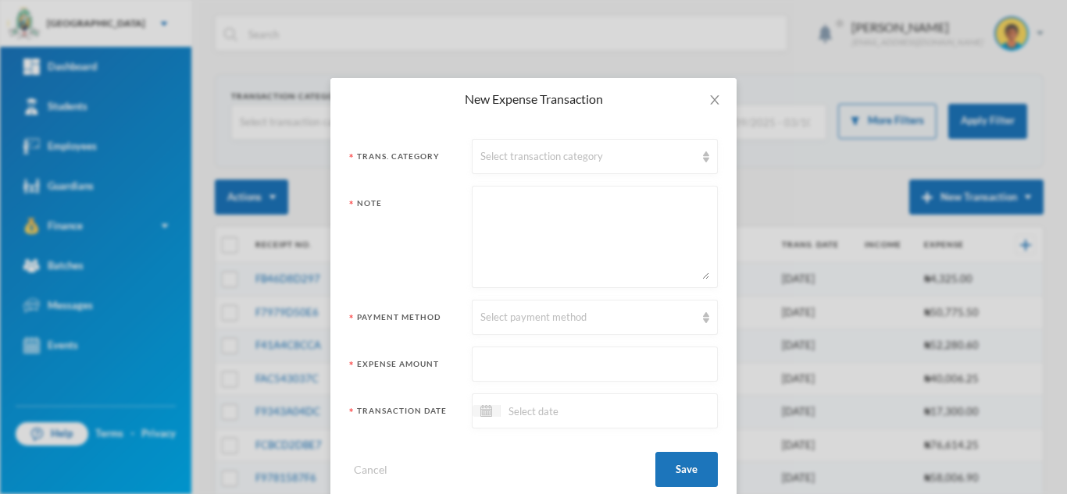
click at [541, 233] on textarea at bounding box center [594, 236] width 229 height 85
paste textarea "865 45 38925 AKD220CY"
click at [519, 205] on textarea "865 45 38925 AKD220CY" at bounding box center [594, 236] width 229 height 85
type textarea "865 45L@865- 38925 AKD220CY"
click at [530, 369] on input "text" at bounding box center [594, 365] width 229 height 35
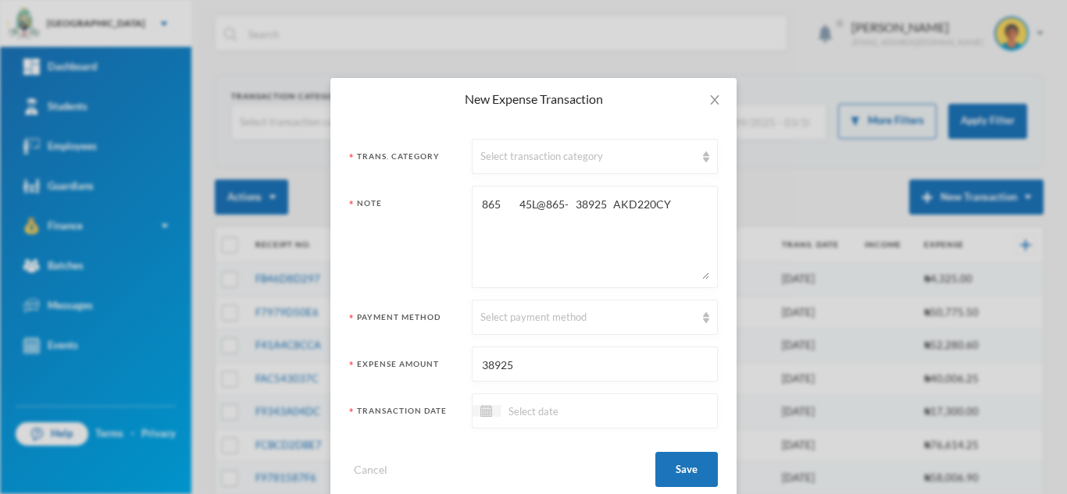
type input "38925"
drag, startPoint x: 612, startPoint y: 209, endPoint x: 565, endPoint y: 205, distance: 47.7
click at [565, 205] on textarea "865 45L@865- 38925 AKD220CY" at bounding box center [594, 236] width 229 height 85
type textarea "865 45L@865-AKD220CY"
click at [540, 161] on div "Select transaction category" at bounding box center [587, 157] width 215 height 16
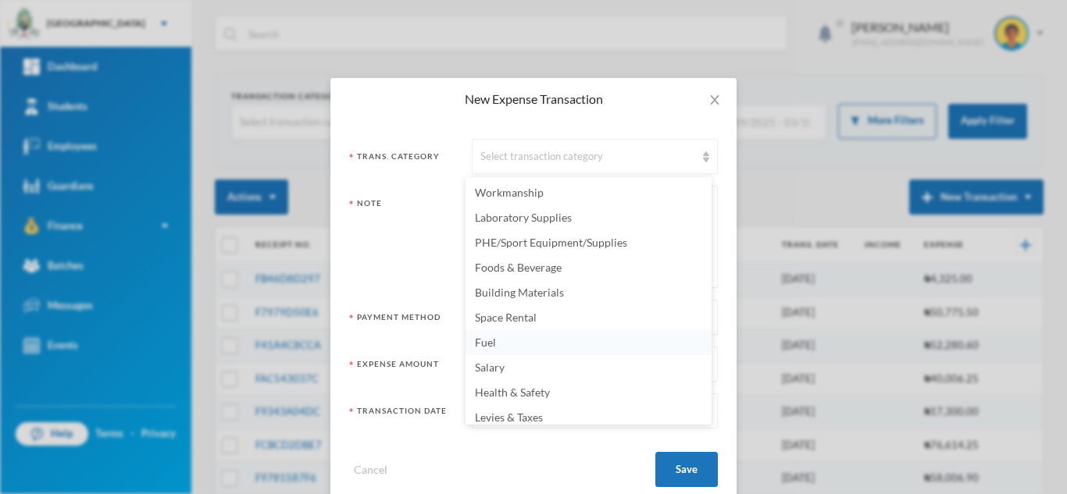
click at [536, 348] on li "Fuel" at bounding box center [588, 342] width 246 height 25
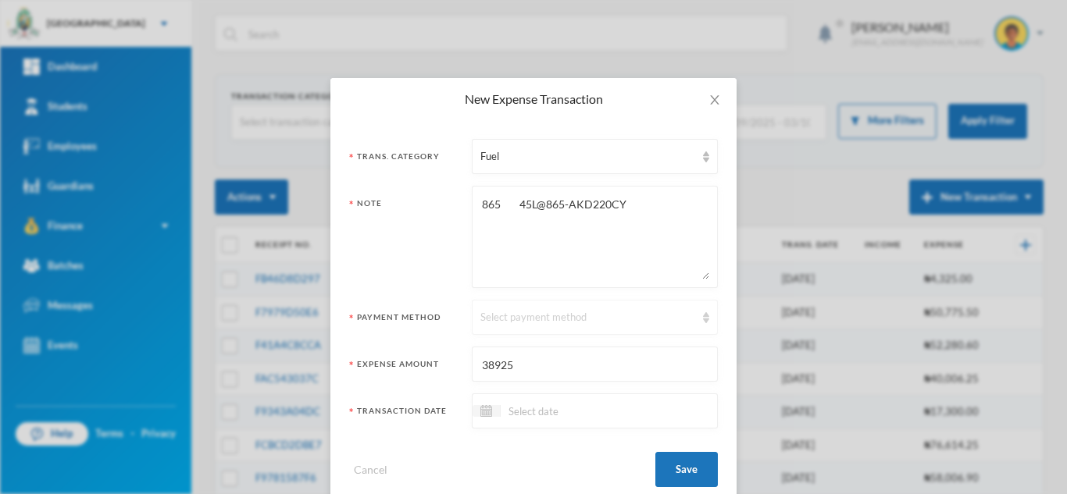
click at [503, 323] on div "Select payment method" at bounding box center [587, 318] width 215 height 16
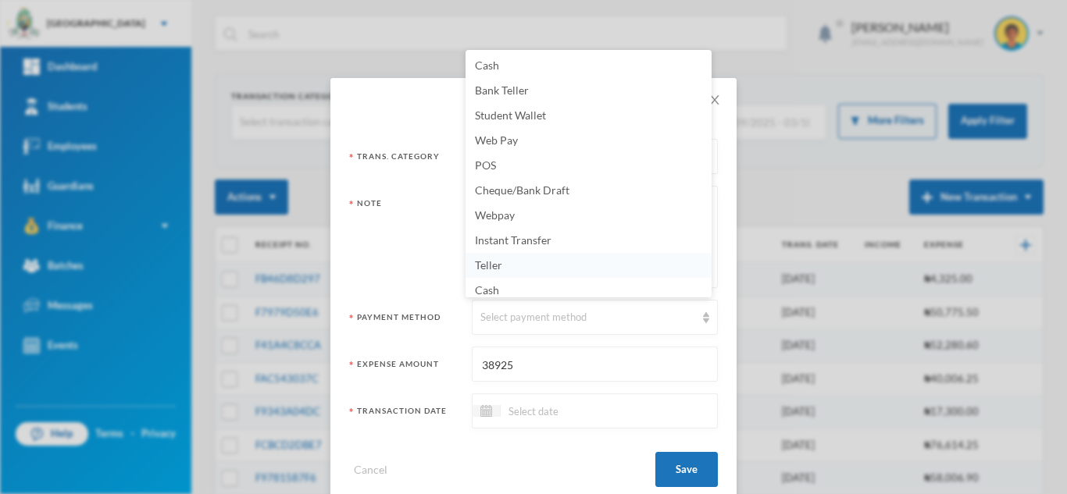
click at [496, 254] on li "Teller" at bounding box center [588, 265] width 246 height 25
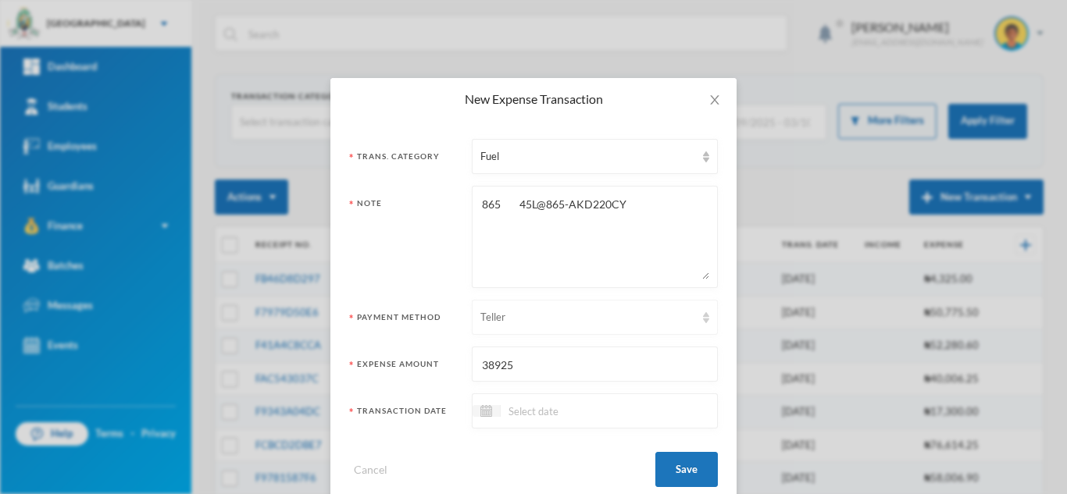
click at [515, 321] on div "Teller" at bounding box center [587, 318] width 215 height 16
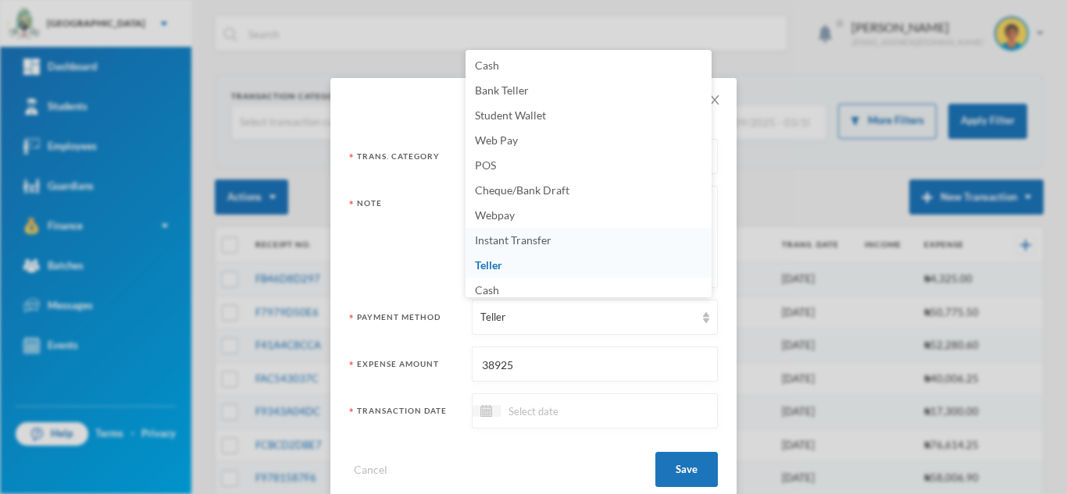
click at [545, 236] on span "Instant Transfer" at bounding box center [513, 240] width 77 height 13
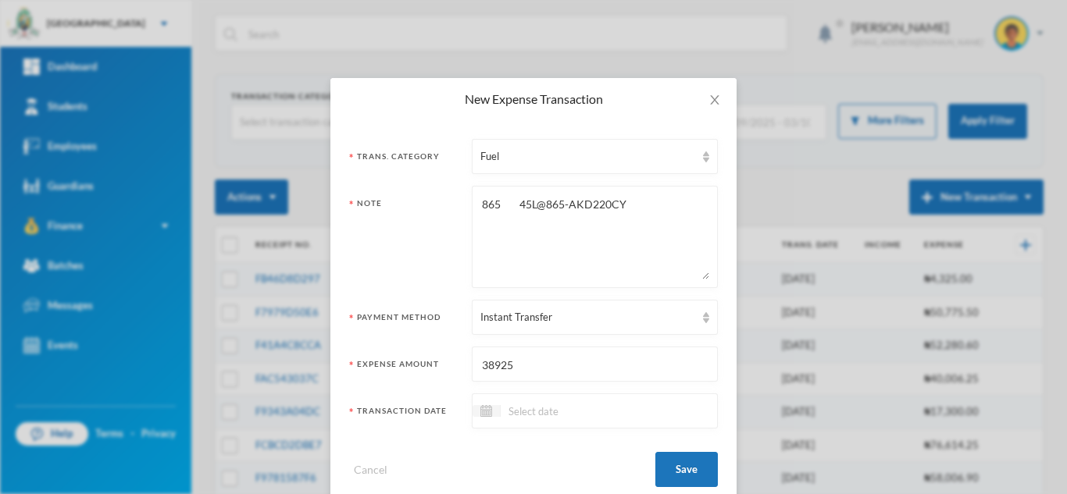
click at [546, 419] on input at bounding box center [566, 411] width 131 height 18
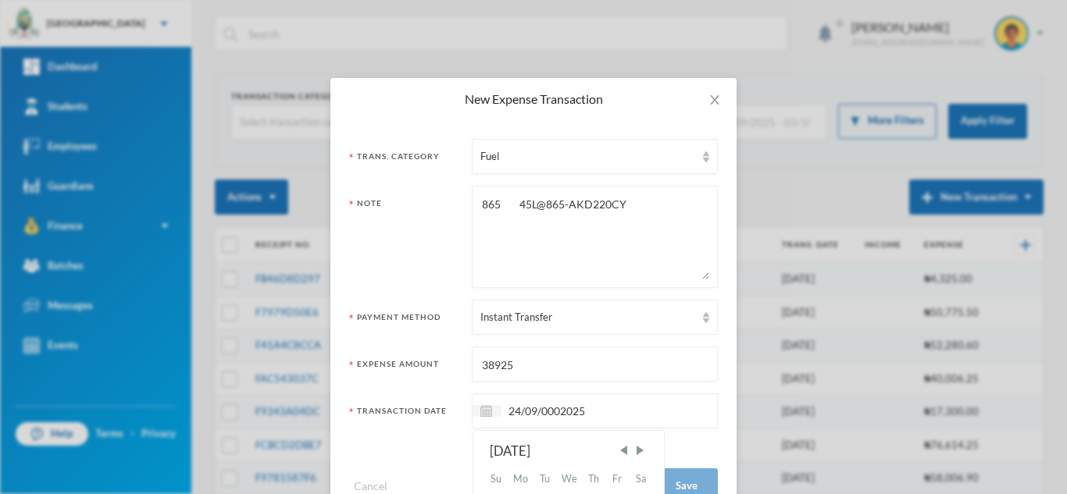
click at [556, 417] on input "24/09/0002025" at bounding box center [566, 411] width 131 height 18
type input "[DATE]"
click at [673, 461] on button "Save" at bounding box center [686, 469] width 62 height 35
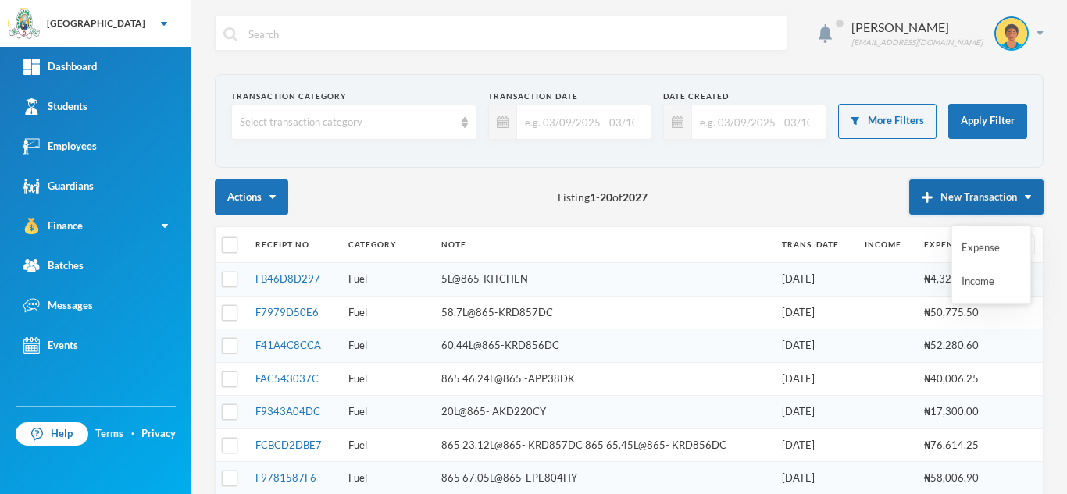
click at [909, 194] on button "New Transaction" at bounding box center [976, 197] width 134 height 35
click at [990, 249] on button "Expense" at bounding box center [991, 248] width 62 height 28
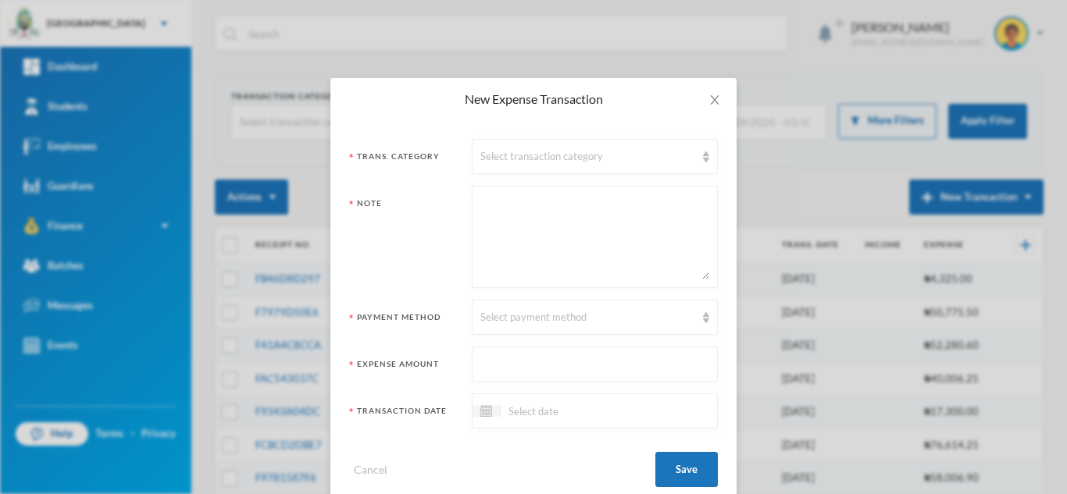
click at [501, 211] on textarea at bounding box center [594, 236] width 229 height 85
paste textarea "865 40000 APP38DK"
type textarea "865 40000 APP38DK"
click at [526, 419] on input at bounding box center [566, 411] width 131 height 18
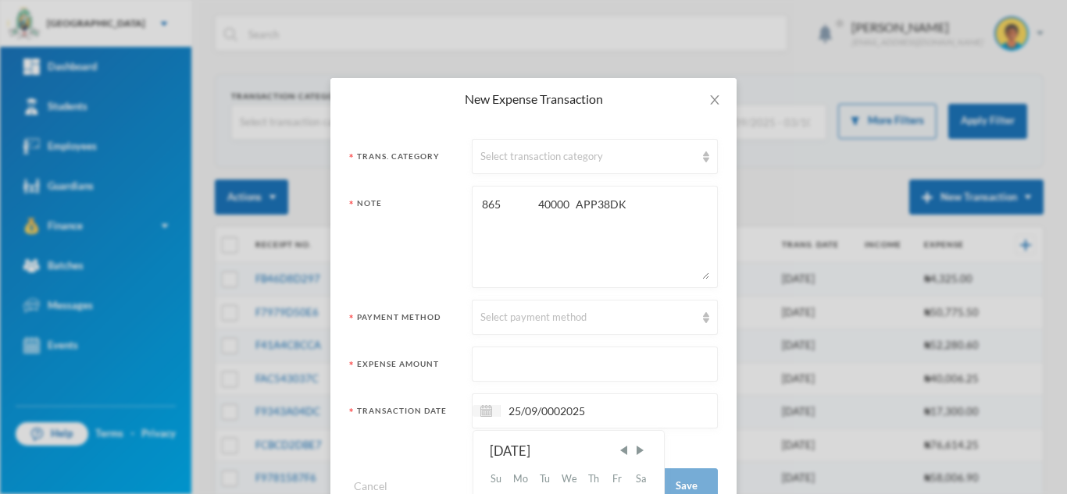
click at [555, 416] on input "25/09/0002025" at bounding box center [566, 411] width 131 height 18
type input "[DATE]"
click at [508, 319] on div "Select payment method" at bounding box center [587, 318] width 215 height 16
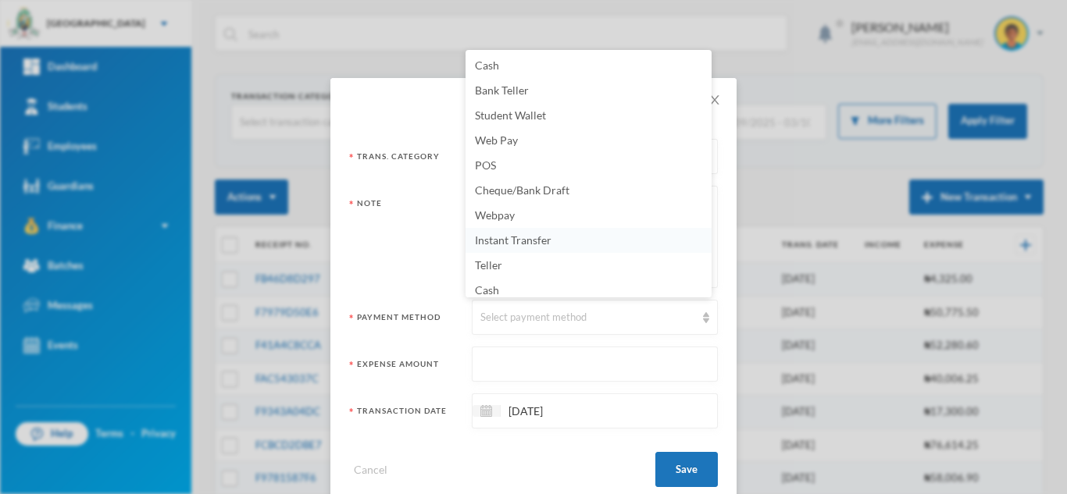
click at [494, 245] on span "Instant Transfer" at bounding box center [513, 240] width 77 height 13
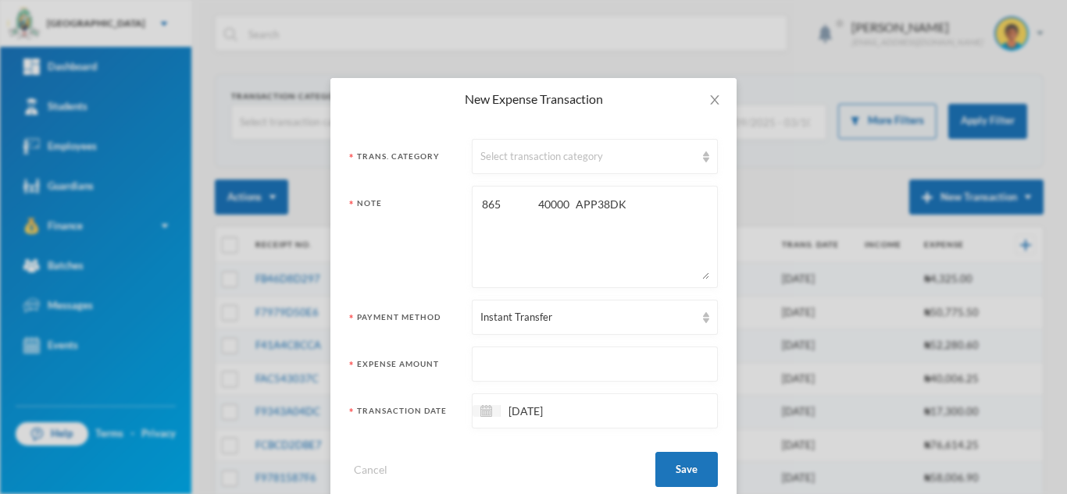
click at [519, 366] on input "text" at bounding box center [594, 365] width 229 height 35
type input "40000"
click at [502, 205] on textarea "865 40000 APP38DK" at bounding box center [594, 236] width 229 height 85
click at [473, 202] on div "865 40000 APP38DK" at bounding box center [595, 237] width 246 height 102
click at [480, 202] on textarea "865 40000 APP38DK" at bounding box center [594, 236] width 229 height 85
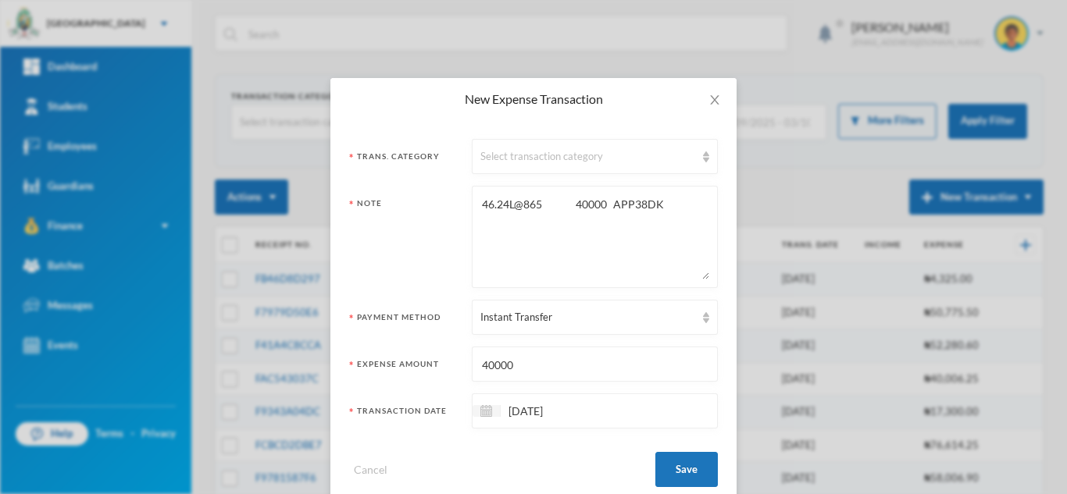
drag, startPoint x: 597, startPoint y: 205, endPoint x: 548, endPoint y: 203, distance: 50.0
click at [548, 203] on textarea "46.24L@865 40000 APP38DK" at bounding box center [594, 236] width 229 height 85
type textarea "46.24L@865 -APP38DK"
click at [536, 159] on div "Select transaction category" at bounding box center [587, 157] width 215 height 16
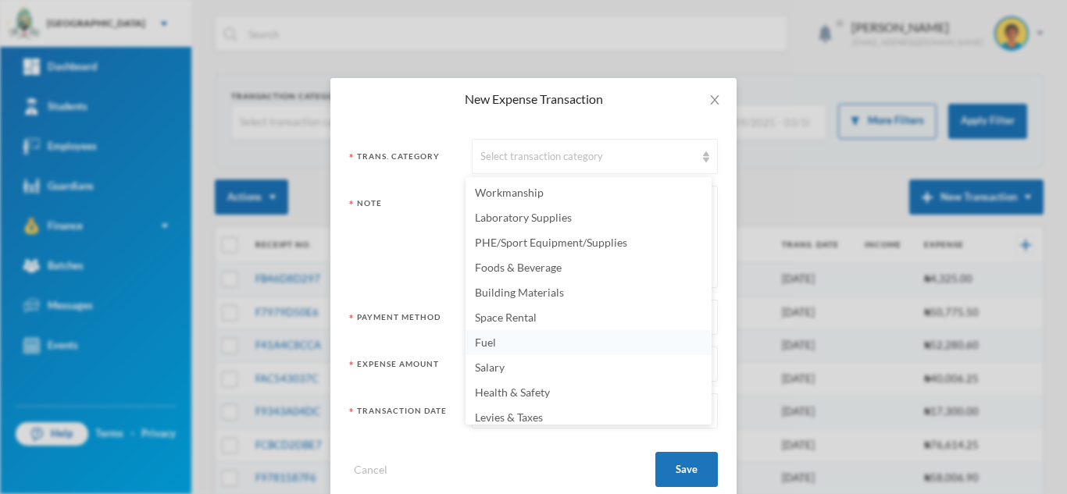
click at [554, 338] on li "Fuel" at bounding box center [588, 342] width 246 height 25
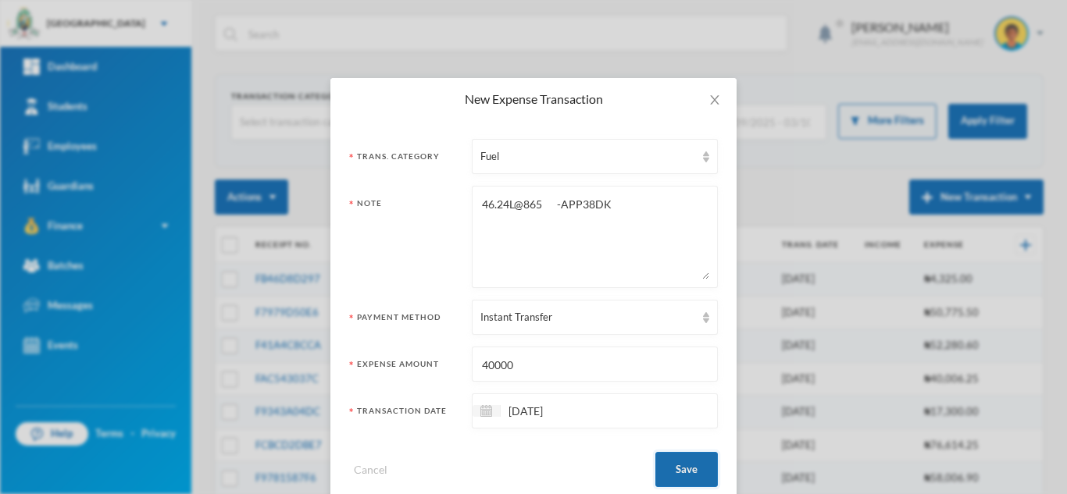
click at [688, 468] on button "Save" at bounding box center [686, 469] width 62 height 35
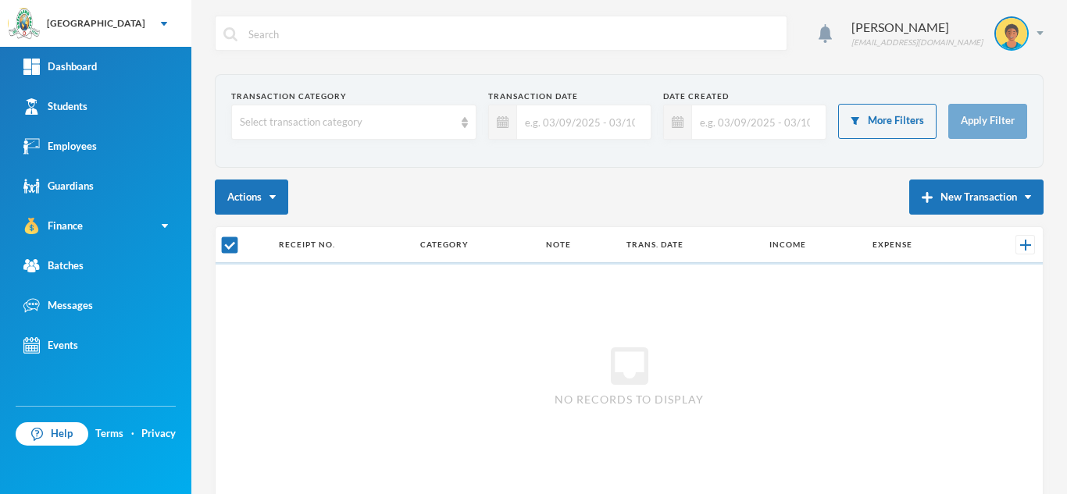
checkbox input "false"
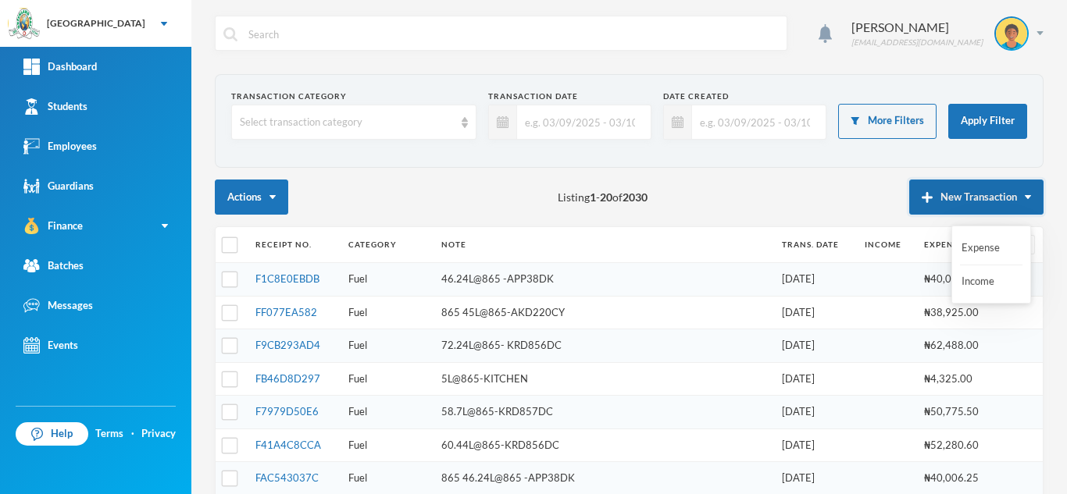
click at [922, 198] on img "button" at bounding box center [927, 197] width 11 height 11
click at [974, 249] on button "Expense" at bounding box center [991, 248] width 62 height 28
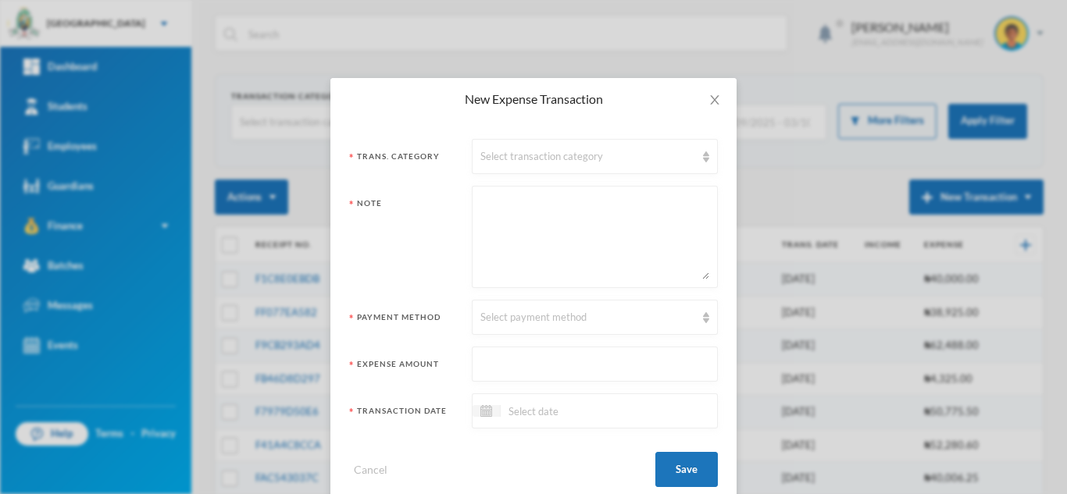
click at [524, 421] on div at bounding box center [595, 411] width 246 height 35
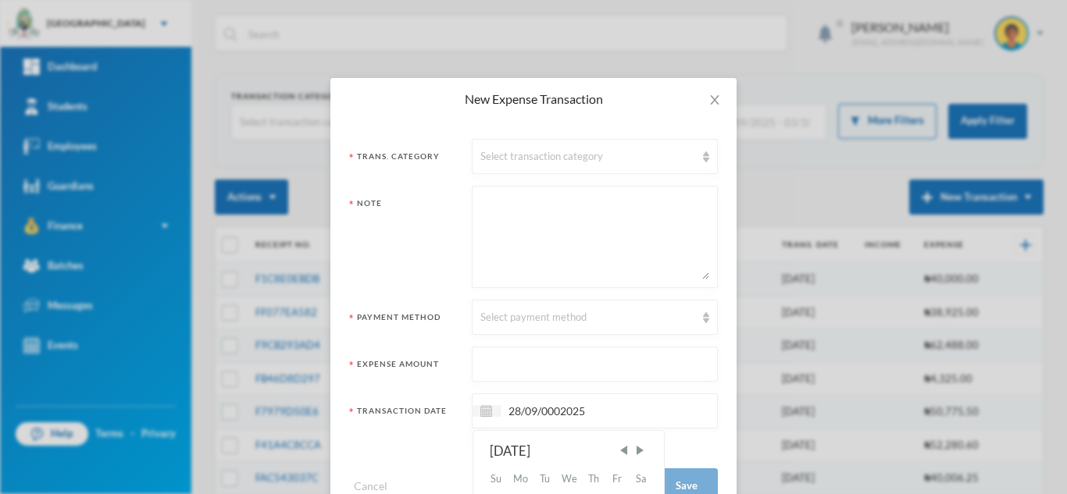
click at [553, 414] on input "28/09/0002025" at bounding box center [566, 411] width 131 height 18
type input "[DATE]"
click at [552, 199] on textarea at bounding box center [594, 236] width 229 height 85
paste textarea "865 35 30275 AKD220CY"
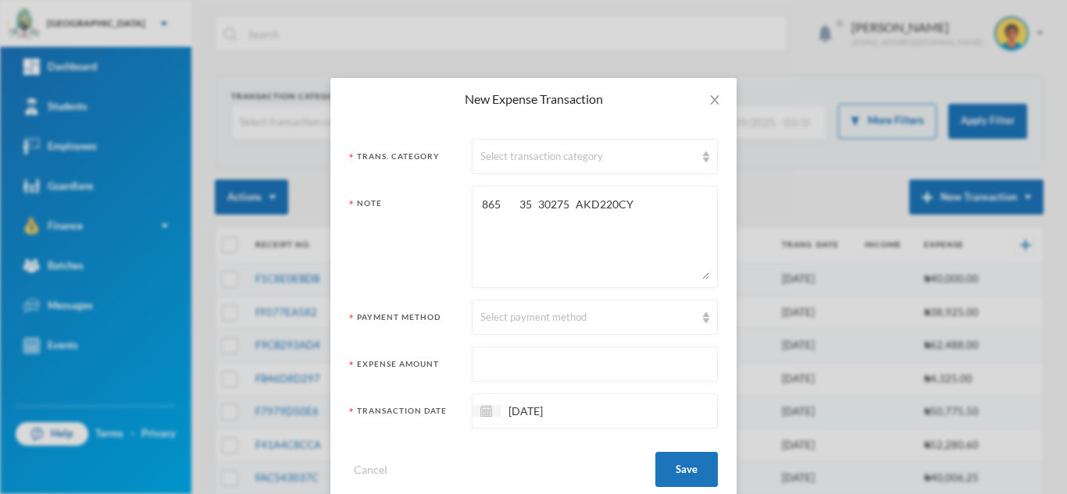
click at [519, 202] on textarea "865 35 30275 AKD220CY" at bounding box center [594, 236] width 229 height 85
drag, startPoint x: 512, startPoint y: 205, endPoint x: 391, endPoint y: 216, distance: 120.8
click at [391, 216] on div "Note 865 35L@865- 30275 AKD220CY" at bounding box center [533, 237] width 369 height 102
type textarea "35L@865- 30275 AKD220CY"
click at [526, 369] on input "text" at bounding box center [594, 365] width 229 height 35
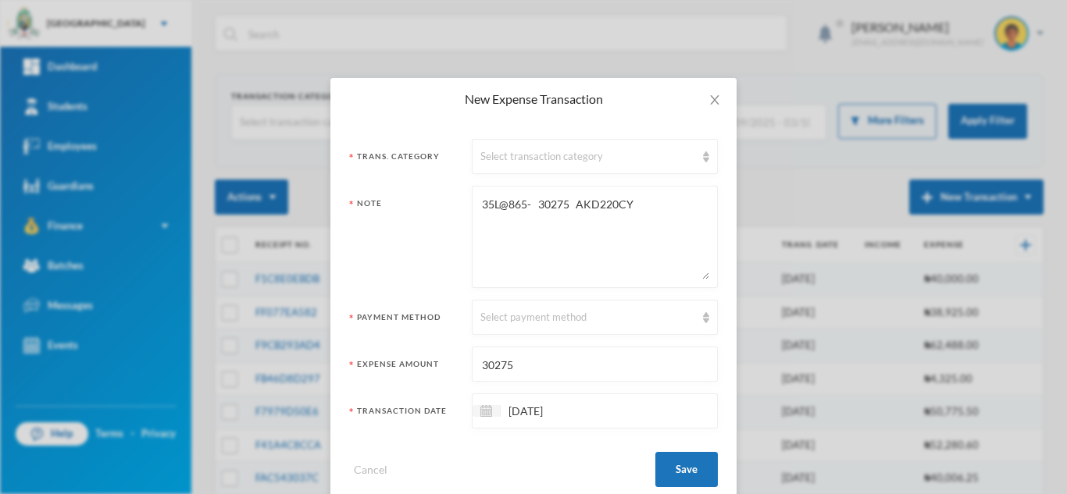
type input "30275"
drag, startPoint x: 576, startPoint y: 211, endPoint x: 540, endPoint y: 206, distance: 35.5
click at [540, 206] on textarea "35L@865- 30275 AKD220CY" at bounding box center [594, 236] width 229 height 85
type textarea "35L@865- AKD220CY"
click at [531, 319] on div "Select payment method" at bounding box center [587, 318] width 215 height 16
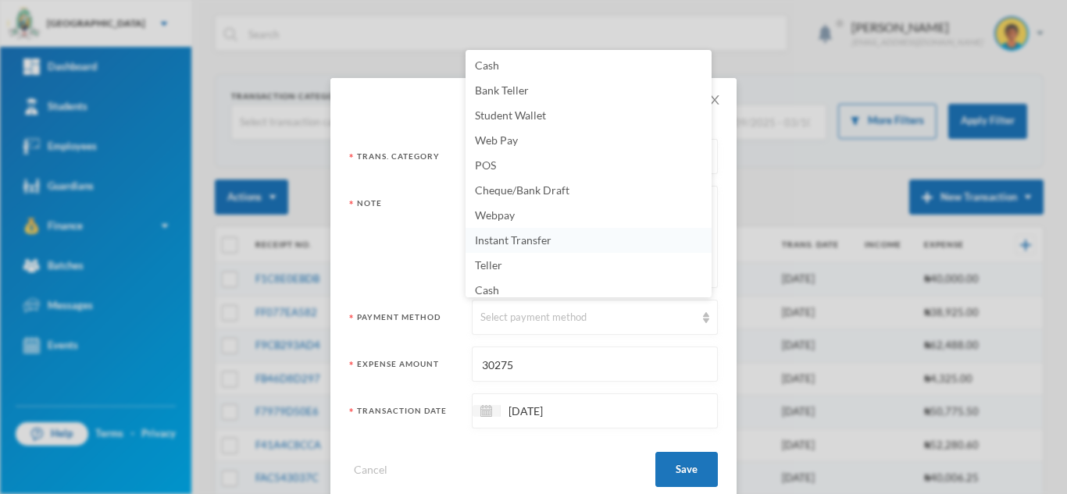
click at [523, 241] on span "Instant Transfer" at bounding box center [513, 240] width 77 height 13
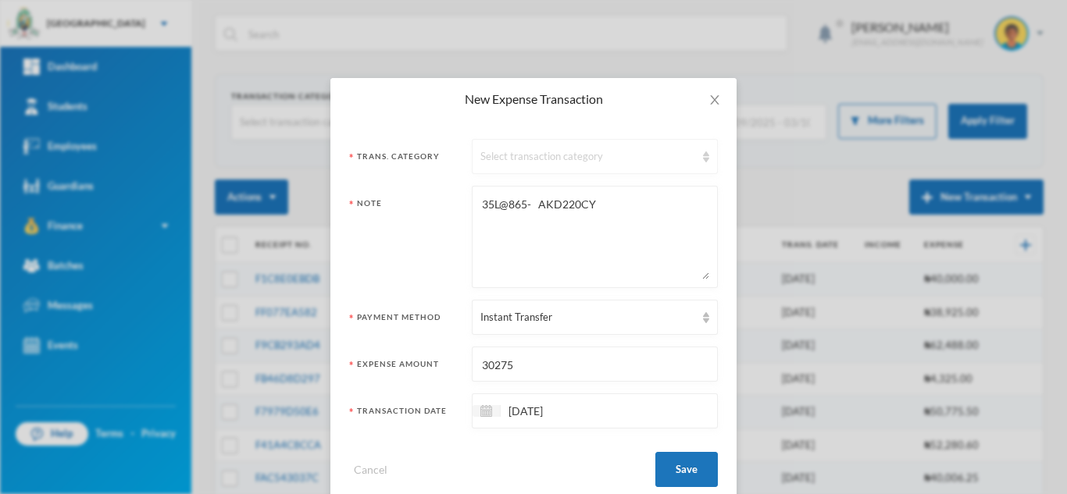
click at [499, 149] on div "Select transaction category" at bounding box center [587, 157] width 215 height 16
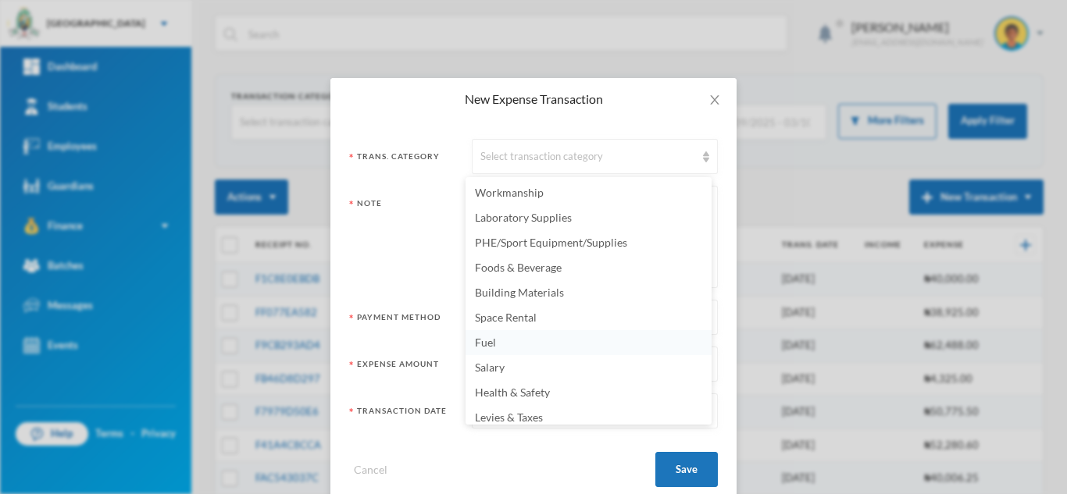
click at [513, 337] on li "Fuel" at bounding box center [588, 342] width 246 height 25
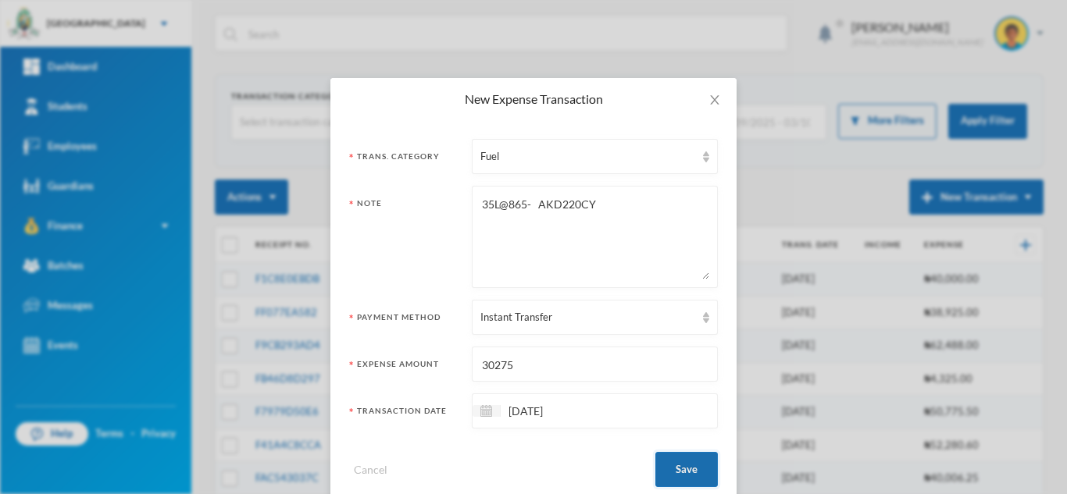
click at [662, 467] on button "Save" at bounding box center [686, 469] width 62 height 35
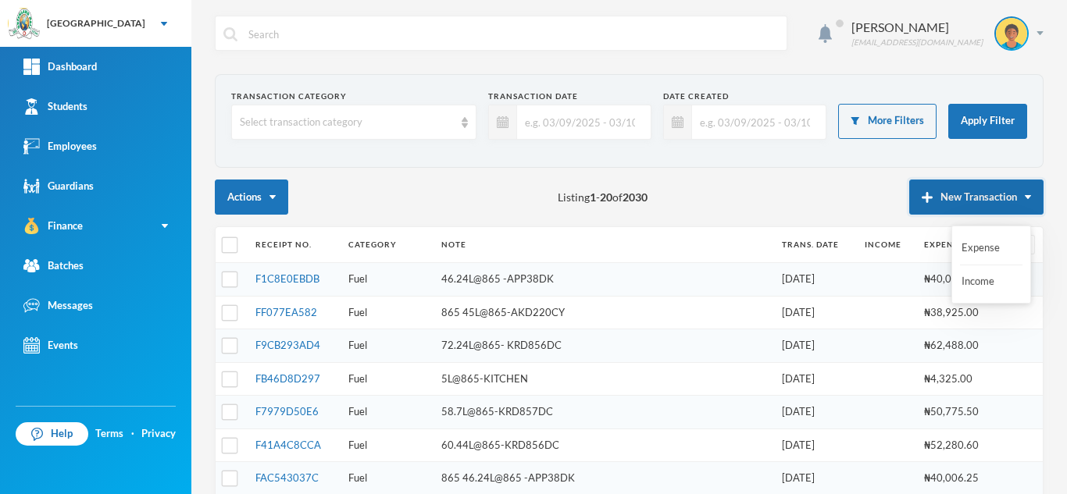
click at [933, 209] on button "New Transaction" at bounding box center [976, 197] width 134 height 35
click at [963, 244] on button "Expense" at bounding box center [991, 248] width 62 height 28
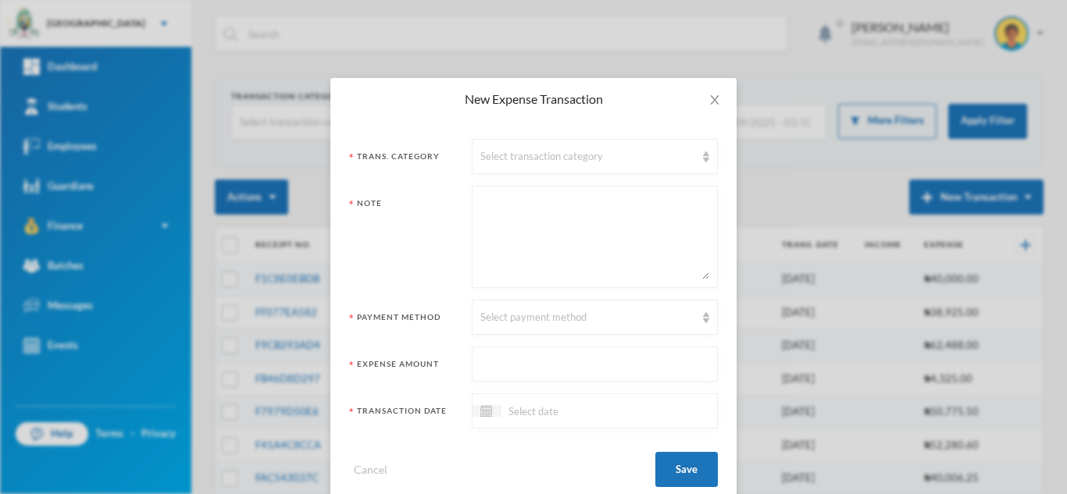
click at [596, 250] on textarea at bounding box center [594, 236] width 229 height 85
paste textarea "865 48.36 41831 KRD857DC"
type textarea "865 48.36 41831 KRD857DC"
click at [525, 408] on input at bounding box center [566, 411] width 131 height 18
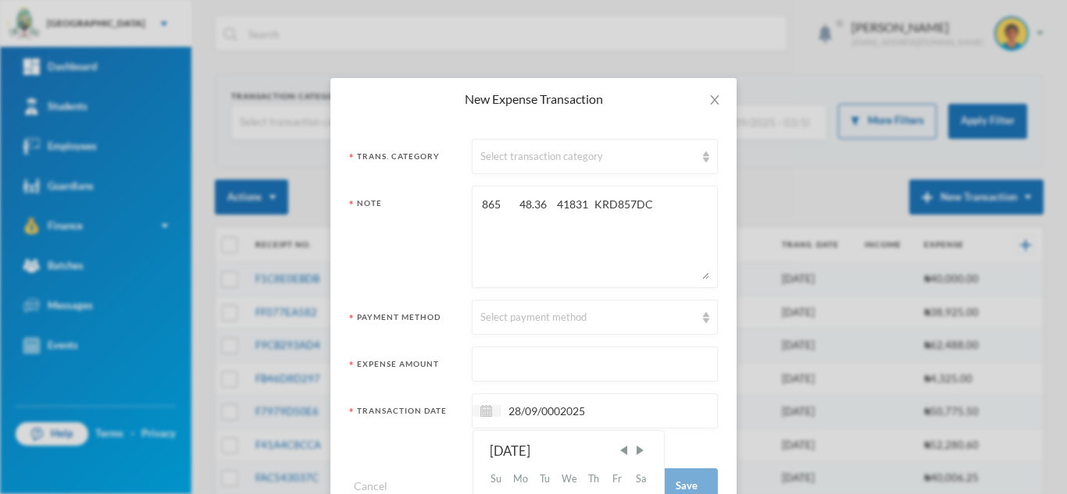
click at [555, 409] on input "28/09/0002025" at bounding box center [566, 411] width 131 height 18
type input "[DATE]"
click at [540, 201] on textarea "865 48.36 41831 KRD857DC" at bounding box center [594, 236] width 229 height 85
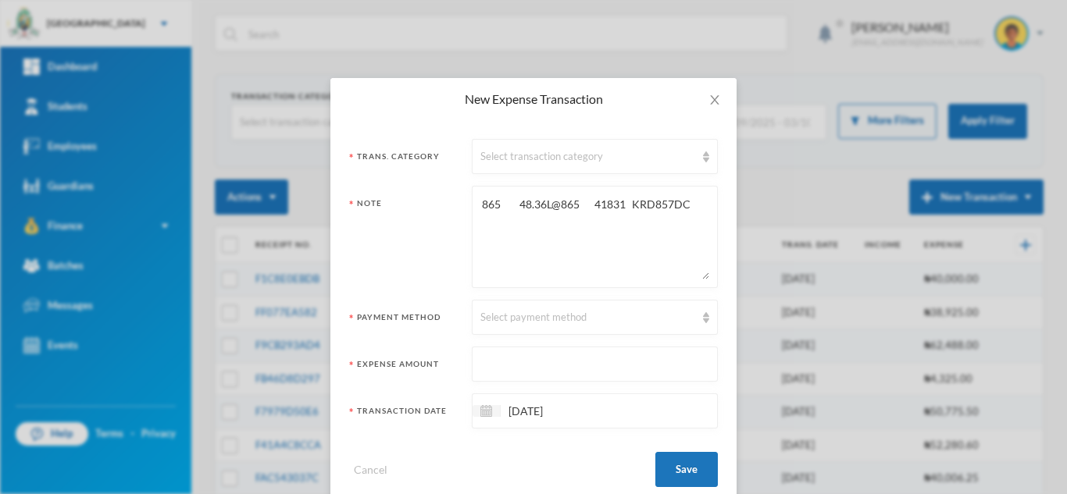
type textarea "865 48.36L@865 41831 KRD857DC"
click at [506, 373] on input "text" at bounding box center [594, 365] width 229 height 35
type input "41831"
drag, startPoint x: 609, startPoint y: 202, endPoint x: 580, endPoint y: 202, distance: 28.9
click at [580, 202] on textarea "865 48.36L@865 41831 KRD857DC" at bounding box center [594, 236] width 229 height 85
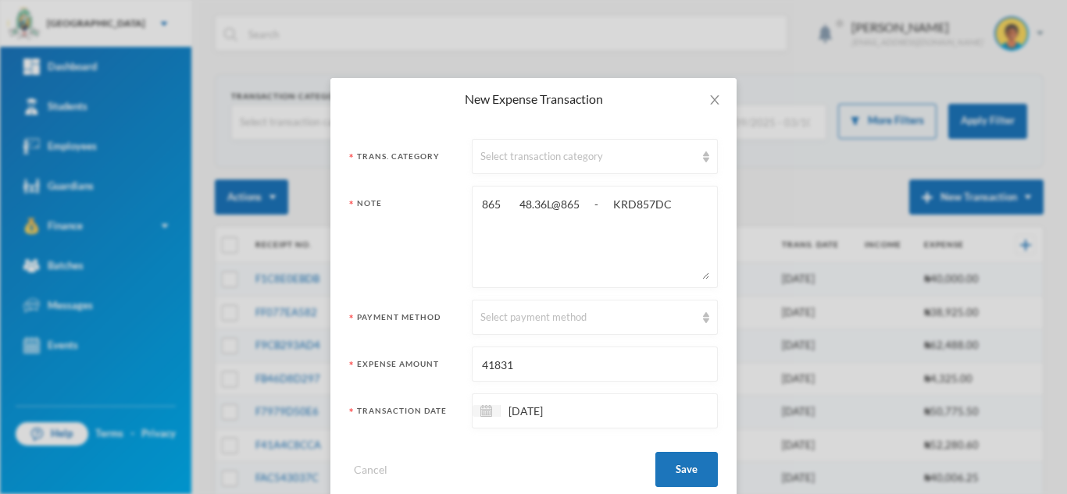
click at [508, 208] on textarea "865 48.36L@865 - KRD857DC" at bounding box center [594, 236] width 229 height 85
type textarea "48.36L@865 - KRD857DC"
click at [522, 316] on div "Select payment method" at bounding box center [587, 318] width 215 height 16
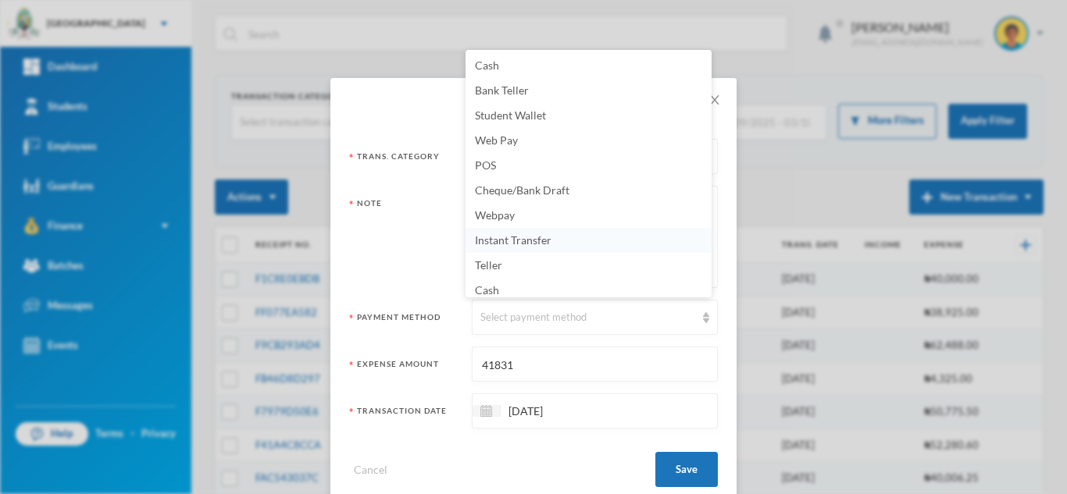
click at [501, 241] on span "Instant Transfer" at bounding box center [513, 240] width 77 height 13
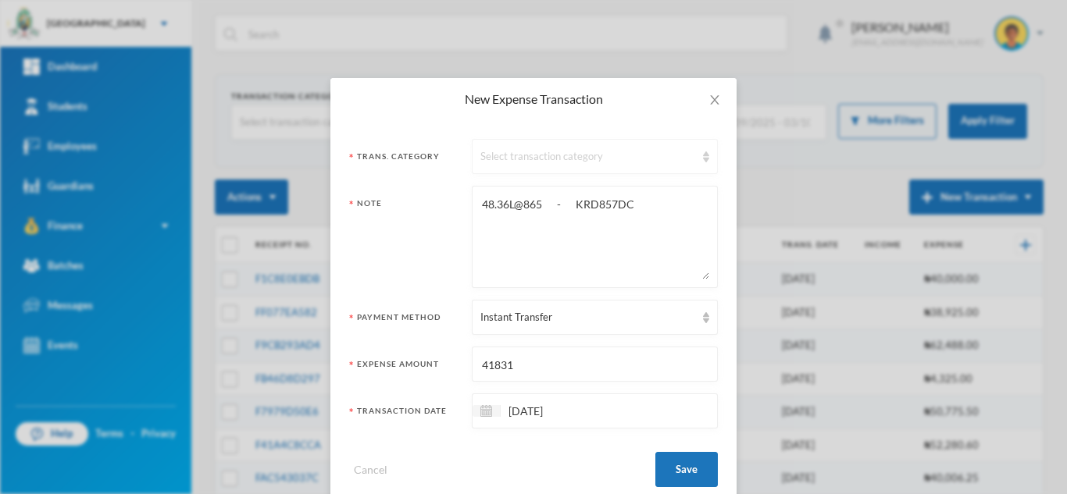
click at [542, 152] on div "Select transaction category" at bounding box center [587, 157] width 215 height 16
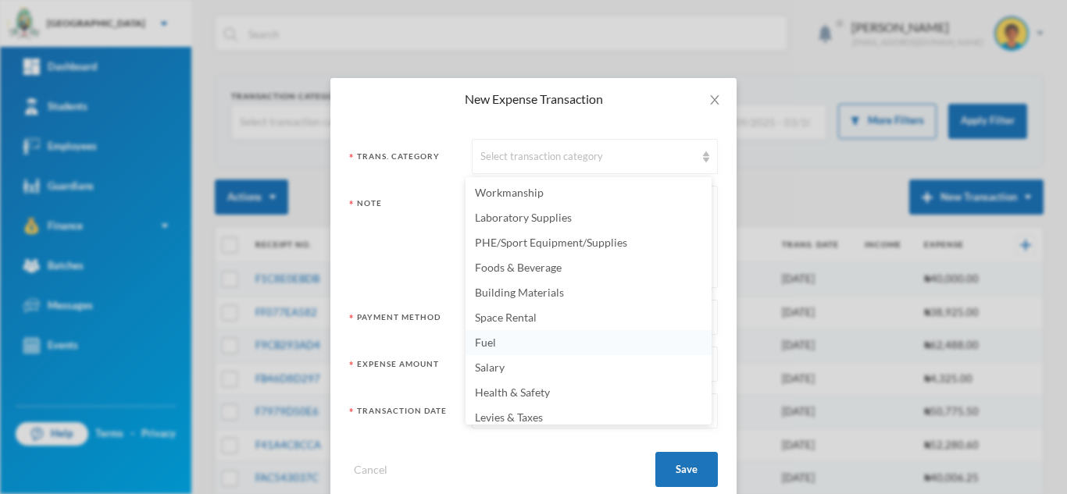
click at [532, 345] on li "Fuel" at bounding box center [588, 342] width 246 height 25
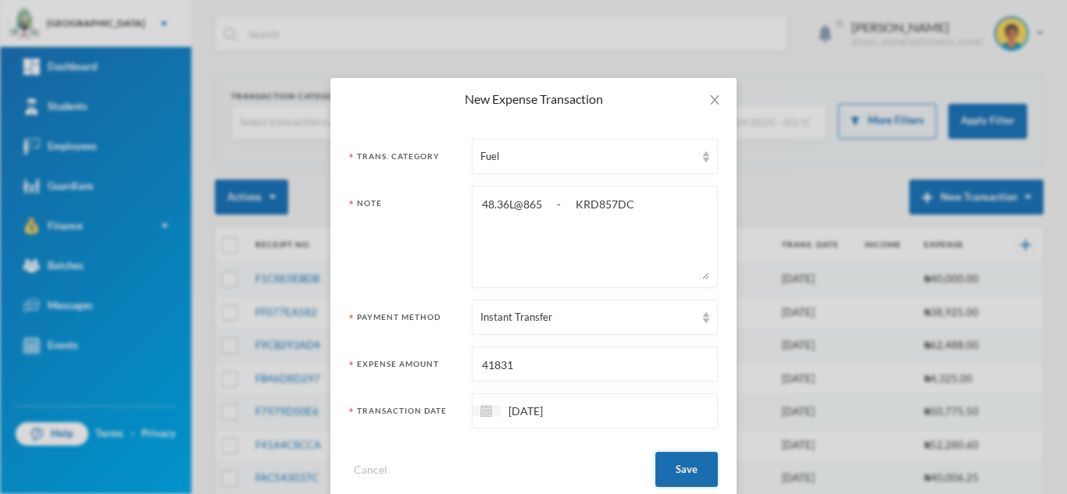
click at [672, 473] on button "Save" at bounding box center [686, 469] width 62 height 35
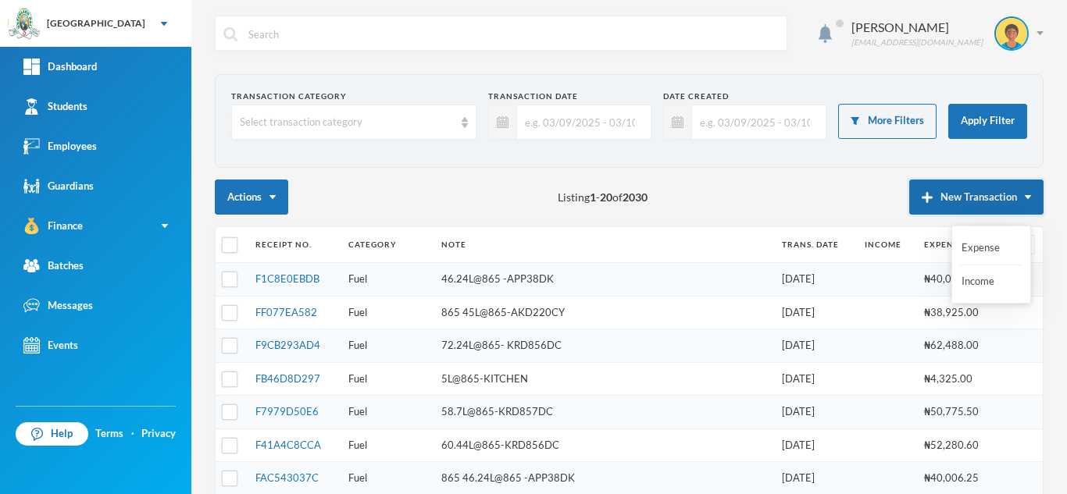
click at [943, 192] on button "New Transaction" at bounding box center [976, 197] width 134 height 35
click at [964, 248] on th "Expense" at bounding box center [959, 245] width 87 height 36
click at [943, 191] on button "New Transaction" at bounding box center [976, 197] width 134 height 35
click at [987, 248] on button "Expense" at bounding box center [991, 248] width 62 height 28
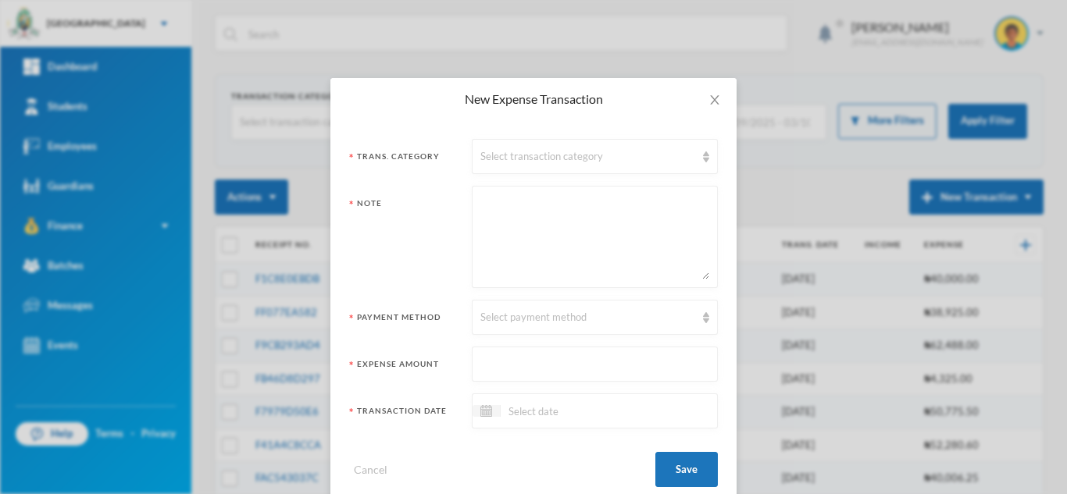
click at [546, 238] on textarea at bounding box center [594, 236] width 229 height 85
paste textarea "1100 30 33000"
click at [520, 208] on textarea "1100 30 33000" at bounding box center [594, 236] width 229 height 85
click at [511, 207] on textarea "1100 30L @1100 DIESEL- 33000" at bounding box center [594, 236] width 229 height 85
type textarea "30L @1100 DIESEL- 33000"
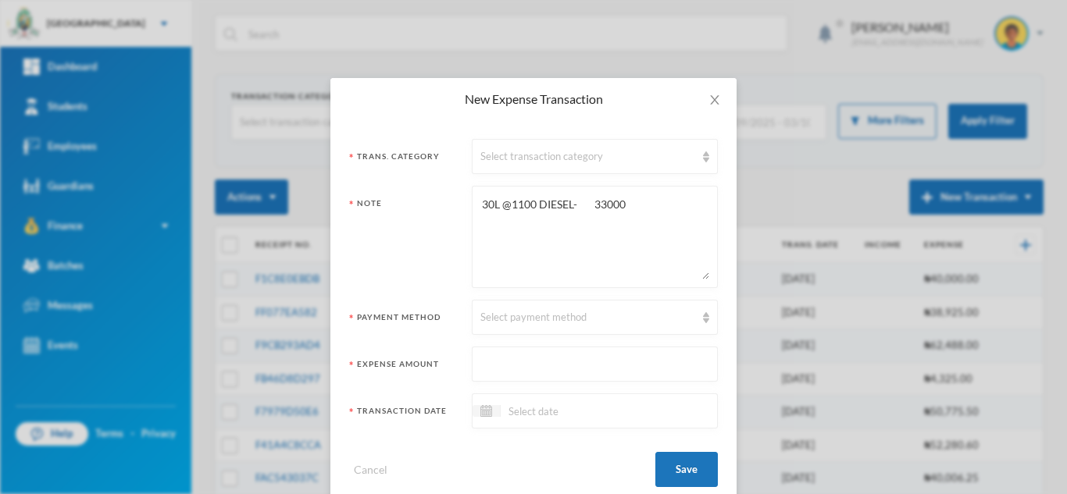
click at [515, 364] on input "text" at bounding box center [594, 365] width 229 height 35
type input "33000"
drag, startPoint x: 611, startPoint y: 209, endPoint x: 579, endPoint y: 209, distance: 32.0
click at [579, 209] on textarea "30L @1100 DIESEL- 33000" at bounding box center [594, 236] width 229 height 85
type textarea "30L @1100 DIESEL-"
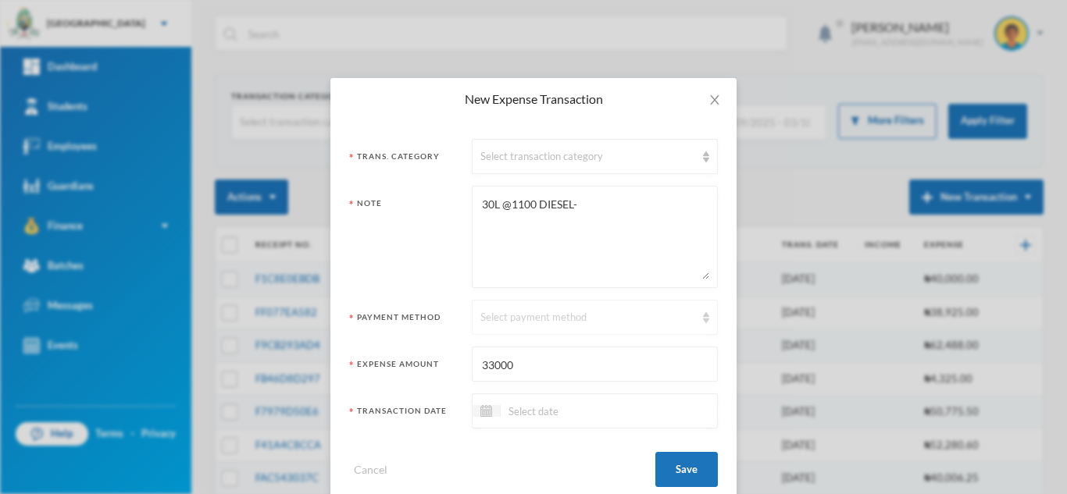
click at [522, 321] on div "Select payment method" at bounding box center [587, 318] width 215 height 16
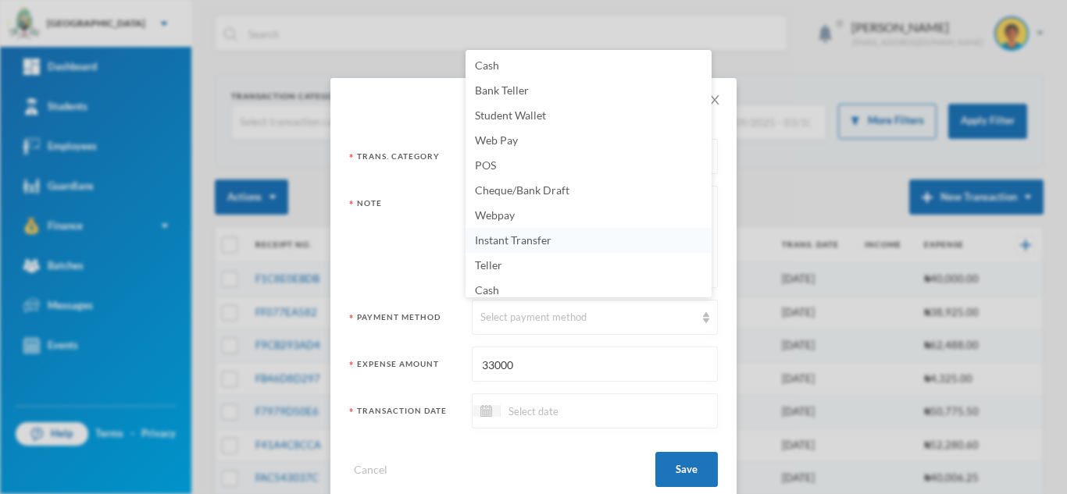
click at [505, 244] on span "Instant Transfer" at bounding box center [513, 240] width 77 height 13
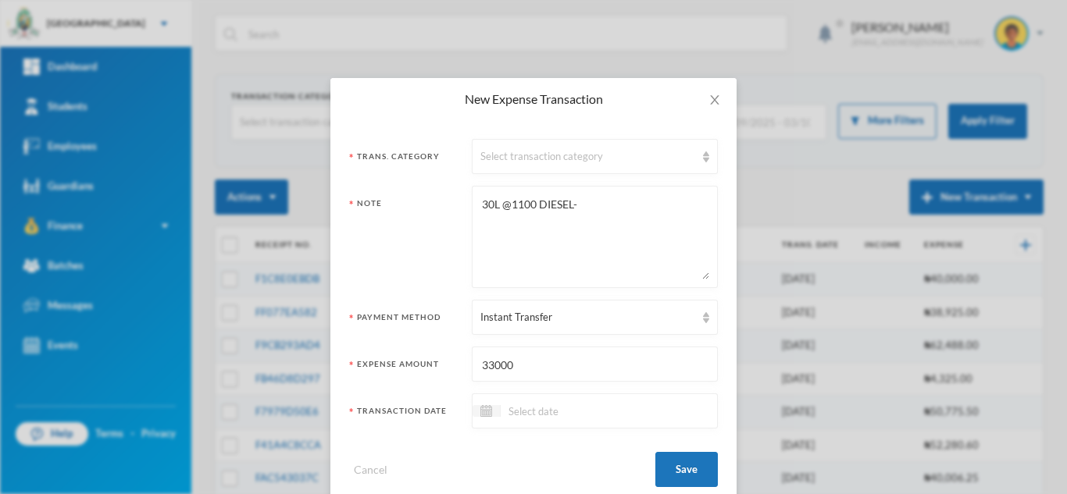
click at [518, 407] on input at bounding box center [566, 411] width 131 height 18
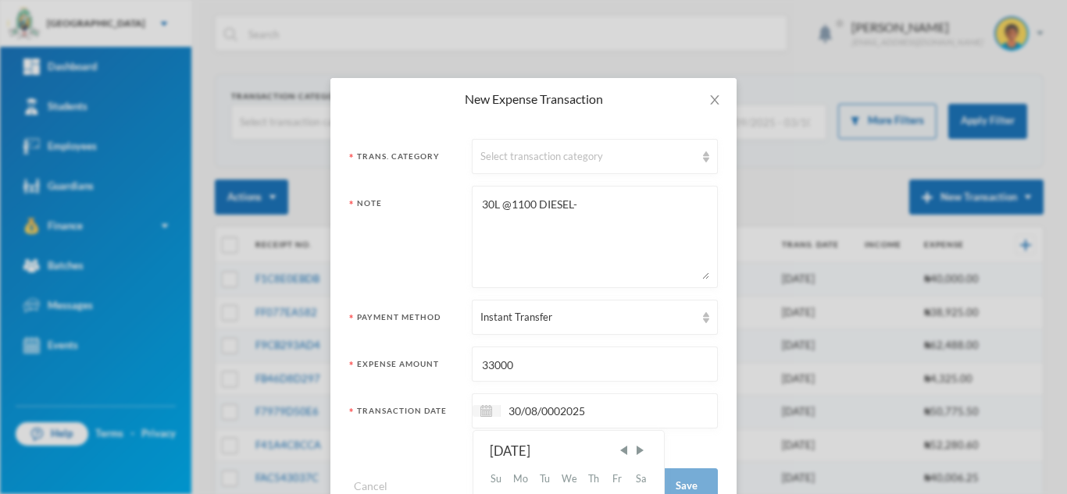
click at [558, 412] on input "30/08/0002025" at bounding box center [566, 411] width 131 height 18
type input "30/08/2025"
click at [505, 162] on div "Select transaction category" at bounding box center [587, 157] width 215 height 16
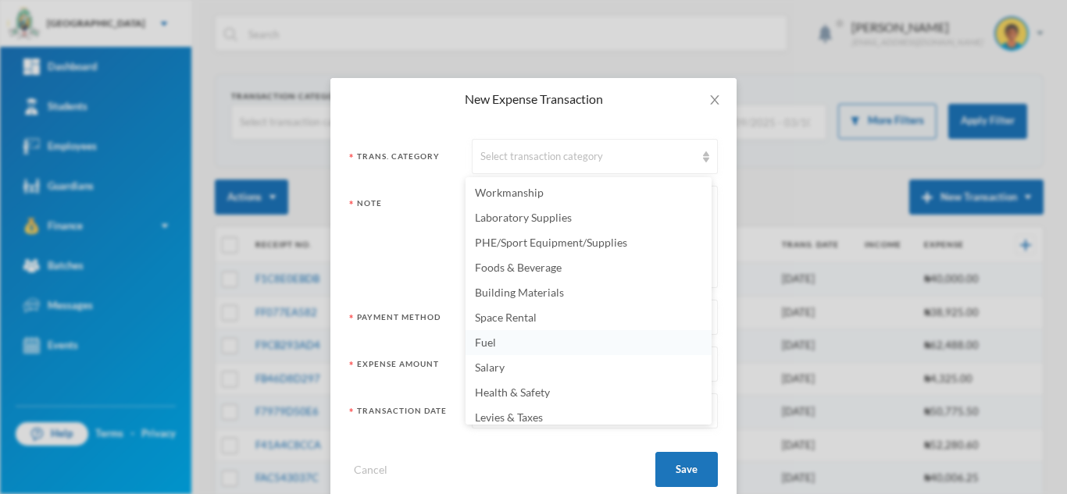
click at [512, 344] on li "Fuel" at bounding box center [588, 342] width 246 height 25
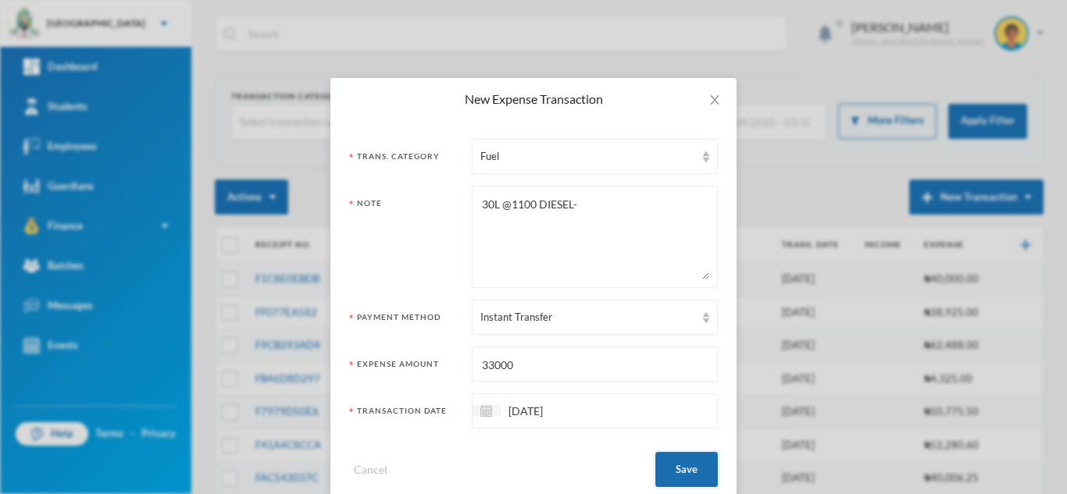
click at [672, 459] on button "Save" at bounding box center [686, 469] width 62 height 35
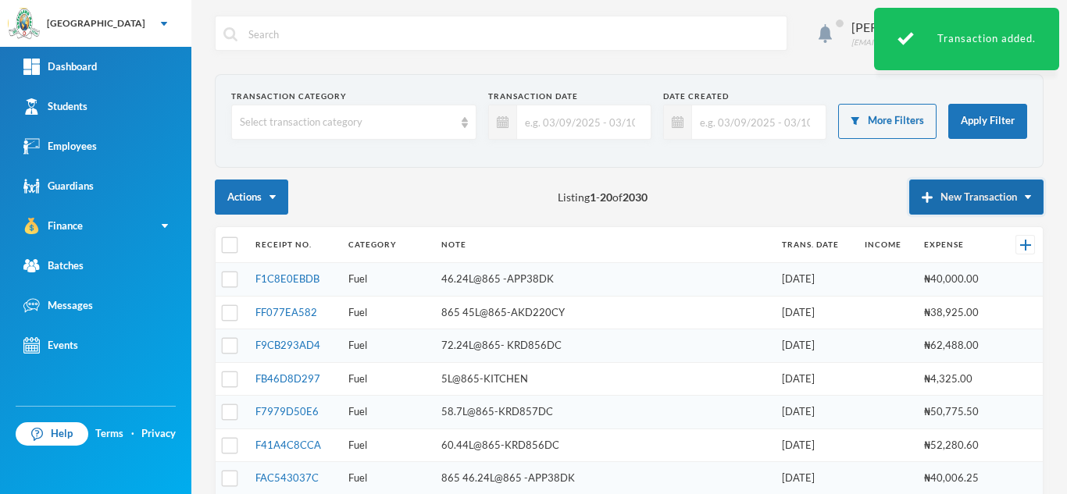
click at [922, 192] on img "button" at bounding box center [927, 197] width 11 height 11
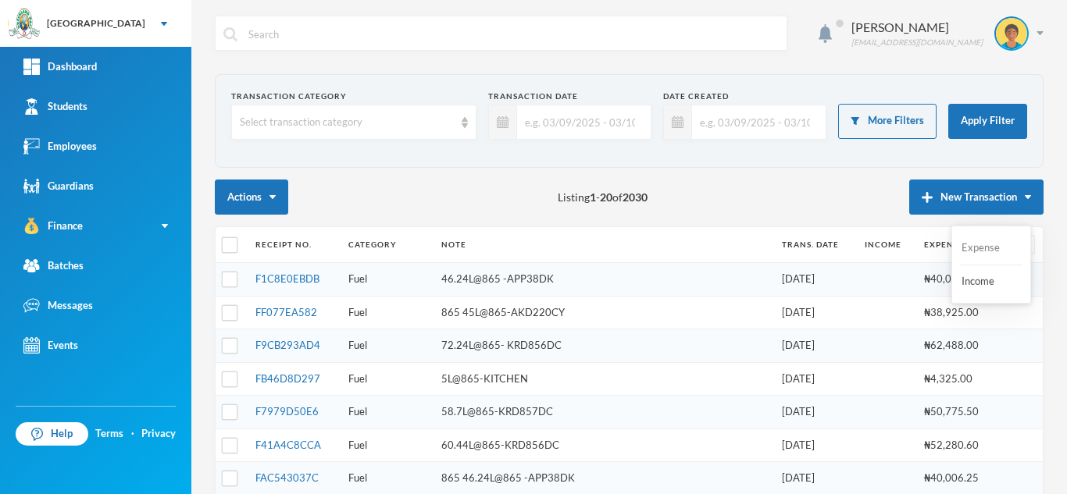
click at [974, 247] on button "Expense" at bounding box center [991, 248] width 62 height 28
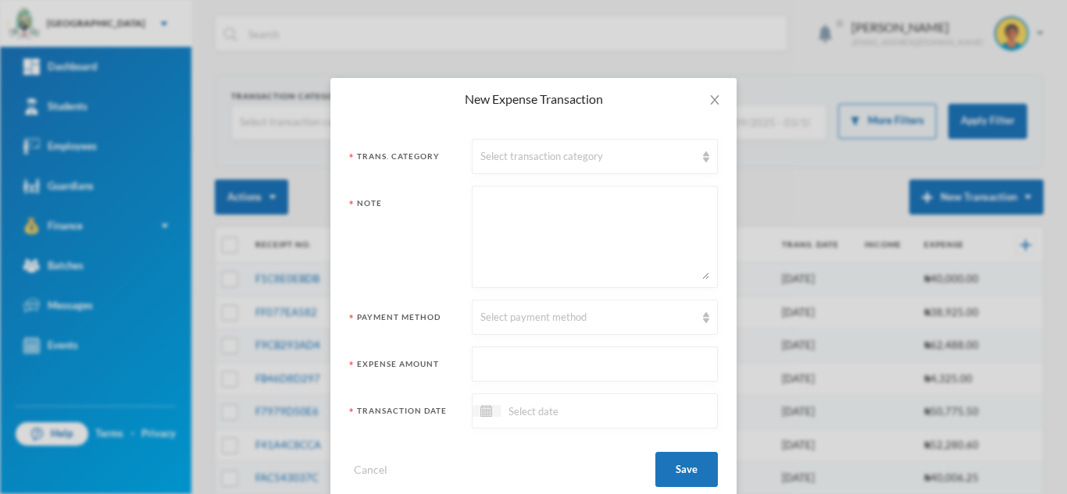
click at [597, 234] on textarea at bounding box center [594, 236] width 229 height 85
paste textarea "5 23700 KRD857DC"
type textarea "5 23700 KRD857DC"
click at [569, 356] on input "text" at bounding box center [594, 365] width 229 height 35
click at [550, 407] on input at bounding box center [566, 411] width 131 height 18
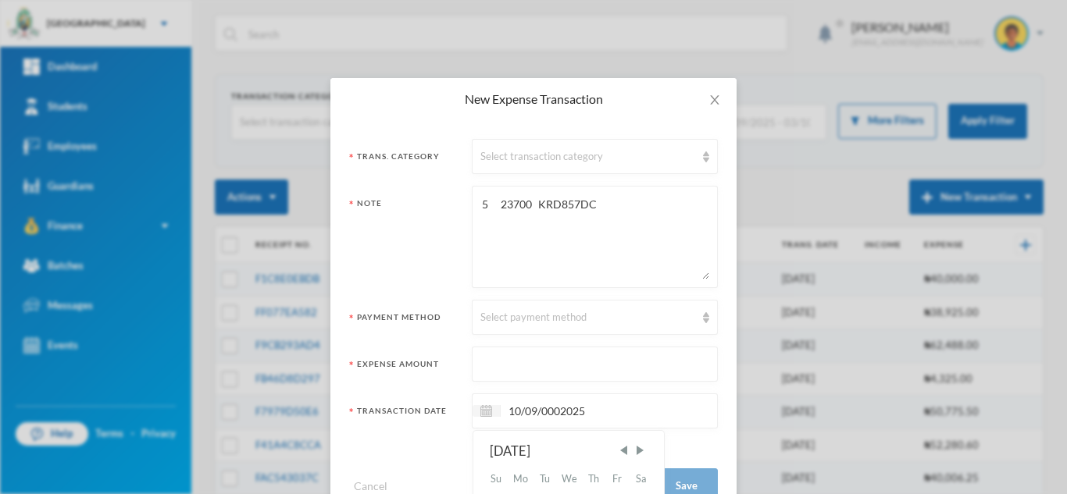
click at [550, 407] on input "10/09/0002025" at bounding box center [566, 411] width 131 height 18
type input "10/09/2025"
click at [520, 360] on input "text" at bounding box center [594, 365] width 229 height 35
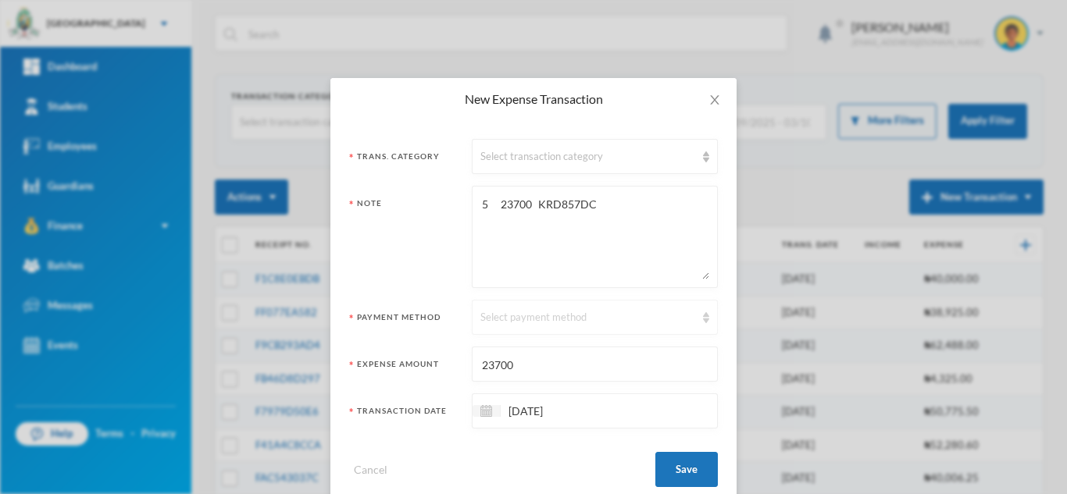
type input "23700"
click at [501, 312] on div "Select payment method" at bounding box center [587, 318] width 215 height 16
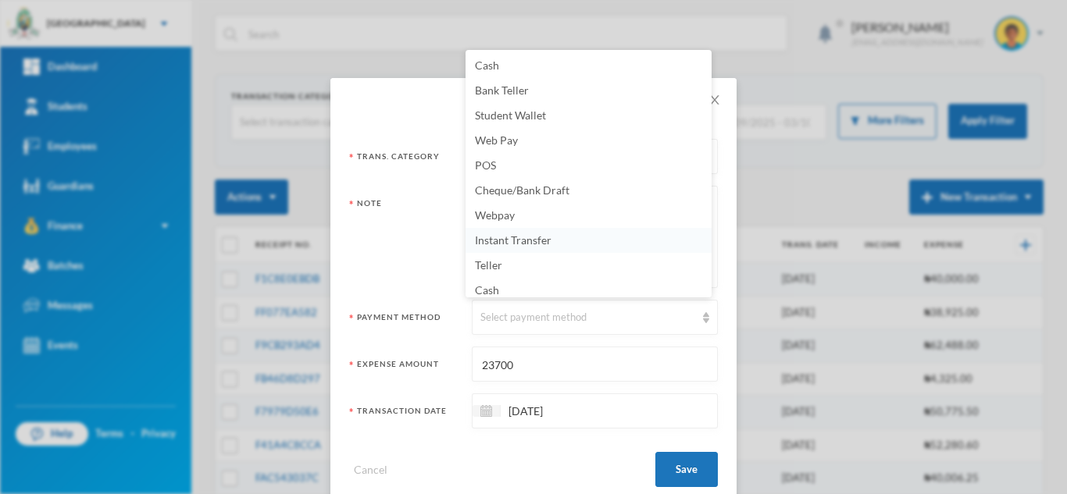
click at [493, 244] on span "Instant Transfer" at bounding box center [513, 240] width 77 height 13
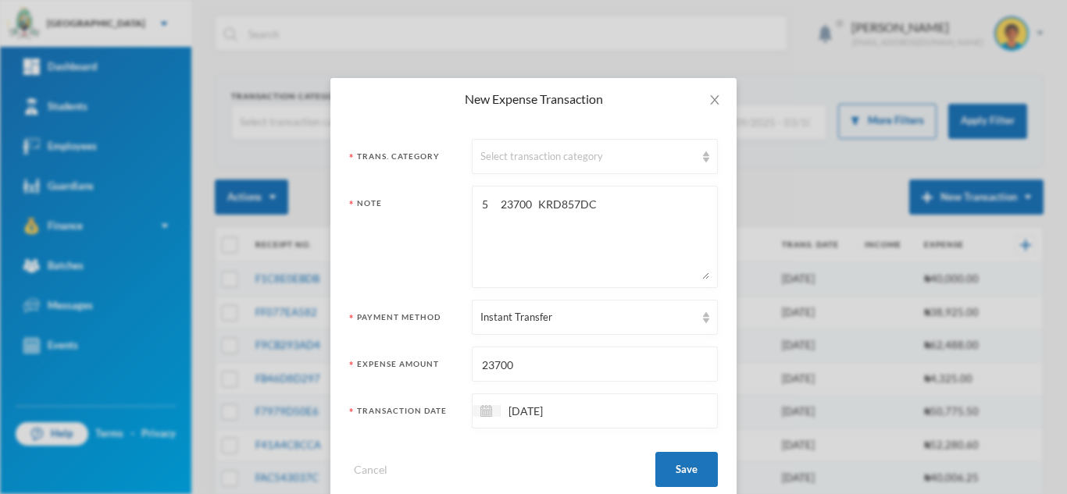
click at [484, 204] on textarea "5 23700 KRD857DC" at bounding box center [594, 236] width 229 height 85
click at [574, 207] on textarea "5L Engine oil 23700 KRD857DC" at bounding box center [594, 236] width 229 height 85
type textarea "5L Engine oil- KRD857DC"
click at [578, 158] on div "Select transaction category" at bounding box center [587, 157] width 215 height 16
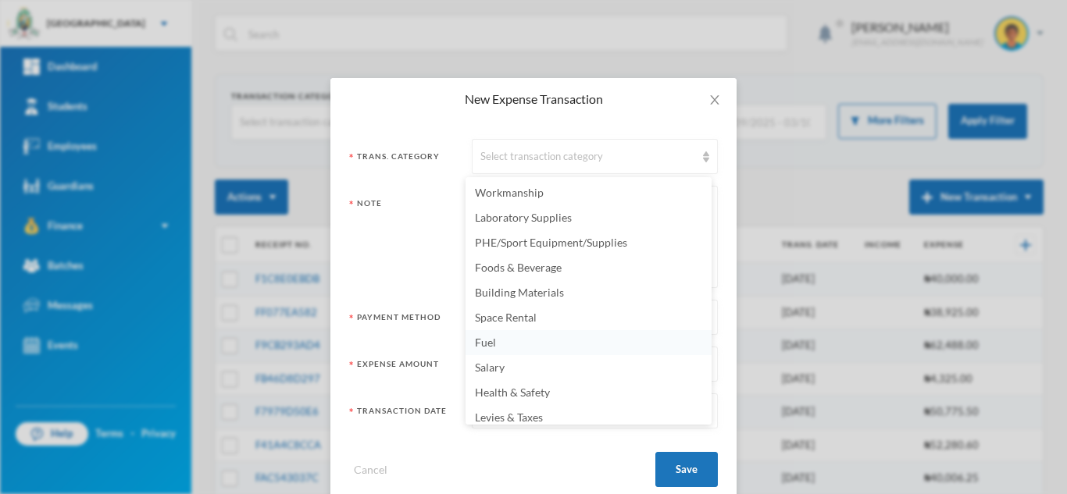
click at [527, 348] on li "Fuel" at bounding box center [588, 342] width 246 height 25
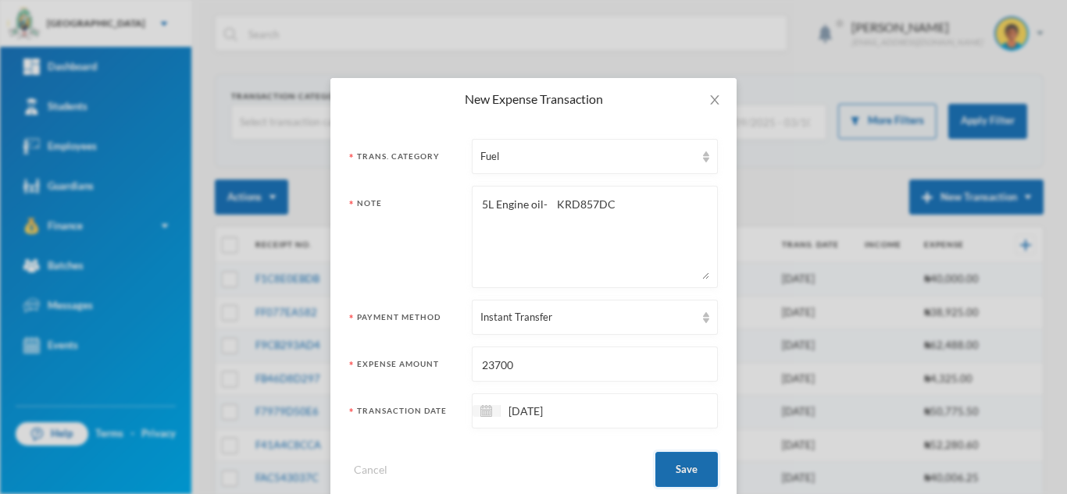
click at [676, 455] on button "Save" at bounding box center [686, 469] width 62 height 35
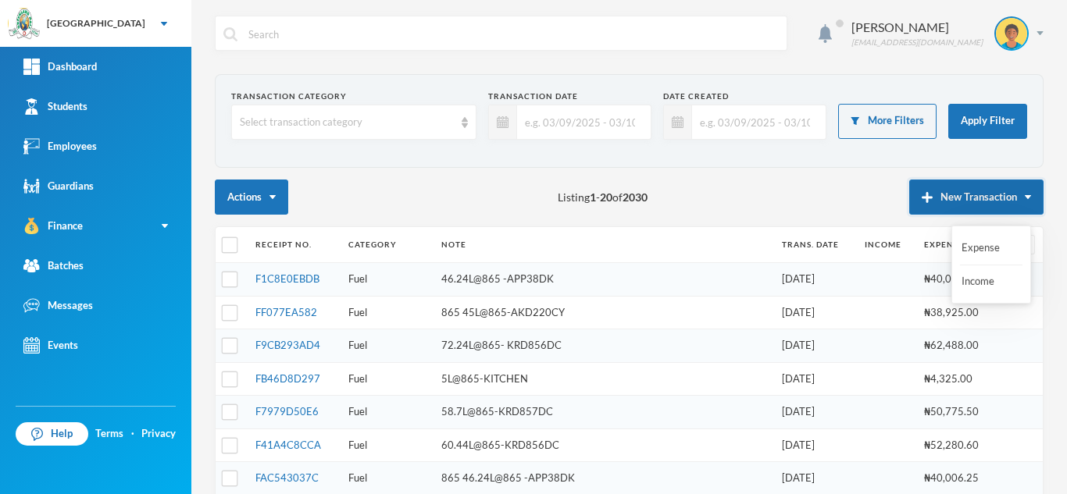
click at [943, 185] on button "New Transaction" at bounding box center [976, 197] width 134 height 35
click at [955, 247] on div "Expense Income" at bounding box center [991, 265] width 80 height 78
click at [951, 194] on button "New Transaction" at bounding box center [976, 197] width 134 height 35
click at [974, 249] on button "Expense" at bounding box center [991, 248] width 62 height 28
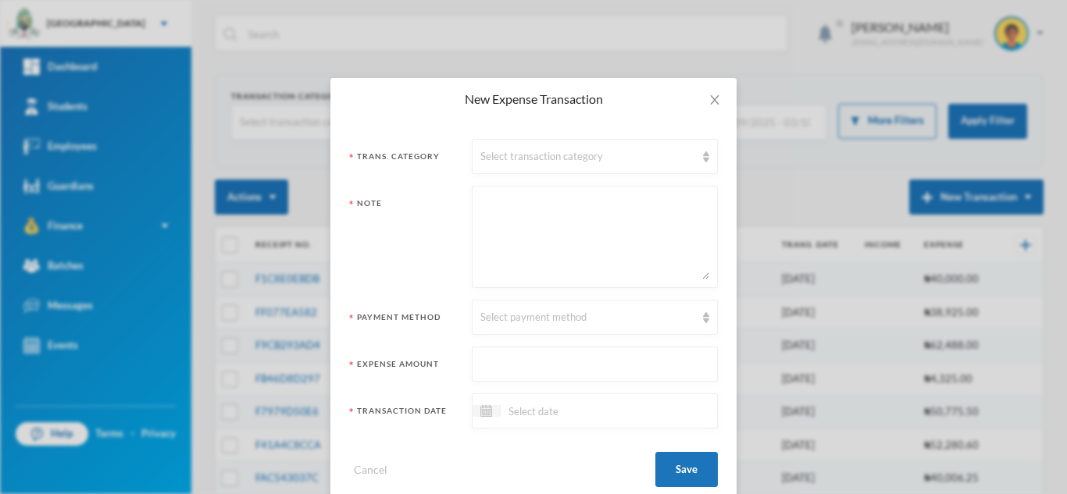
click at [601, 235] on textarea at bounding box center [594, 236] width 229 height 85
paste textarea "4 16700 GENERATOR COLLEGE"
type textarea "4 16700 GENERATOR COLLEGE"
click at [516, 368] on input "text" at bounding box center [594, 365] width 229 height 35
type input "16700"
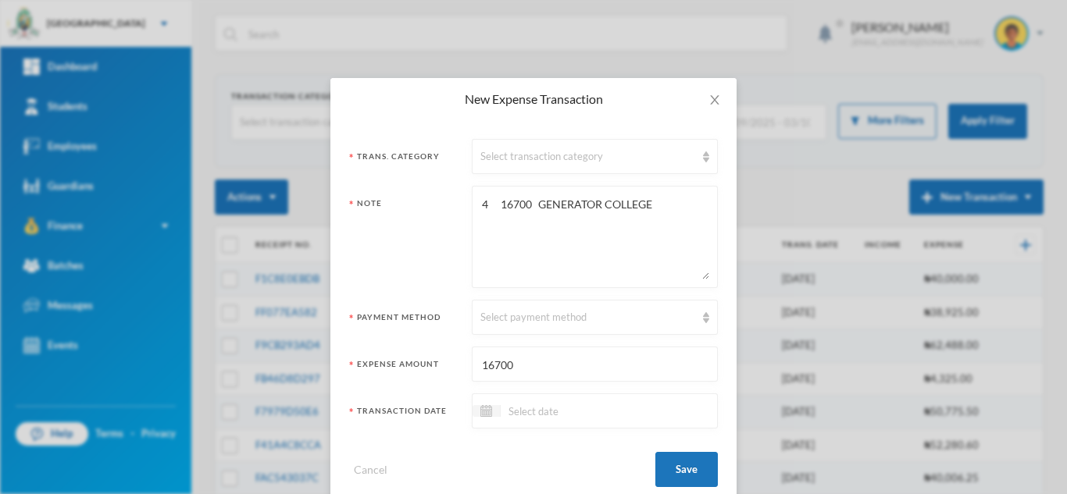
click at [521, 401] on div at bounding box center [595, 411] width 246 height 35
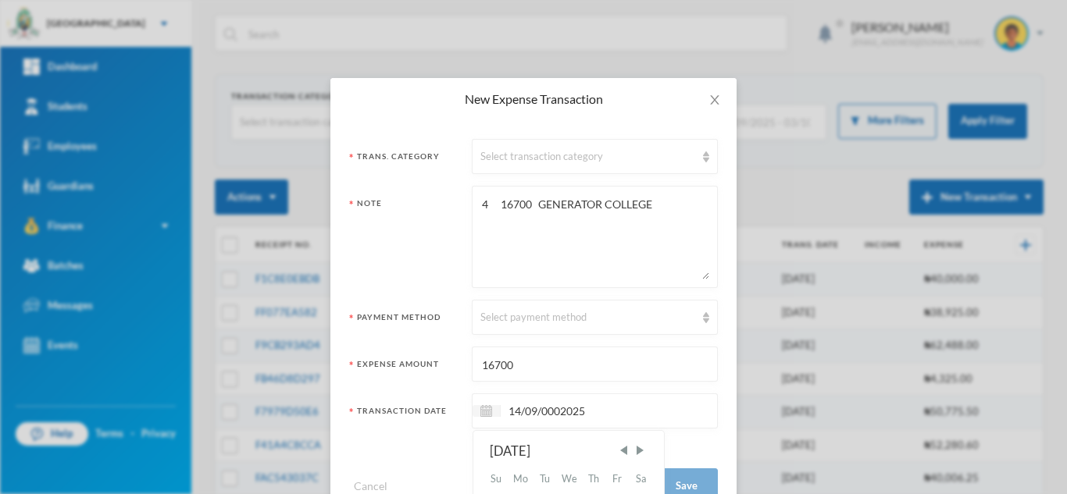
click at [556, 408] on input "14/09/0002025" at bounding box center [566, 411] width 131 height 18
type input "14/09/2025"
click at [519, 326] on div "Select payment method" at bounding box center [595, 317] width 246 height 35
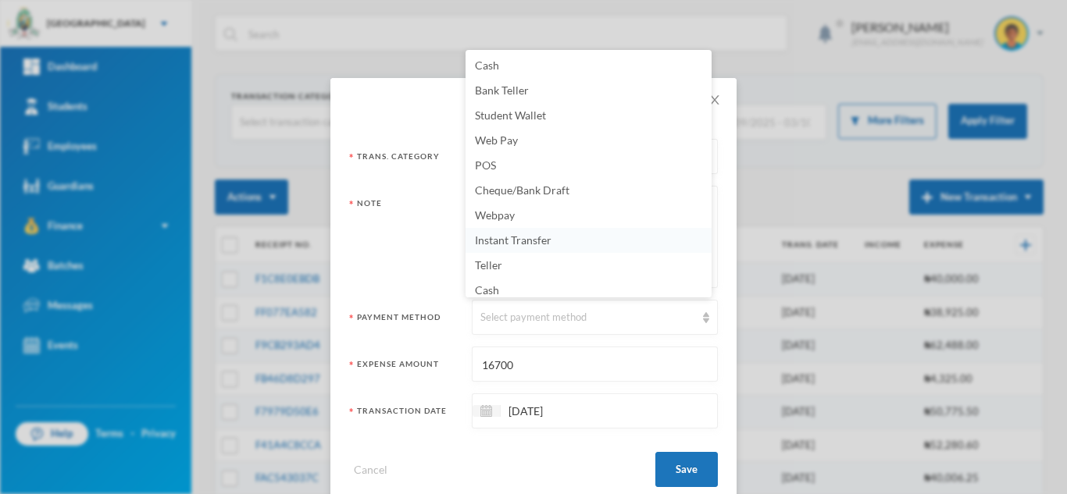
click at [499, 241] on span "Instant Transfer" at bounding box center [513, 240] width 77 height 13
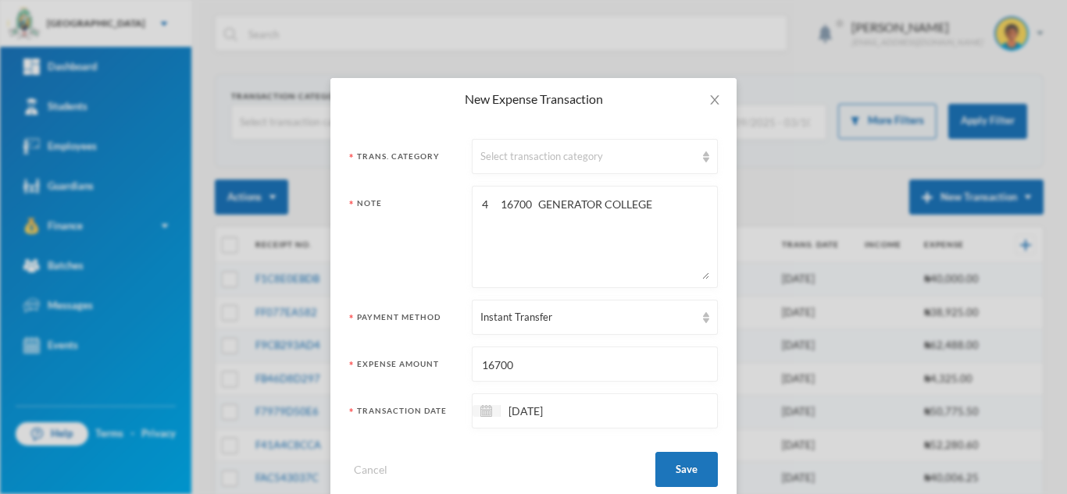
click at [483, 201] on textarea "4 16700 GENERATOR COLLEGE" at bounding box center [594, 236] width 229 height 85
drag, startPoint x: 530, startPoint y: 205, endPoint x: 494, endPoint y: 207, distance: 36.0
click at [494, 207] on textarea "4L 16700 GENERATOR COLLEGE" at bounding box center [594, 236] width 229 height 85
type textarea "4L engine oil for GENERATOR COLLEGE"
click at [522, 152] on div "Select transaction category" at bounding box center [587, 157] width 215 height 16
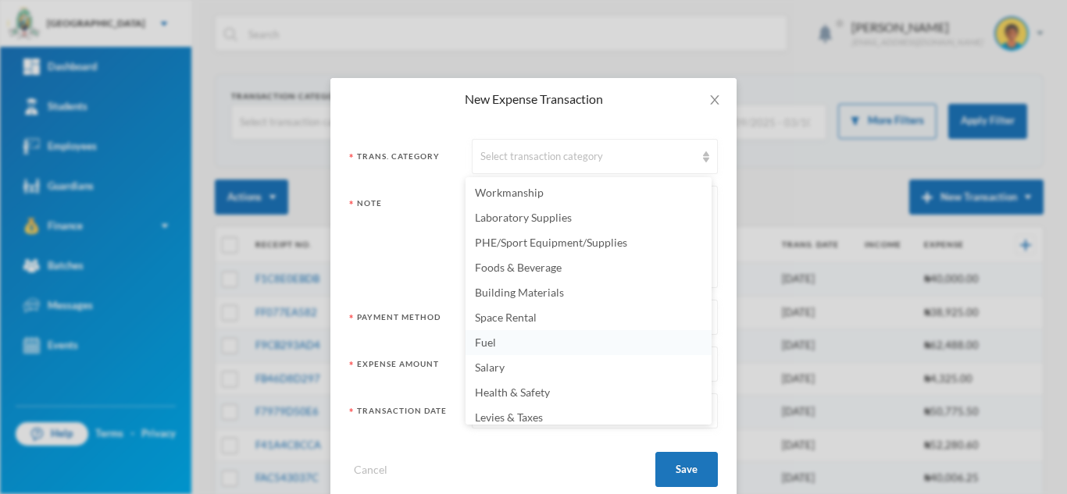
click at [505, 341] on li "Fuel" at bounding box center [588, 342] width 246 height 25
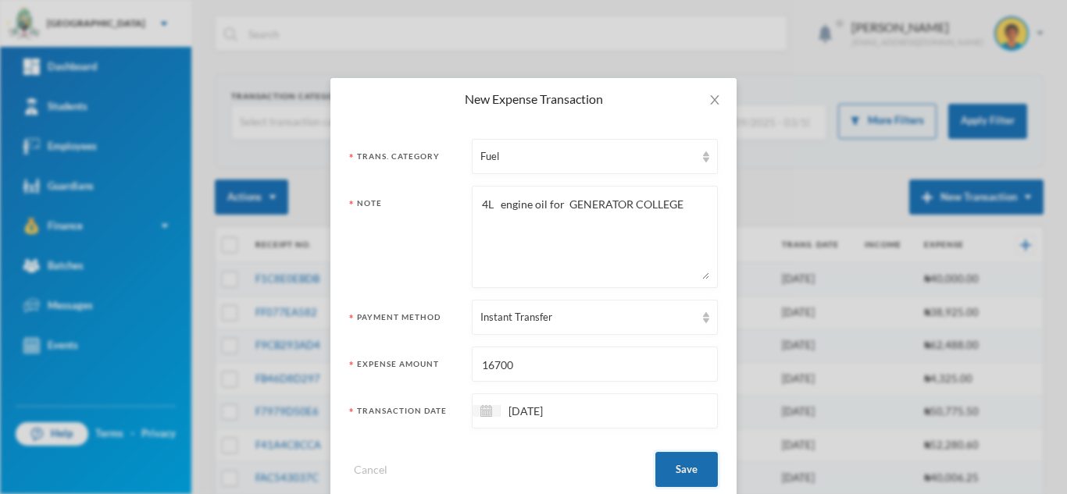
click at [662, 468] on button "Save" at bounding box center [686, 469] width 62 height 35
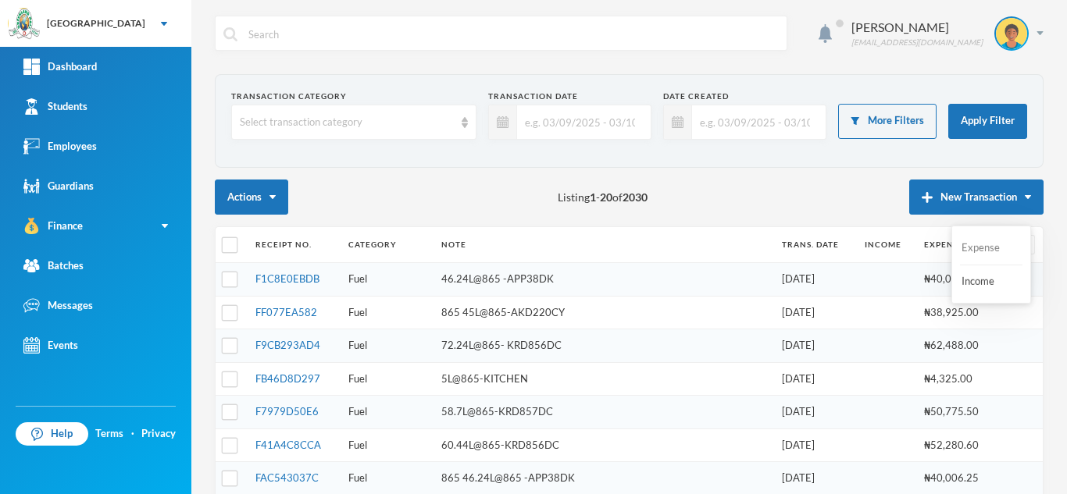
click at [978, 243] on button "Expense" at bounding box center [991, 248] width 62 height 28
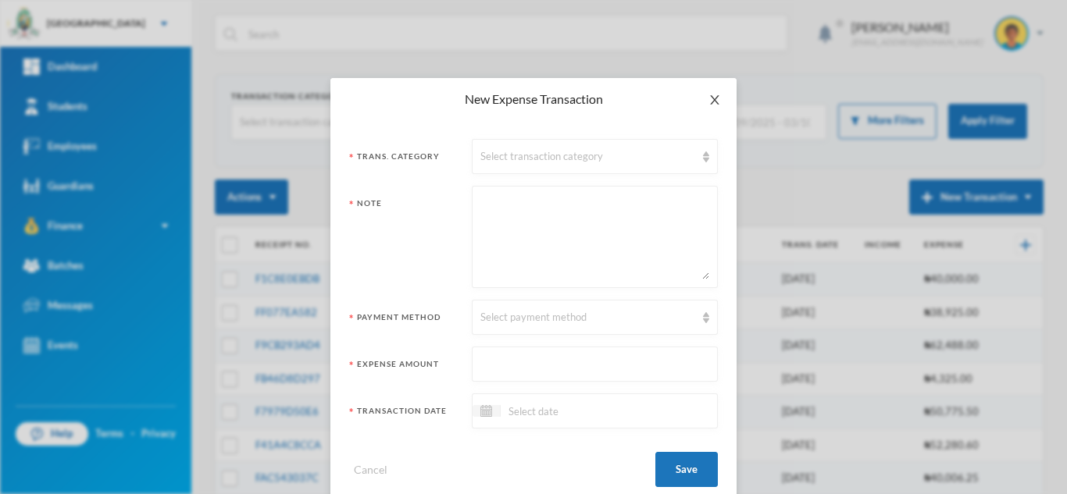
click at [708, 101] on icon "icon: close" at bounding box center [714, 100] width 12 height 12
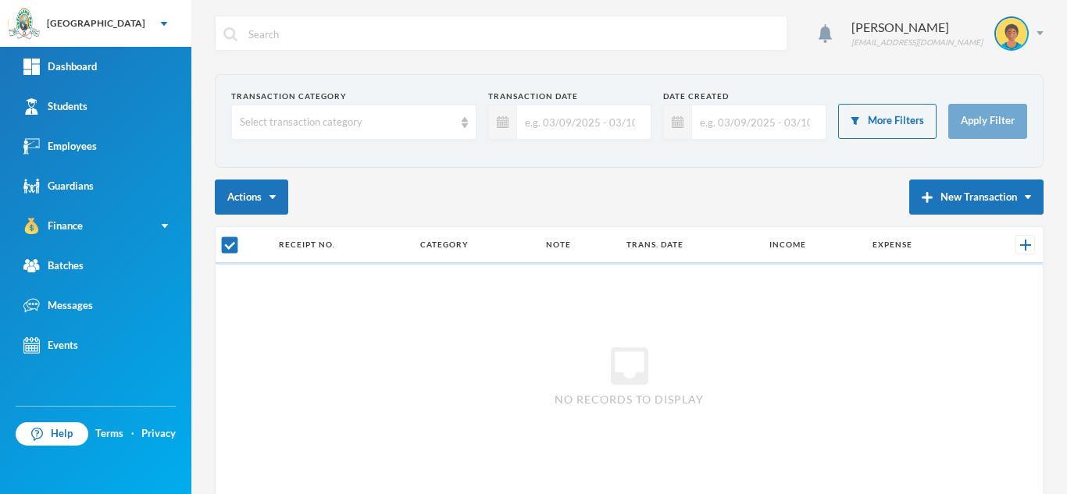
checkbox input "false"
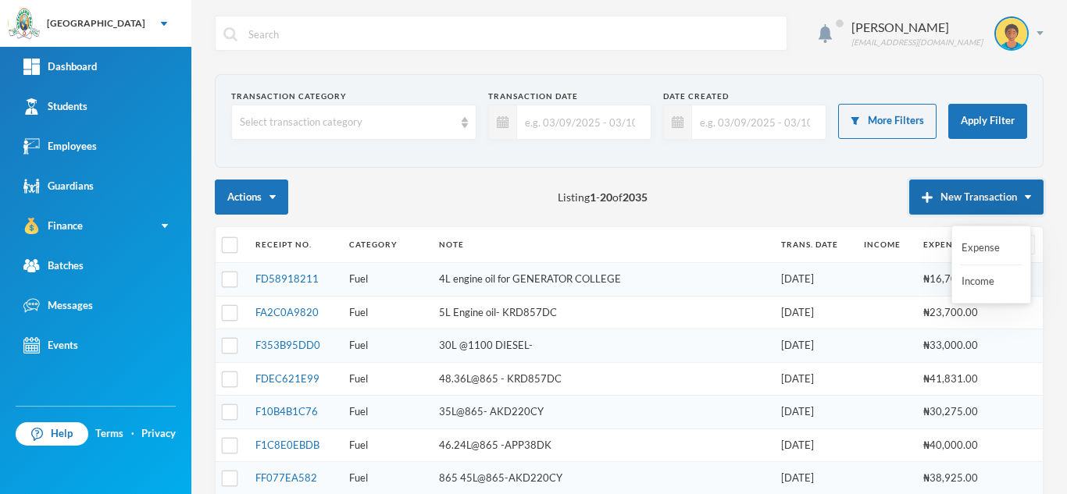
click at [947, 196] on button "New Transaction" at bounding box center [976, 197] width 134 height 35
click at [971, 249] on button "Expense" at bounding box center [991, 248] width 62 height 28
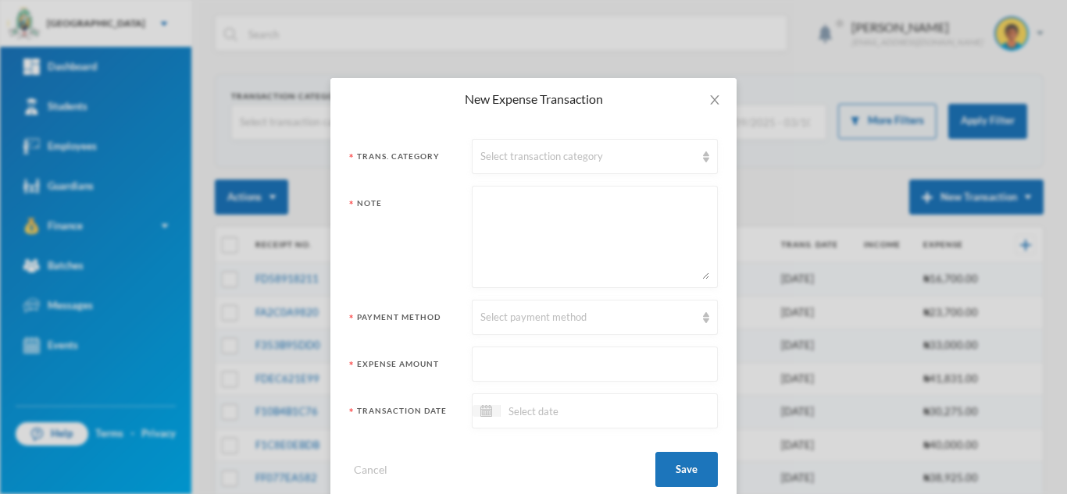
click at [558, 234] on textarea at bounding box center [594, 236] width 229 height 85
paste textarea "5 70800 APP38DK"
type textarea "5 70800 APP38DK"
click at [500, 360] on input "text" at bounding box center [594, 365] width 229 height 35
type input "70800"
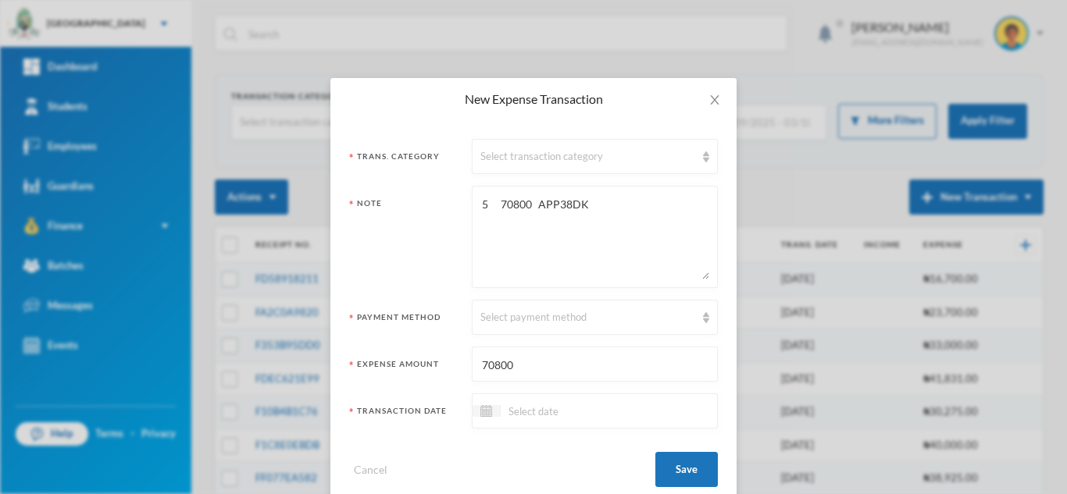
click at [483, 201] on textarea "5 70800 APP38DK" at bounding box center [594, 236] width 229 height 85
drag, startPoint x: 576, startPoint y: 204, endPoint x: 536, endPoint y: 205, distance: 40.6
click at [536, 205] on textarea "5l engine oil 70800 APP38DK" at bounding box center [594, 236] width 229 height 85
type textarea "5l engine oil-APP38DK"
click at [518, 167] on div "Select transaction category" at bounding box center [595, 156] width 246 height 35
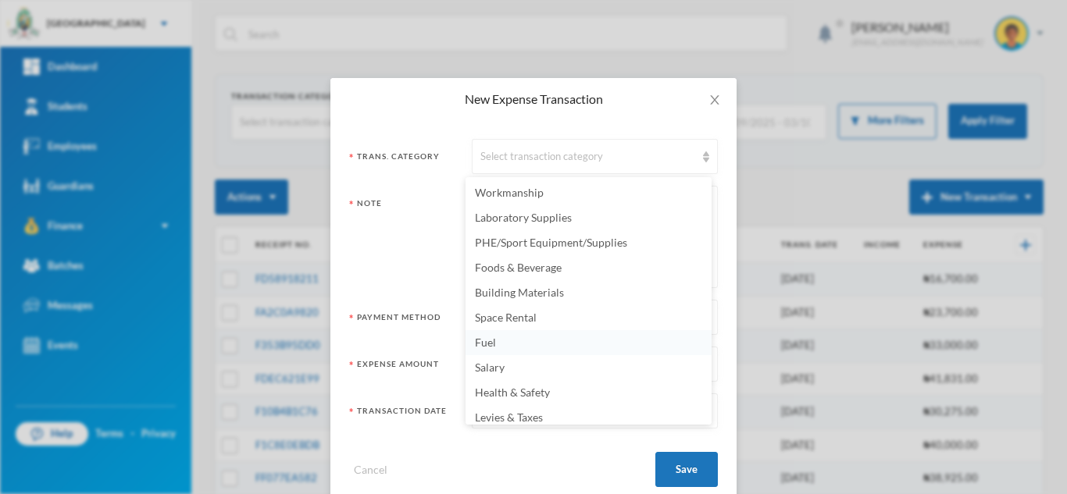
click at [520, 338] on li "Fuel" at bounding box center [588, 342] width 246 height 25
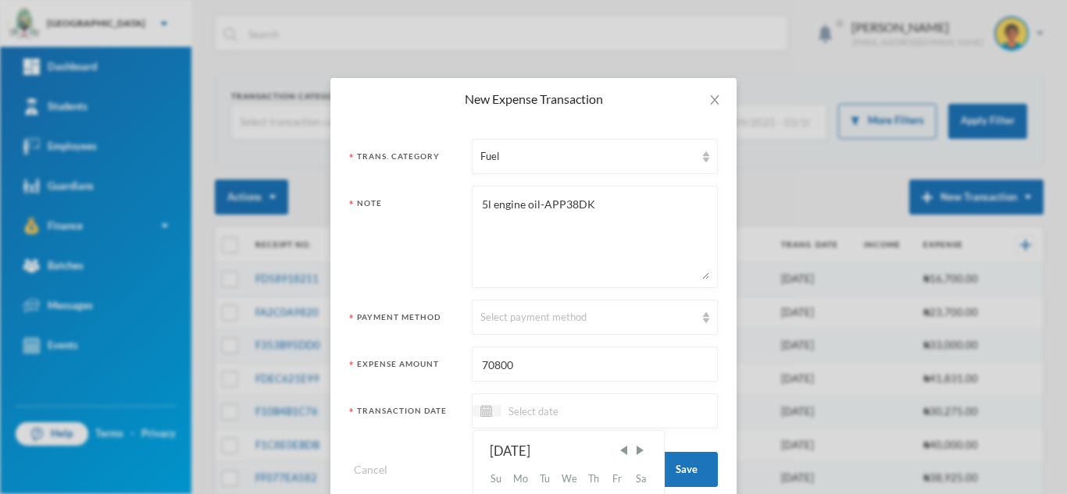
click at [530, 414] on input at bounding box center [566, 411] width 131 height 18
click at [556, 412] on input "24/09/0002025" at bounding box center [566, 411] width 131 height 18
type input "[DATE]"
click at [532, 315] on div "Select payment method" at bounding box center [587, 318] width 215 height 16
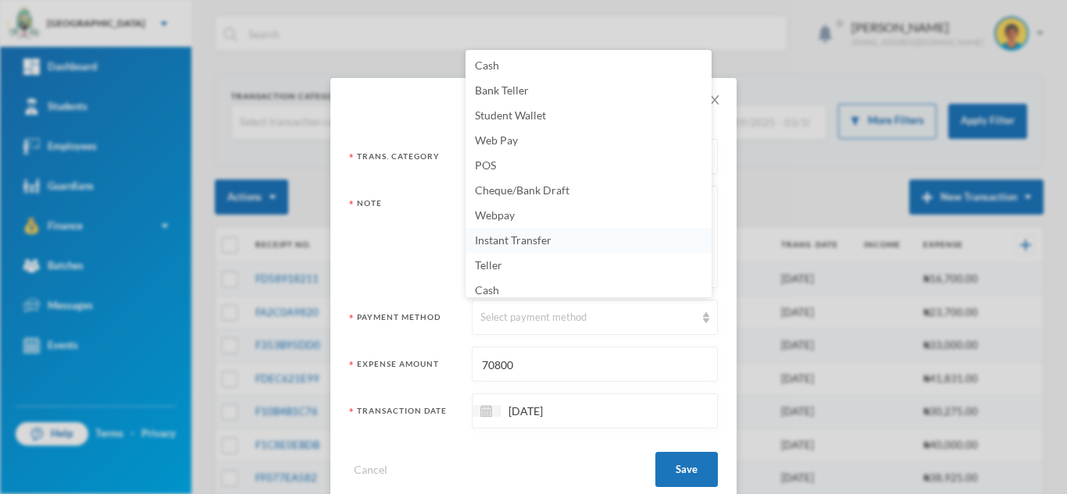
click at [512, 234] on span "Instant Transfer" at bounding box center [513, 240] width 77 height 13
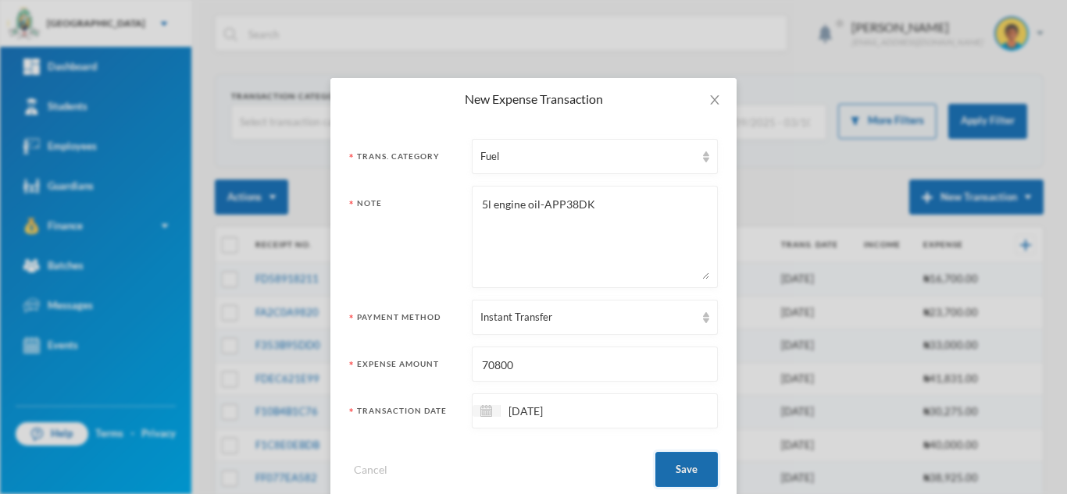
click at [679, 460] on button "Save" at bounding box center [686, 469] width 62 height 35
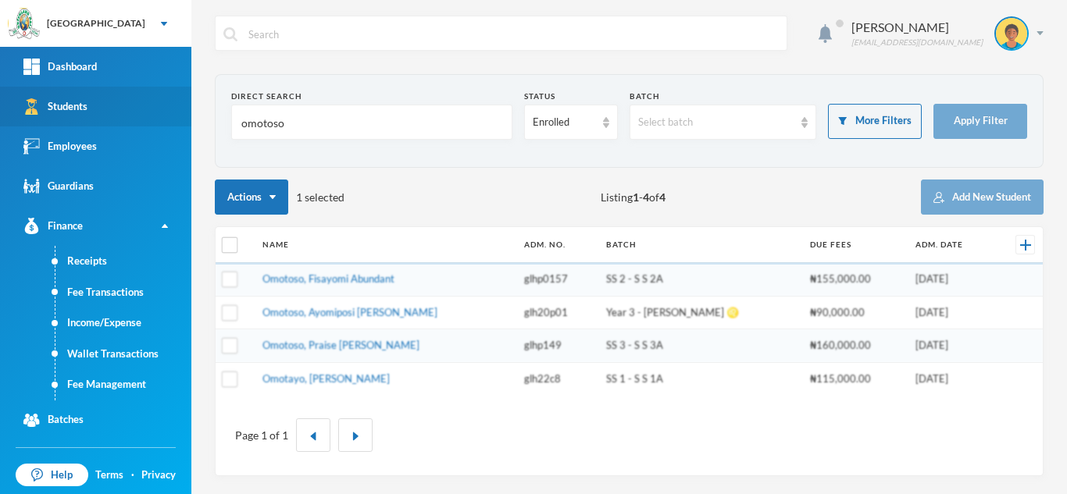
drag, startPoint x: 349, startPoint y: 121, endPoint x: 144, endPoint y: 117, distance: 205.4
click at [144, 117] on div "Greenland Hall Your Bluebic Account Greenland Hall Add a New School Dashboard S…" at bounding box center [533, 247] width 1067 height 494
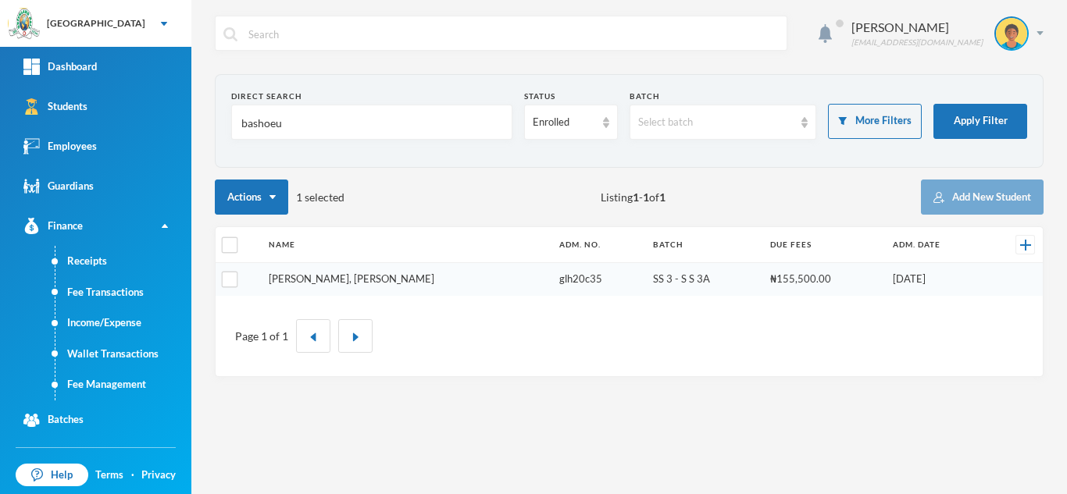
type input "bashoeu"
click at [309, 281] on link "[PERSON_NAME], [PERSON_NAME]" at bounding box center [352, 279] width 166 height 12
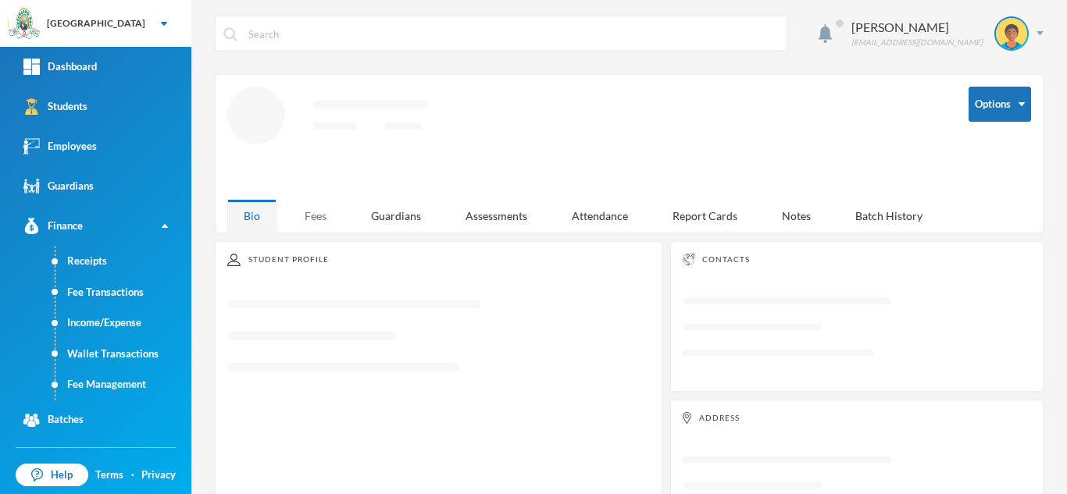
click at [306, 216] on div "Fees" at bounding box center [315, 216] width 55 height 34
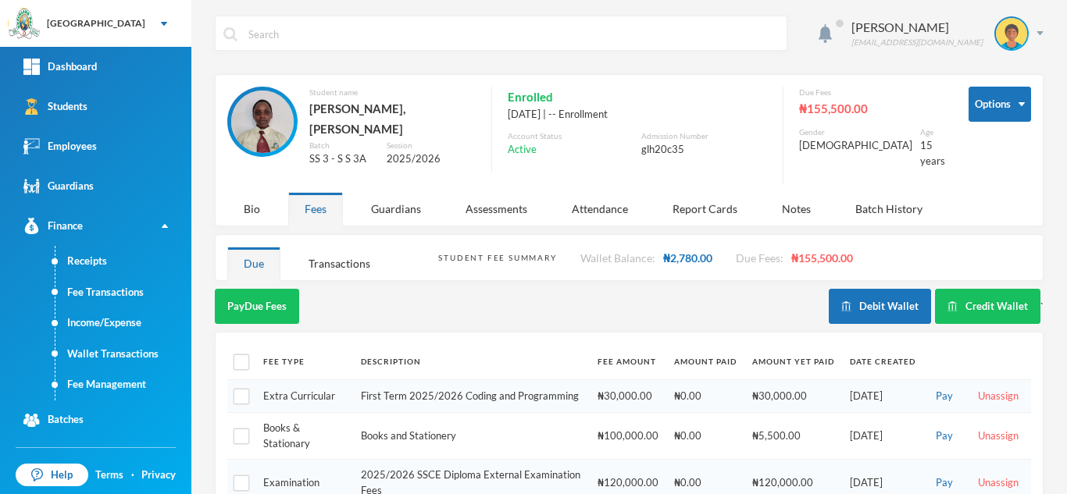
scroll to position [42, 0]
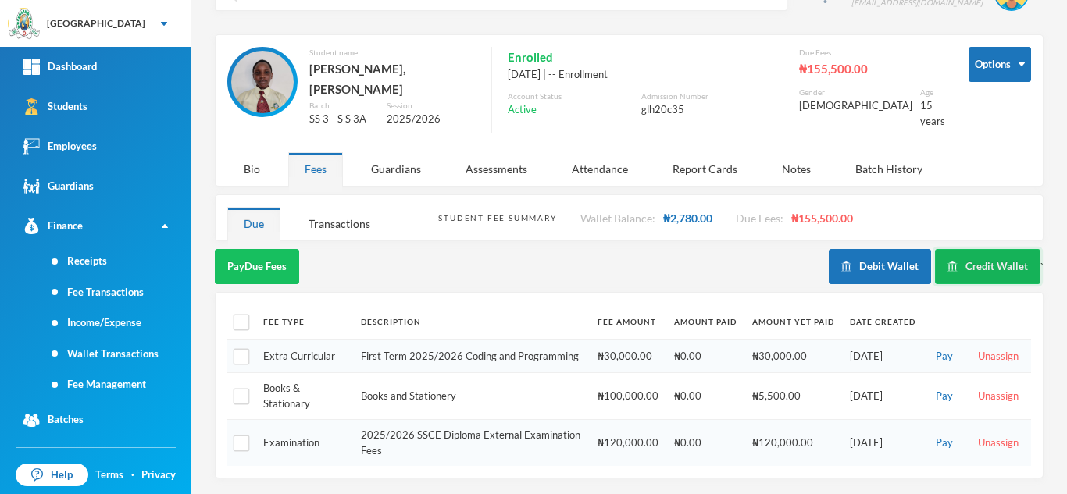
click at [961, 249] on button "Credit Wallet" at bounding box center [987, 266] width 105 height 35
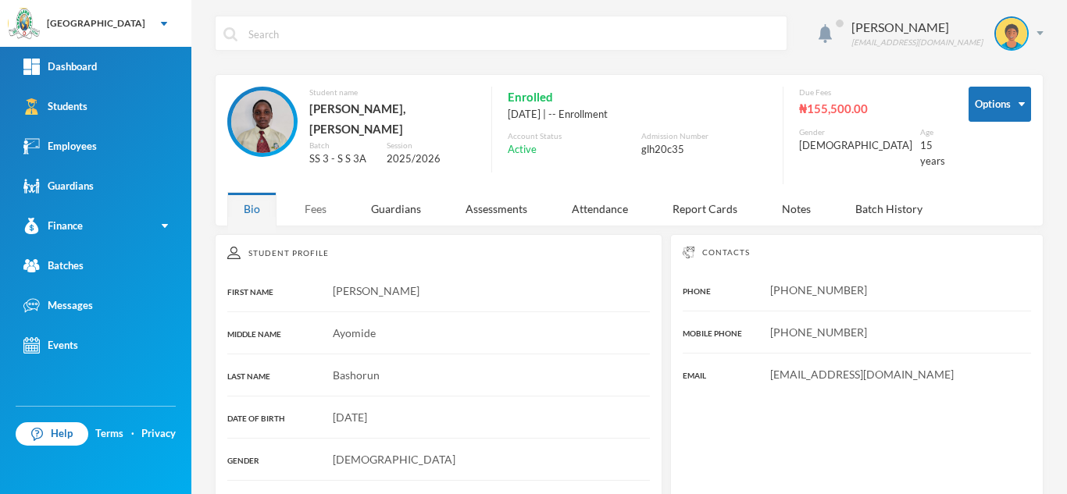
click at [317, 200] on div "Fees" at bounding box center [315, 209] width 55 height 34
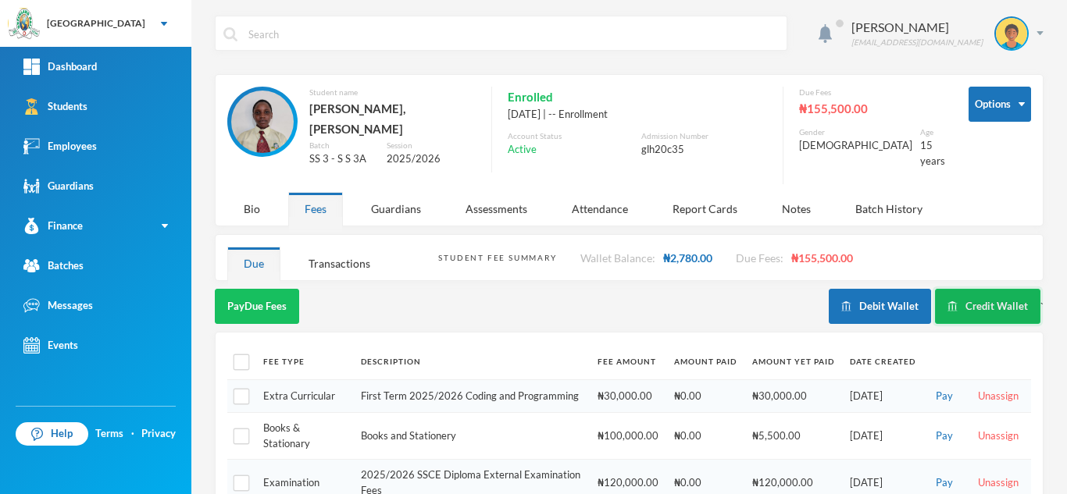
click at [962, 298] on button "Credit Wallet" at bounding box center [987, 306] width 105 height 35
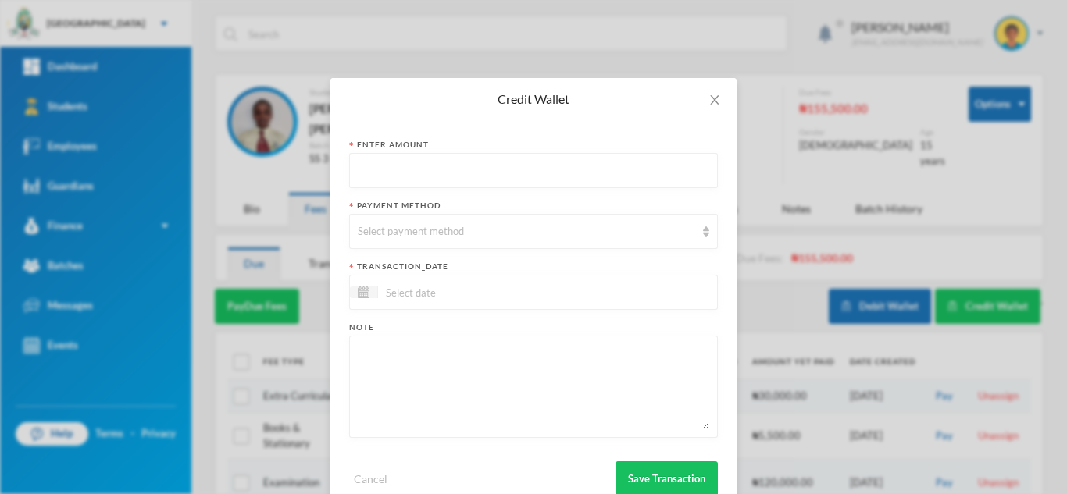
click at [590, 185] on input "text" at bounding box center [533, 171] width 351 height 35
type input "10000"
click at [562, 228] on div "Select payment method" at bounding box center [526, 232] width 337 height 16
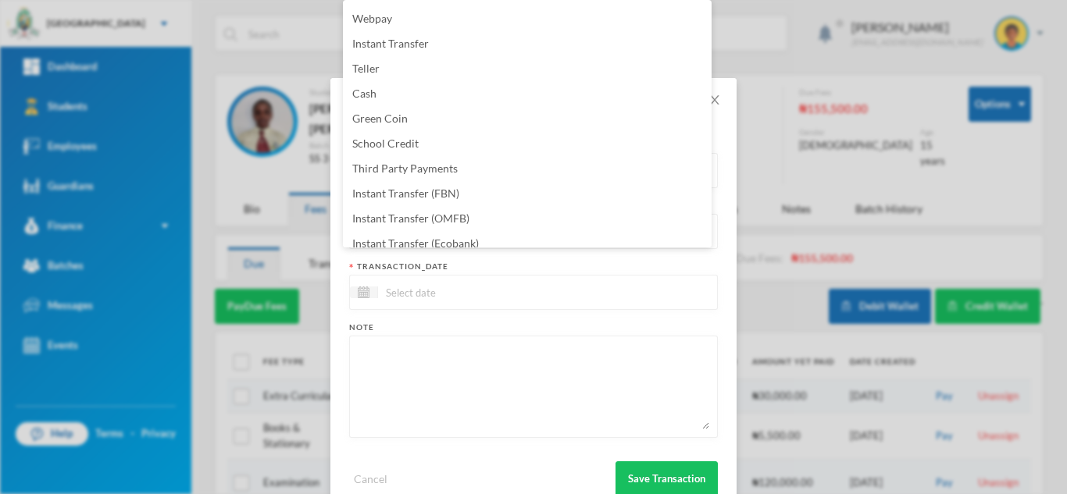
scroll to position [159, 0]
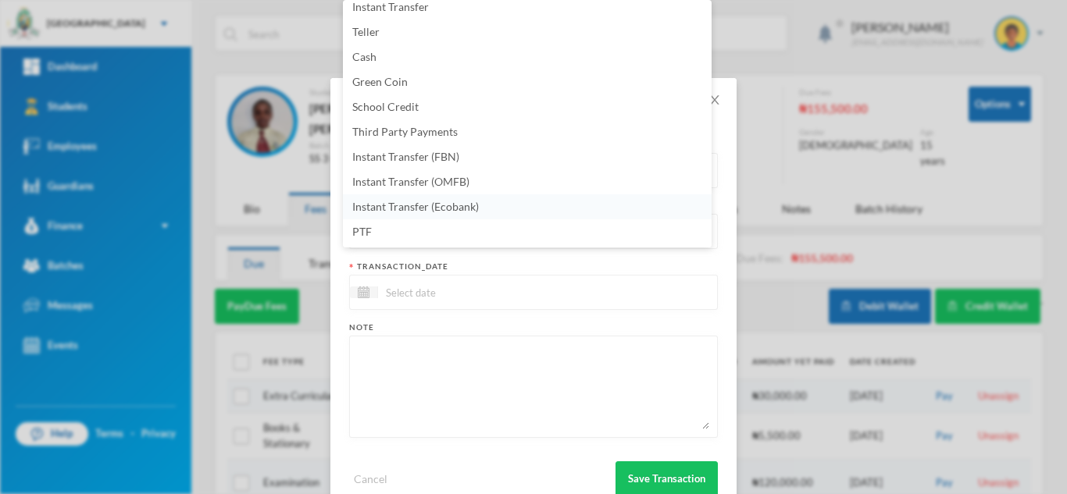
click at [519, 205] on li "Instant Transfer (Ecobank)" at bounding box center [527, 206] width 369 height 25
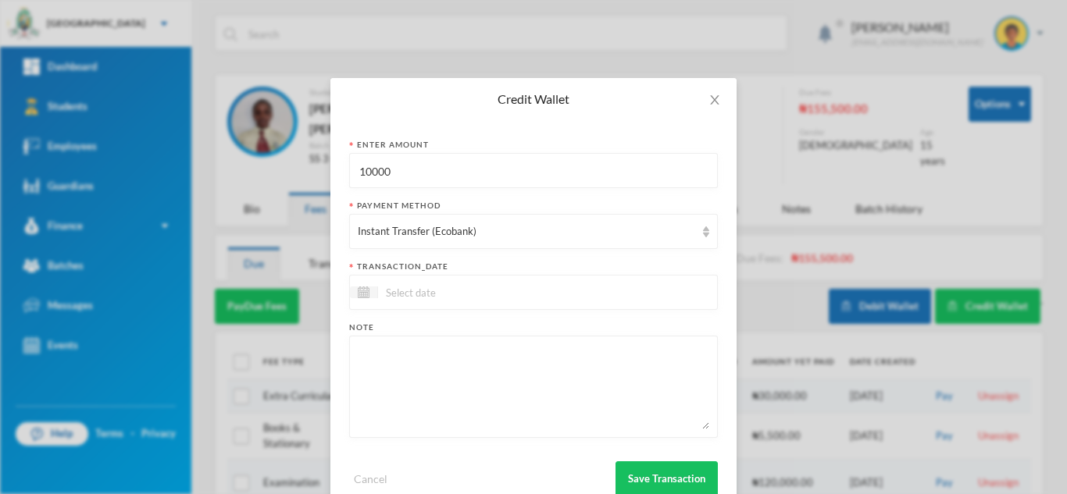
click at [457, 290] on input at bounding box center [443, 293] width 131 height 18
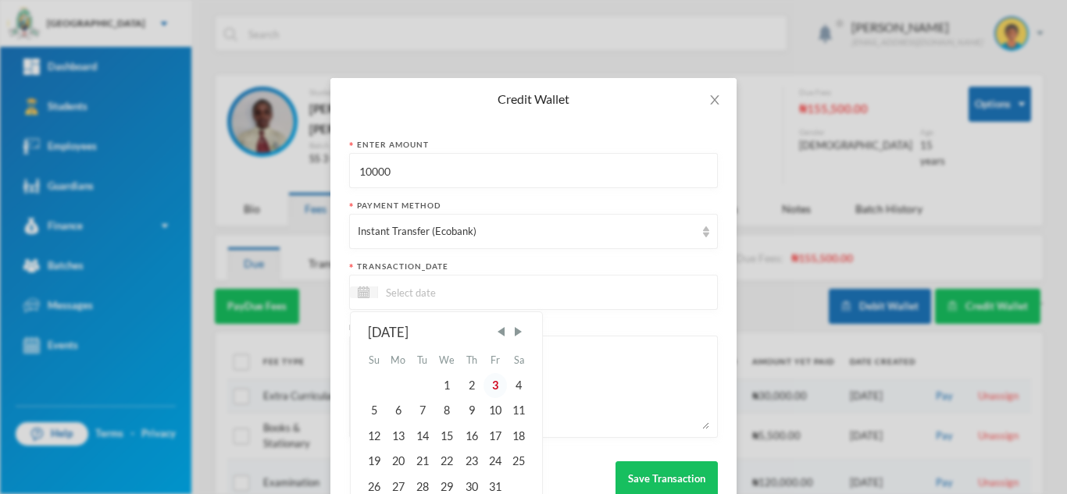
click at [494, 388] on div "3" at bounding box center [494, 385] width 23 height 25
type input "[DATE]"
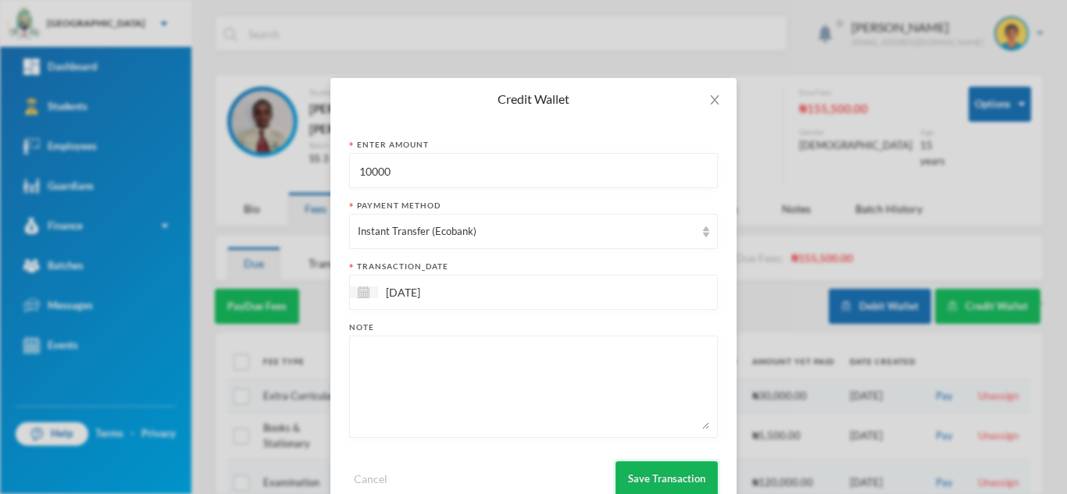
click at [680, 469] on button "Save Transaction" at bounding box center [666, 479] width 102 height 35
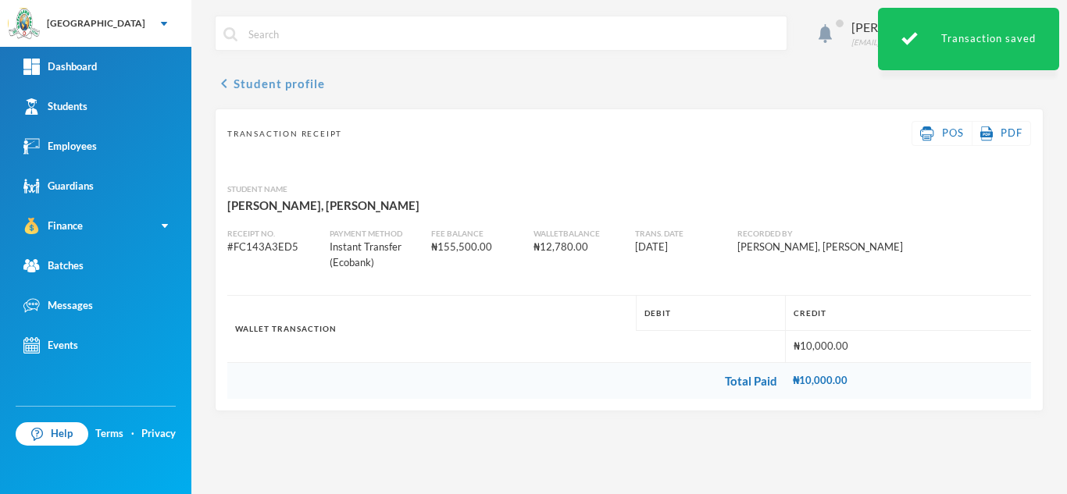
click at [287, 89] on button "chevron_left Student profile" at bounding box center [270, 83] width 110 height 19
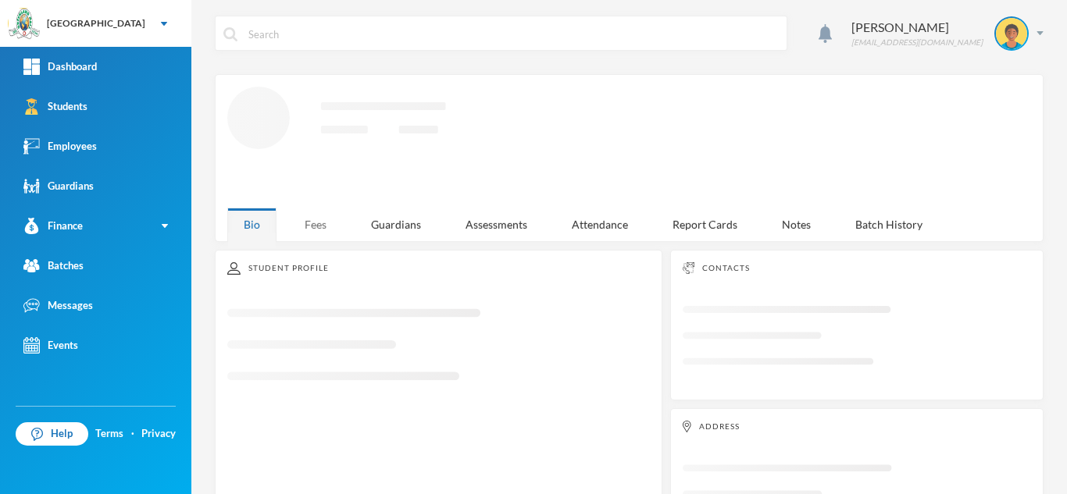
click at [321, 217] on div "Fees" at bounding box center [315, 225] width 55 height 34
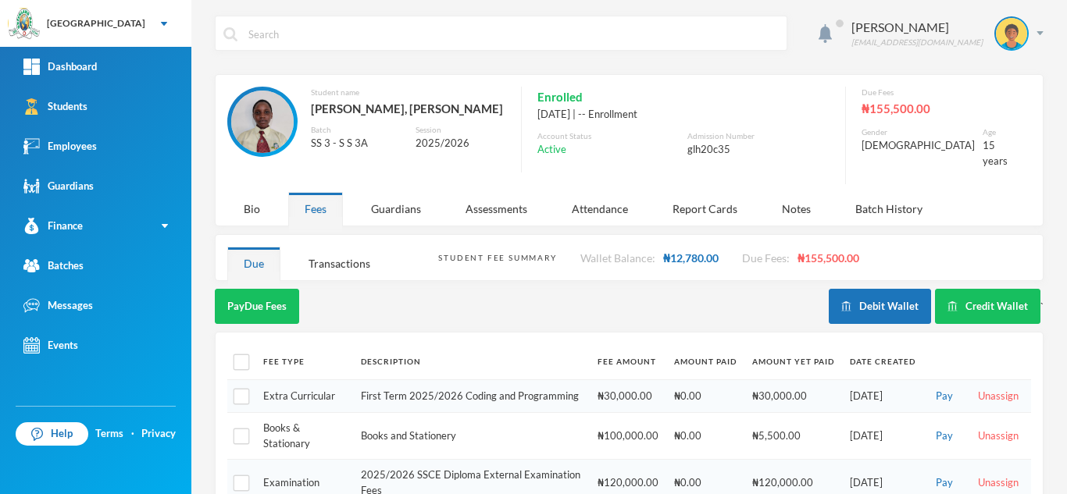
scroll to position [42, 0]
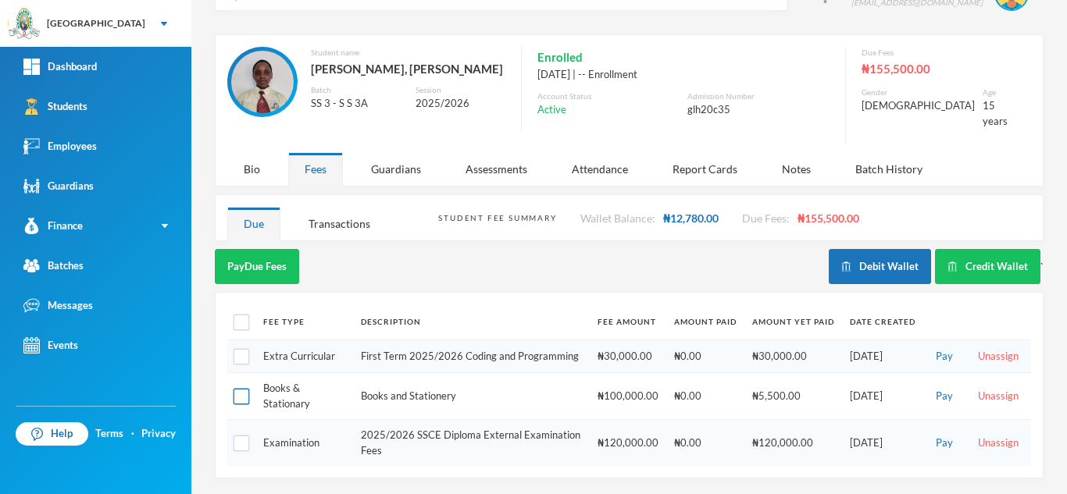
click at [241, 394] on input "checkbox" at bounding box center [242, 397] width 16 height 16
checkbox input "true"
click at [263, 249] on button "Pay Selected (1)" at bounding box center [263, 266] width 96 height 35
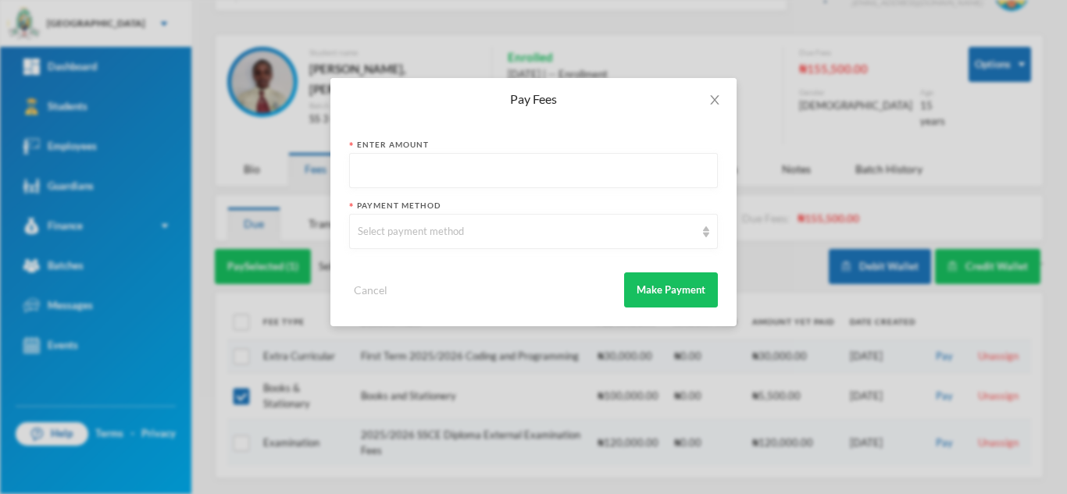
click at [445, 170] on input "text" at bounding box center [533, 171] width 351 height 35
type input "5500"
click at [412, 229] on div "Select payment method" at bounding box center [526, 232] width 337 height 16
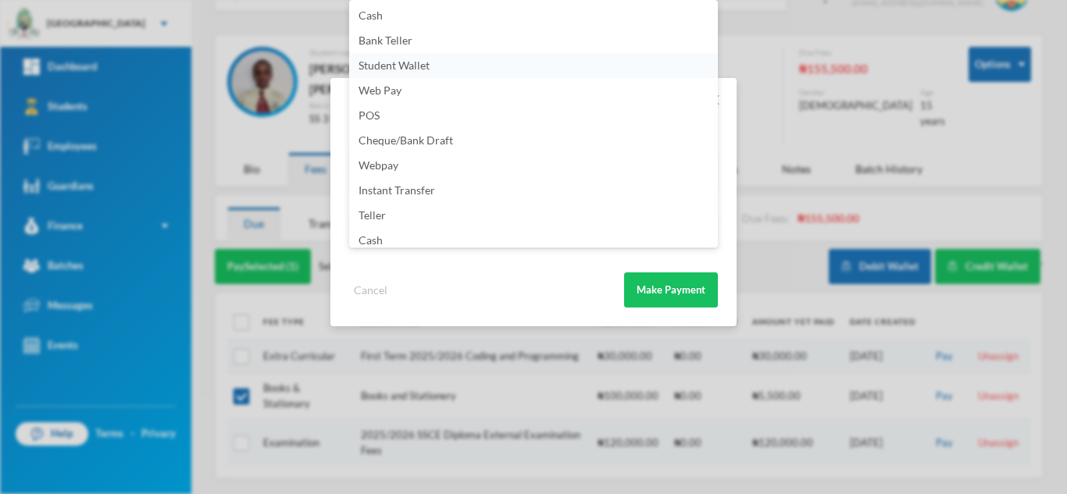
click at [413, 67] on span "Student Wallet" at bounding box center [393, 65] width 71 height 13
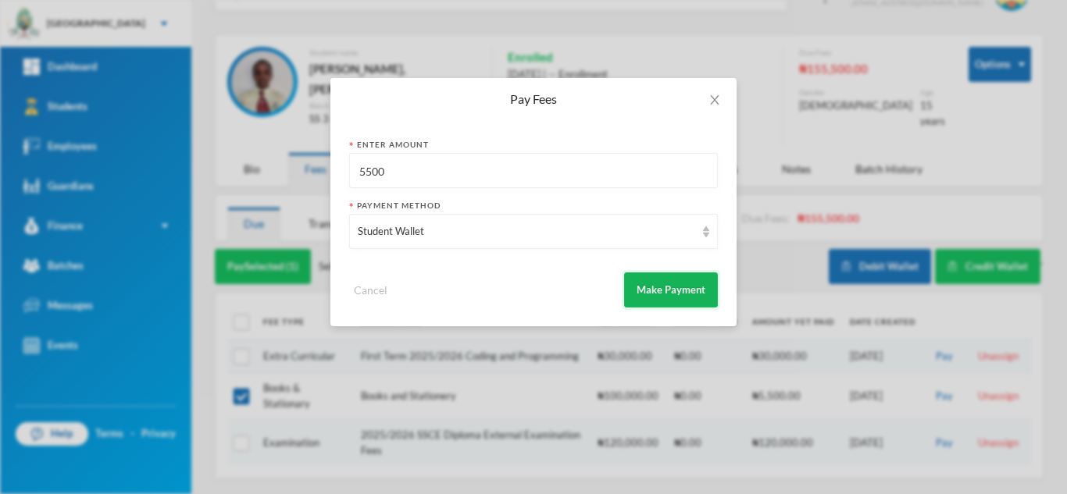
click at [663, 287] on button "Make Payment" at bounding box center [671, 290] width 94 height 35
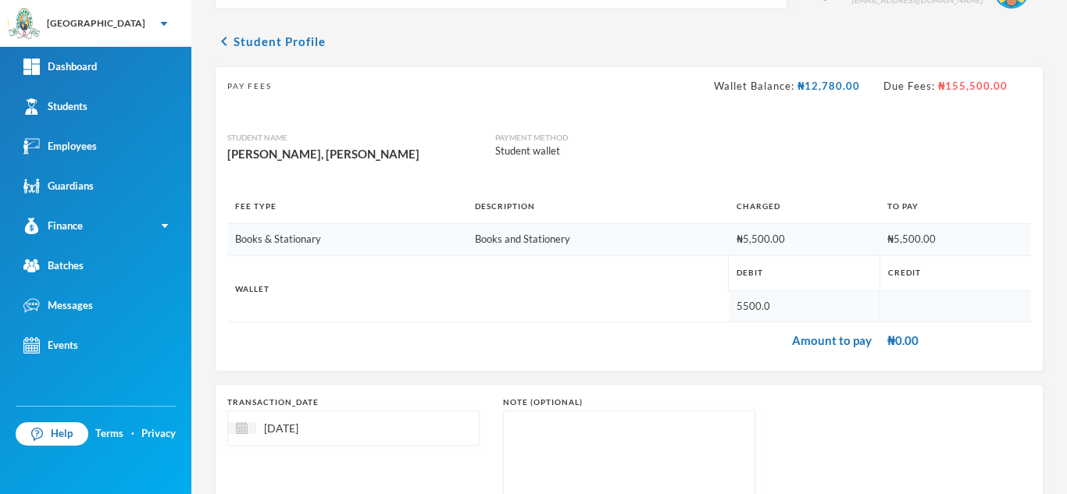
scroll to position [167, 0]
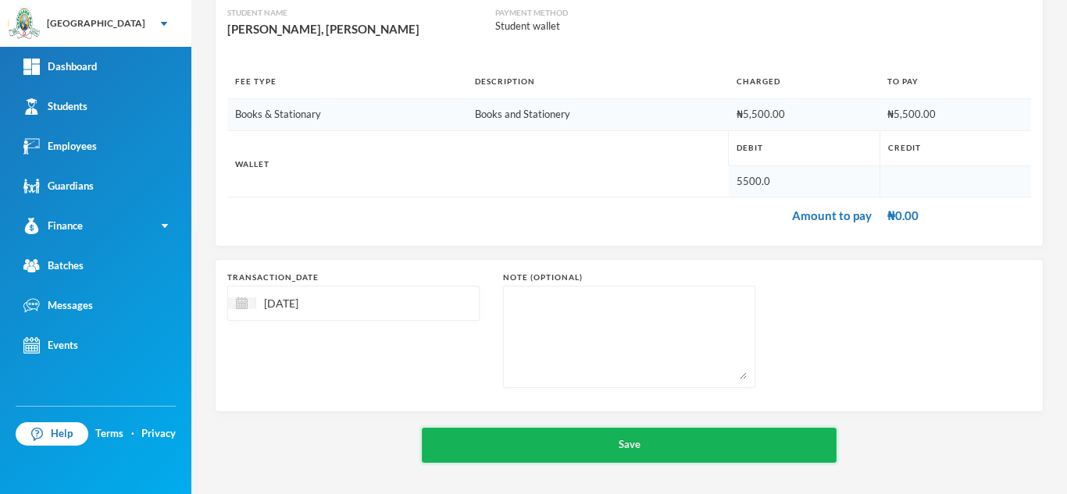
click at [601, 449] on button "Save" at bounding box center [629, 445] width 415 height 35
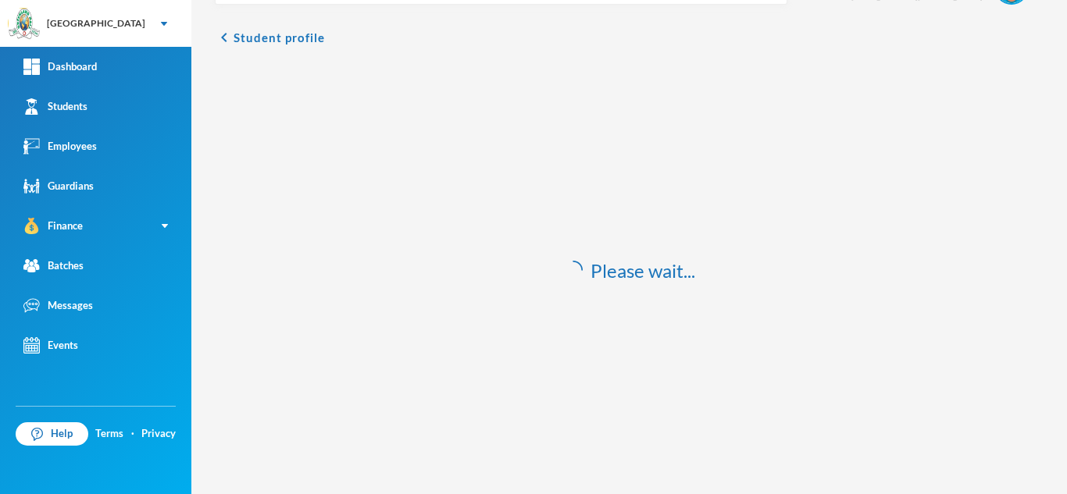
scroll to position [46, 0]
